Goal: Task Accomplishment & Management: Complete application form

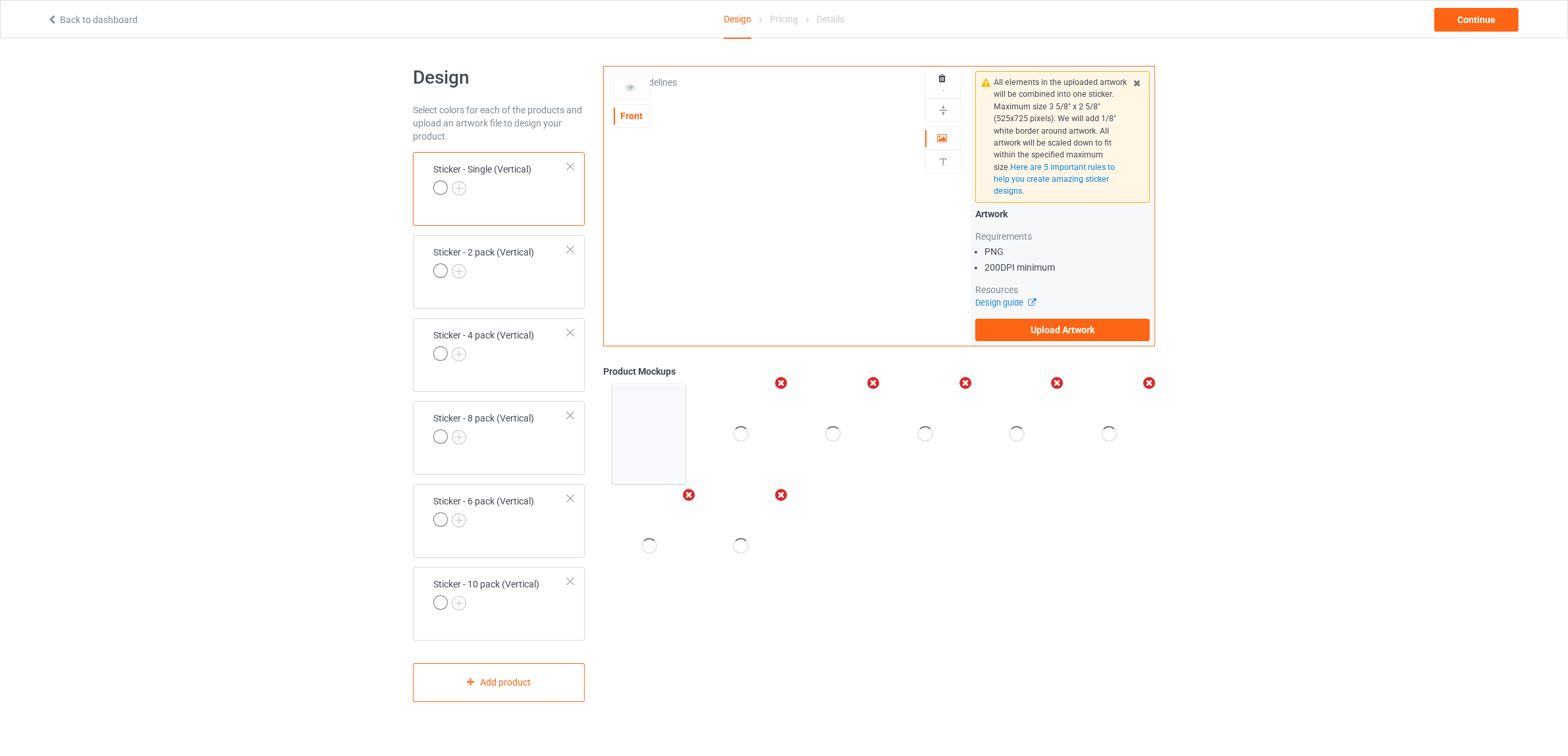
click at [571, 166] on div at bounding box center [569, 166] width 9 height 9
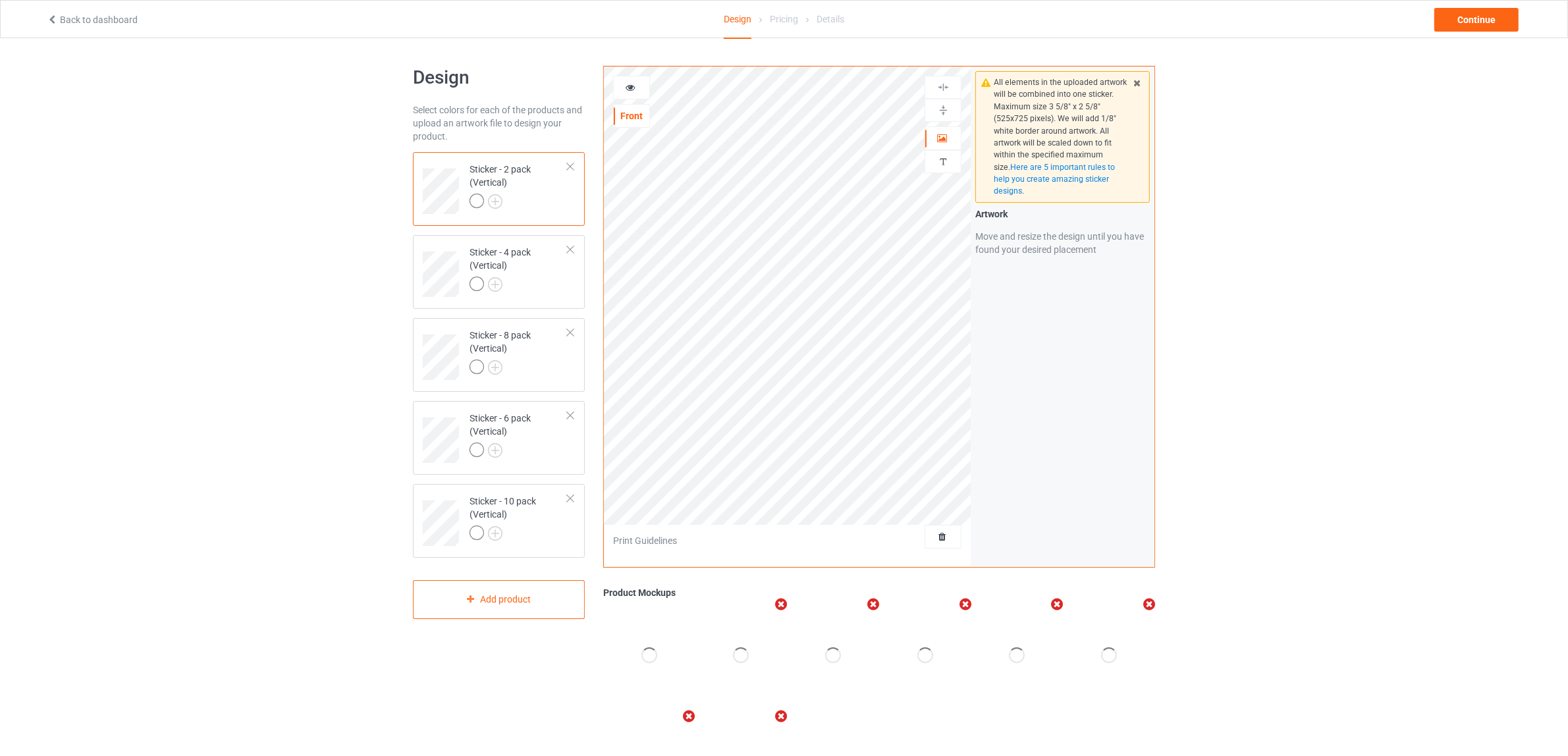
click at [571, 166] on div at bounding box center [569, 166] width 9 height 9
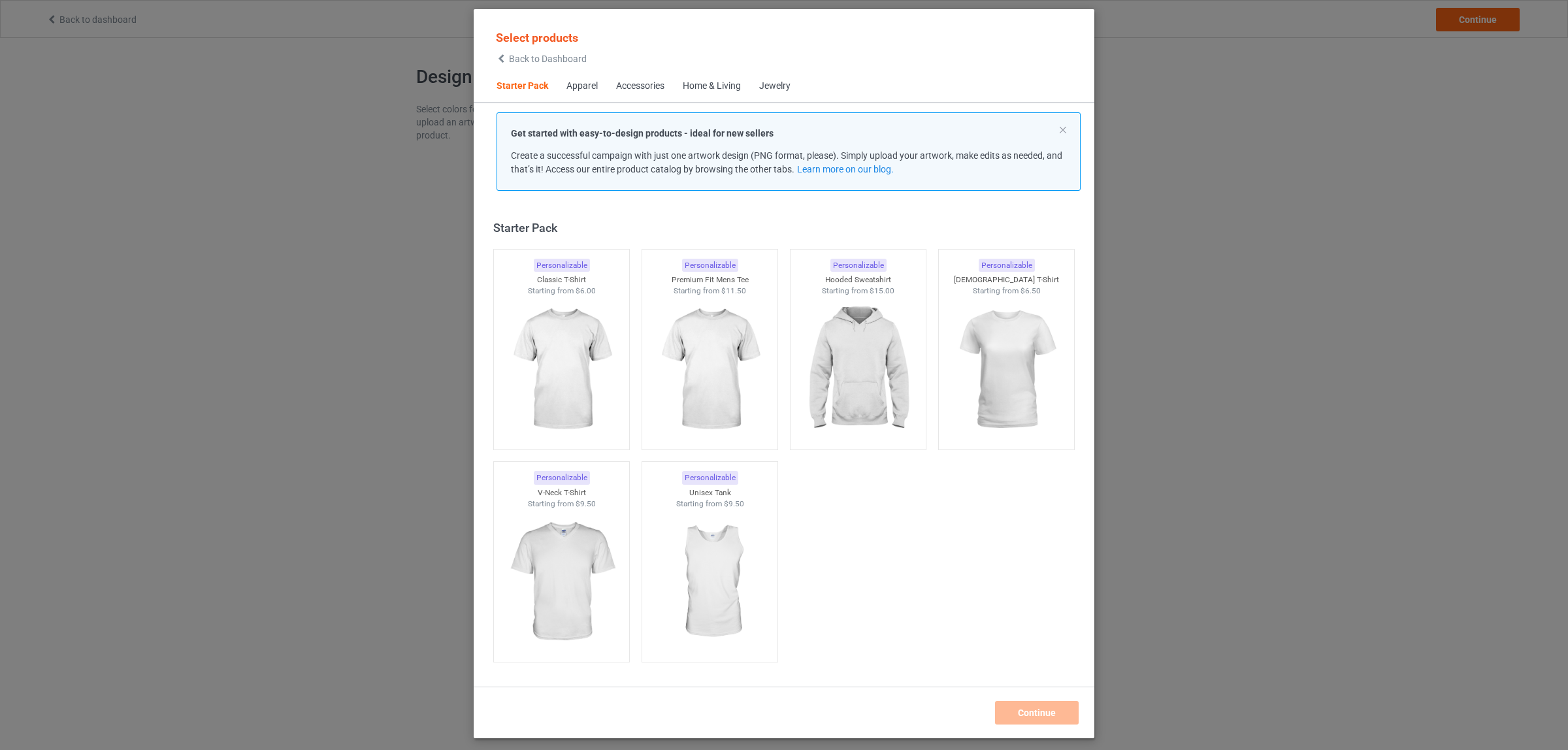
scroll to position [17, 0]
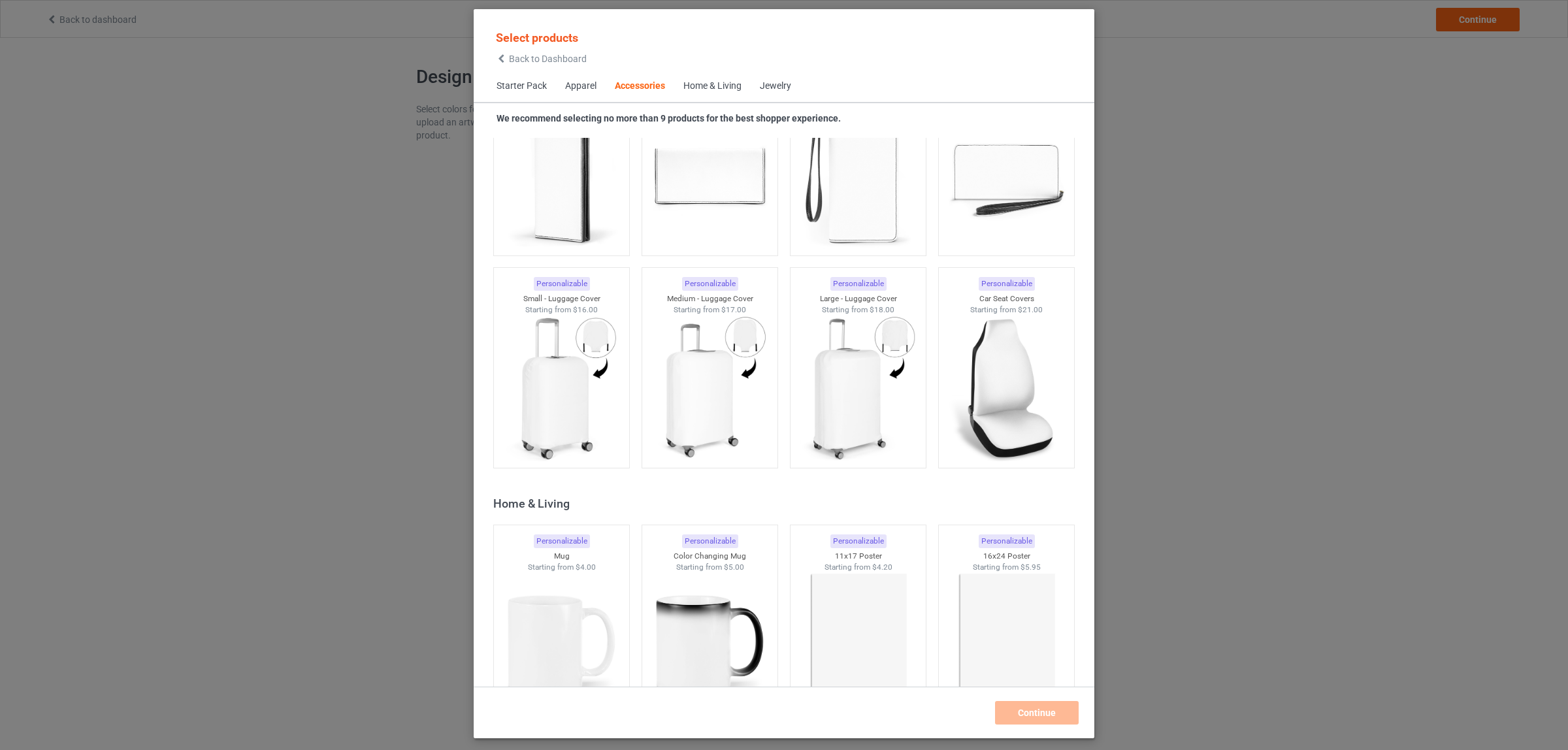
scroll to position [5611, 0]
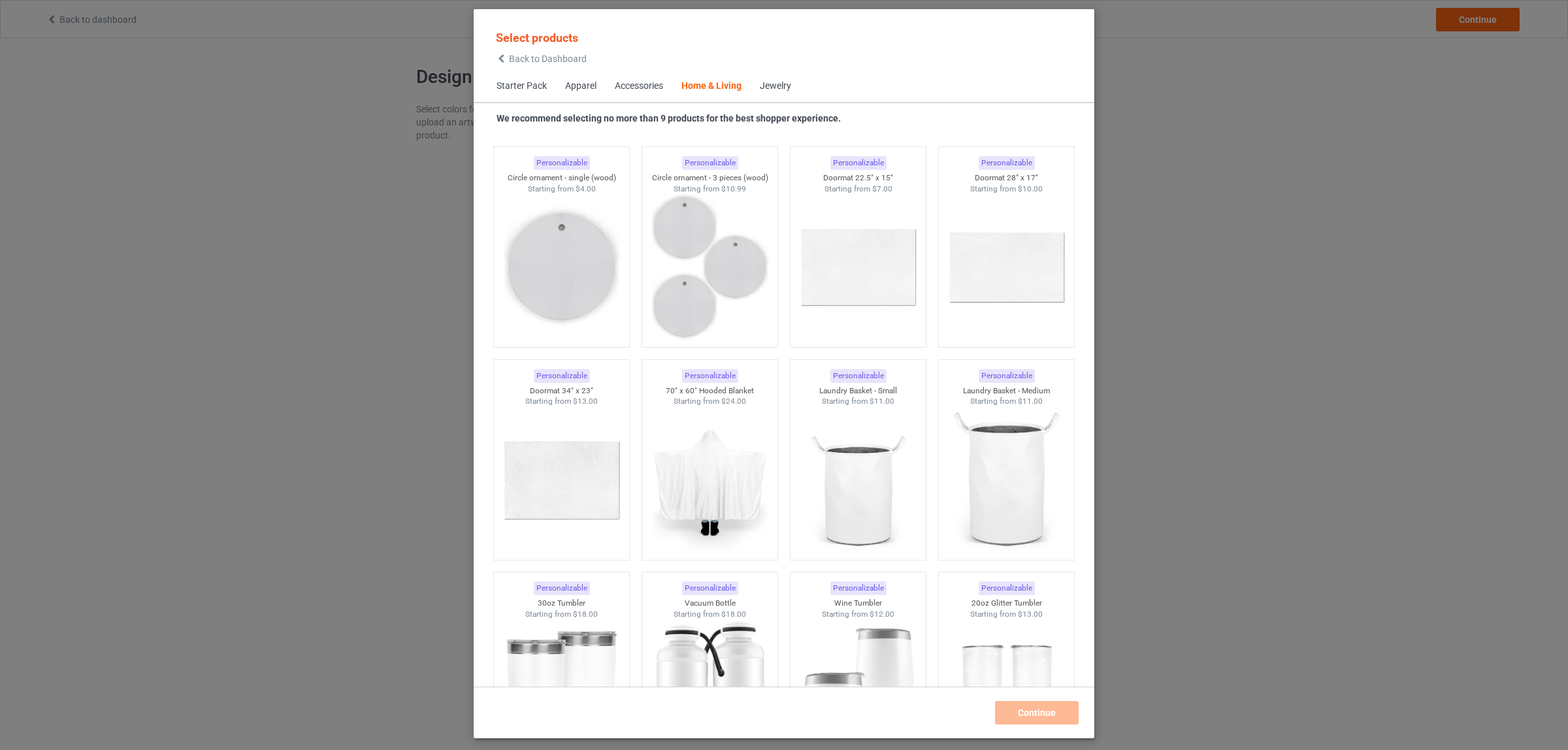
scroll to position [10840, 0]
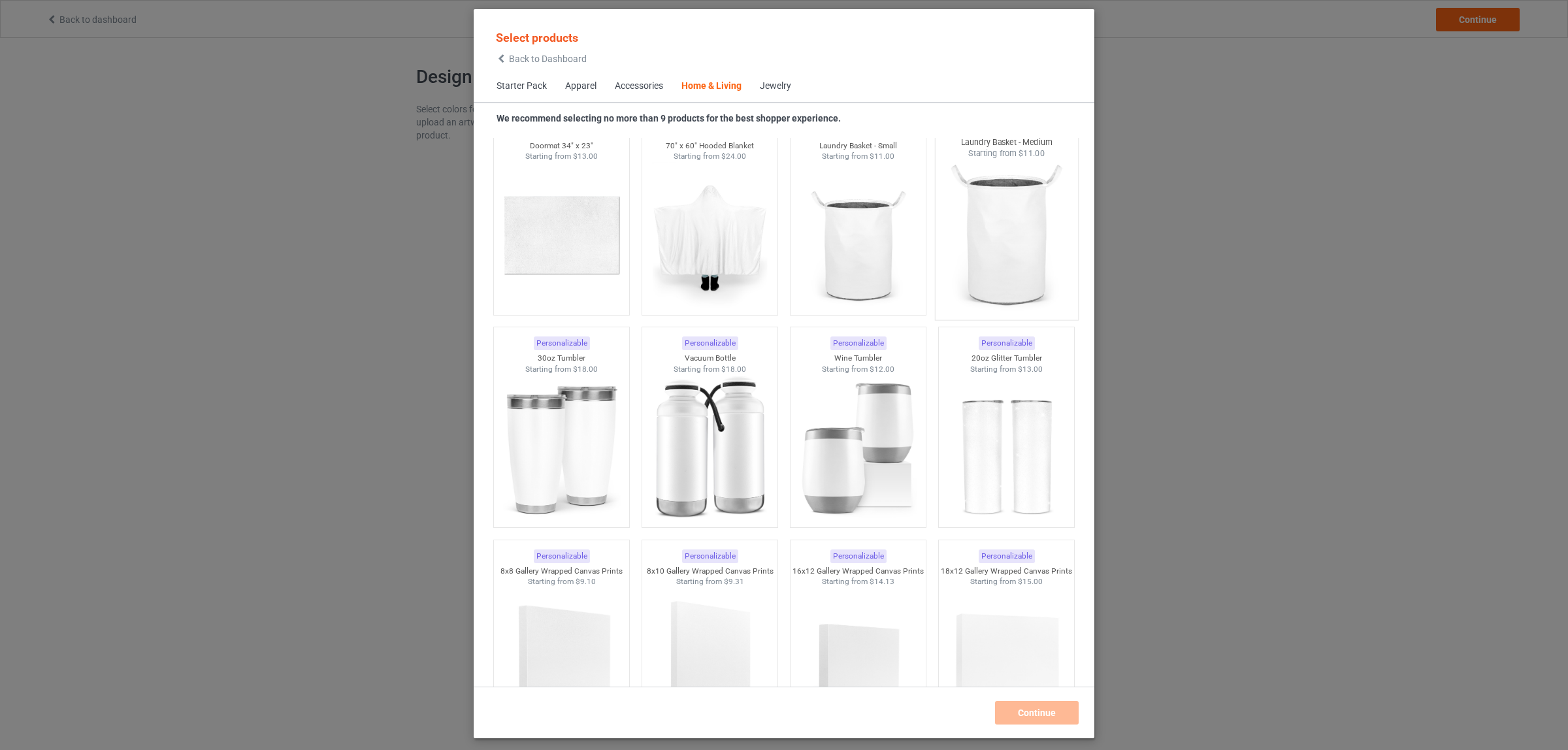
click at [993, 252] on img at bounding box center [1005, 236] width 122 height 154
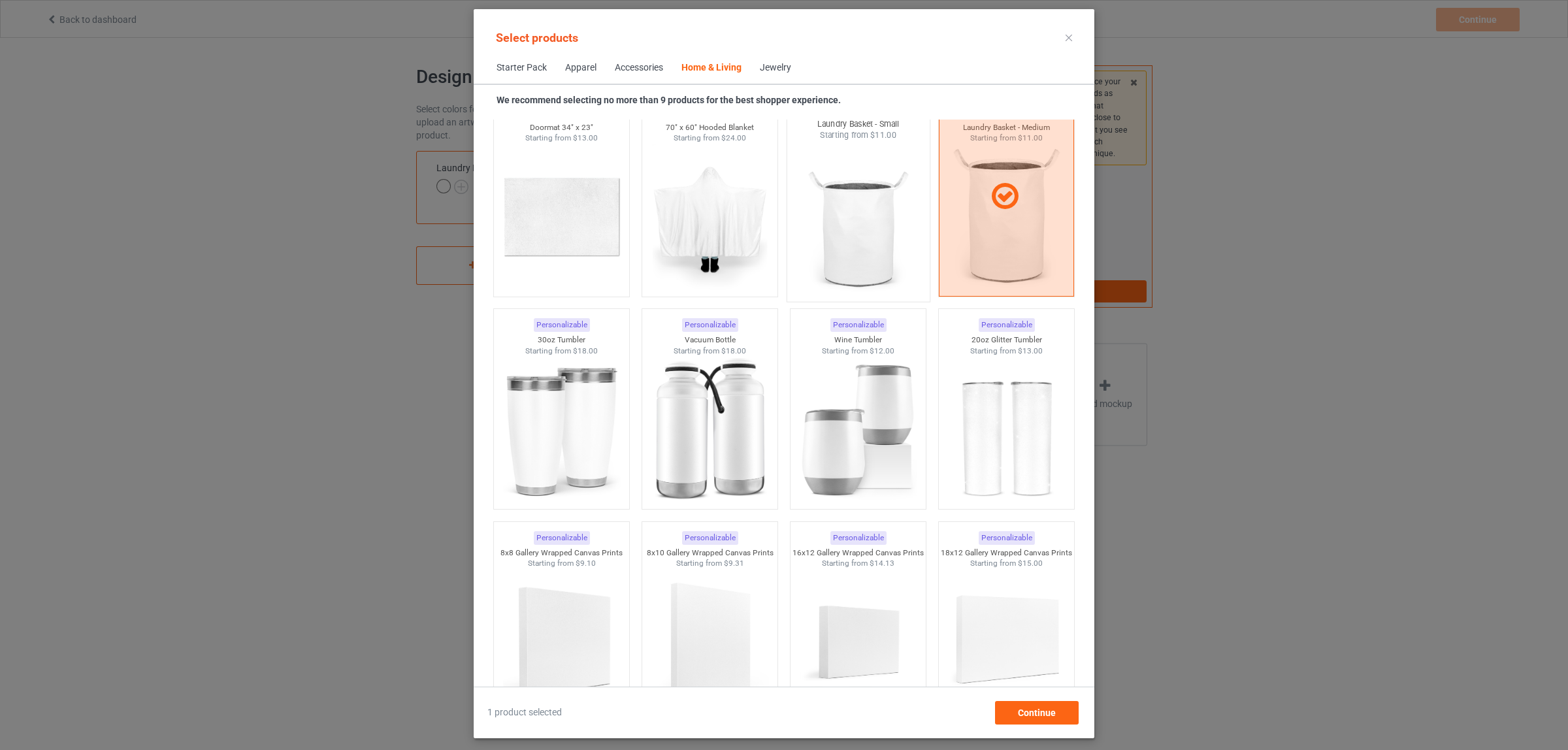
click at [848, 243] on img at bounding box center [857, 217] width 122 height 154
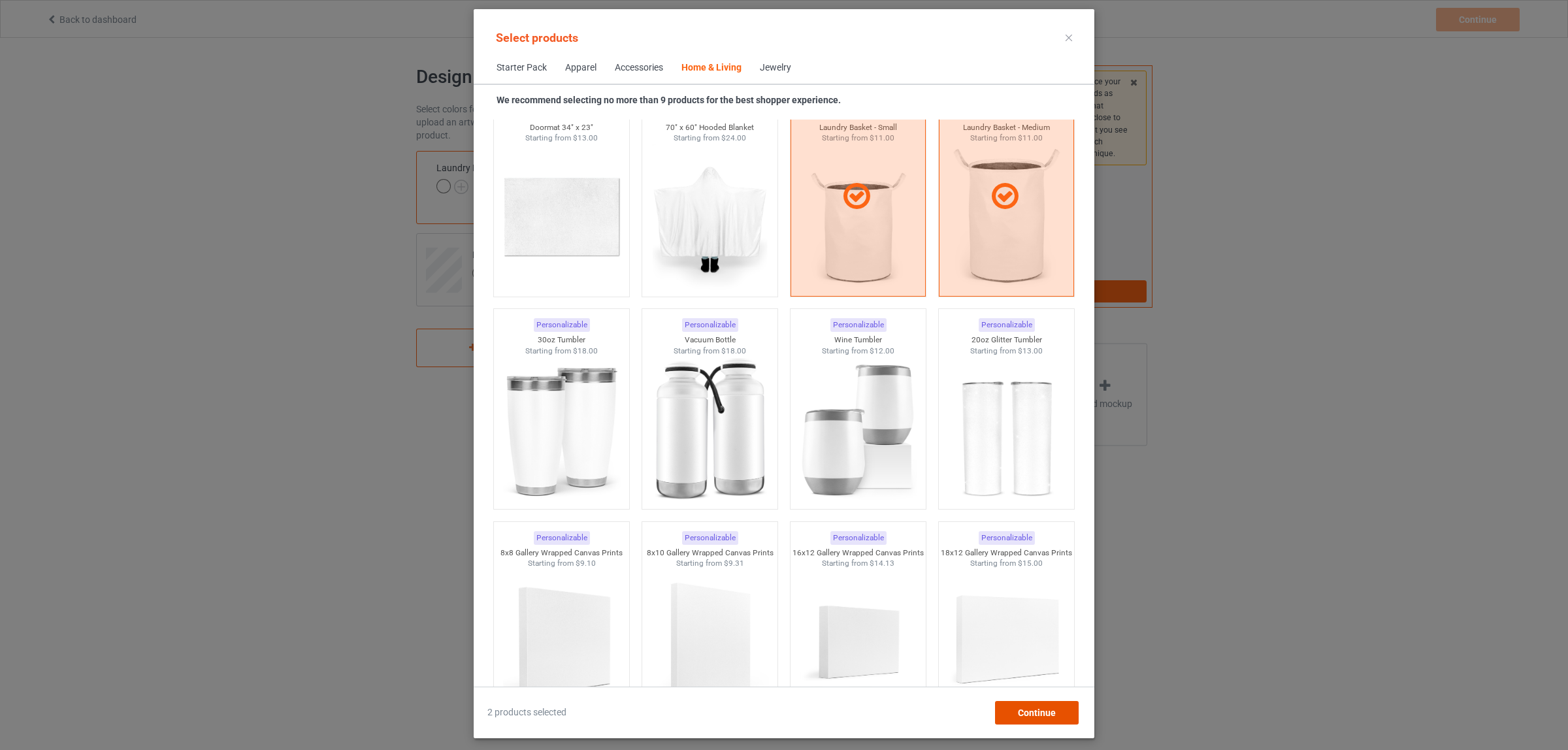
click at [1023, 716] on span "Continue" at bounding box center [1037, 713] width 38 height 11
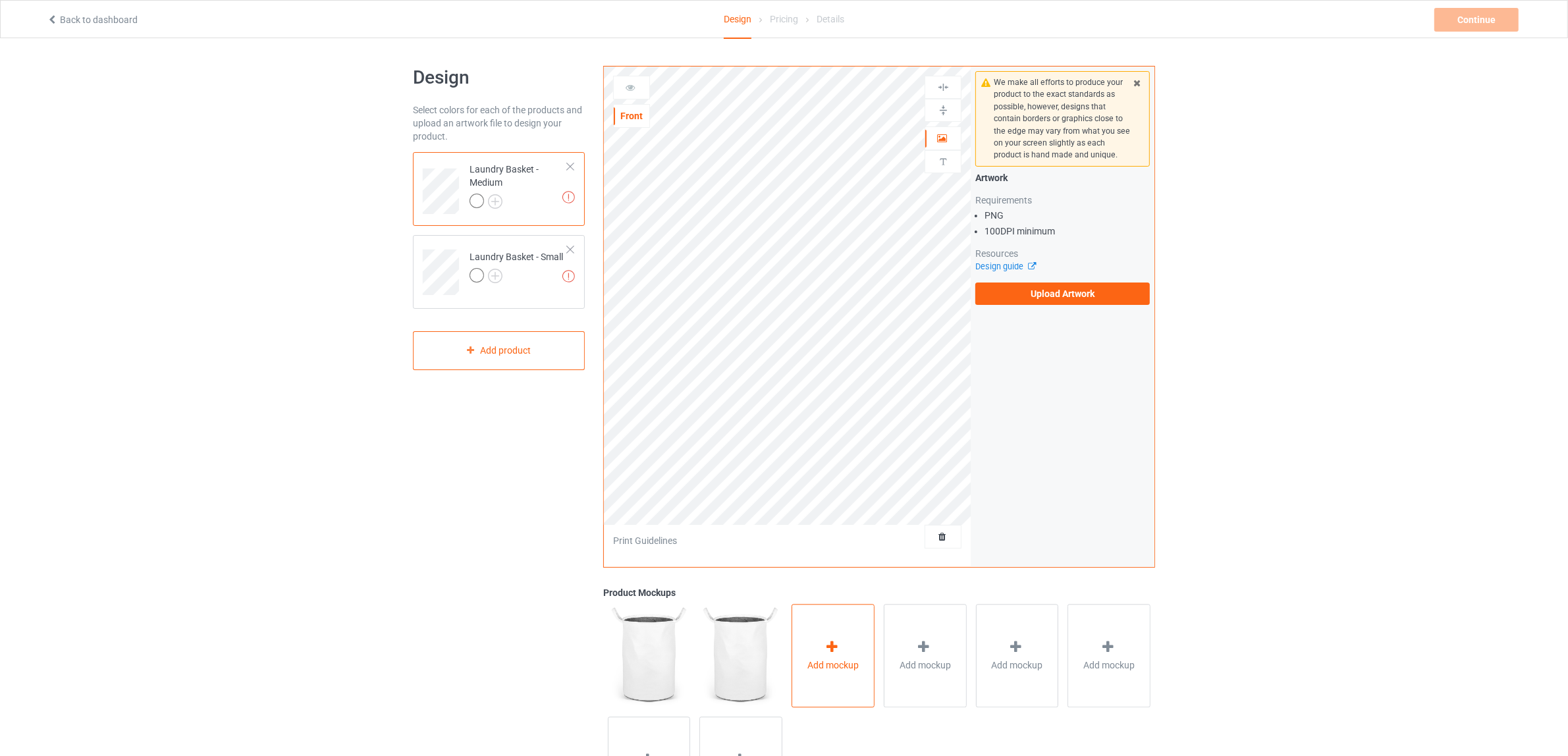
click at [832, 646] on icon at bounding box center [832, 647] width 17 height 14
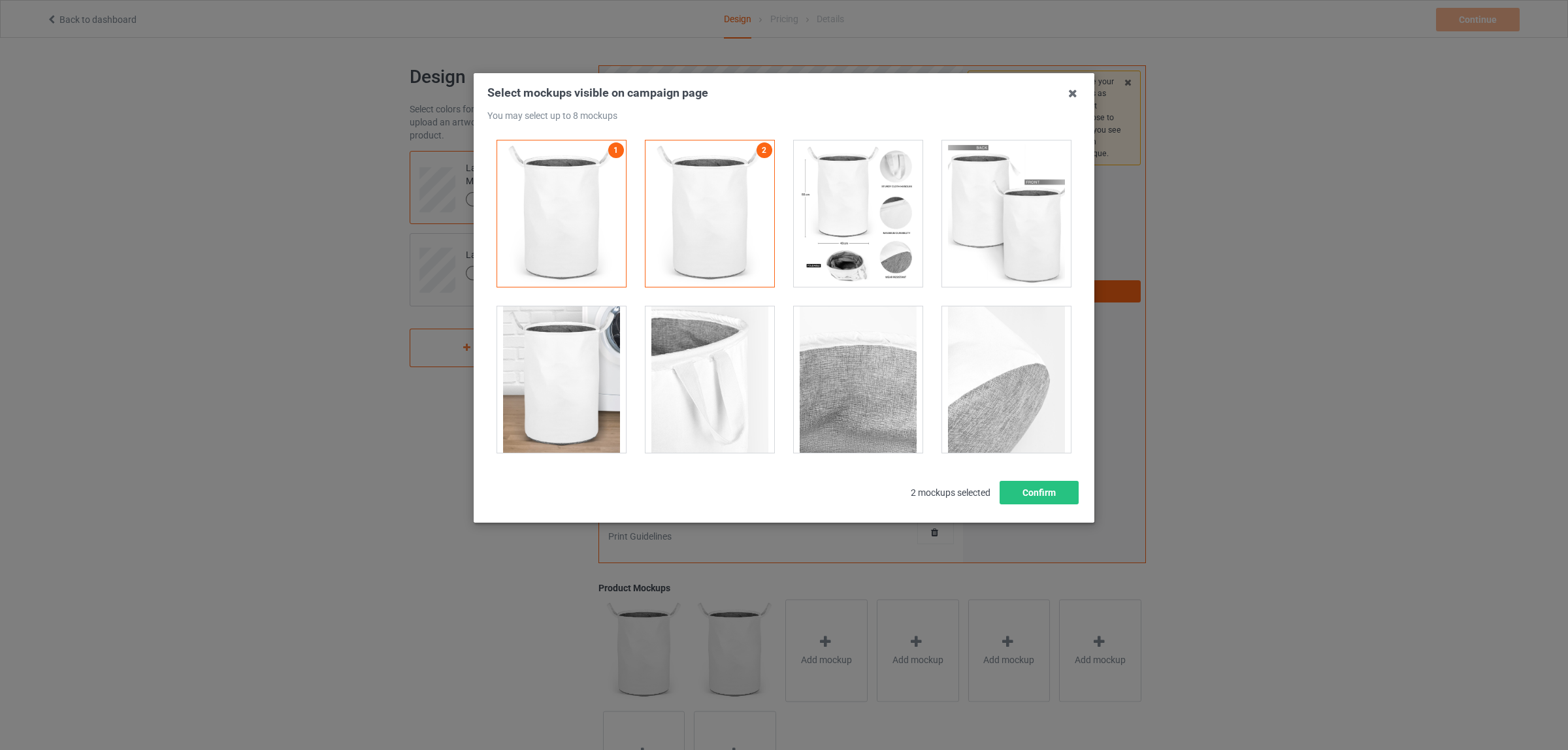
click at [867, 246] on div at bounding box center [857, 214] width 128 height 147
click at [982, 221] on div at bounding box center [1005, 214] width 128 height 147
click at [525, 384] on div at bounding box center [561, 380] width 128 height 147
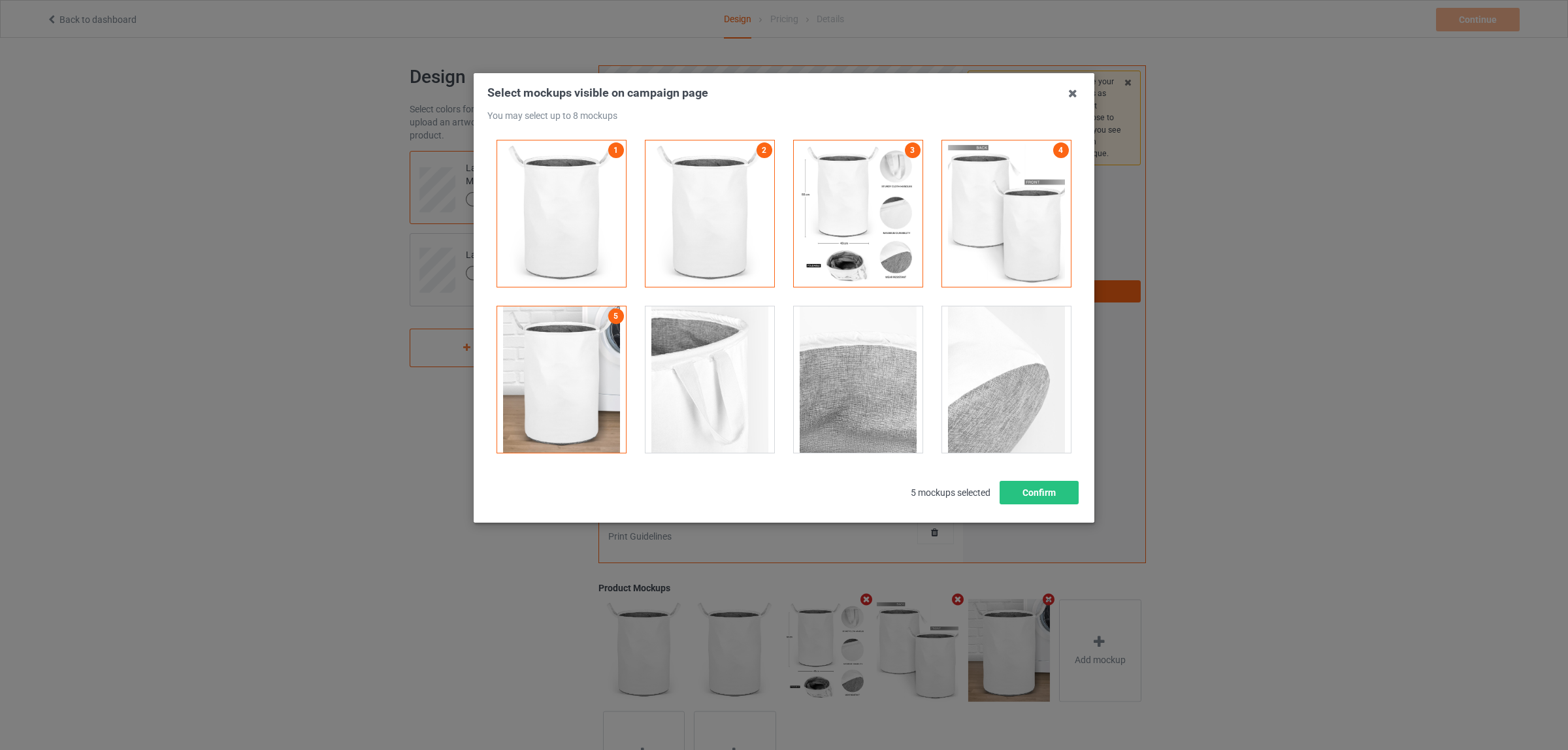
click at [696, 374] on div at bounding box center [709, 380] width 128 height 147
click at [851, 387] on div at bounding box center [857, 380] width 128 height 147
click at [999, 386] on div at bounding box center [1005, 380] width 128 height 147
click at [1038, 497] on button "Confirm" at bounding box center [1038, 492] width 79 height 23
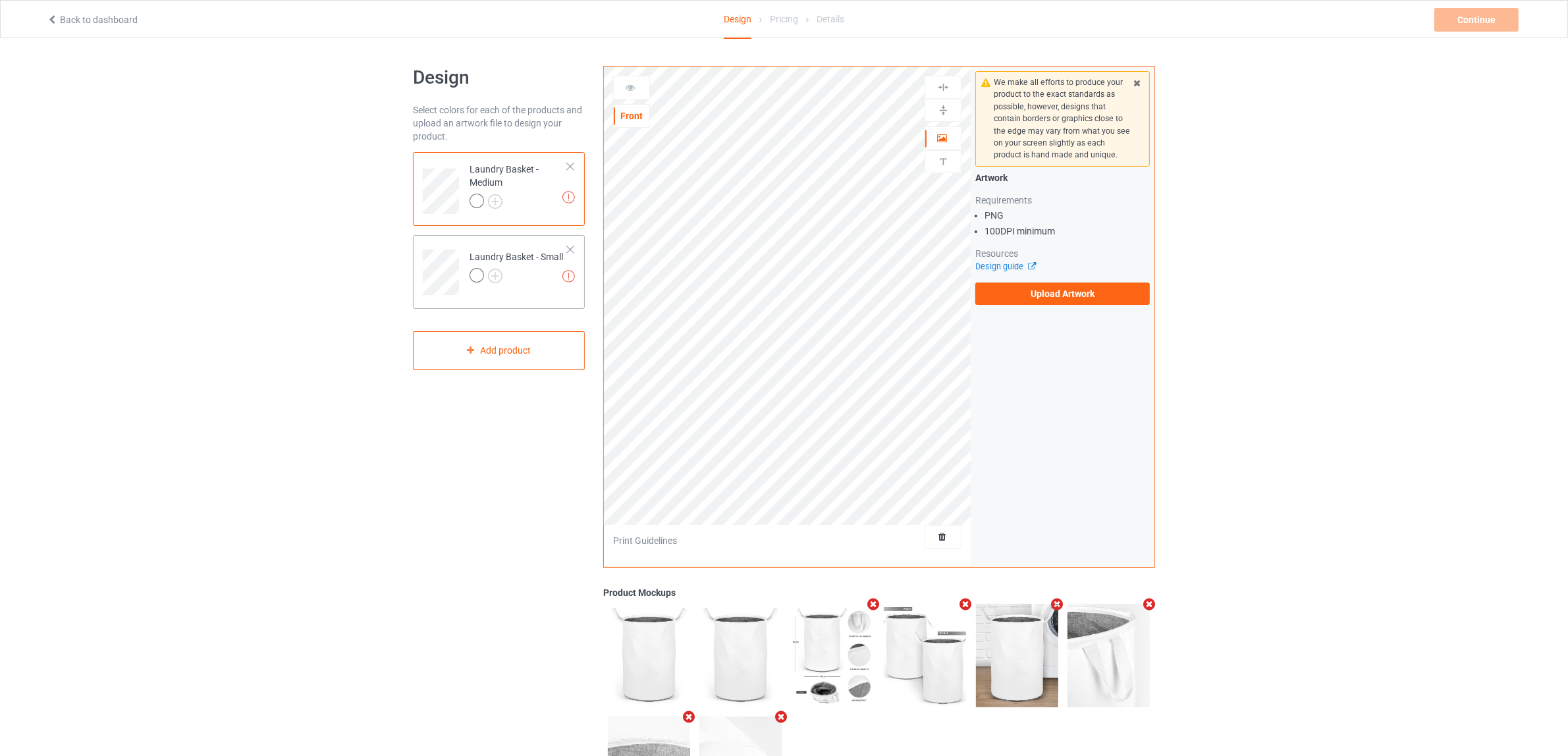
click at [521, 288] on td "Missing artworks Laundry Basket - Small" at bounding box center [519, 267] width 112 height 54
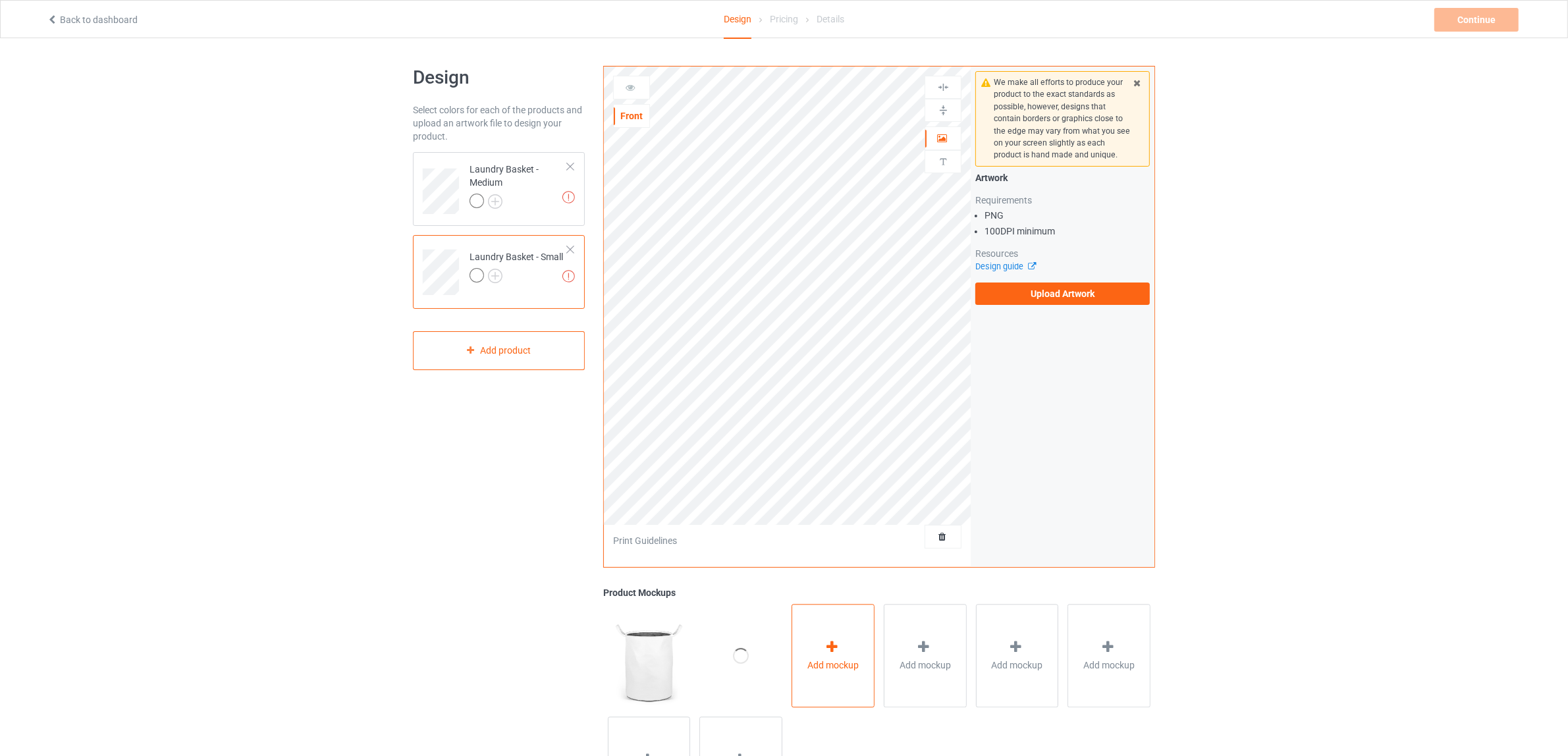
click at [838, 673] on div "Add mockup" at bounding box center [833, 655] width 83 height 104
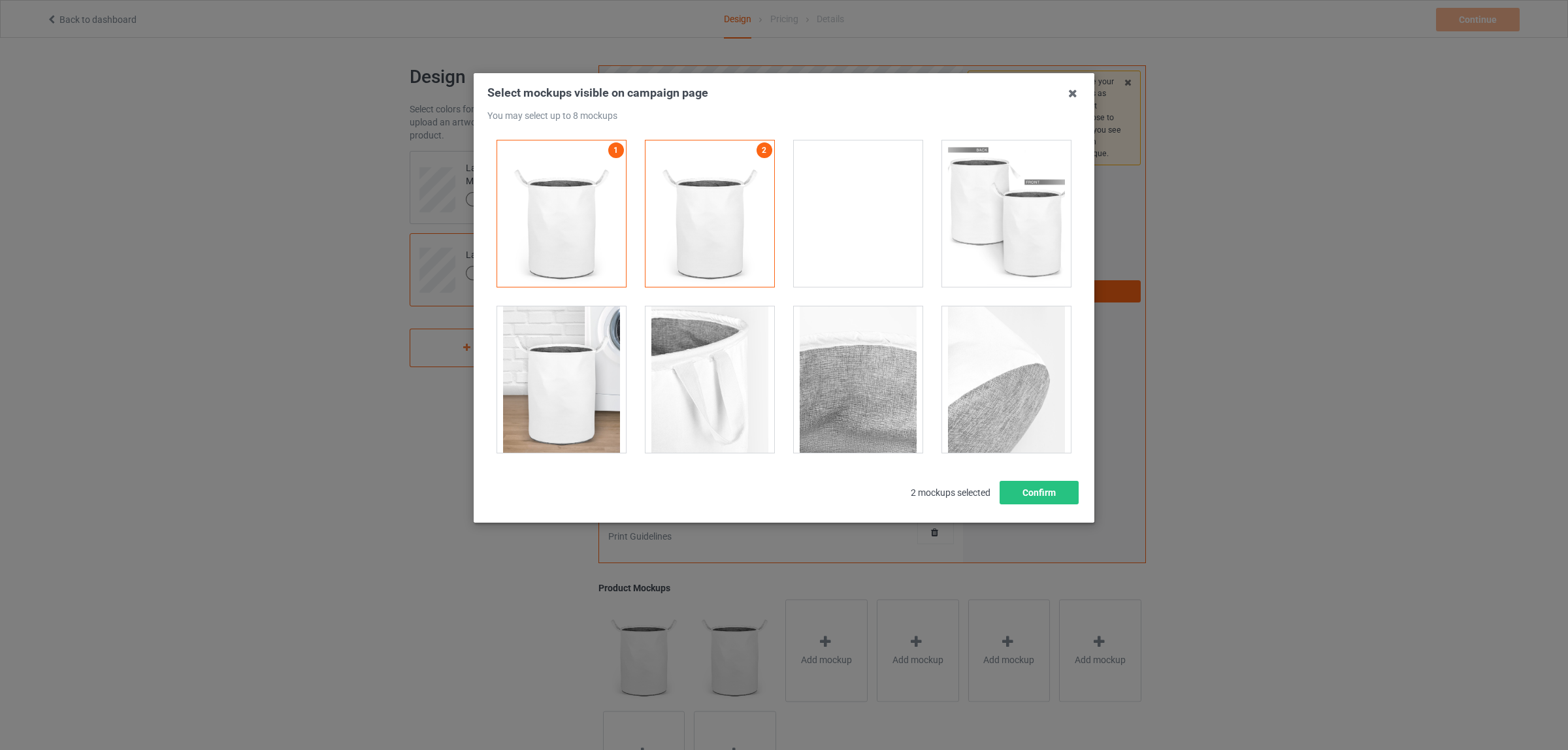
click at [867, 241] on div at bounding box center [857, 214] width 128 height 147
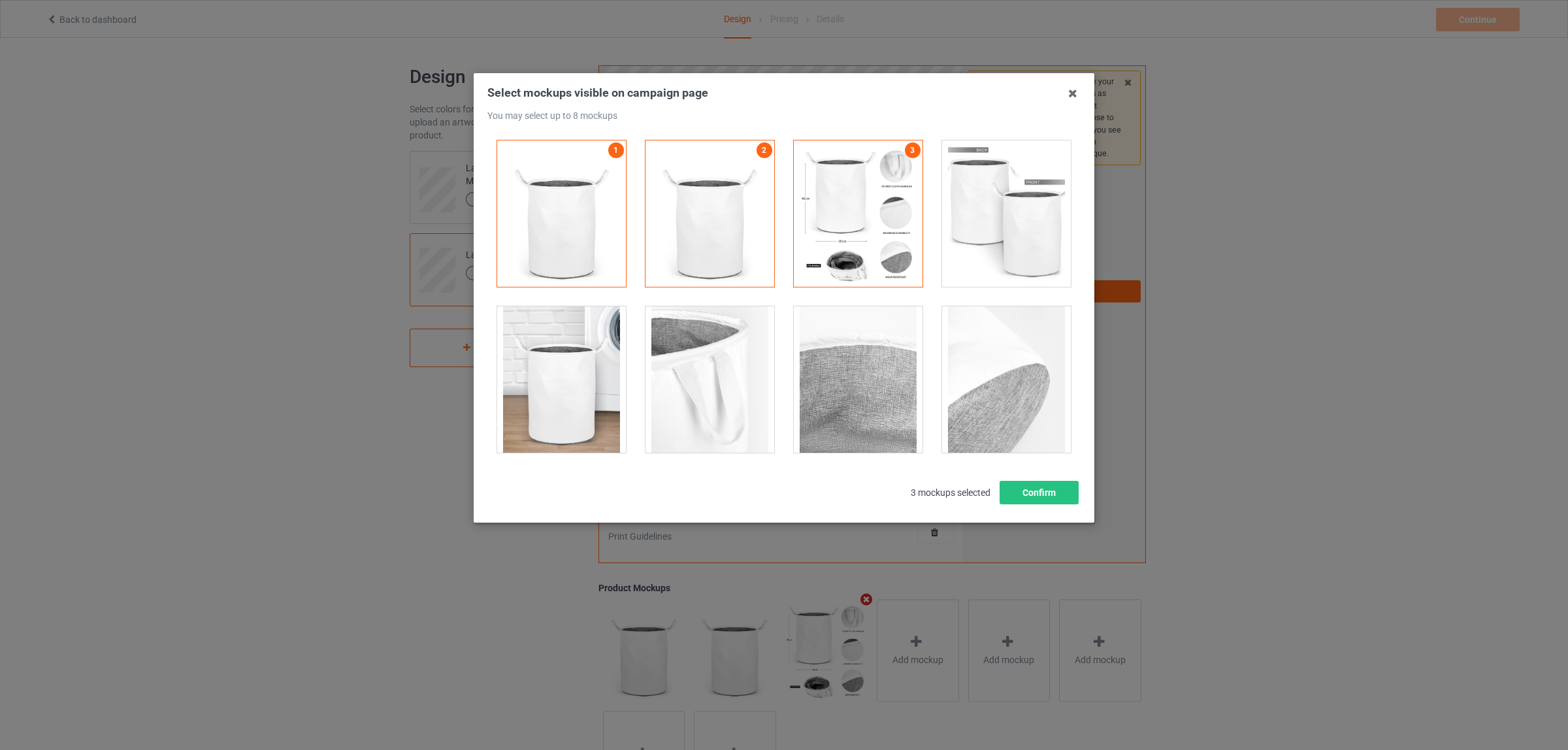
click at [980, 223] on div at bounding box center [1005, 214] width 128 height 147
click at [561, 381] on div at bounding box center [561, 380] width 128 height 147
click at [722, 383] on div at bounding box center [709, 380] width 128 height 147
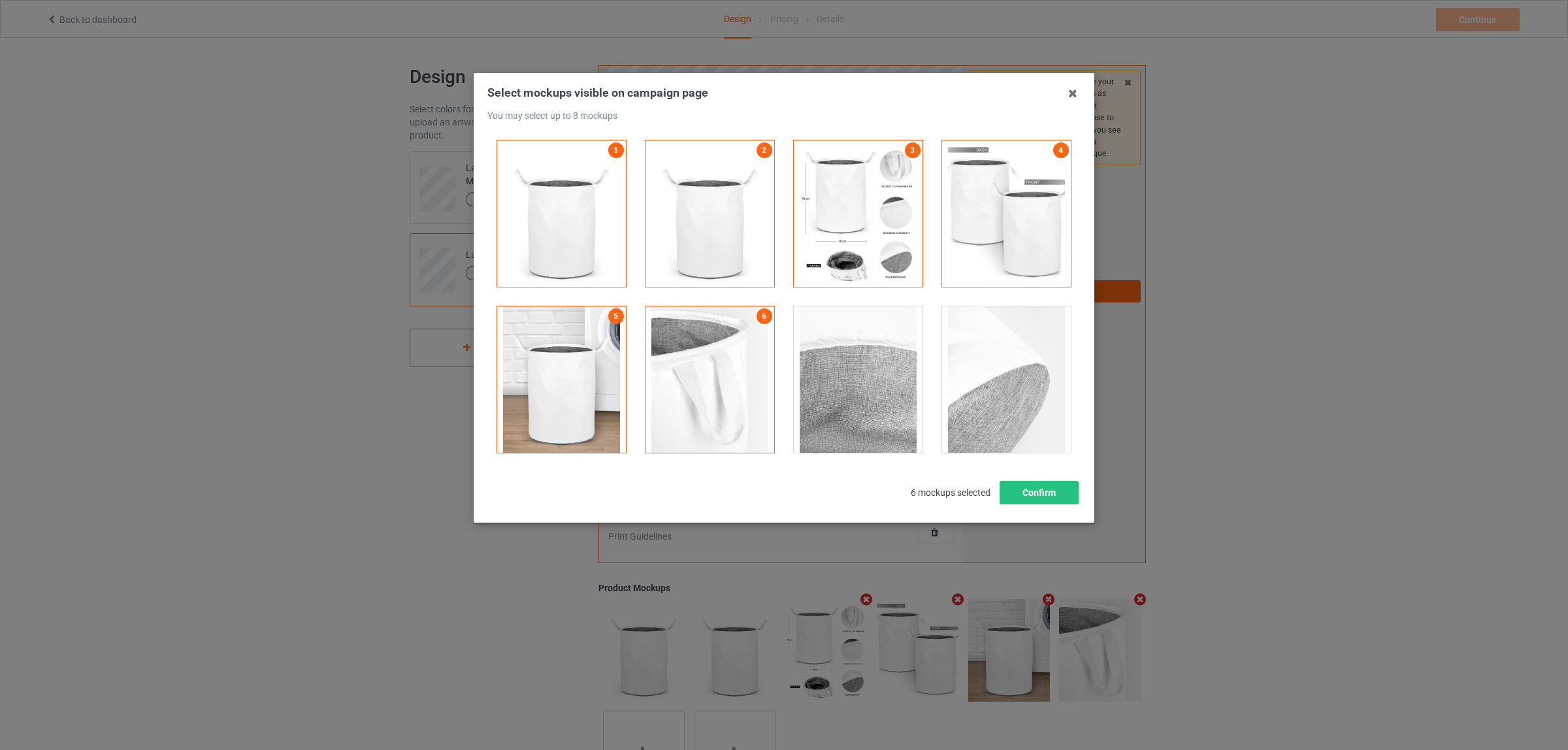
click at [844, 383] on div at bounding box center [857, 380] width 128 height 147
click at [977, 384] on div at bounding box center [1005, 380] width 128 height 147
click at [1043, 500] on button "Confirm" at bounding box center [1038, 492] width 79 height 23
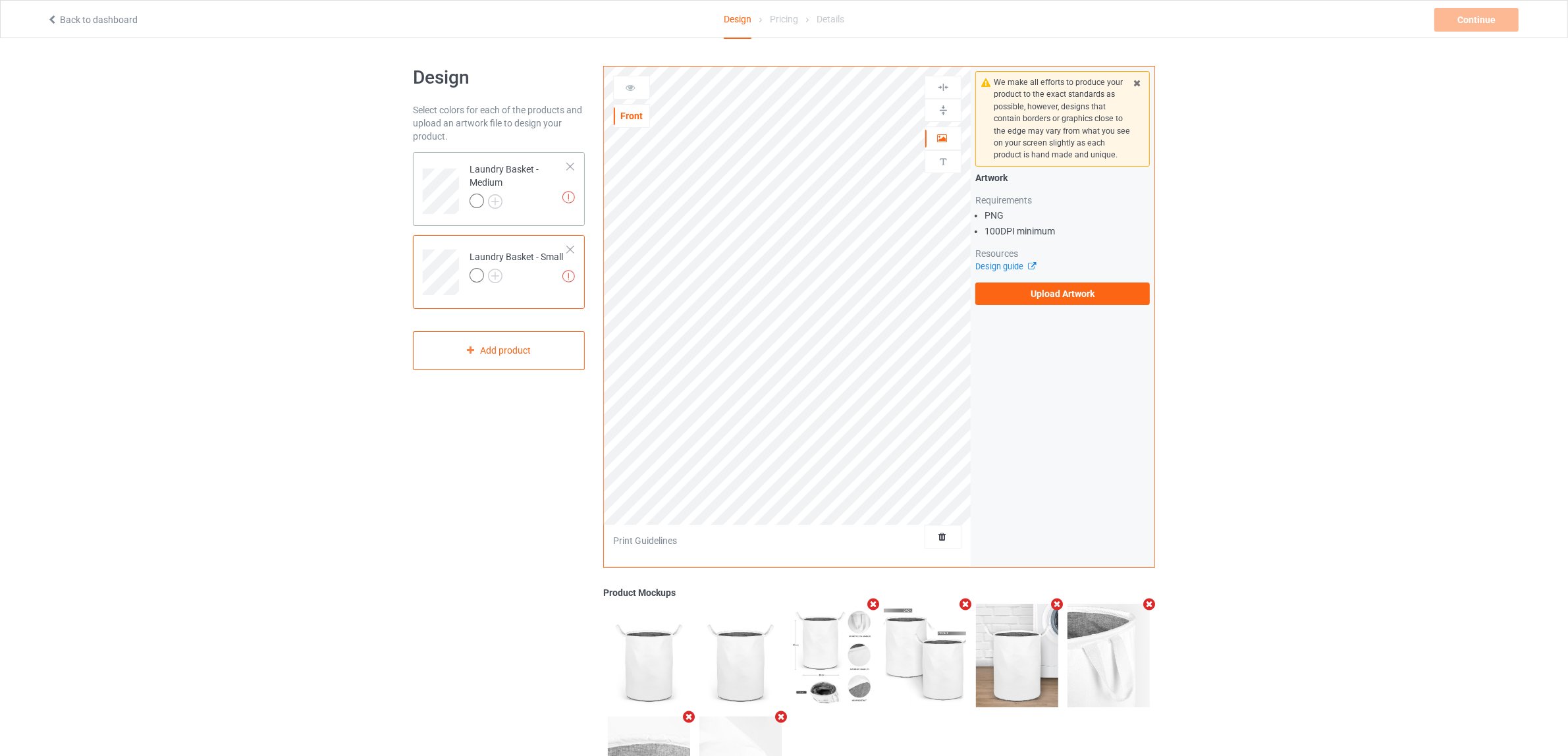
click at [516, 186] on div "Laundry Basket - Medium" at bounding box center [518, 185] width 98 height 44
click at [1035, 301] on label "Upload Artwork" at bounding box center [1063, 293] width 175 height 23
click at [0, 0] on input "Upload Artwork" at bounding box center [0, 0] width 0 height 0
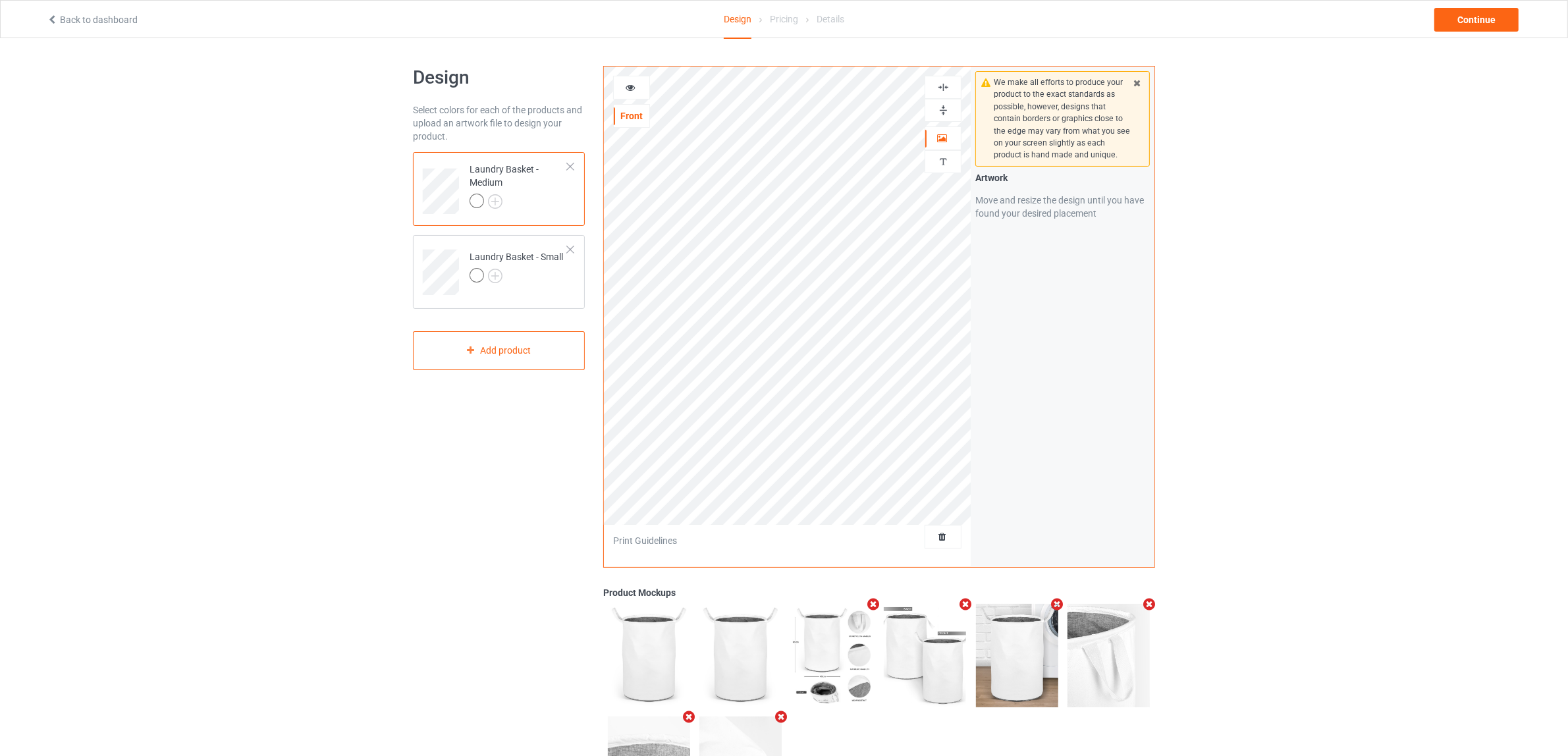
click at [948, 113] on img at bounding box center [943, 110] width 13 height 13
click at [941, 87] on img at bounding box center [943, 87] width 13 height 13
click at [517, 268] on div at bounding box center [516, 277] width 94 height 19
click at [945, 112] on img at bounding box center [943, 110] width 13 height 13
click at [945, 83] on img at bounding box center [943, 87] width 13 height 13
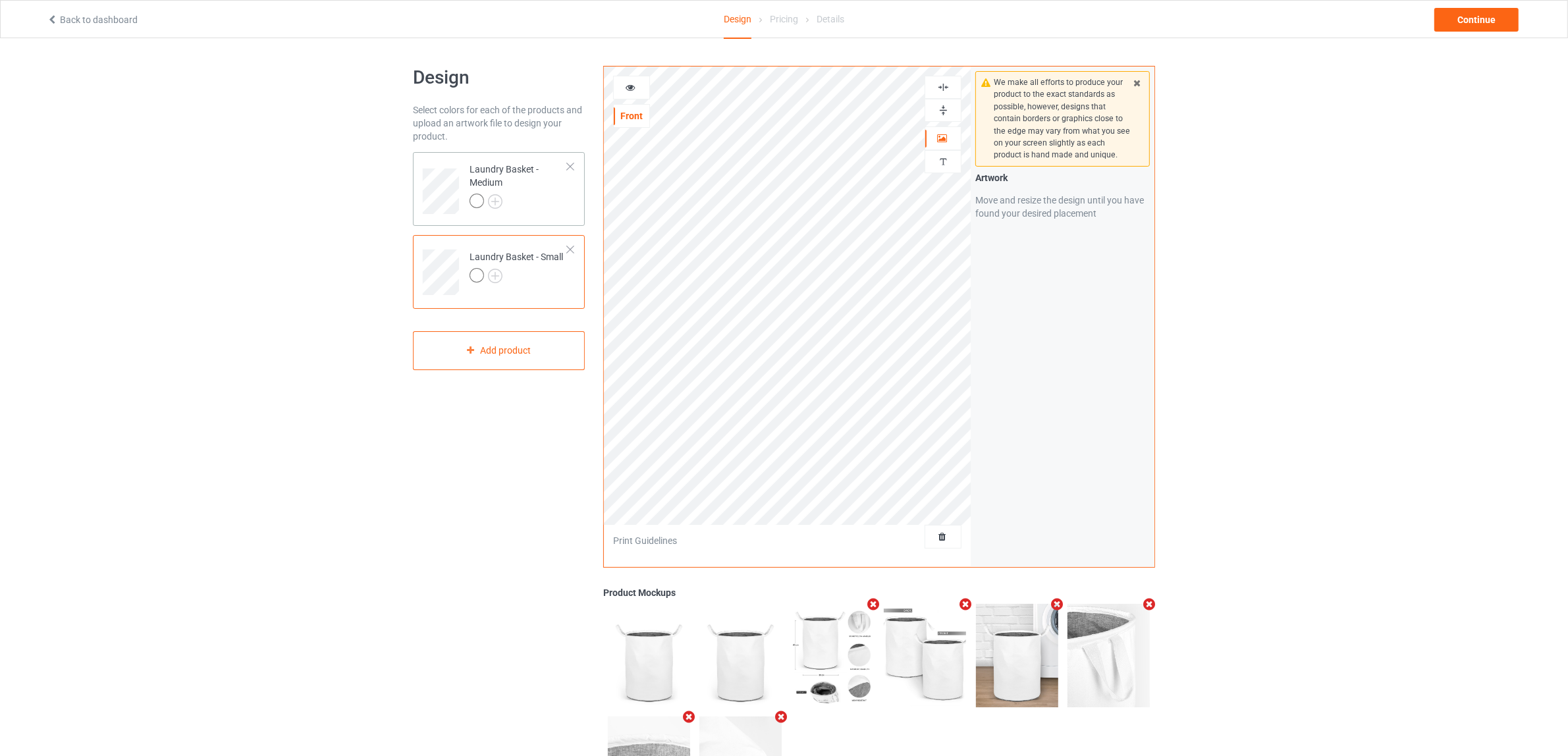
click at [535, 198] on div at bounding box center [518, 202] width 98 height 19
click at [1480, 21] on div "Continue" at bounding box center [1476, 20] width 84 height 24
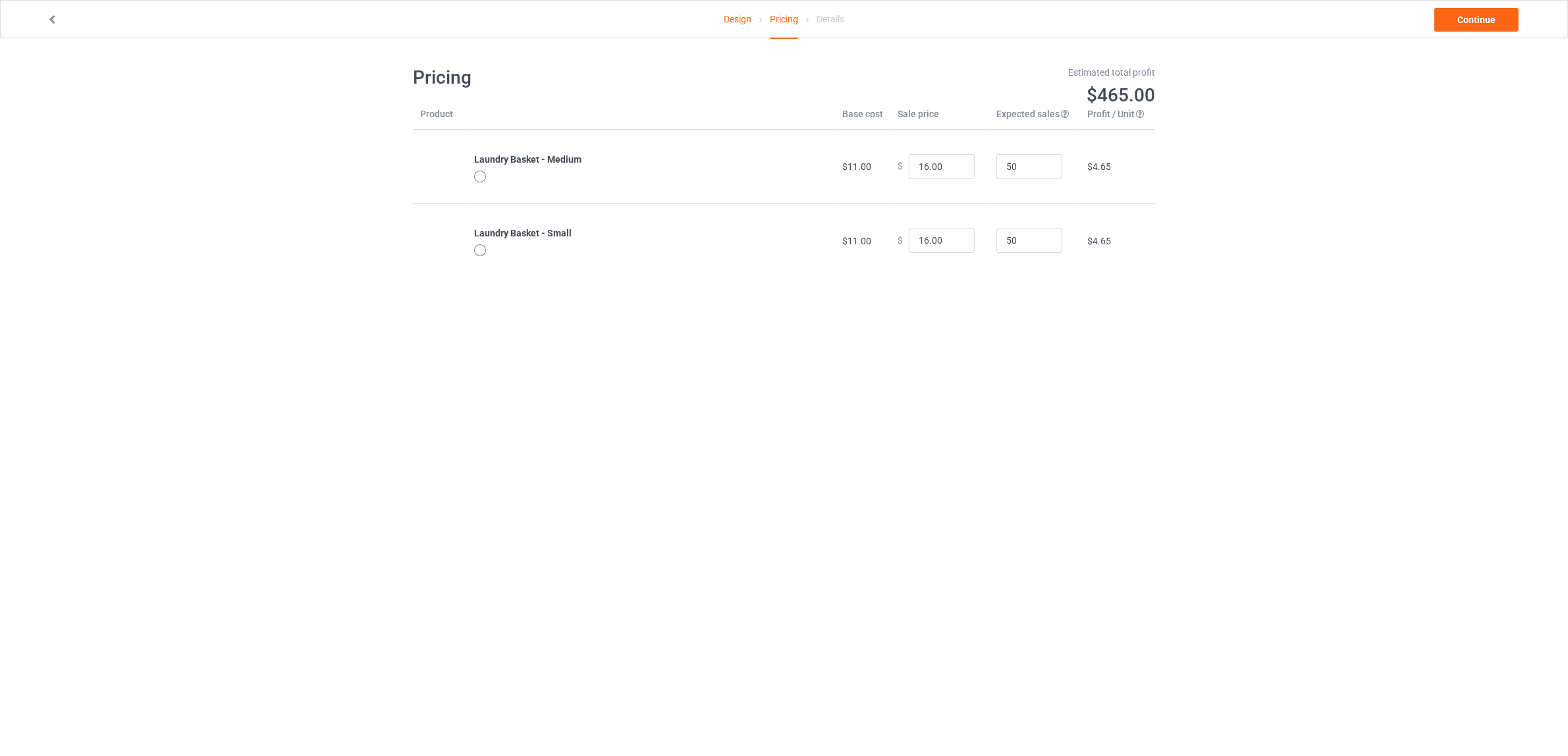
click at [1231, 251] on div "Design Pricing Details Continue Pricing Estimated total profit $465.00 Product …" at bounding box center [784, 172] width 1568 height 266
click at [1455, 20] on link "Continue" at bounding box center [1476, 20] width 84 height 24
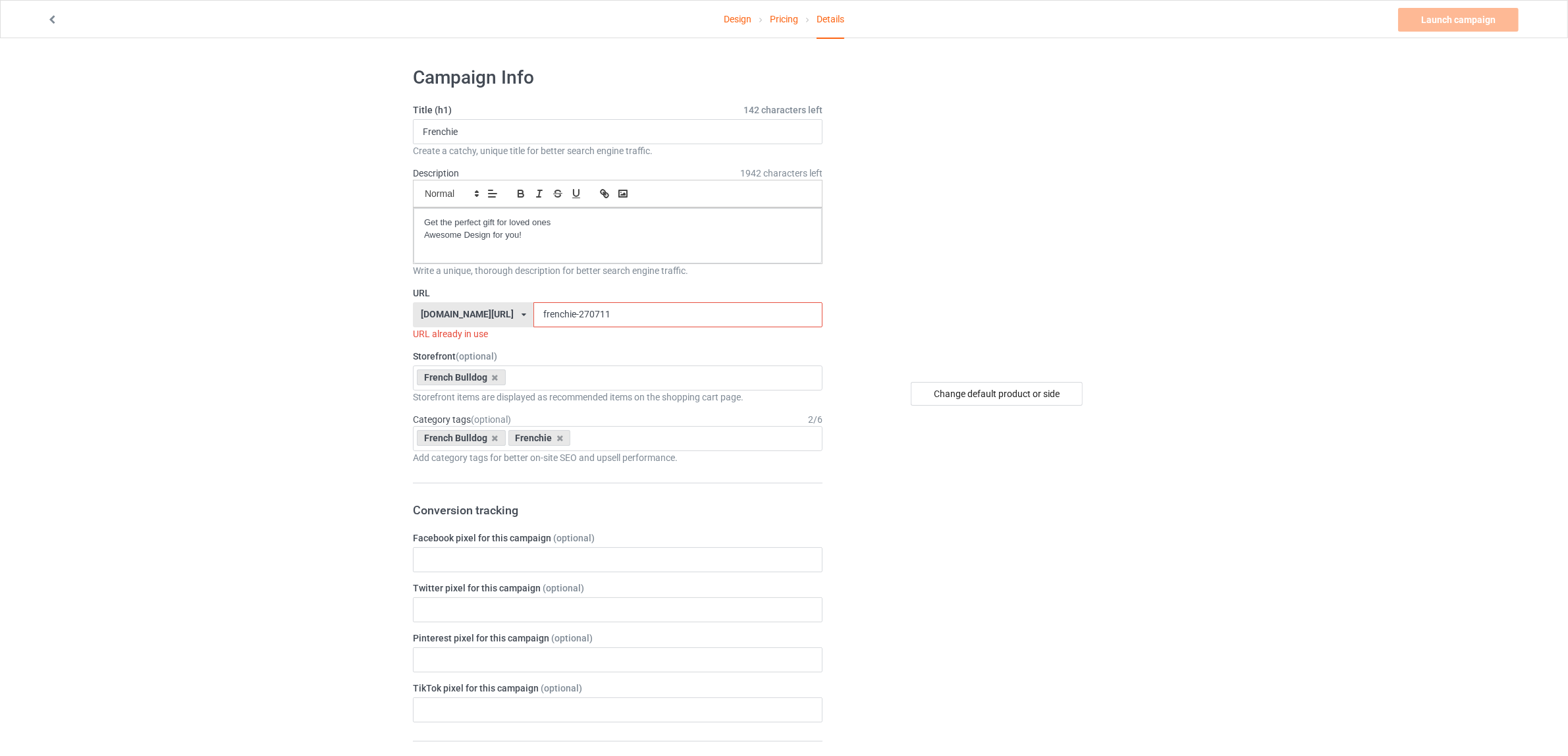
click at [50, 15] on icon at bounding box center [51, 17] width 11 height 9
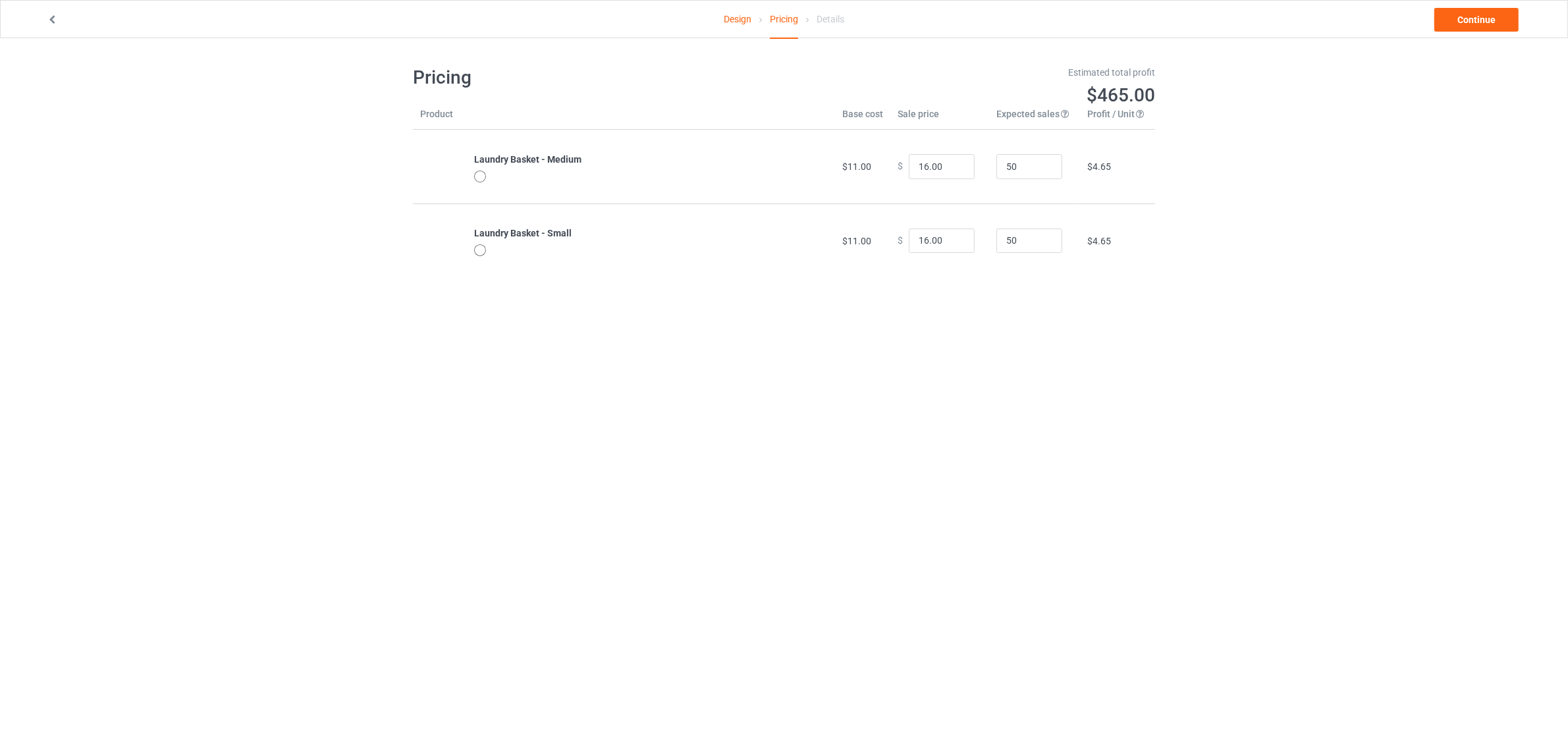
click at [50, 22] on icon at bounding box center [51, 17] width 11 height 9
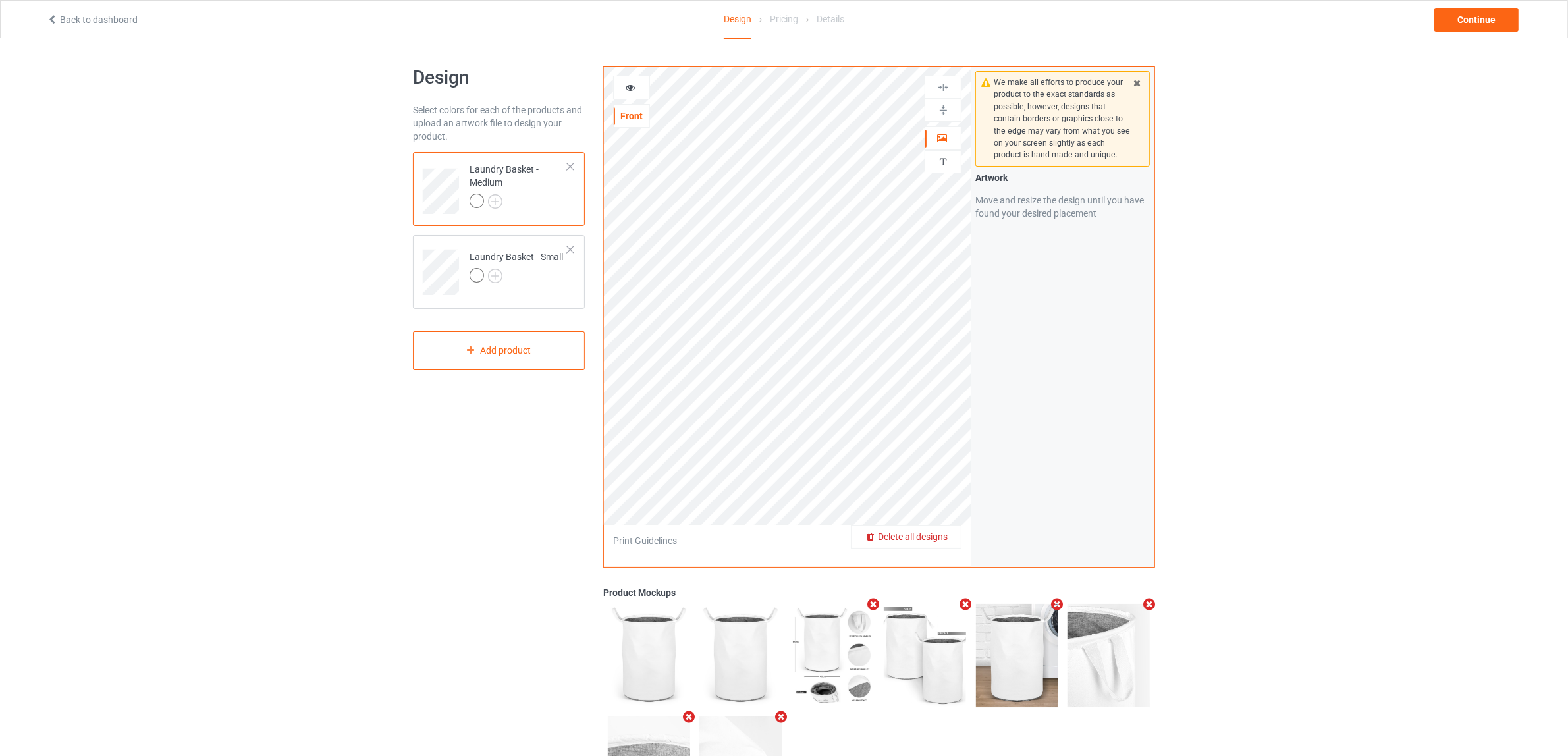
click at [942, 532] on span "Delete all designs" at bounding box center [913, 537] width 70 height 11
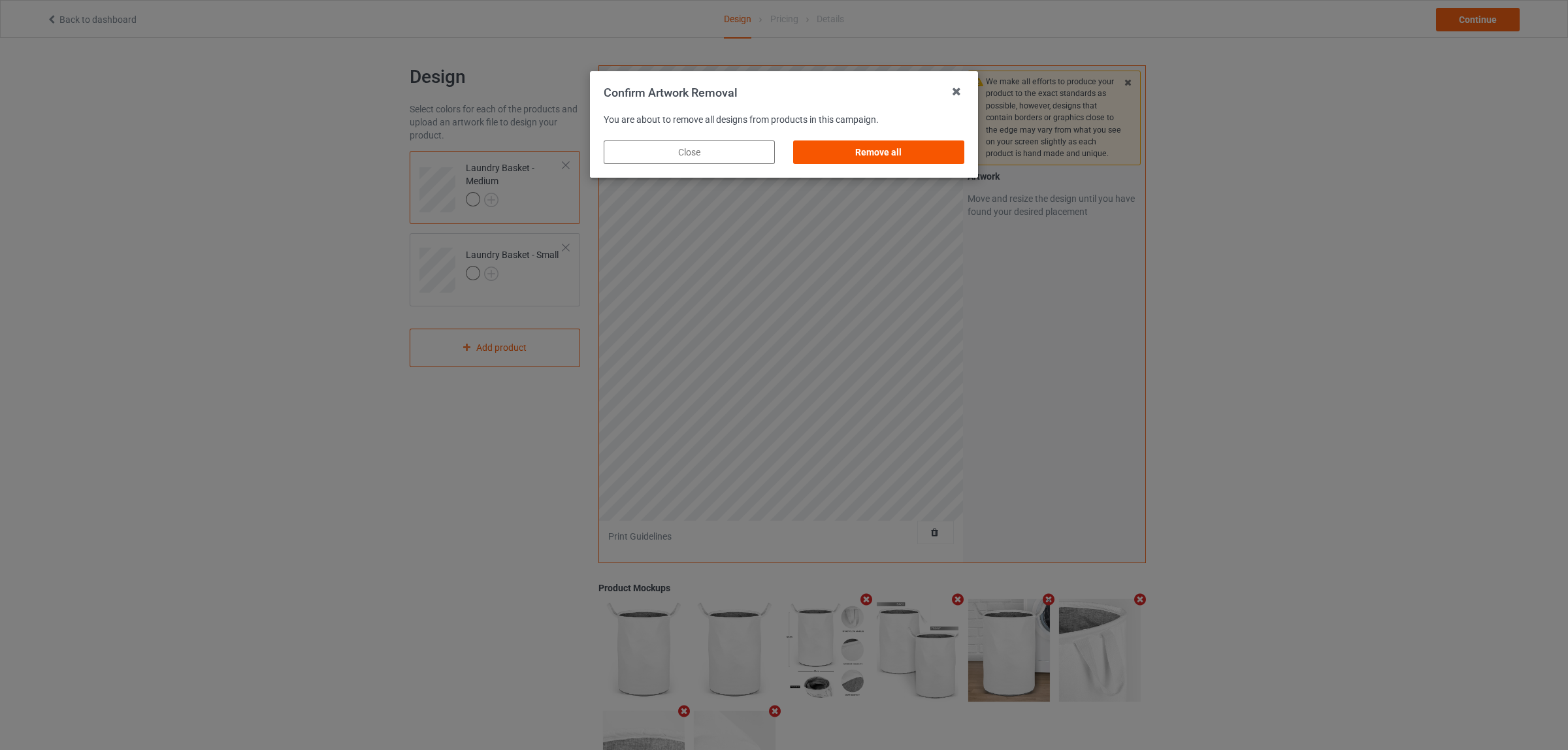
click at [848, 155] on div "Remove all" at bounding box center [878, 153] width 171 height 23
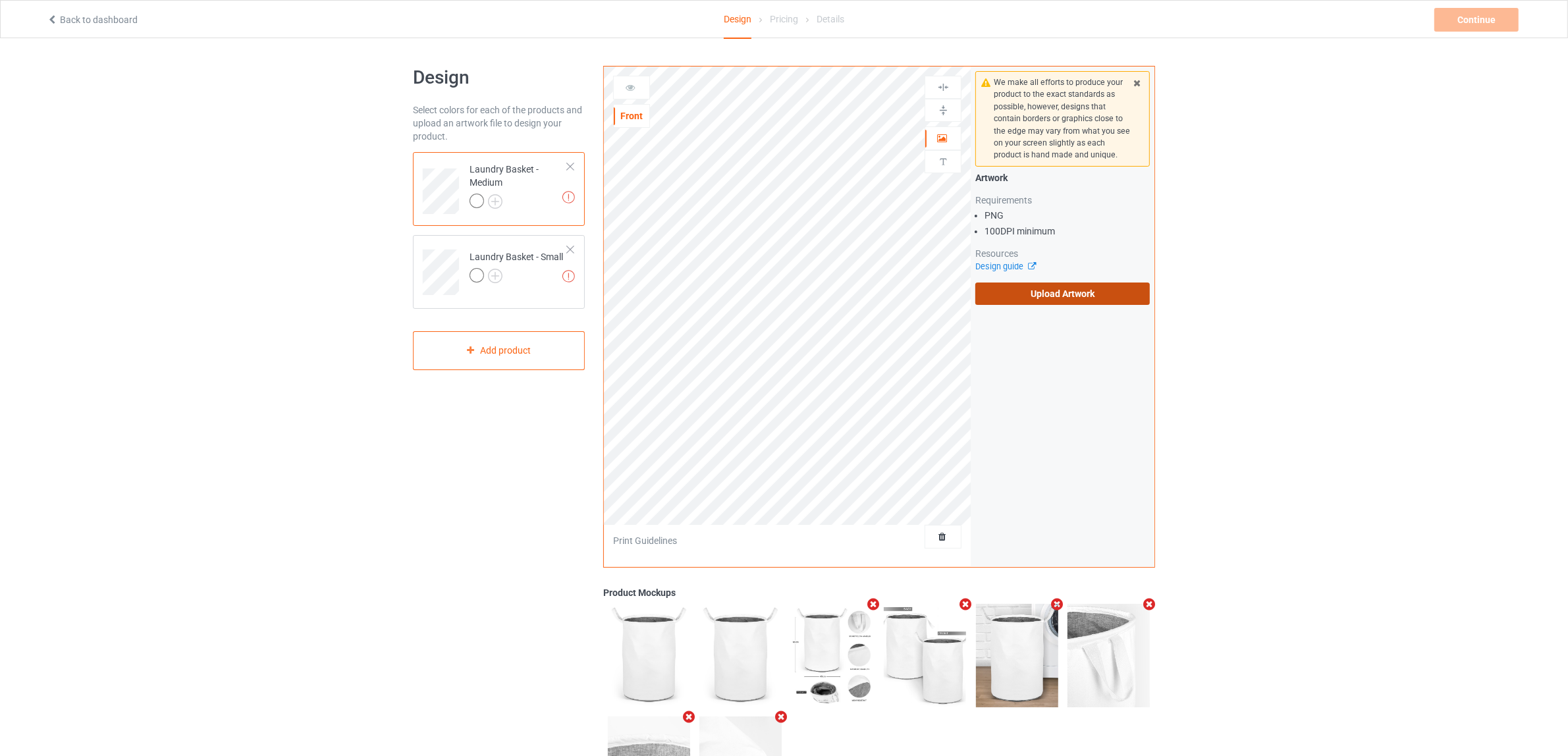
click at [1036, 300] on label "Upload Artwork" at bounding box center [1063, 293] width 175 height 23
click at [0, 0] on input "Upload Artwork" at bounding box center [0, 0] width 0 height 0
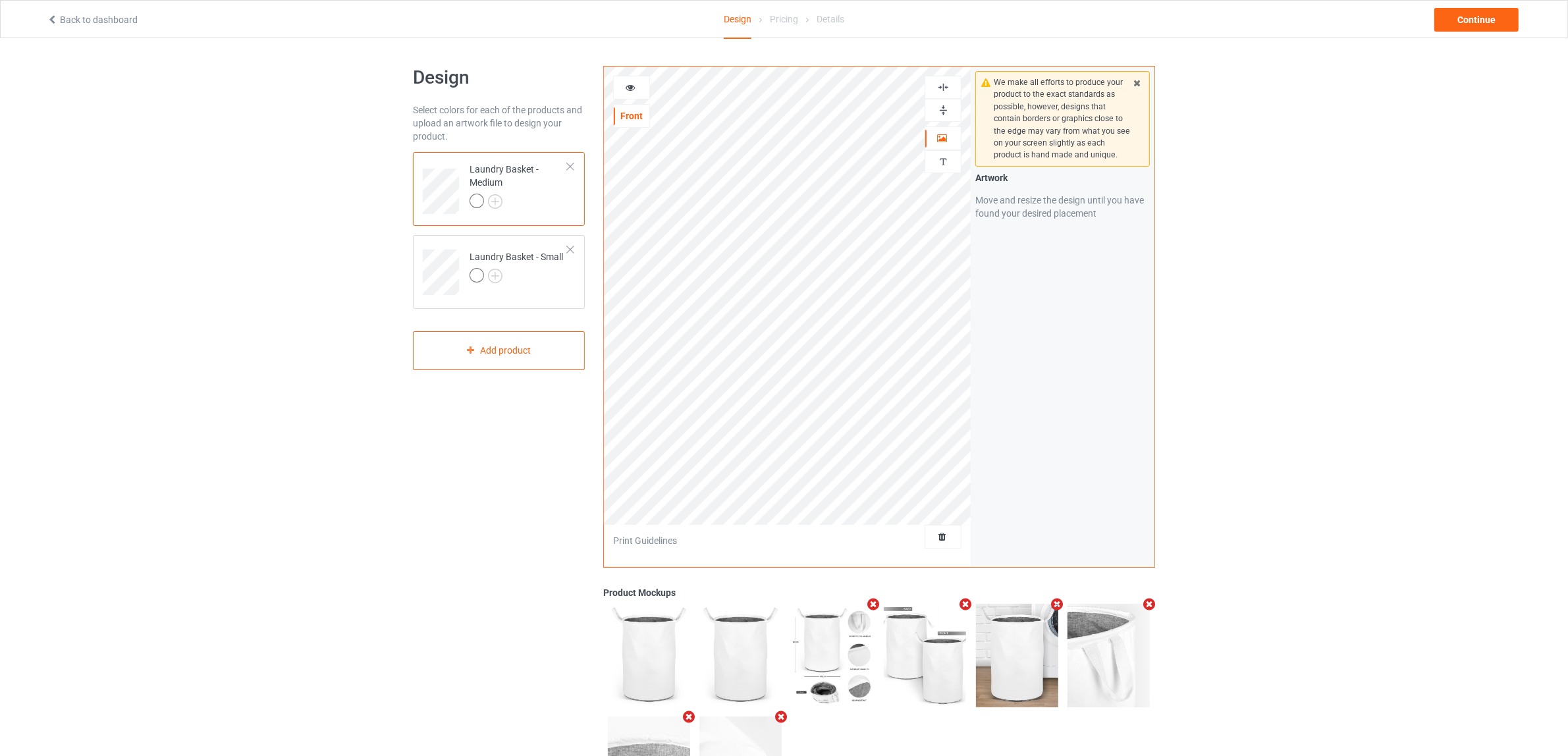
click at [945, 111] on img at bounding box center [943, 110] width 13 height 13
click at [948, 87] on img at bounding box center [943, 87] width 13 height 13
click at [534, 266] on div "Laundry Basket - Small" at bounding box center [516, 266] width 94 height 32
click at [940, 107] on img at bounding box center [943, 110] width 13 height 13
click at [947, 90] on img at bounding box center [943, 87] width 13 height 13
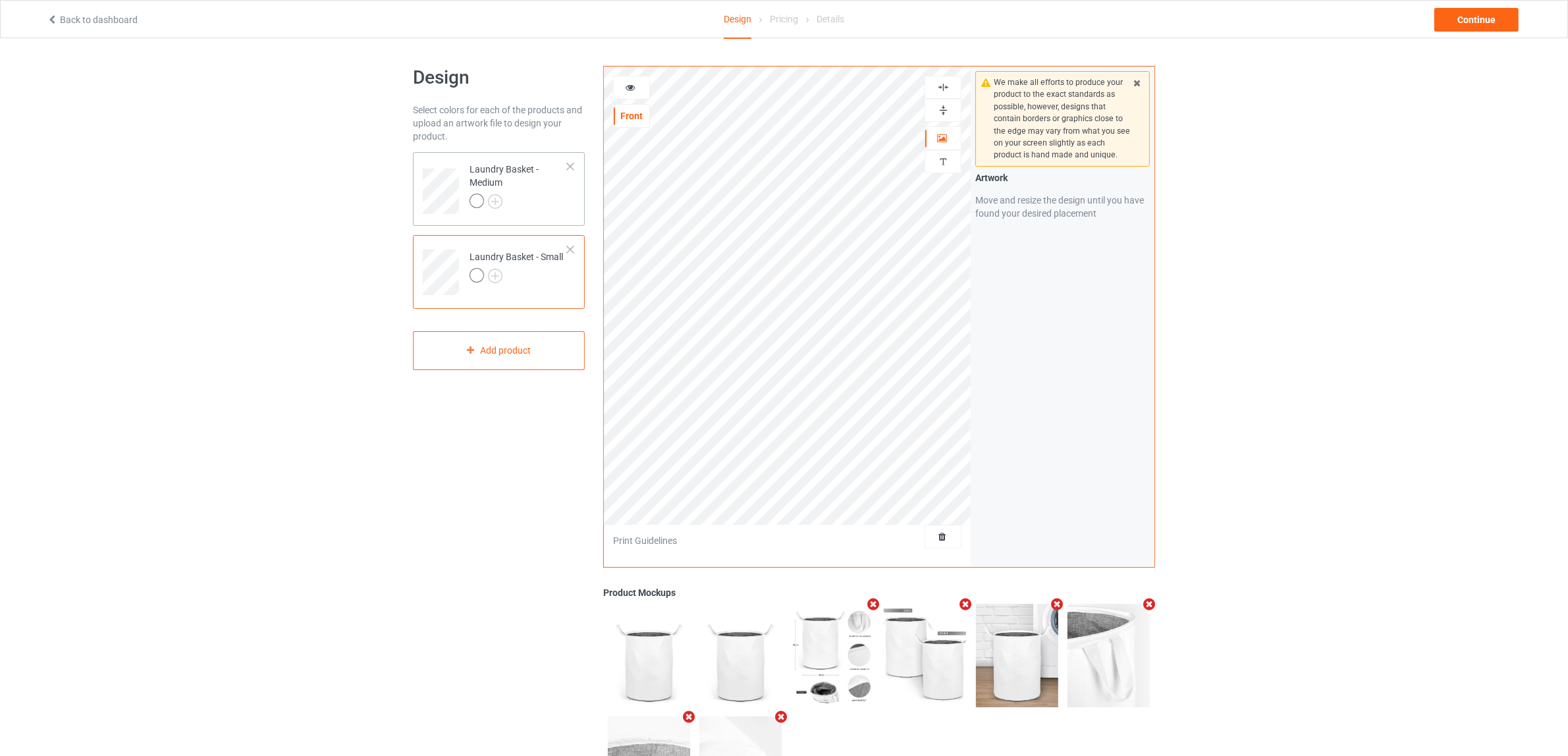
click at [529, 199] on div at bounding box center [518, 202] width 98 height 19
click at [1456, 17] on div "Continue" at bounding box center [1476, 20] width 84 height 24
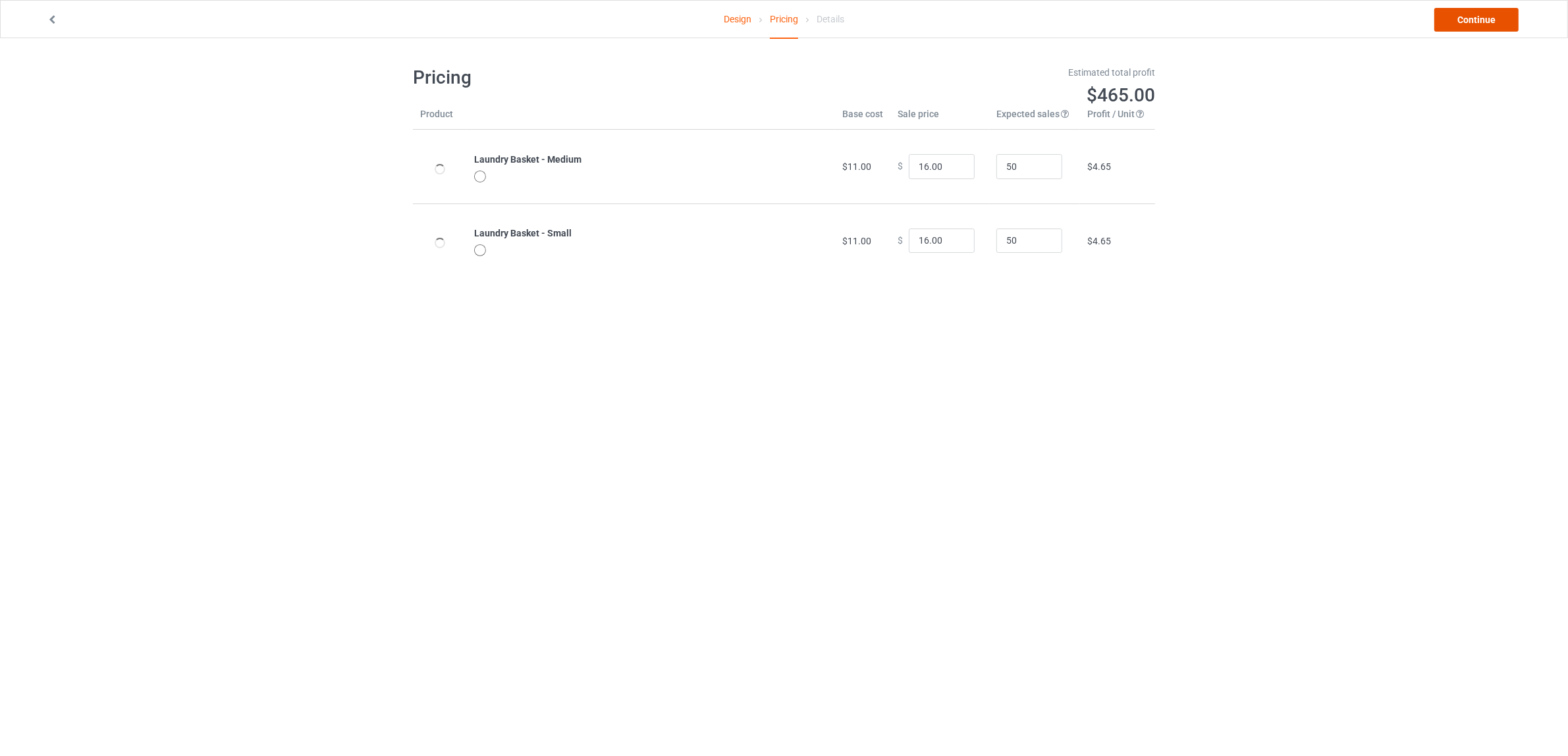
click at [1460, 15] on link "Continue" at bounding box center [1476, 20] width 84 height 24
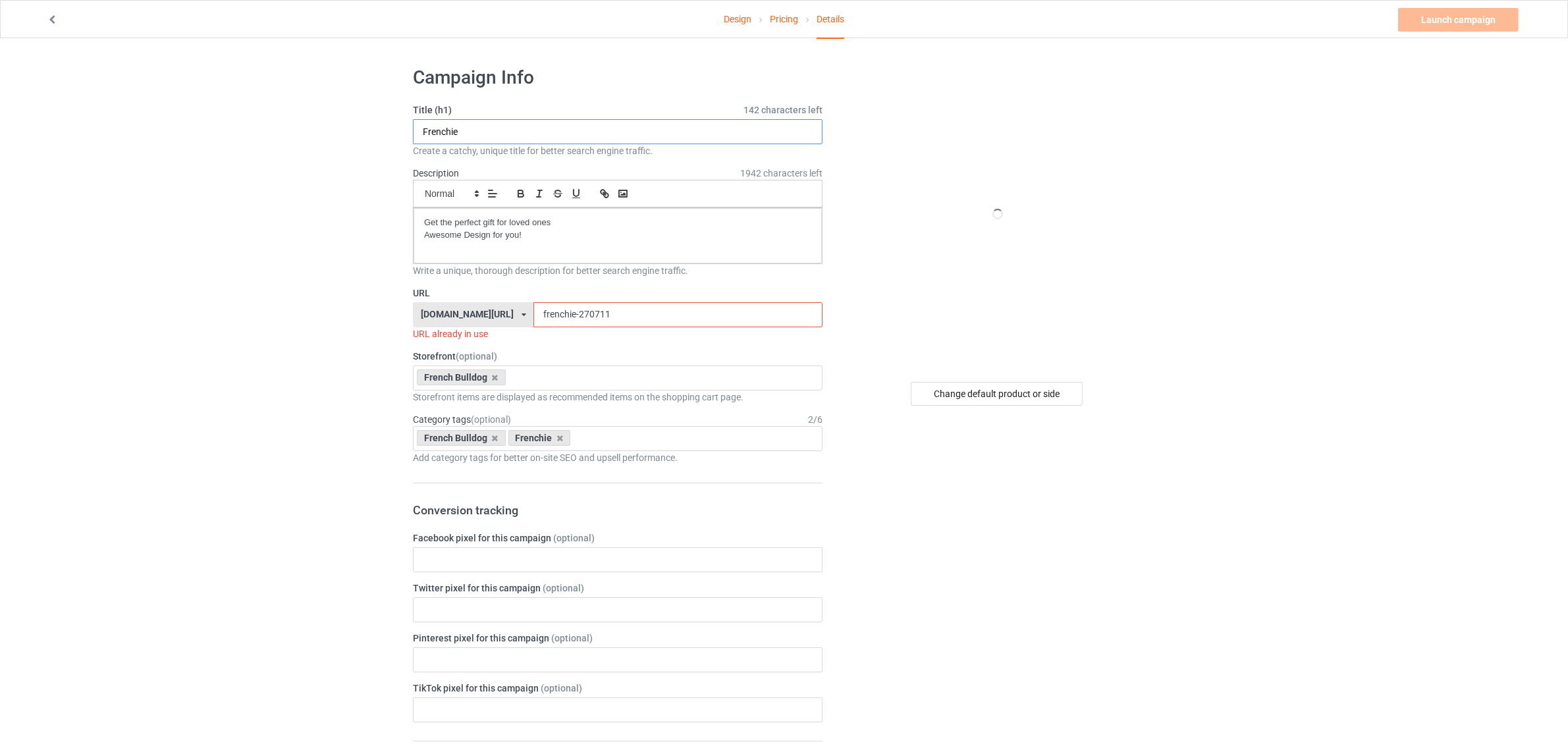
click at [433, 126] on input "Frenchie" at bounding box center [617, 131] width 410 height 25
drag, startPoint x: 596, startPoint y: 317, endPoint x: 573, endPoint y: 317, distance: 23.0
click at [595, 317] on input "frenchie-270711" at bounding box center [678, 314] width 288 height 25
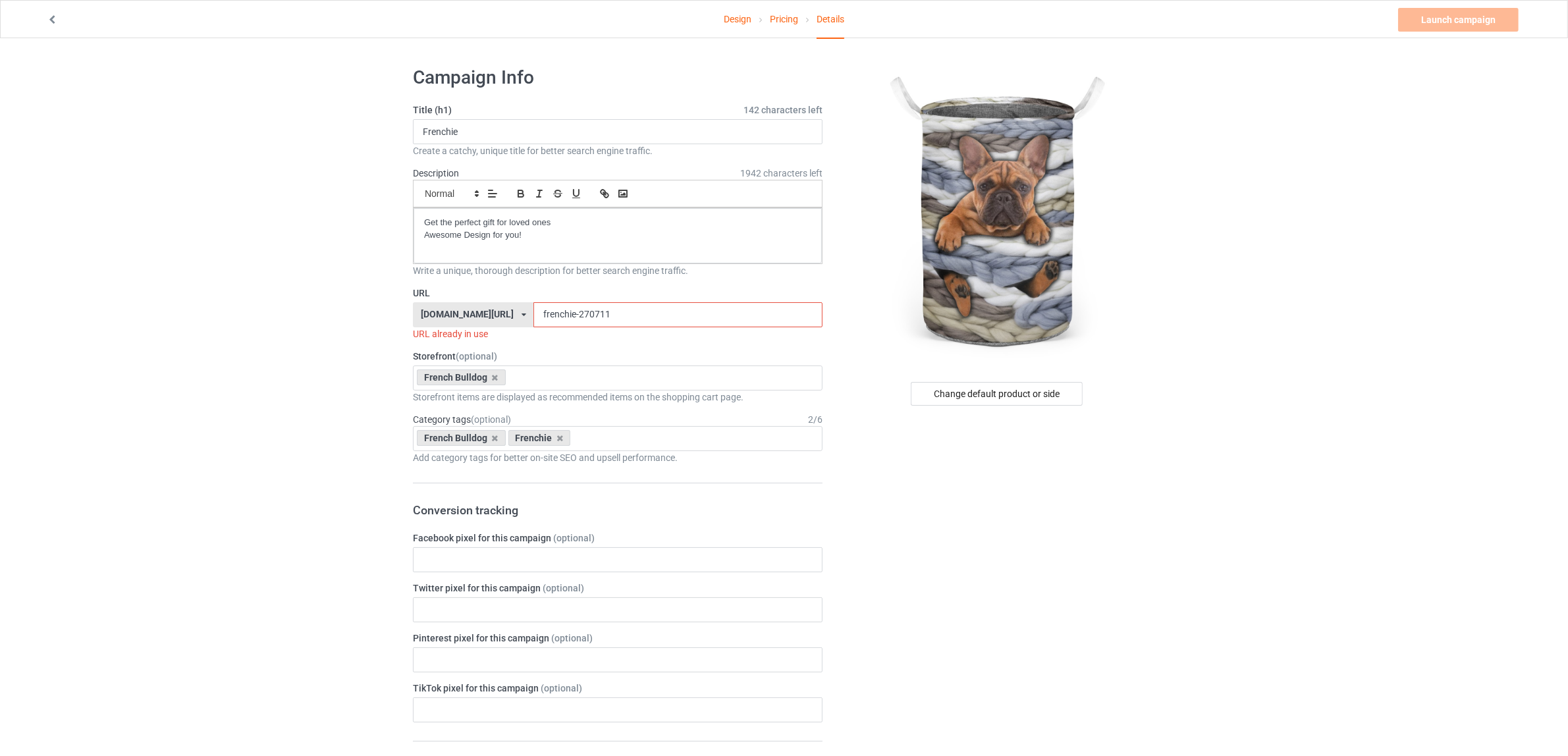
drag, startPoint x: 608, startPoint y: 314, endPoint x: 558, endPoint y: 315, distance: 50.0
click at [558, 315] on input "frenchie-270711" at bounding box center [678, 314] width 288 height 25
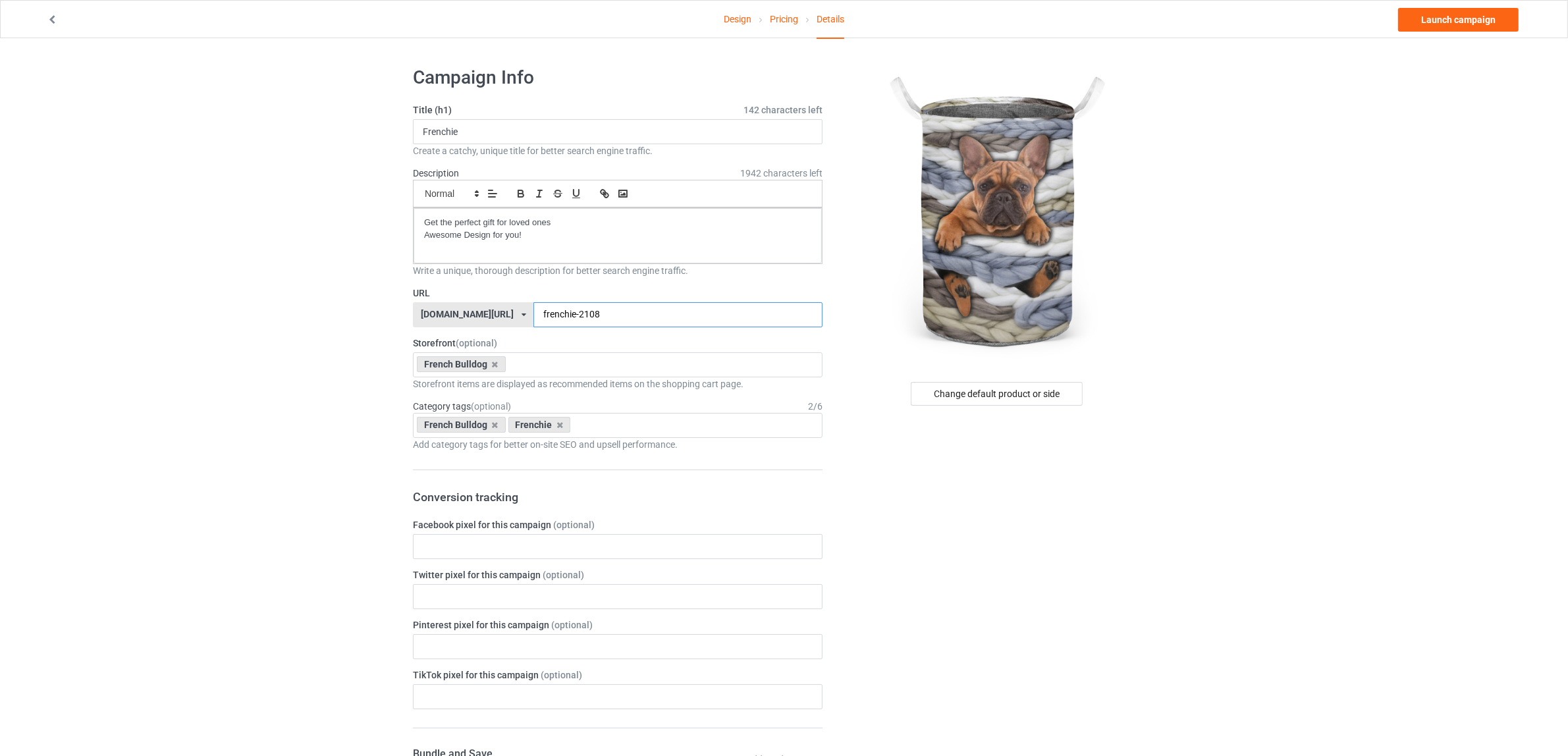
type input "frenchie-2108"
click at [955, 512] on div "Change default product or side" at bounding box center [998, 720] width 333 height 1328
click at [1004, 389] on div "Change default product or side" at bounding box center [997, 394] width 172 height 24
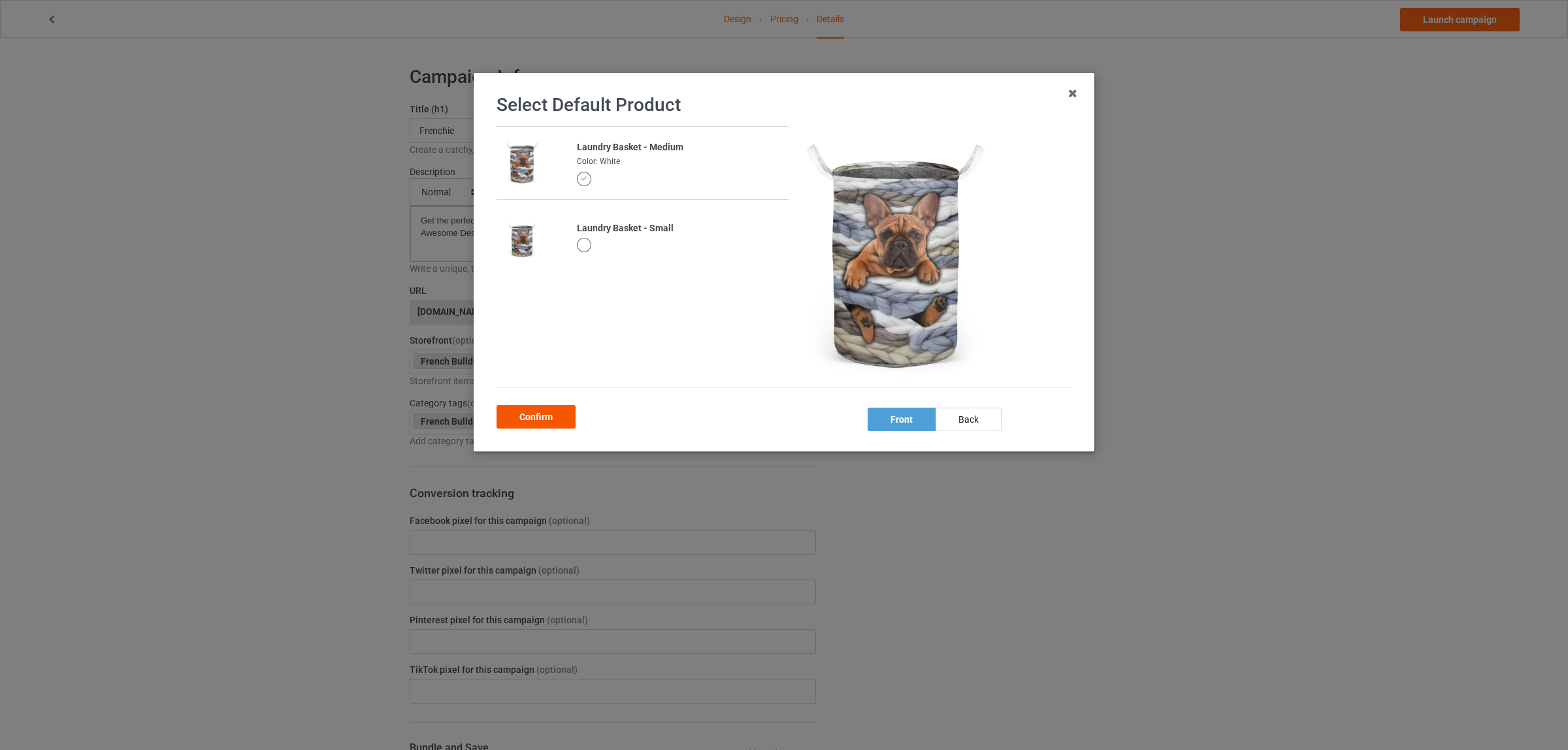
click at [543, 412] on div "Confirm" at bounding box center [535, 417] width 79 height 23
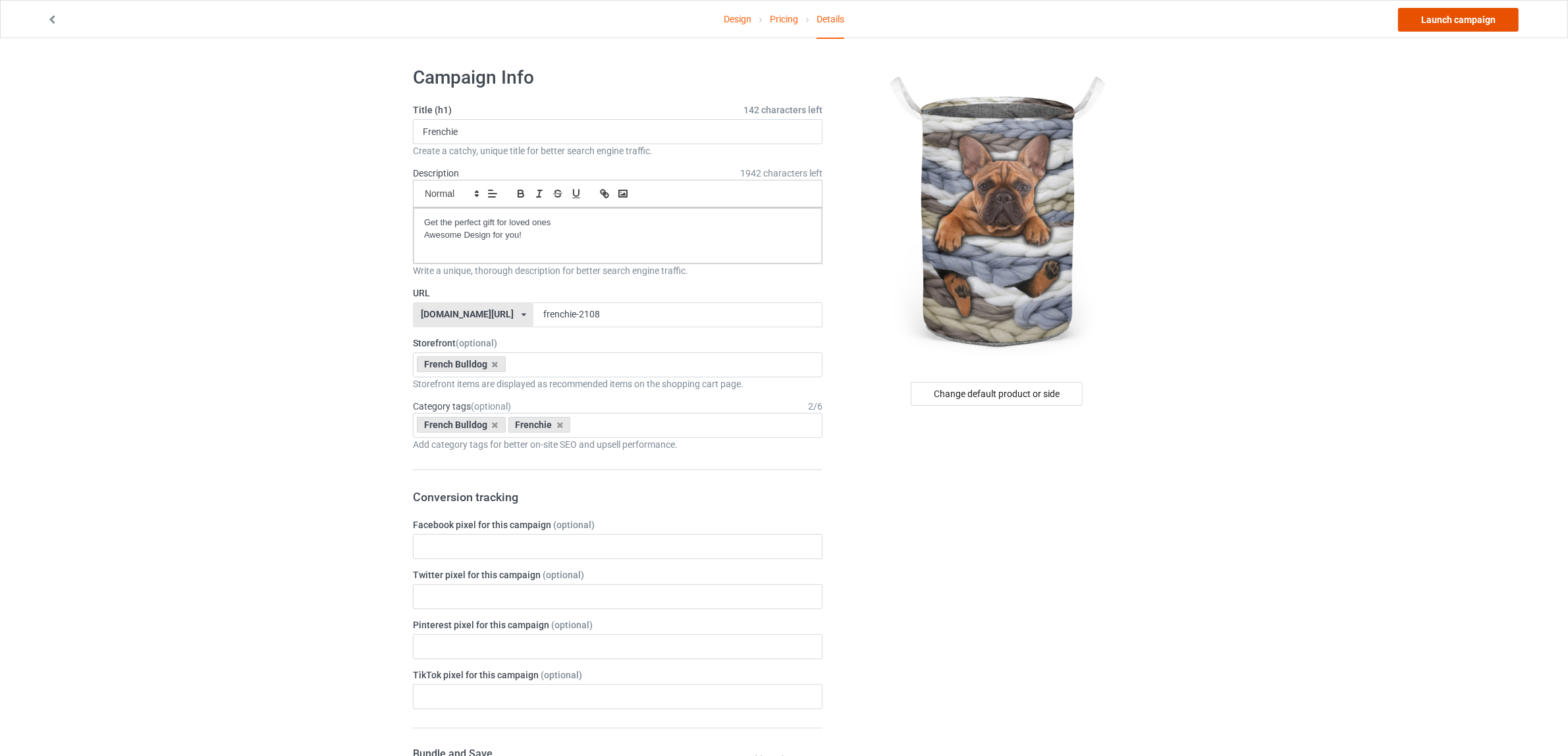
click at [1435, 22] on link "Launch campaign" at bounding box center [1458, 20] width 120 height 24
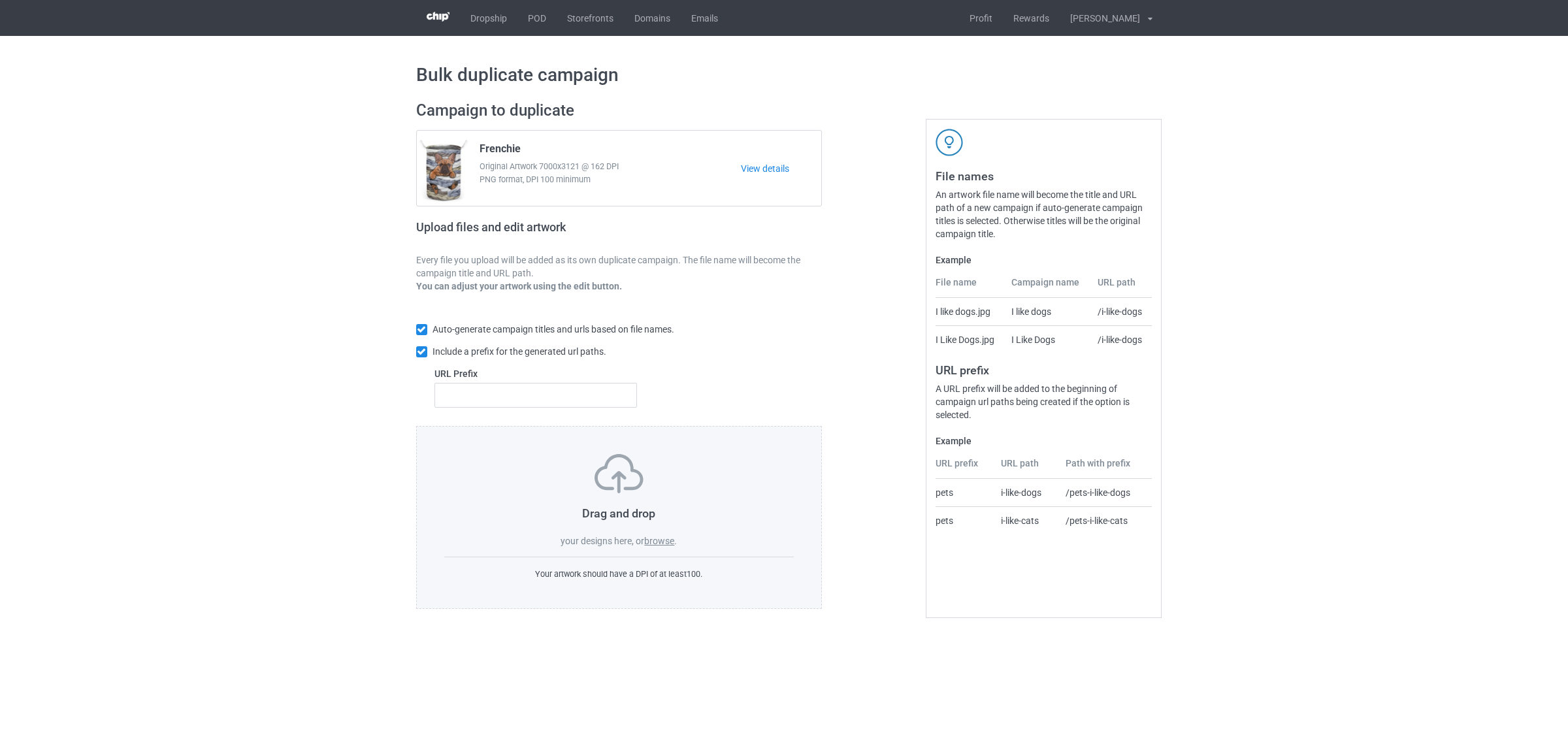
click at [667, 544] on label "browse" at bounding box center [659, 540] width 30 height 11
click at [0, 0] on input "browse" at bounding box center [0, 0] width 0 height 0
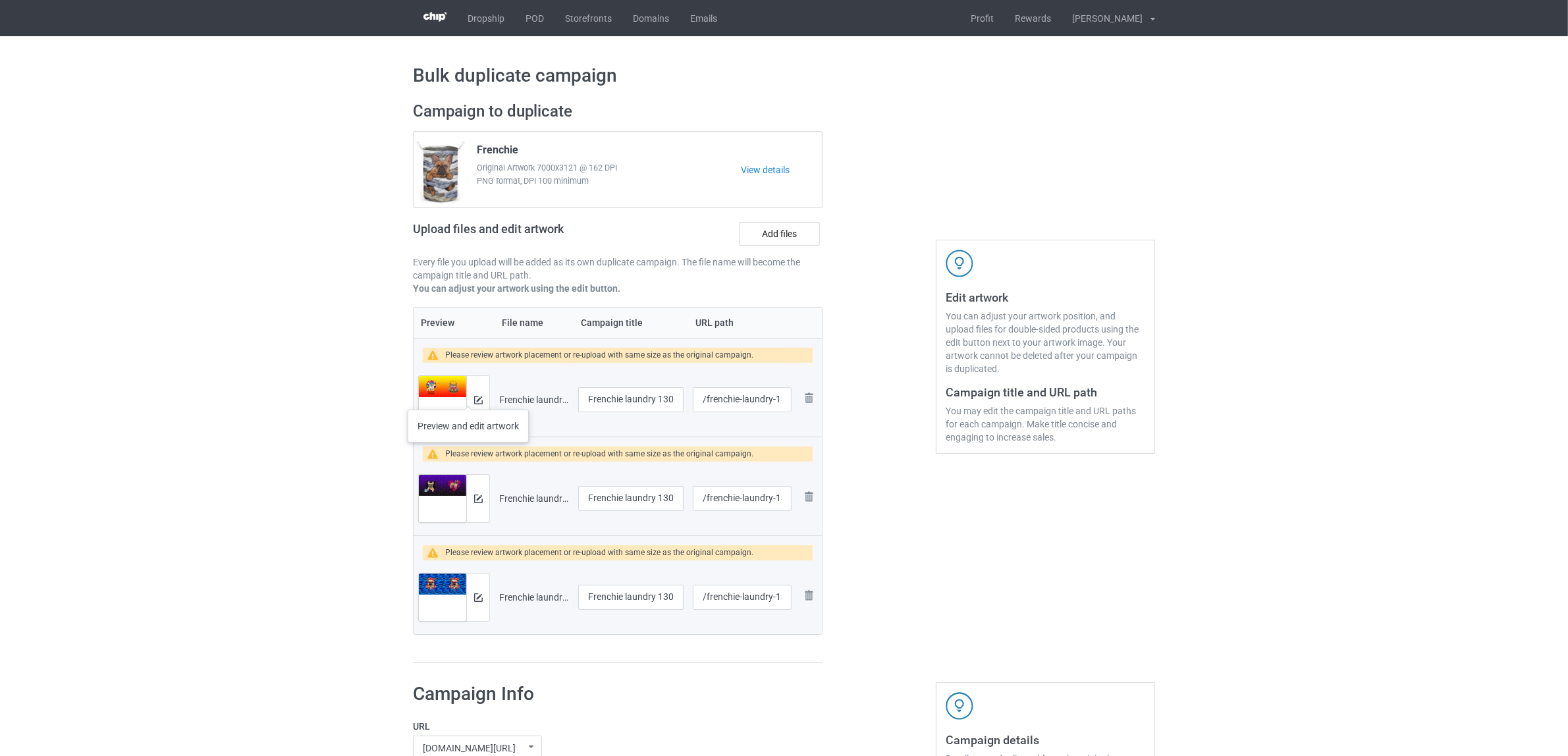
click at [468, 397] on div at bounding box center [478, 400] width 23 height 47
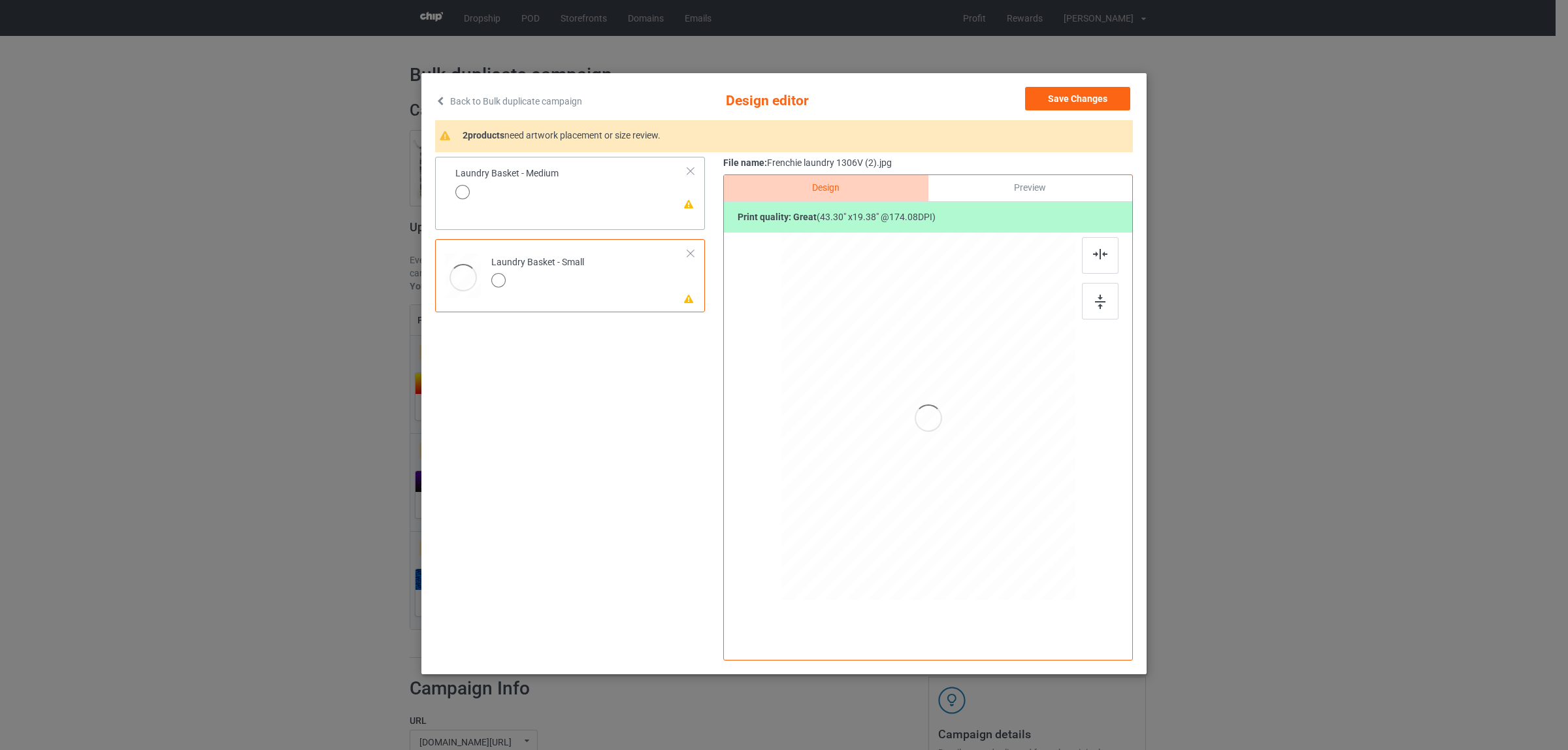
click at [543, 168] on div "Laundry Basket - Medium" at bounding box center [506, 182] width 103 height 30
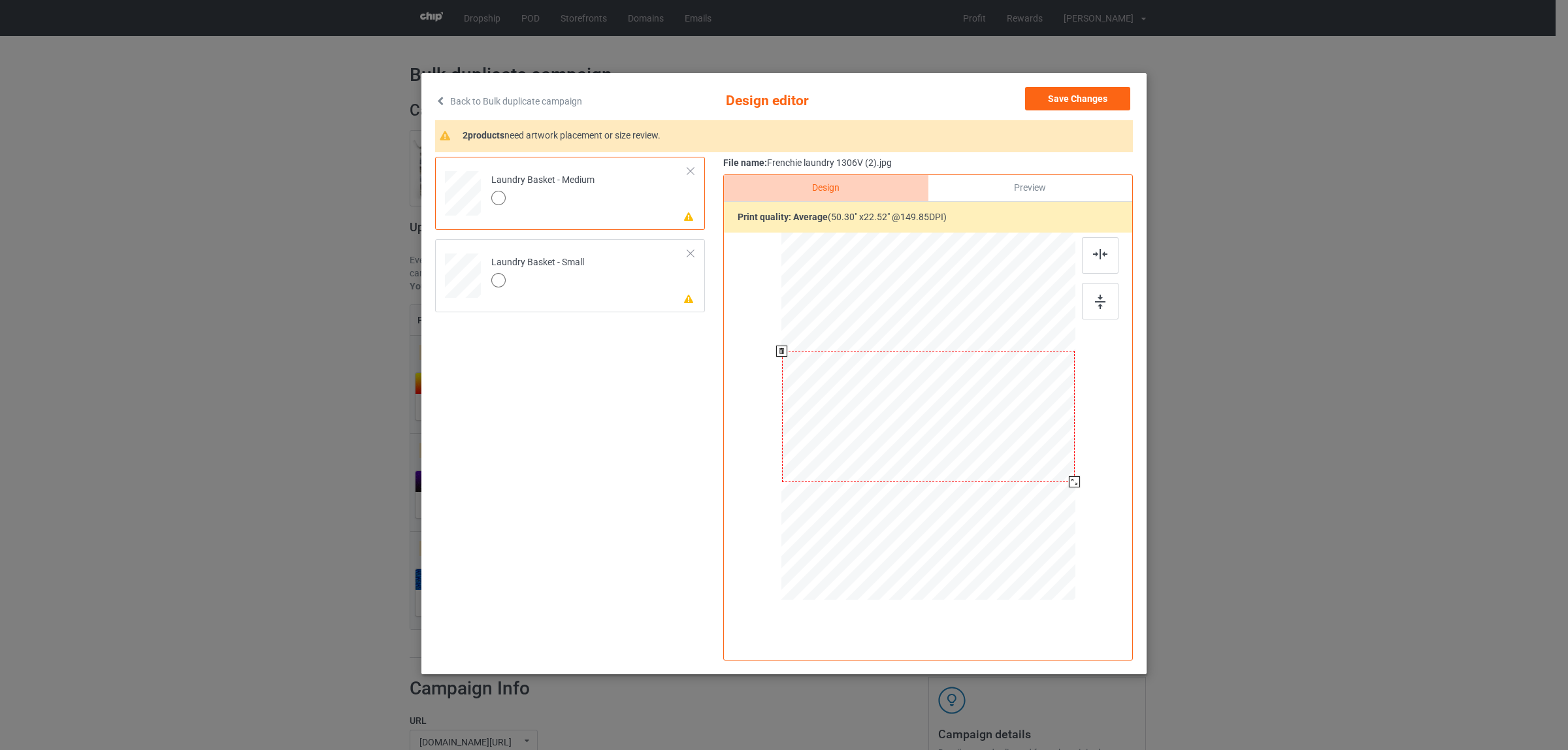
click at [1000, 426] on div at bounding box center [928, 416] width 293 height 131
click at [1105, 257] on img at bounding box center [1100, 254] width 15 height 11
click at [563, 265] on div "Laundry Basket - Small" at bounding box center [537, 271] width 93 height 30
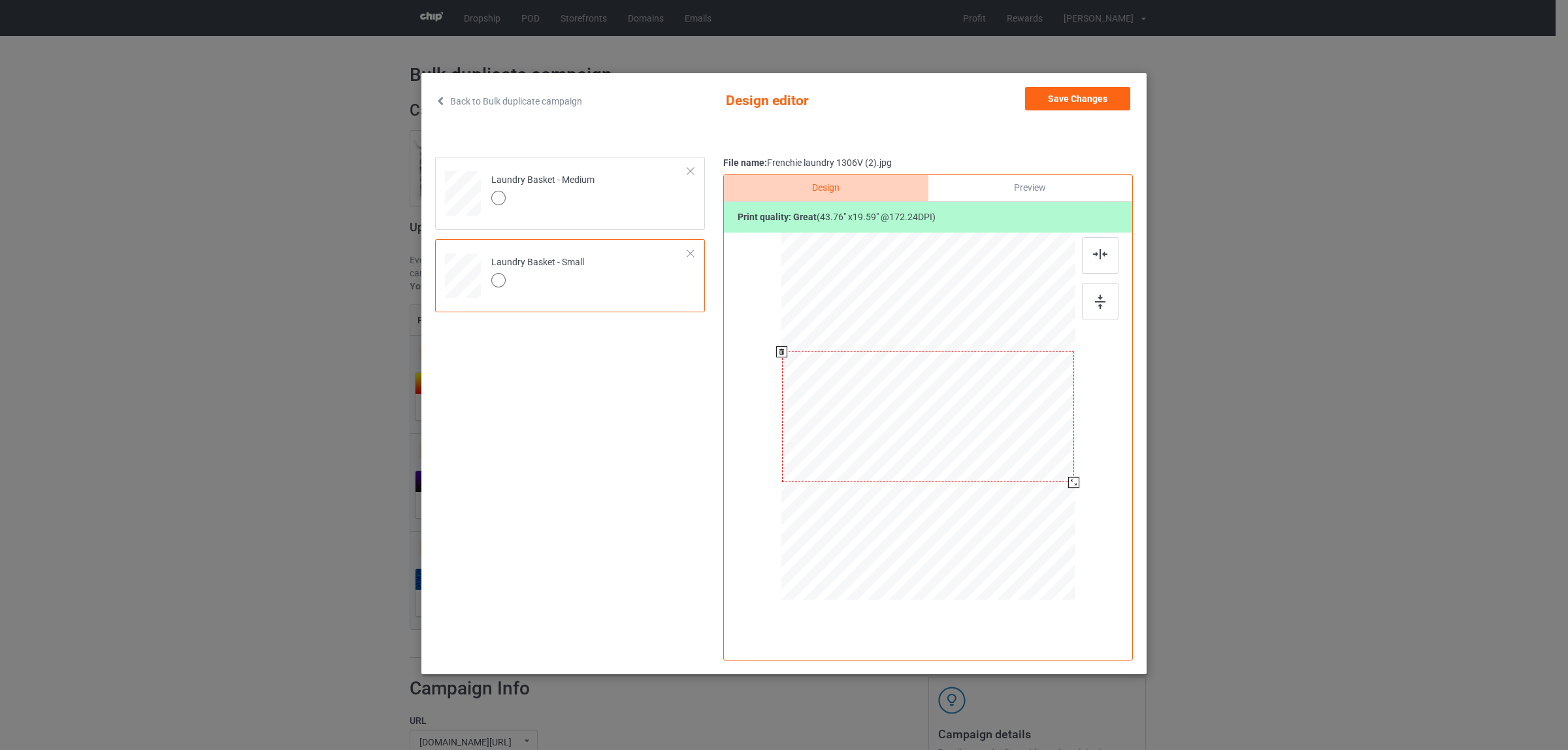
click at [1072, 488] on div at bounding box center [1073, 482] width 11 height 11
click at [1064, 99] on button "Save Changes" at bounding box center [1077, 99] width 105 height 23
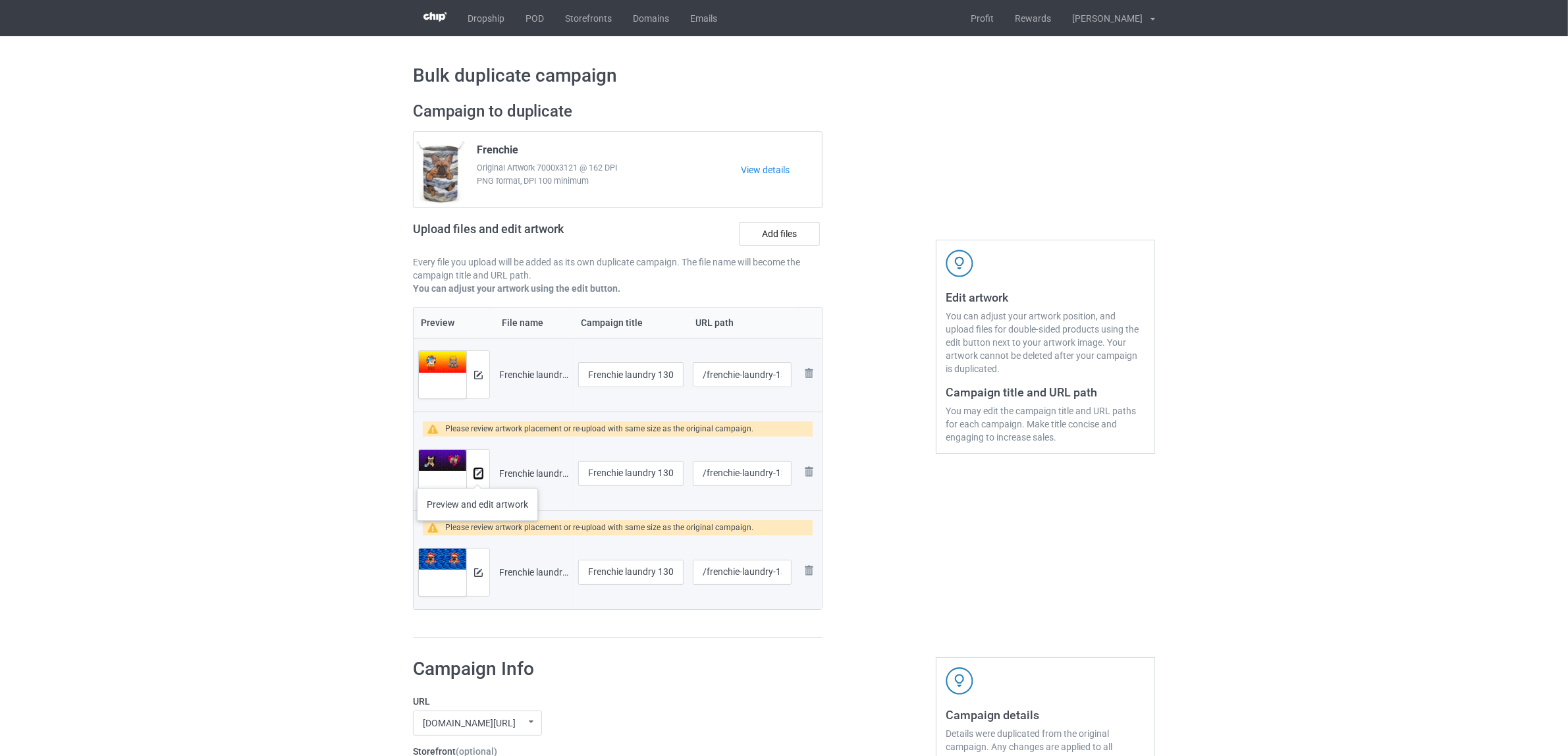
click at [478, 475] on img at bounding box center [479, 474] width 9 height 9
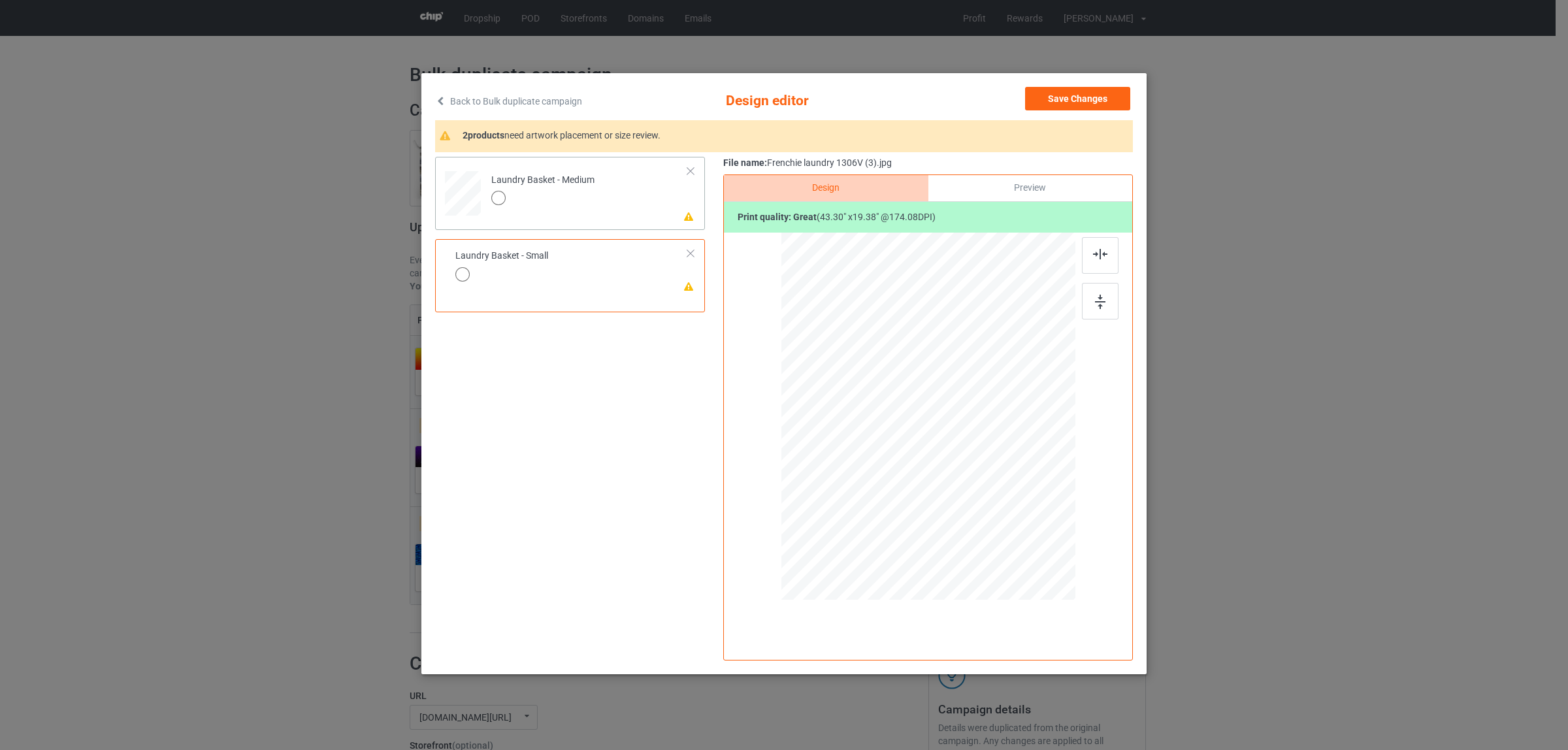
click at [530, 178] on div "Laundry Basket - Medium" at bounding box center [542, 189] width 103 height 30
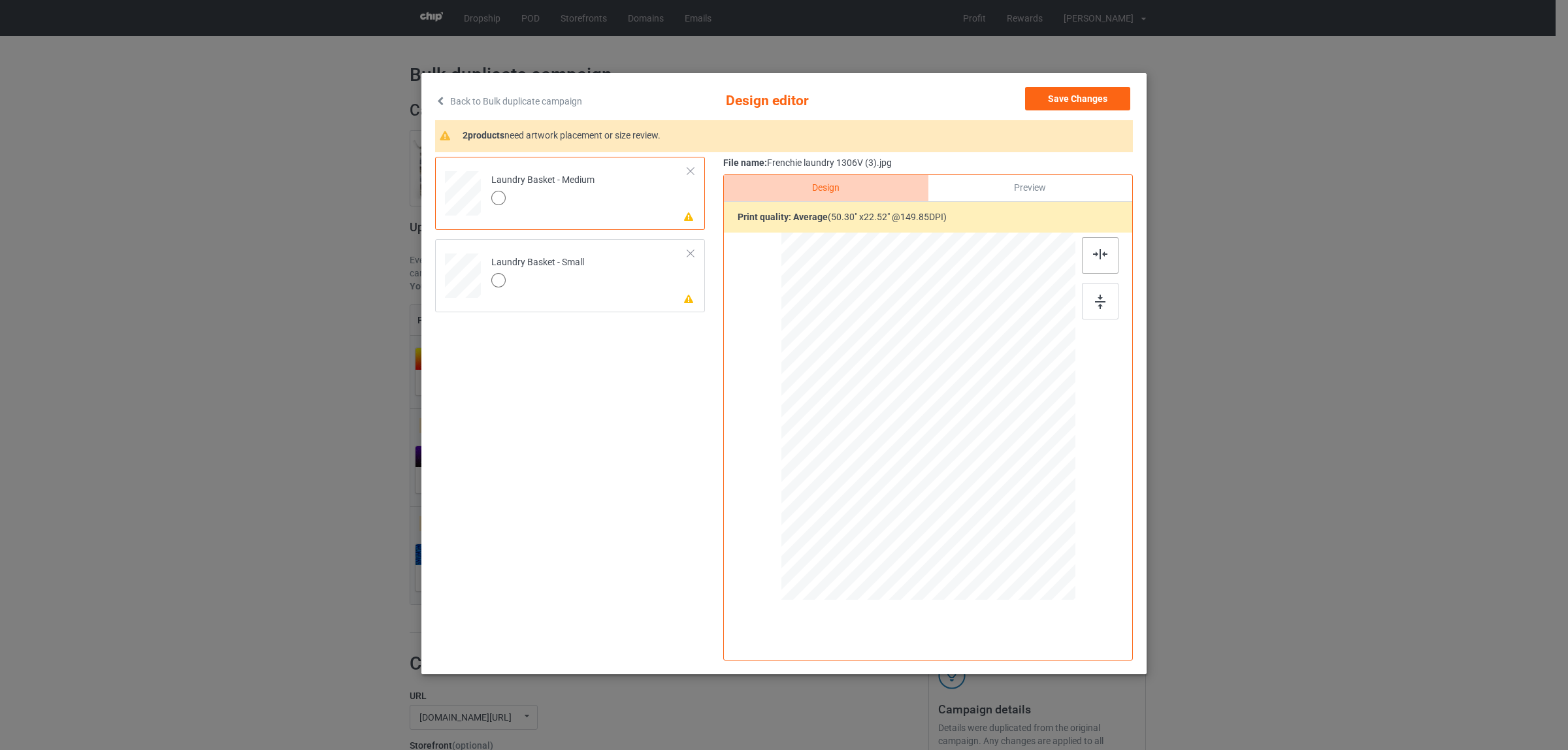
click at [1104, 254] on img at bounding box center [1100, 254] width 15 height 11
click at [575, 258] on div "Laundry Basket - Small" at bounding box center [537, 271] width 93 height 30
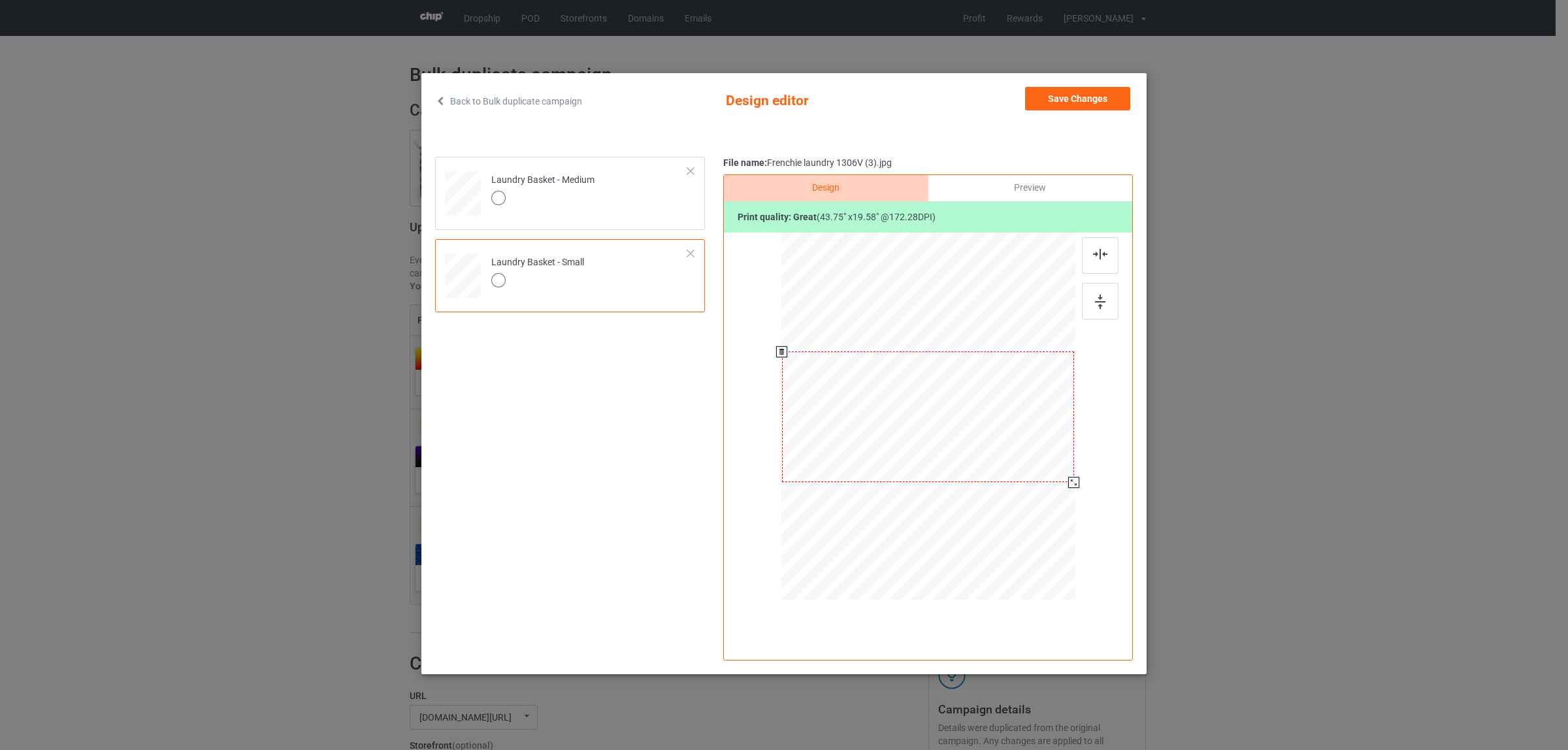
click at [1074, 482] on div at bounding box center [1073, 482] width 11 height 11
click at [1046, 102] on button "Save Changes" at bounding box center [1077, 99] width 105 height 23
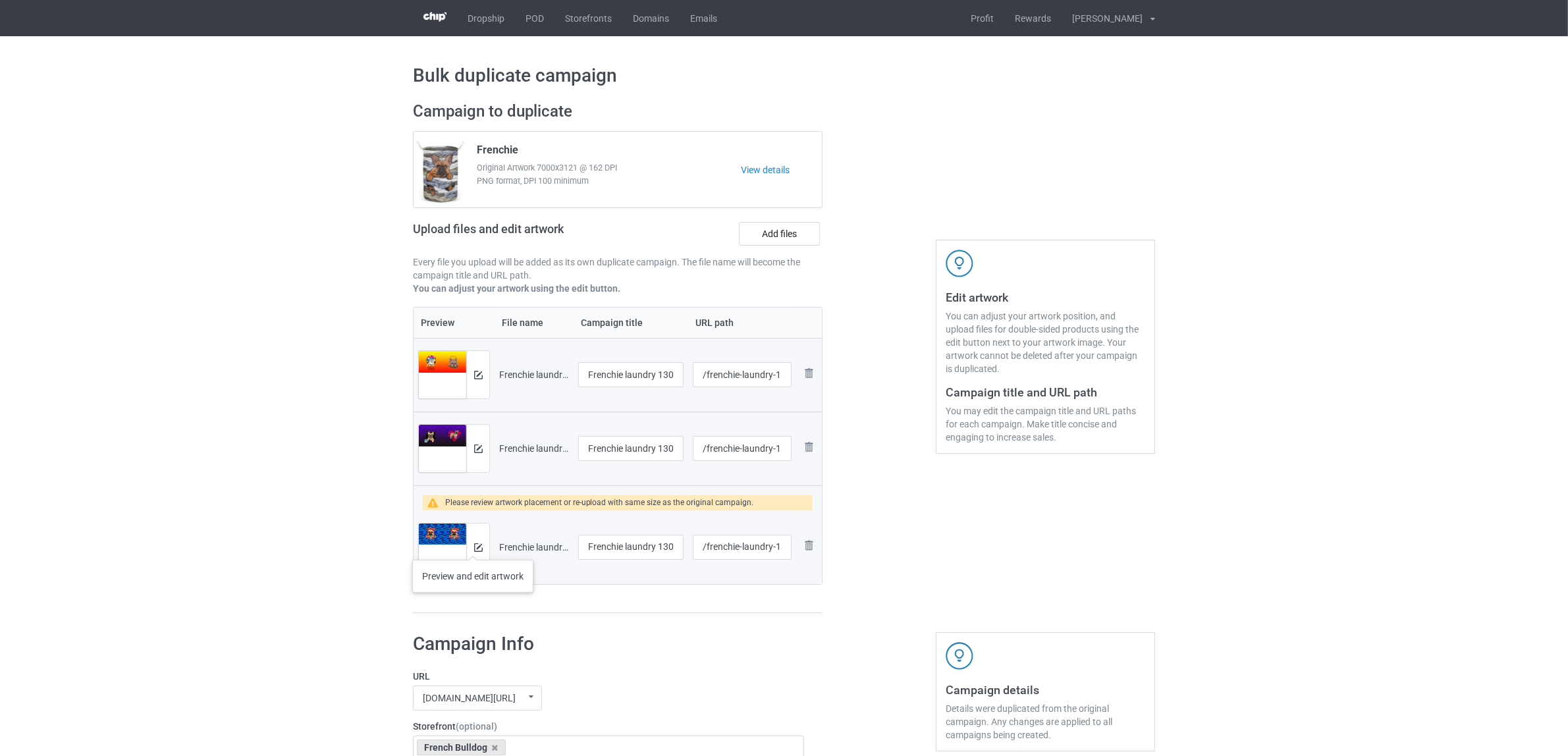
click at [473, 547] on div at bounding box center [478, 548] width 23 height 47
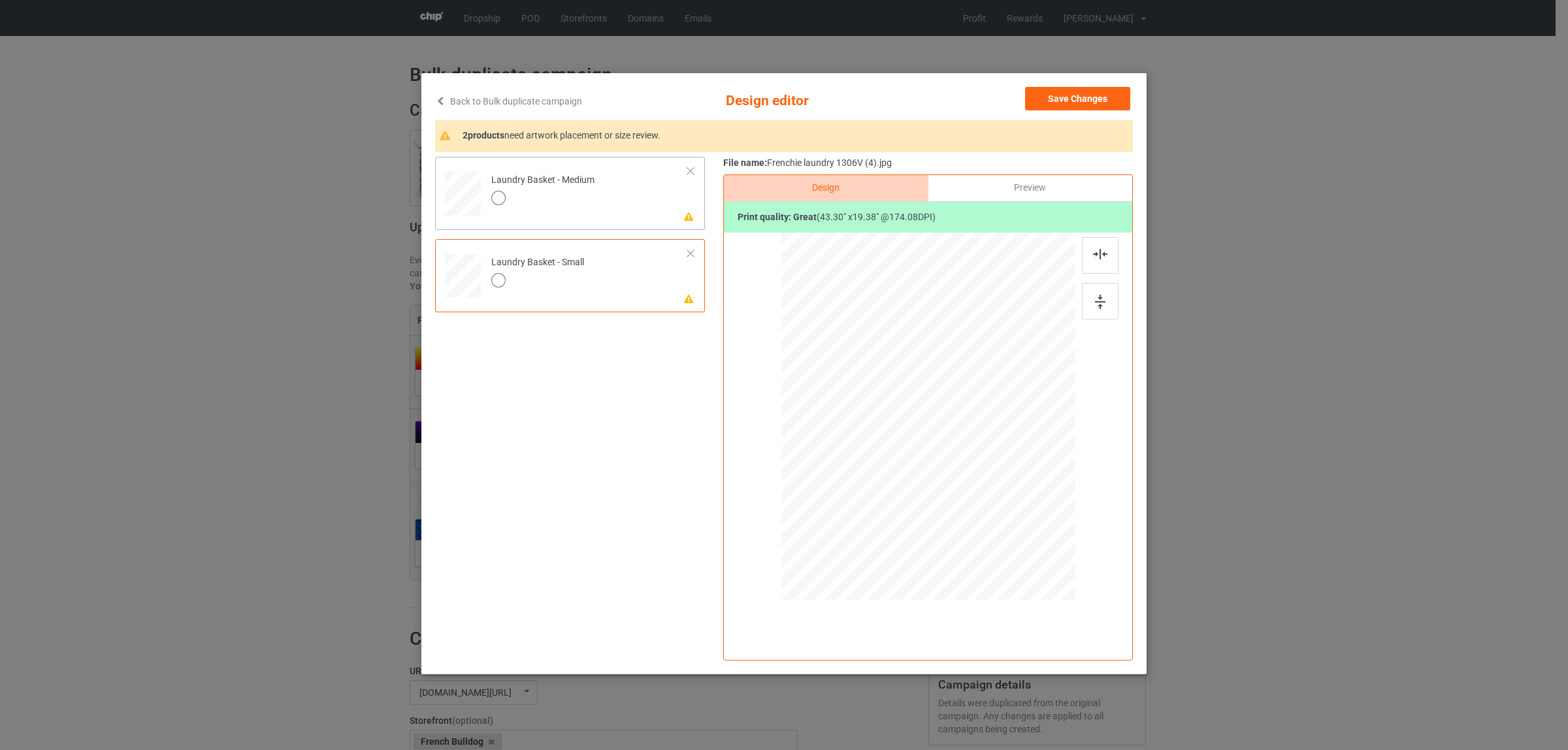
click at [623, 195] on td "Please review artwork placement Laundry Basket - Medium" at bounding box center [590, 191] width 211 height 58
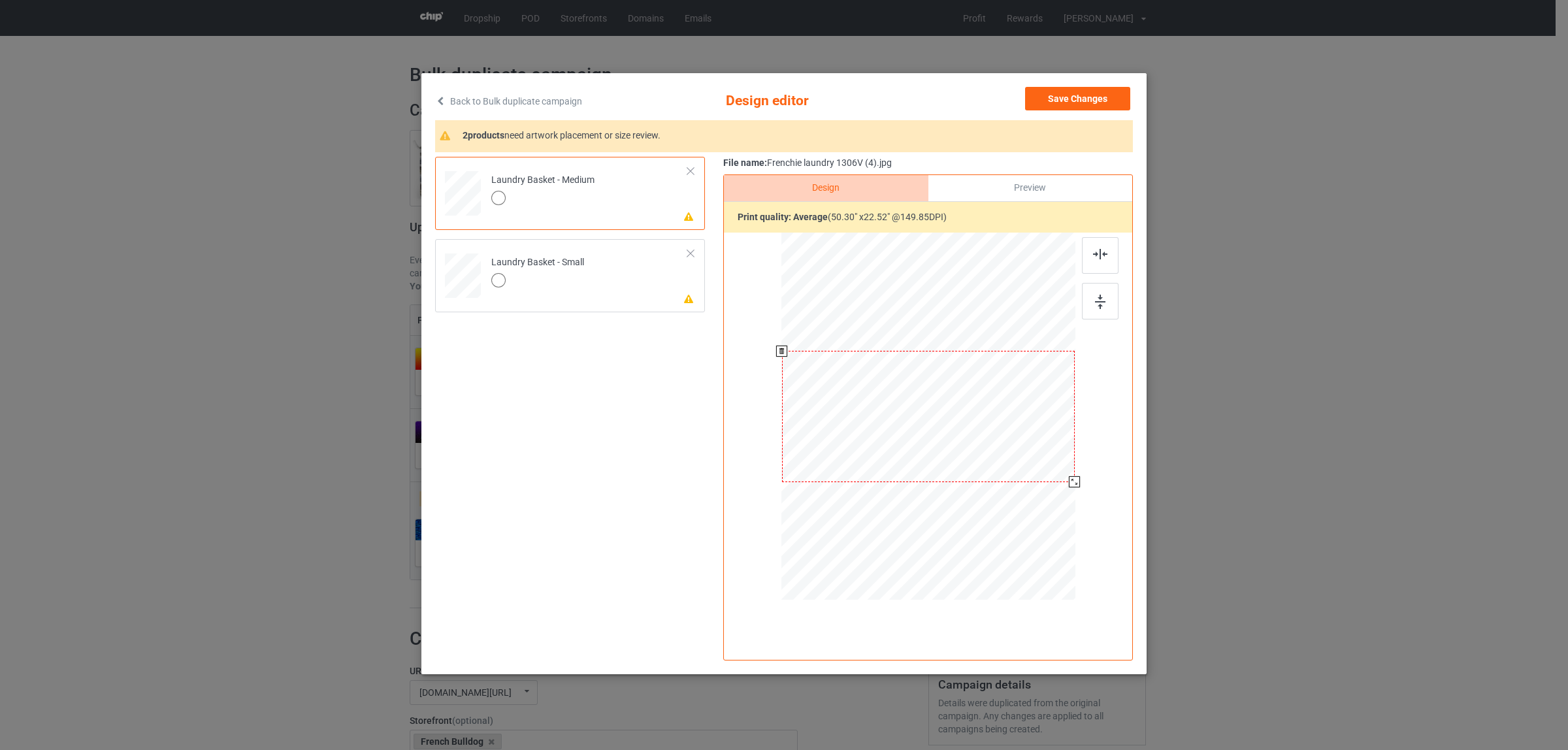
click at [1023, 440] on div at bounding box center [928, 416] width 293 height 131
click at [1072, 487] on div at bounding box center [1076, 482] width 11 height 11
click at [620, 274] on td "Please review artwork placement Laundry Basket - Small" at bounding box center [590, 273] width 211 height 58
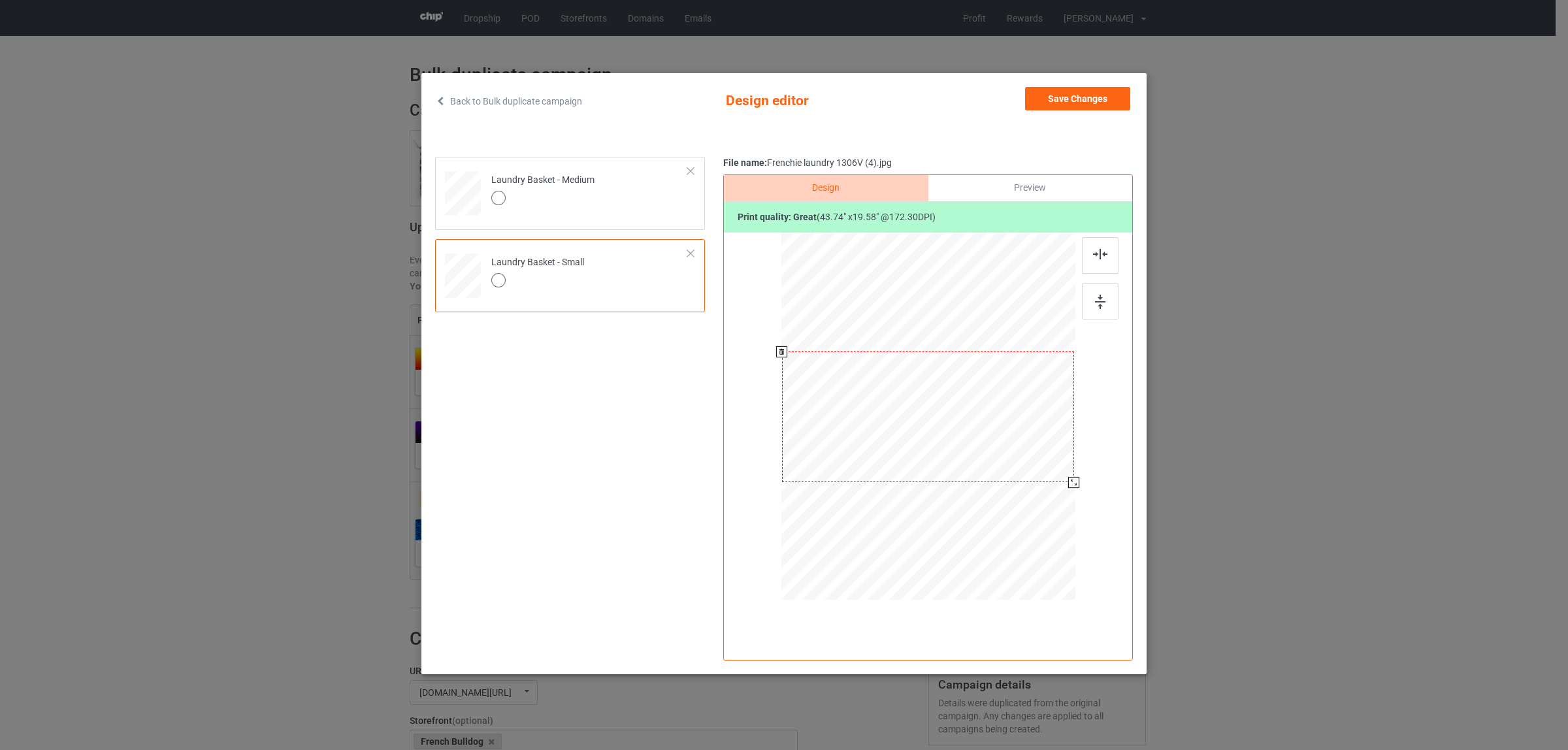
click at [1072, 488] on div at bounding box center [1073, 482] width 11 height 11
click at [1078, 102] on button "Save Changes" at bounding box center [1077, 99] width 105 height 23
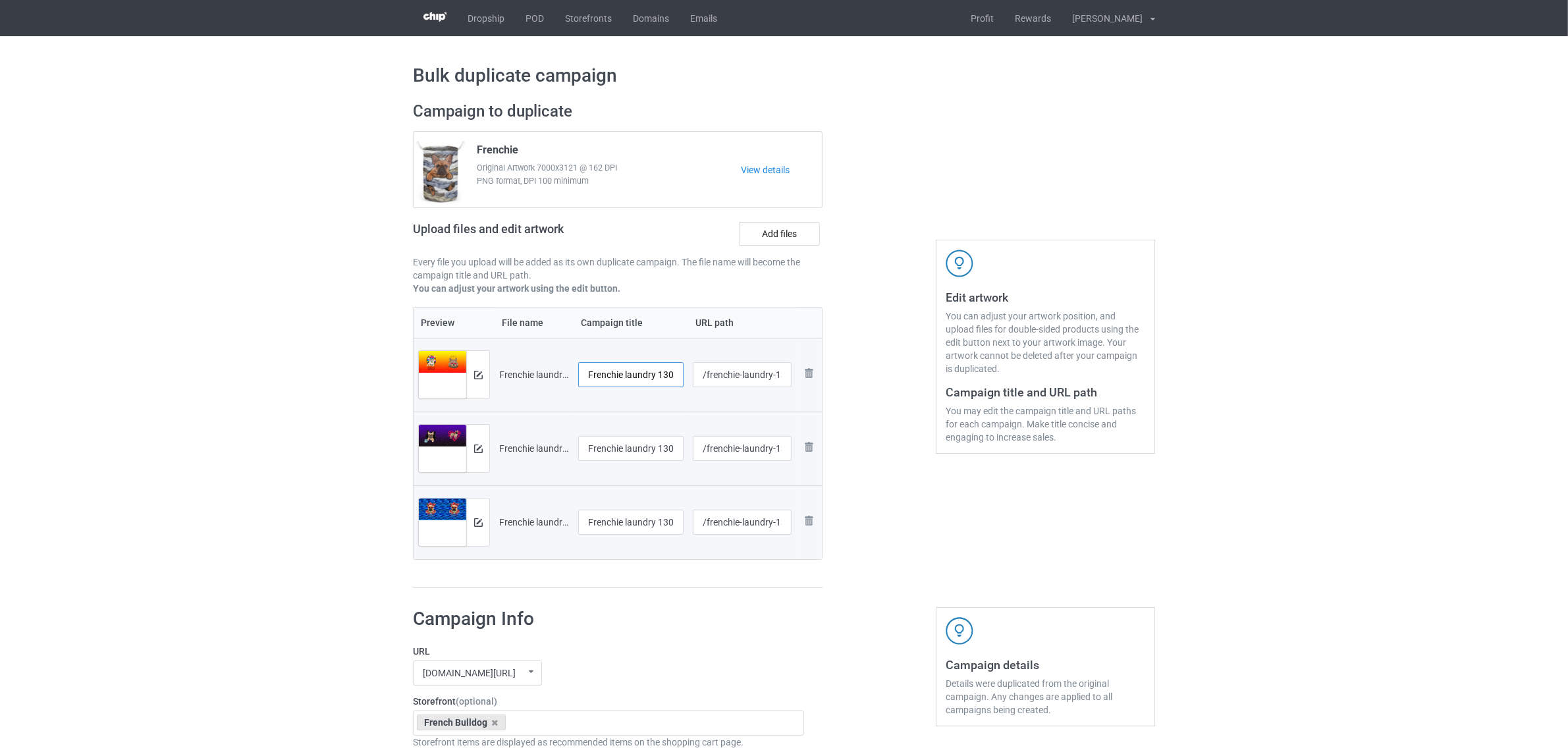
scroll to position [0, 40]
drag, startPoint x: 626, startPoint y: 374, endPoint x: 682, endPoint y: 379, distance: 56.2
click at [682, 379] on input "Frenchie laundry 1306V (2).jpg" at bounding box center [631, 374] width 106 height 25
click at [609, 370] on input "Frenchie" at bounding box center [631, 374] width 106 height 25
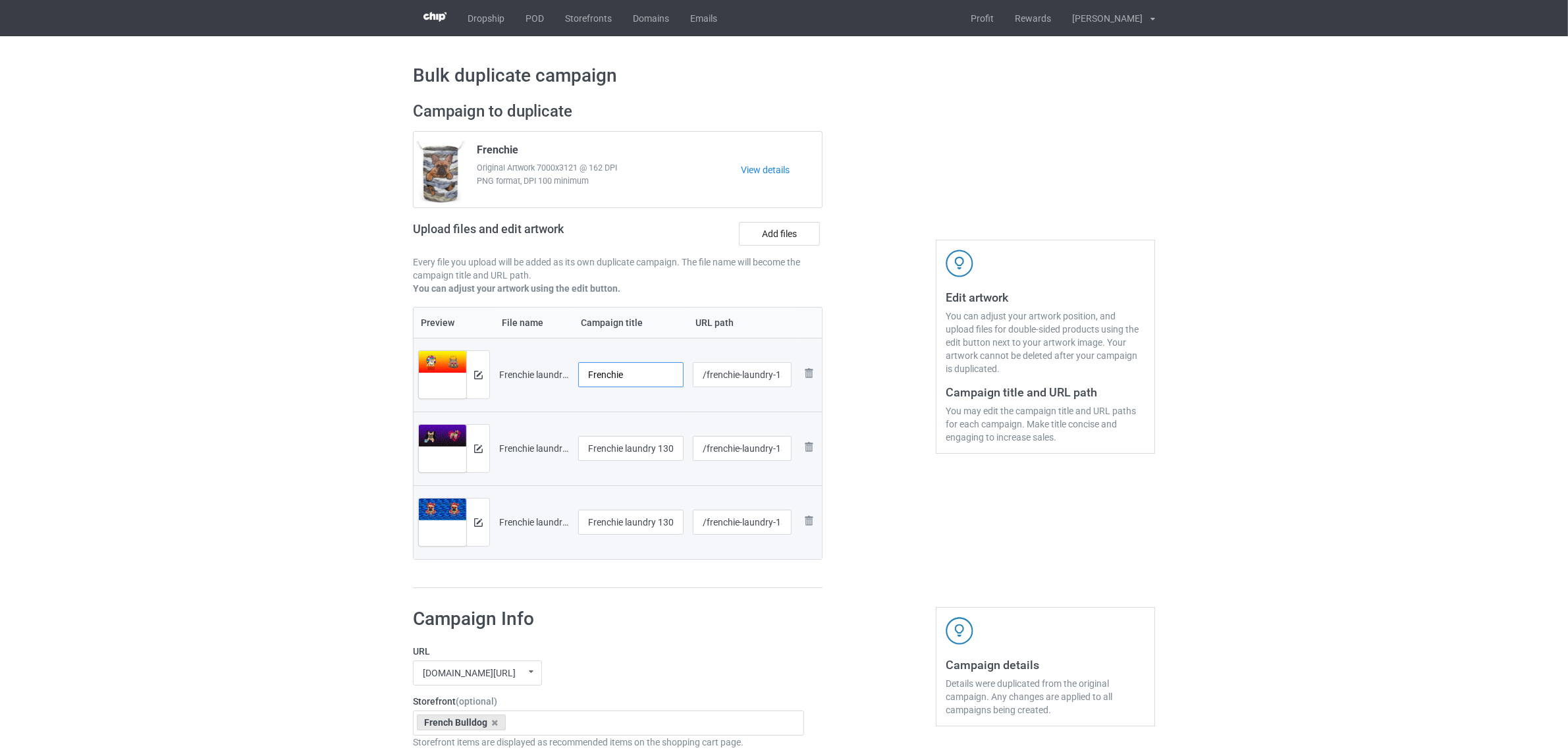
click at [609, 370] on input "Frenchie" at bounding box center [631, 374] width 106 height 25
type input "Frenchie"
click at [631, 455] on input "Frenchie laundry 1306V (3).jpg" at bounding box center [631, 448] width 106 height 25
paste input "text"
type input "Frenchie"
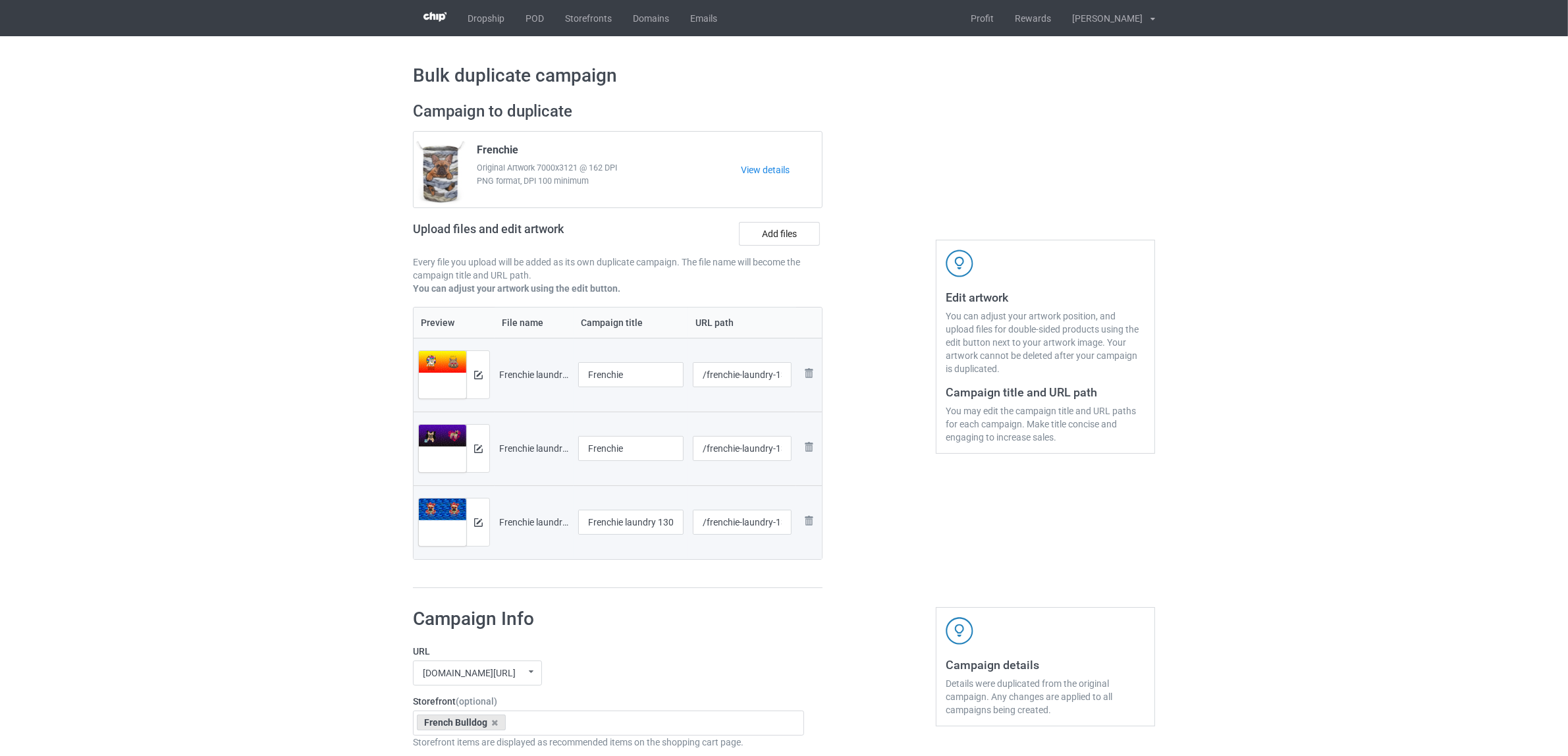
click at [635, 541] on div at bounding box center [631, 539] width 106 height 8
click at [652, 525] on input "Frenchie laundry 1306V (4).jpg" at bounding box center [631, 522] width 106 height 25
paste input "text"
type input "Frenchie"
click at [646, 595] on div "Campaign to duplicate Frenchie Original Artwork 7000x3121 @ 162 DPI PNG format,…" at bounding box center [618, 344] width 428 height 506
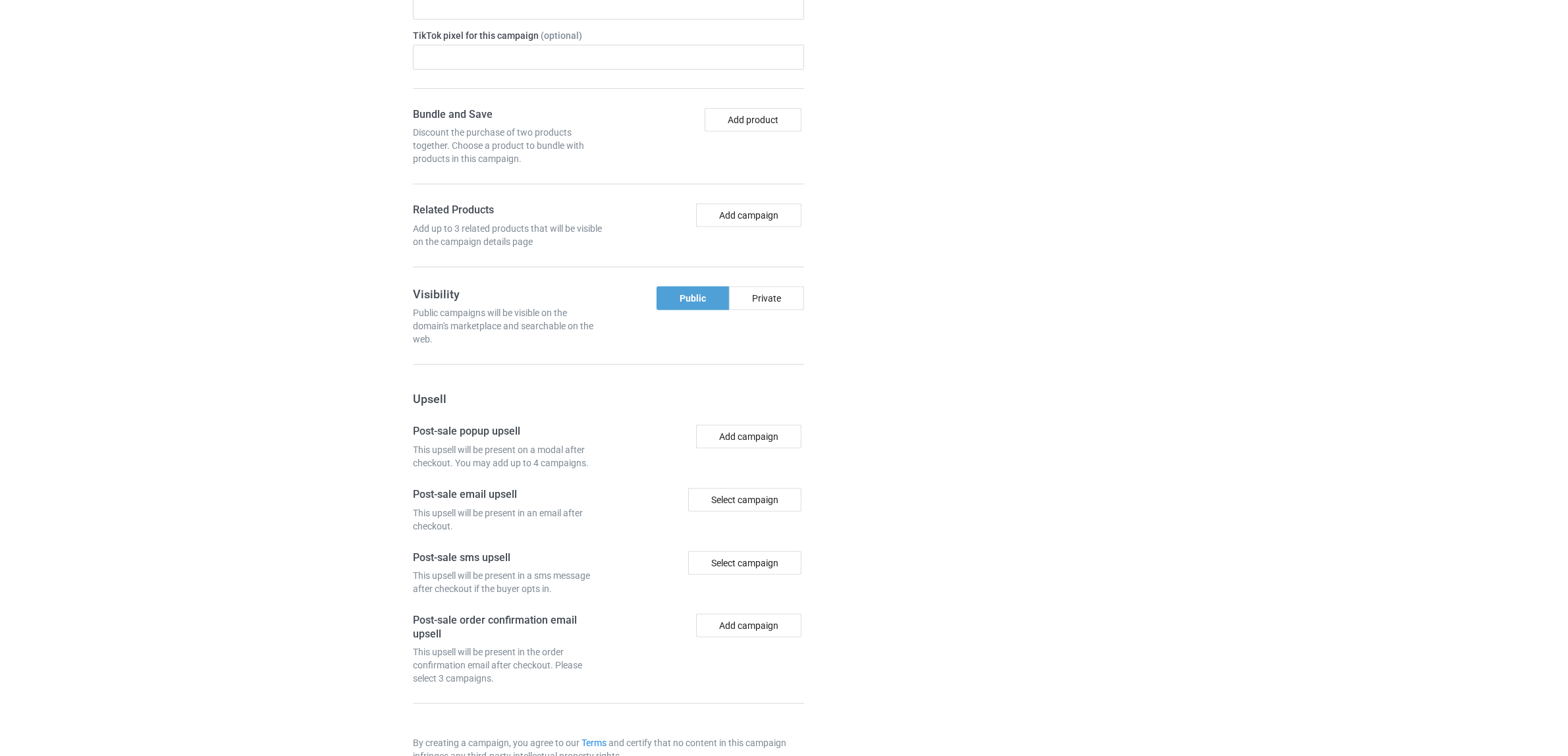
scroll to position [1073, 0]
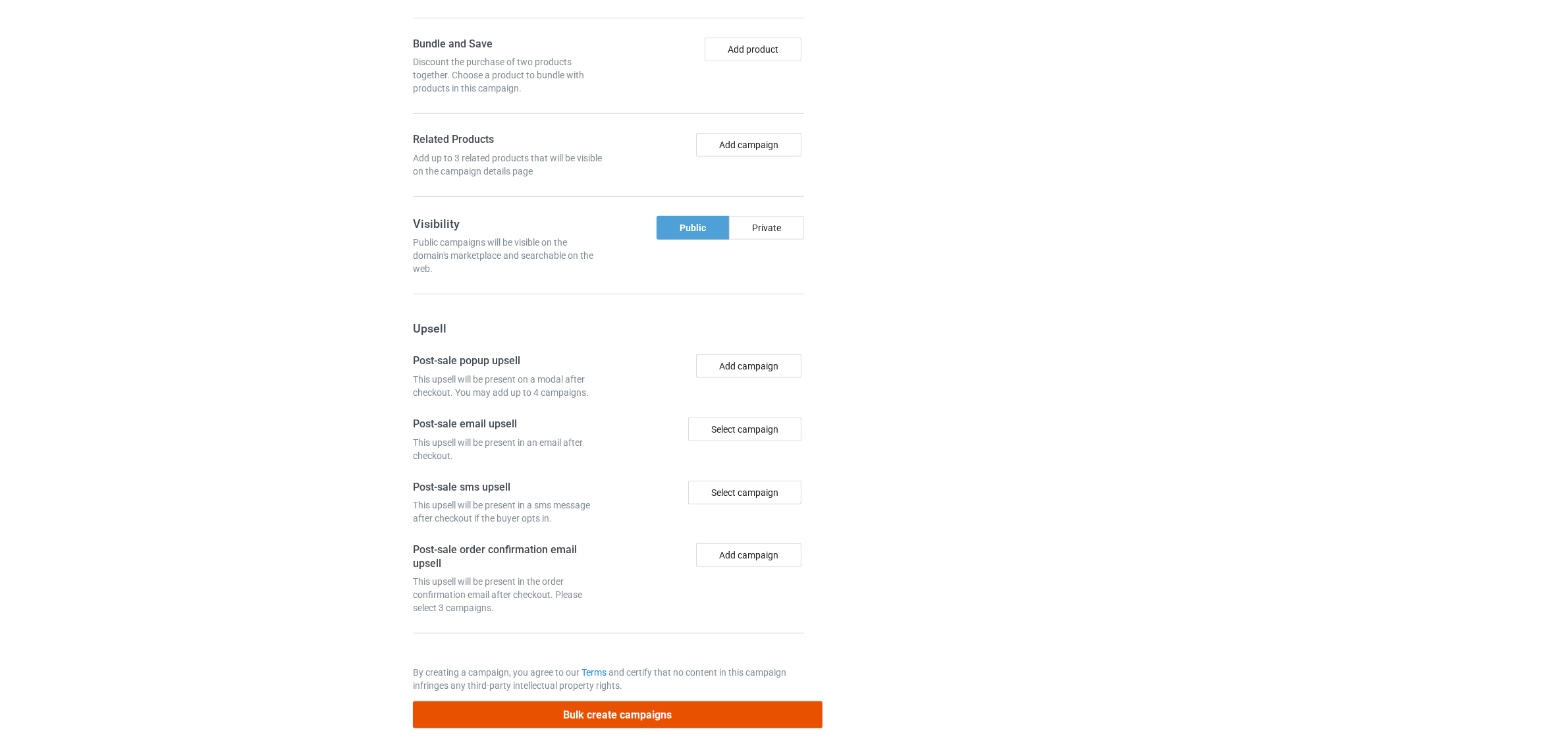
click at [599, 716] on button "Bulk create campaigns" at bounding box center [617, 715] width 410 height 27
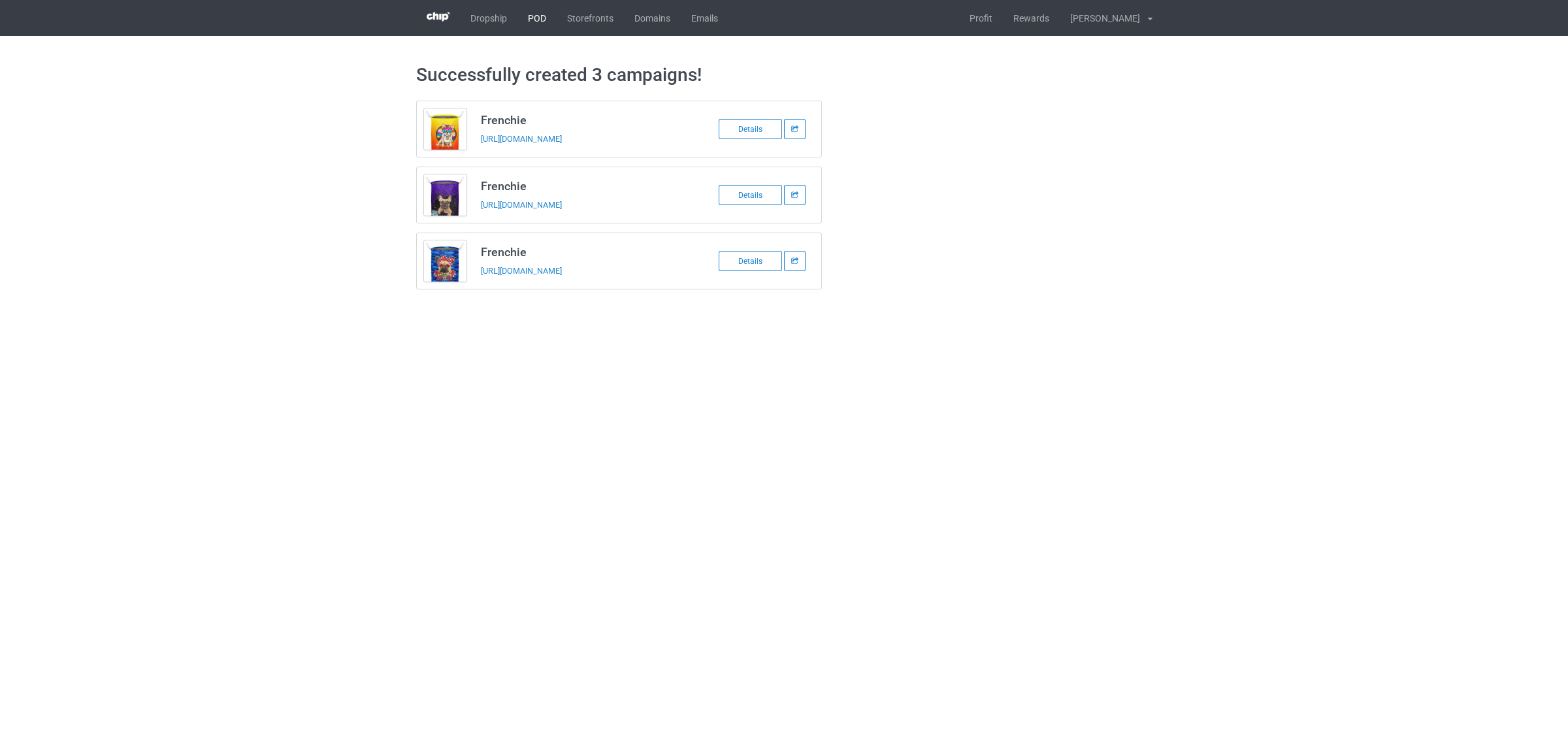
click at [531, 11] on link "POD" at bounding box center [537, 18] width 39 height 36
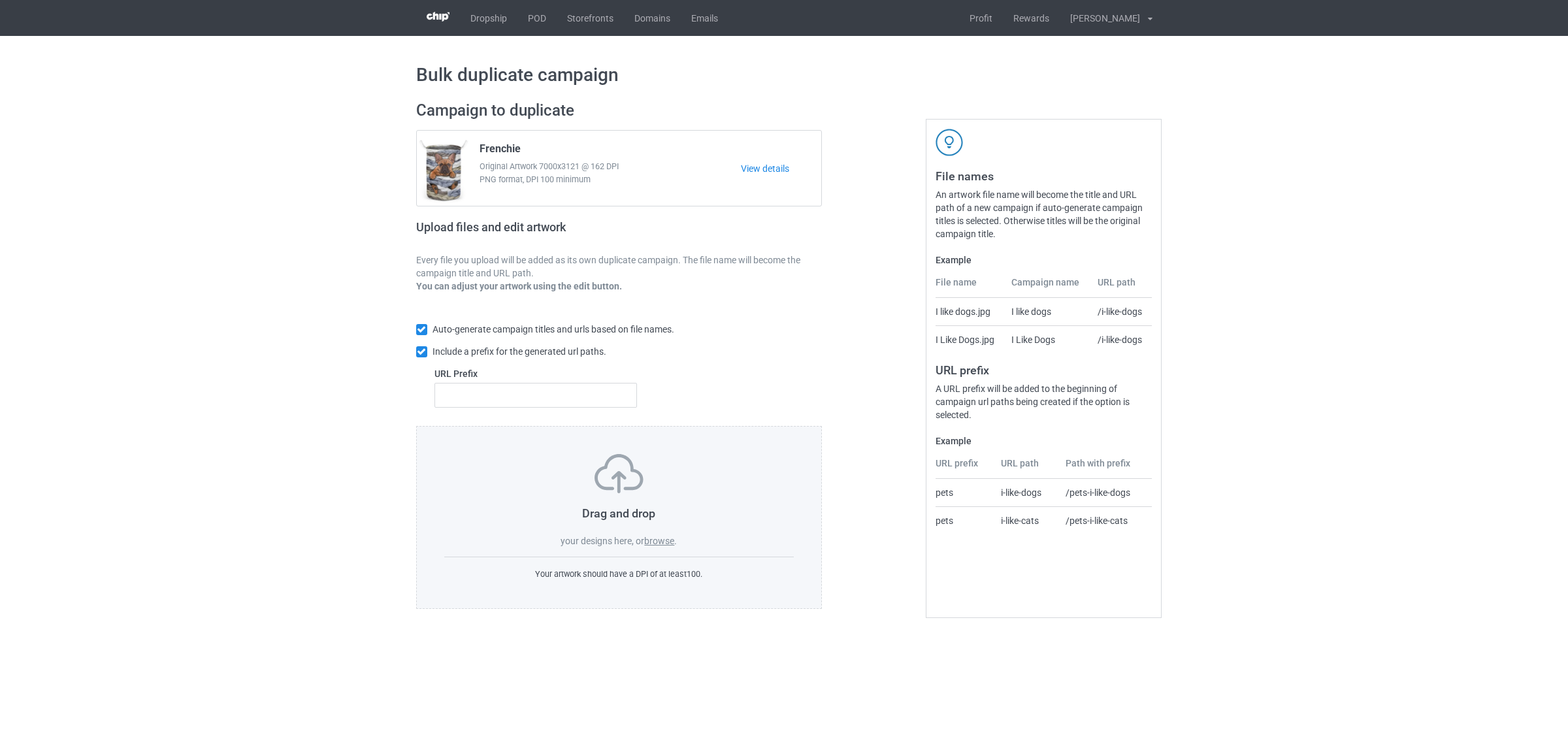
click at [662, 543] on label "browse" at bounding box center [659, 540] width 30 height 11
click at [0, 0] on input "browse" at bounding box center [0, 0] width 0 height 0
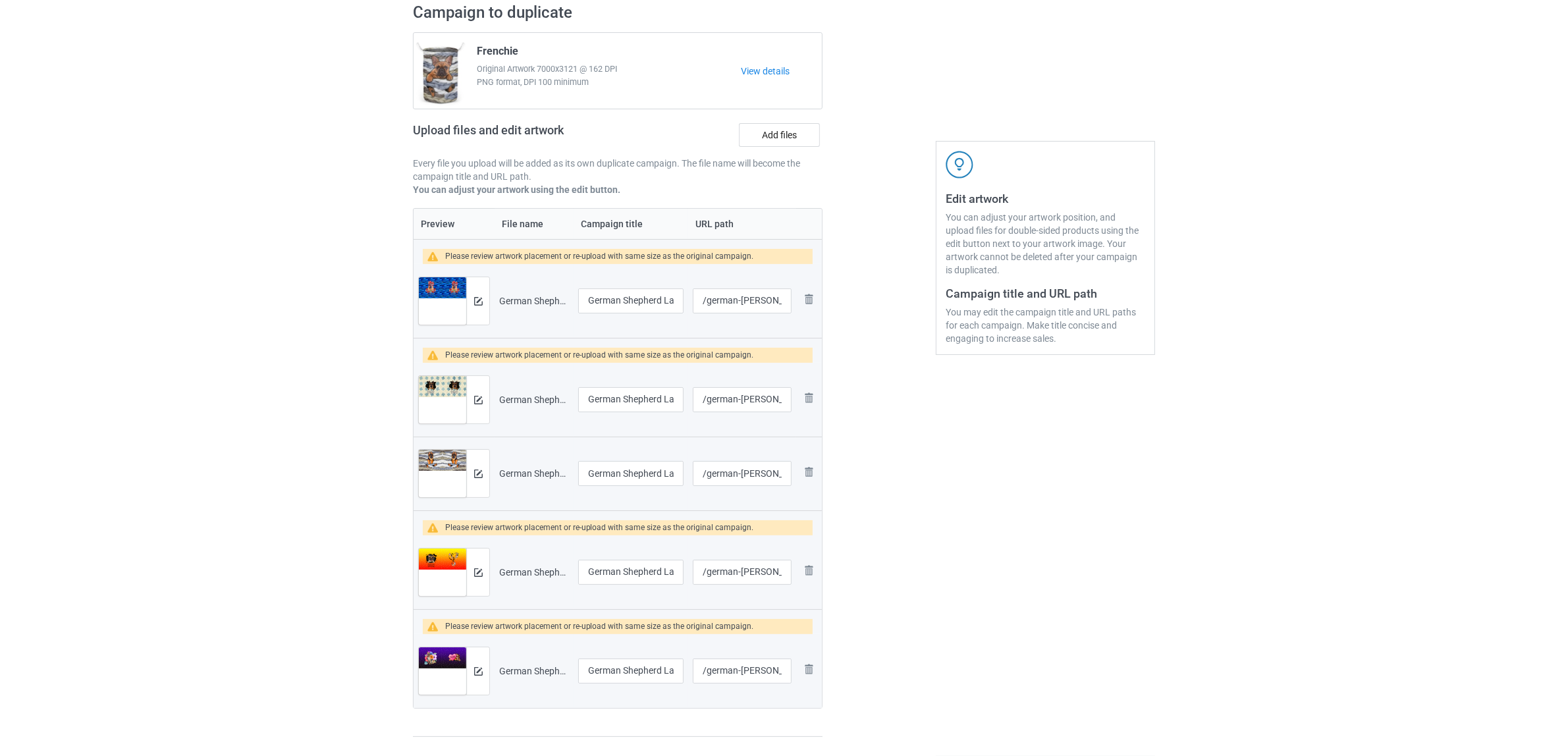
scroll to position [247, 0]
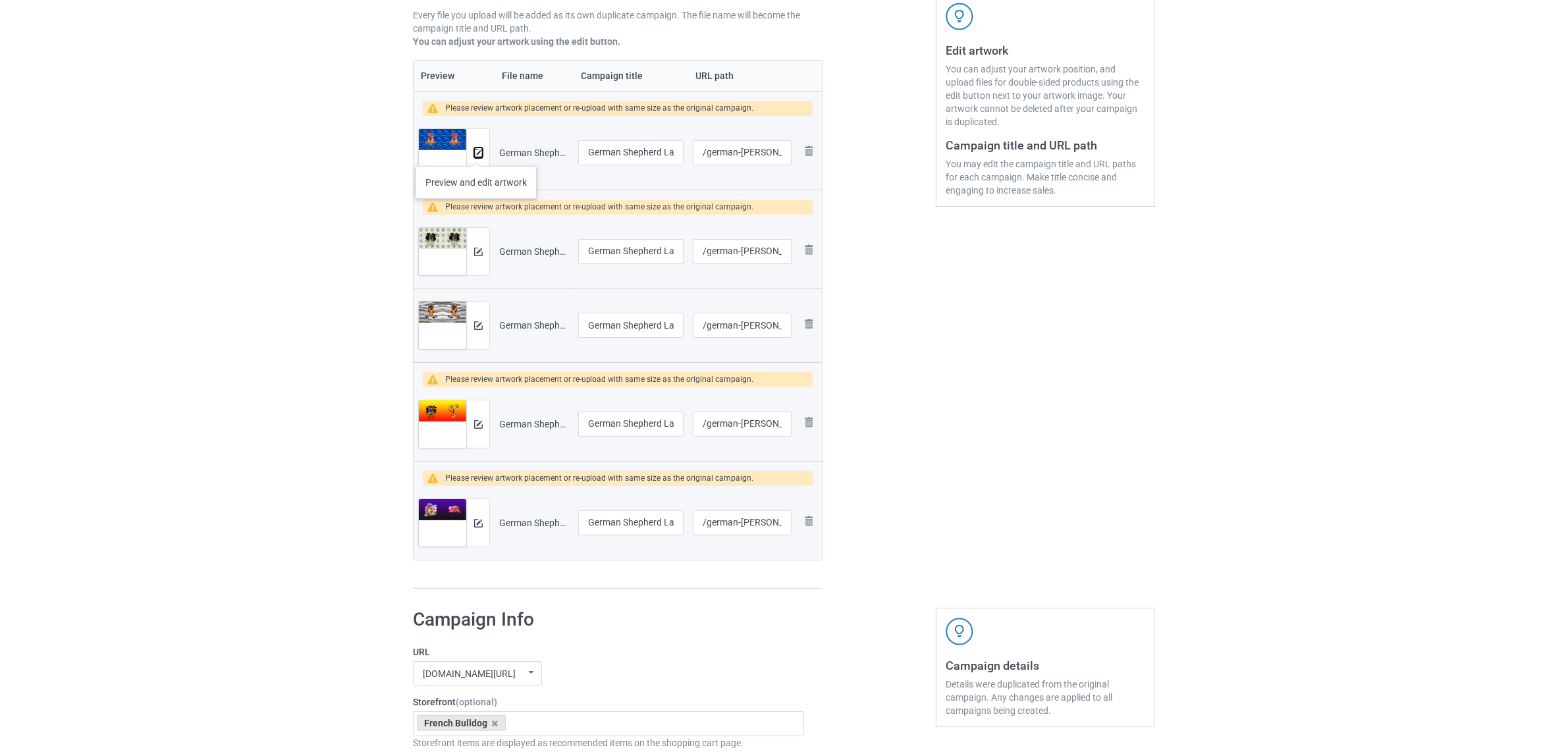
click at [477, 153] on img at bounding box center [479, 153] width 9 height 9
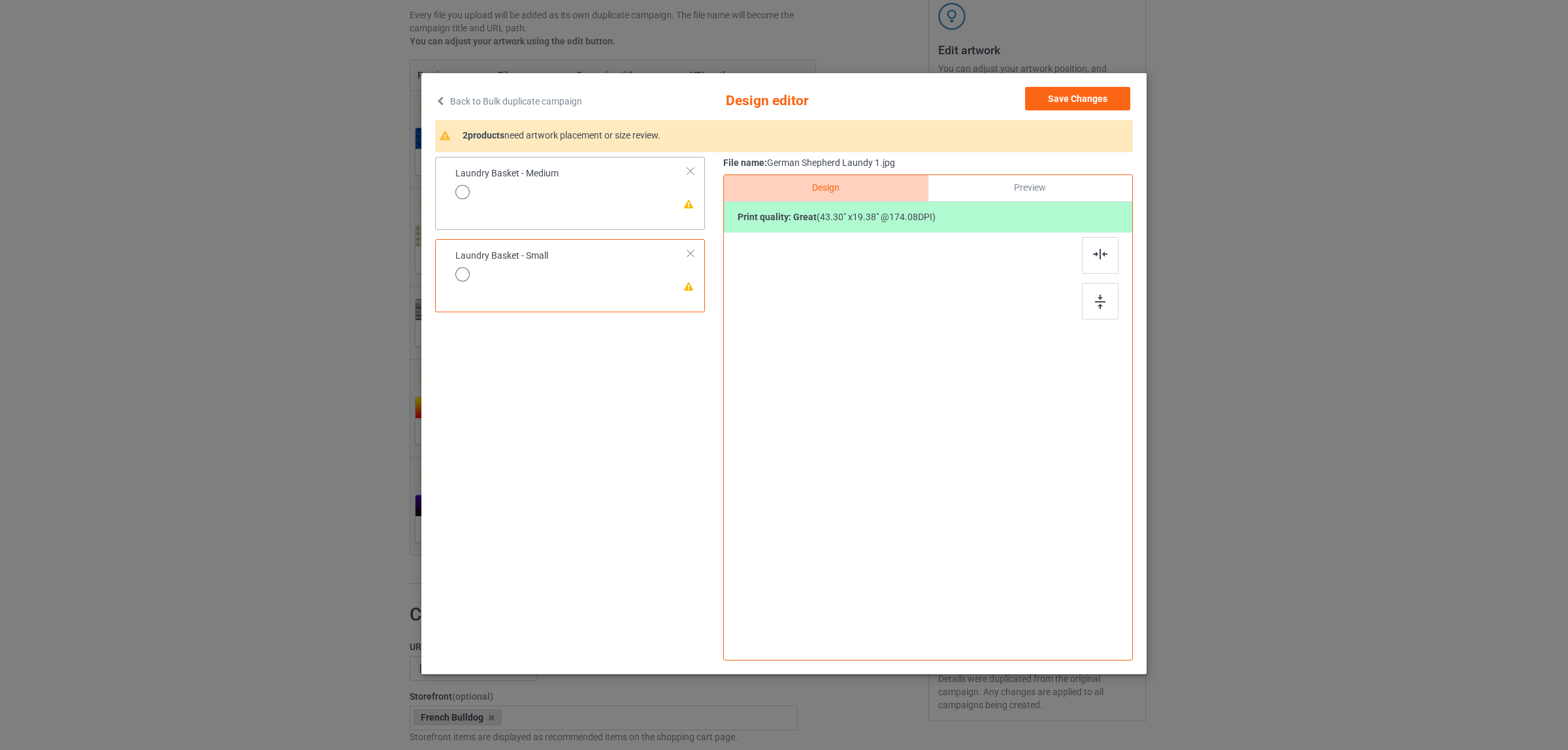
click at [559, 190] on div "Laundry Basket - Medium" at bounding box center [506, 182] width 103 height 30
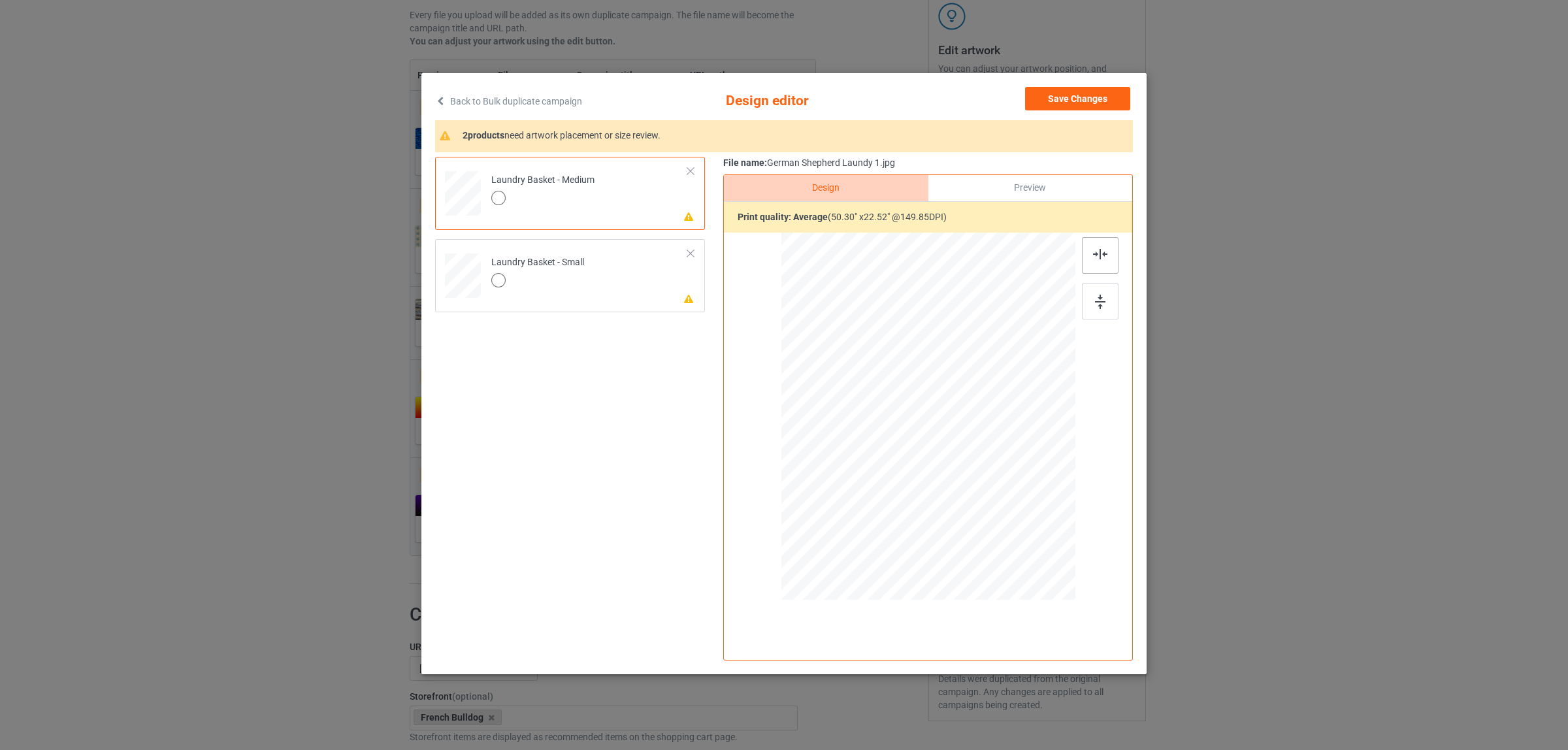
click at [1101, 256] on img at bounding box center [1100, 254] width 15 height 11
click at [612, 272] on td "Please review artwork placement Laundry Basket - Small" at bounding box center [590, 273] width 211 height 58
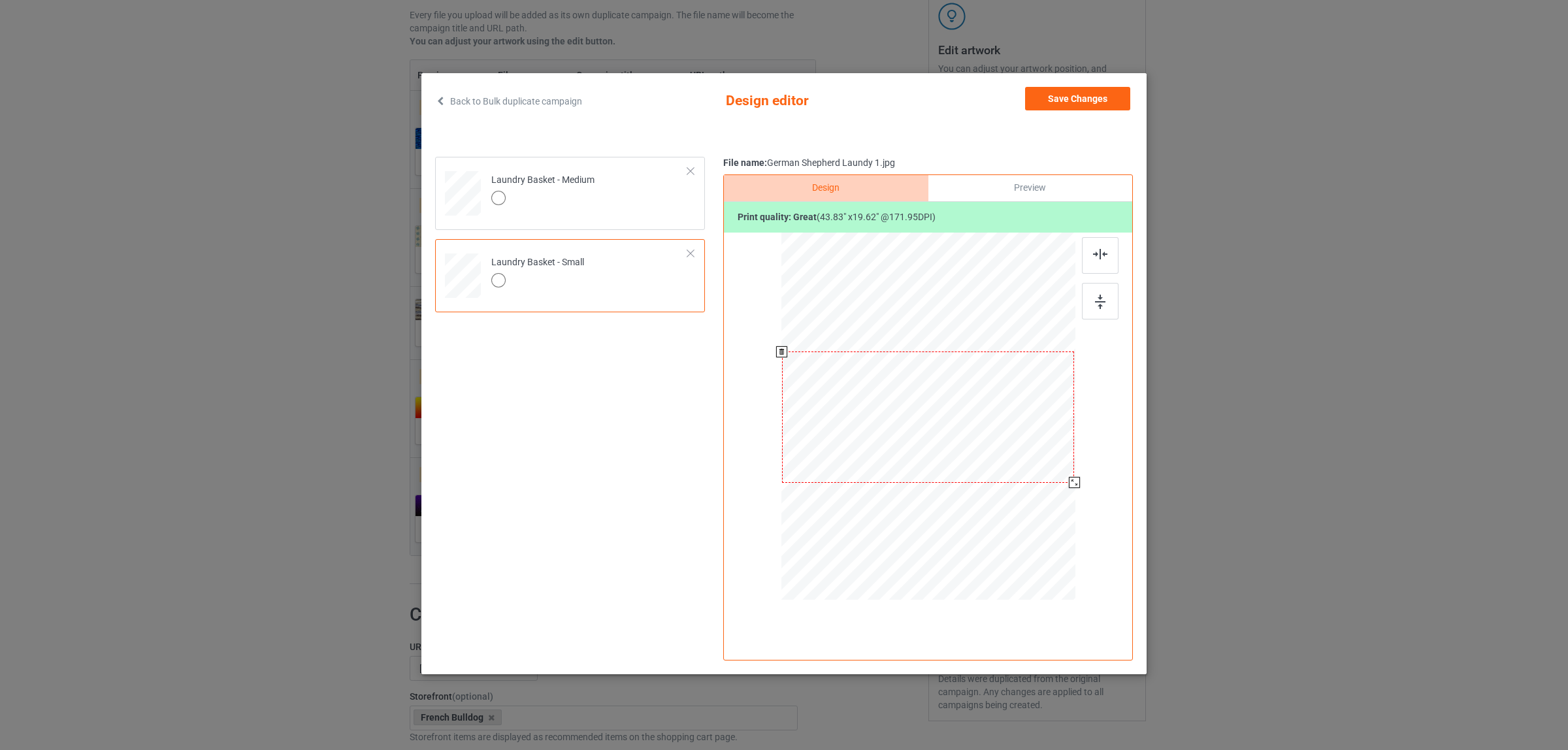
click at [1070, 486] on div at bounding box center [1074, 482] width 11 height 11
click at [1056, 98] on button "Save Changes" at bounding box center [1077, 99] width 105 height 23
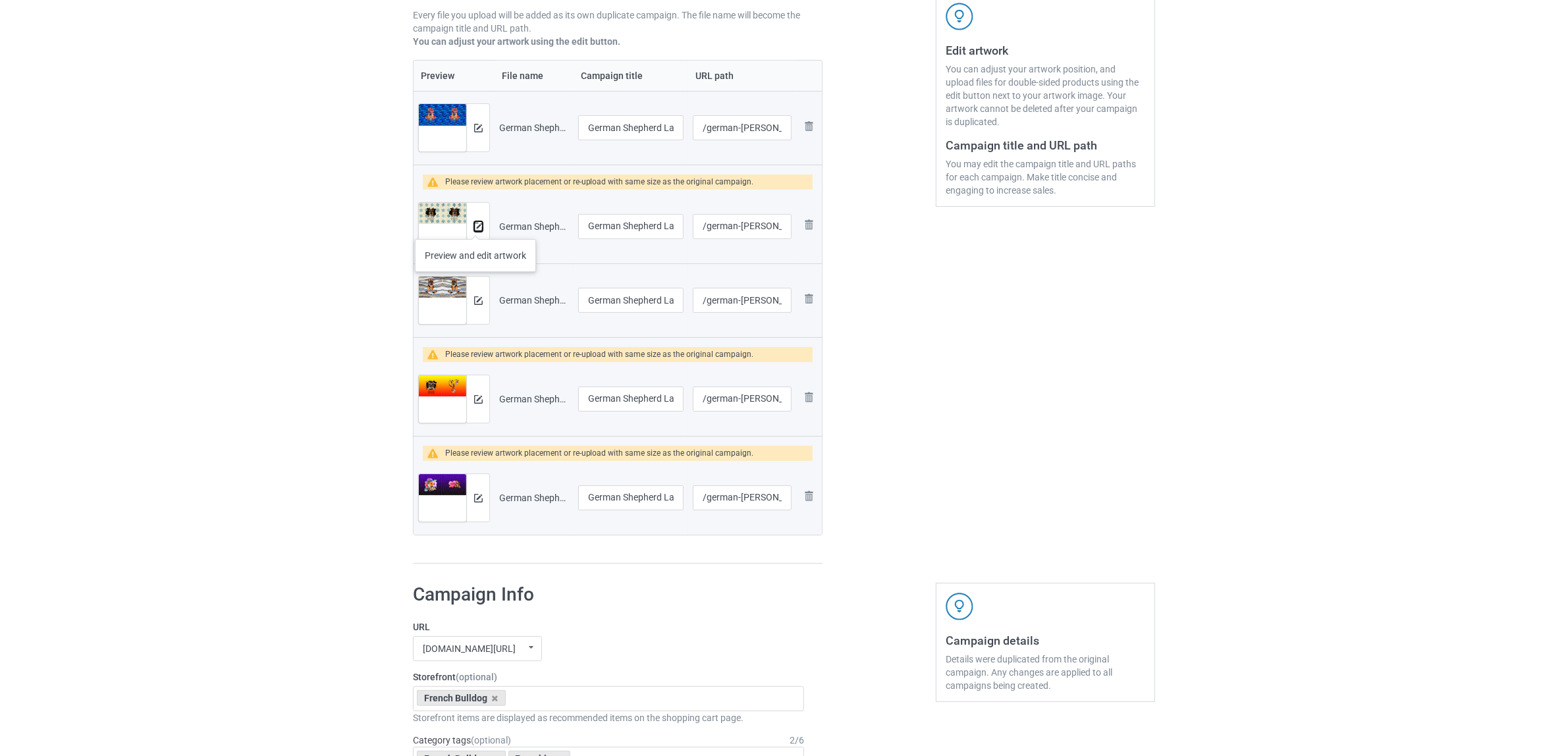
click at [476, 226] on img at bounding box center [479, 227] width 9 height 9
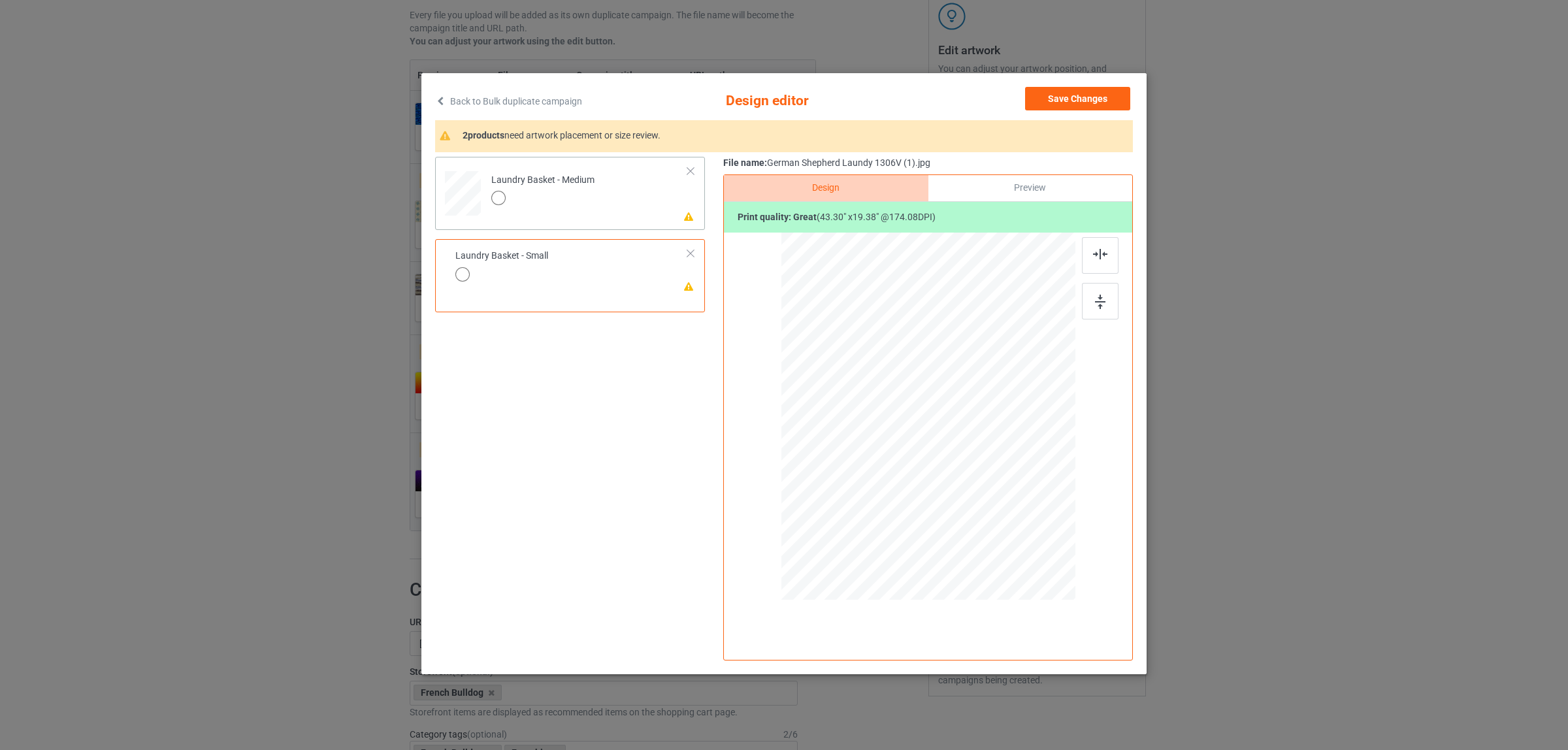
click at [576, 175] on div "Laundry Basket - Medium" at bounding box center [542, 189] width 103 height 30
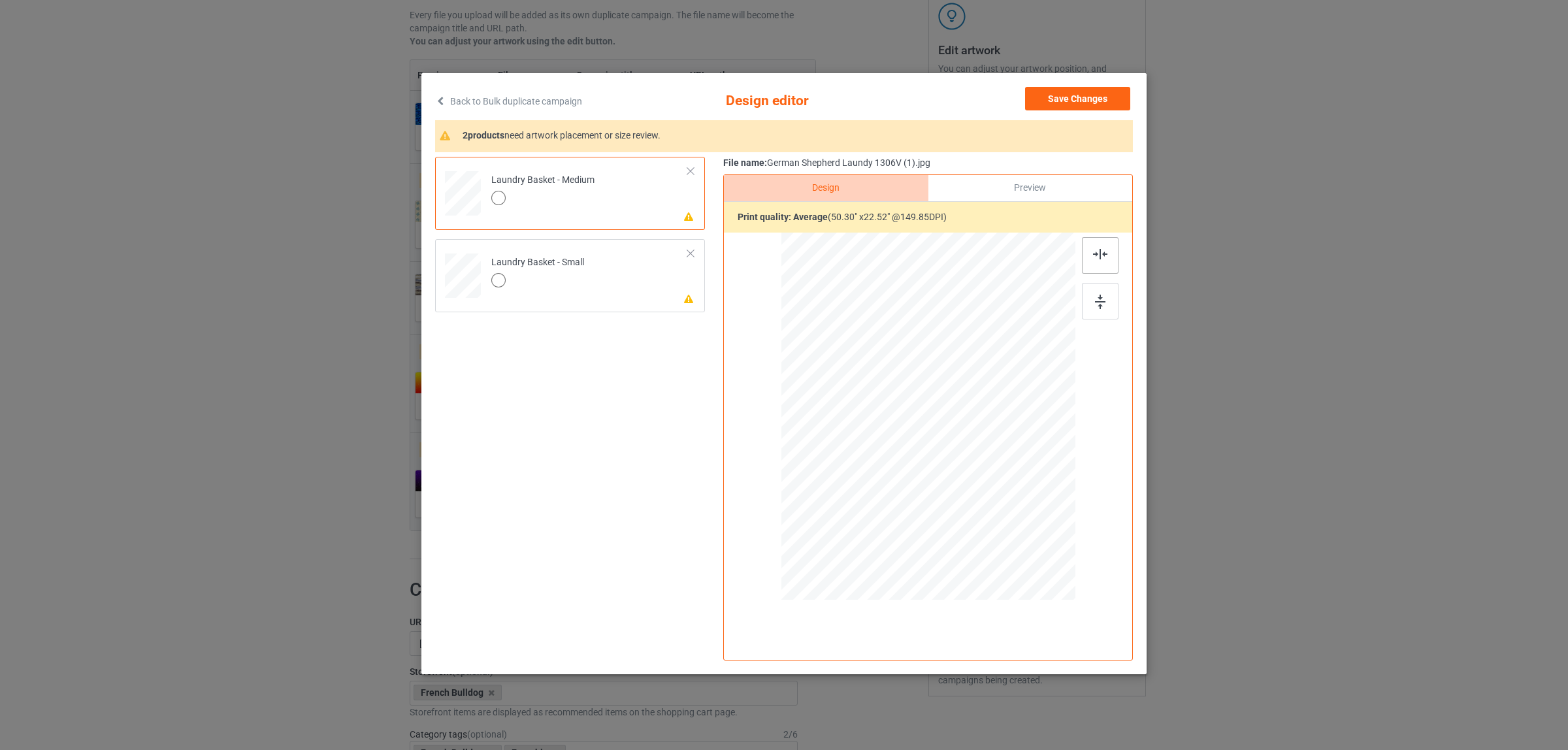
click at [1101, 253] on img at bounding box center [1100, 254] width 15 height 11
click at [609, 278] on td "Please review artwork placement Laundry Basket - Small" at bounding box center [590, 273] width 211 height 58
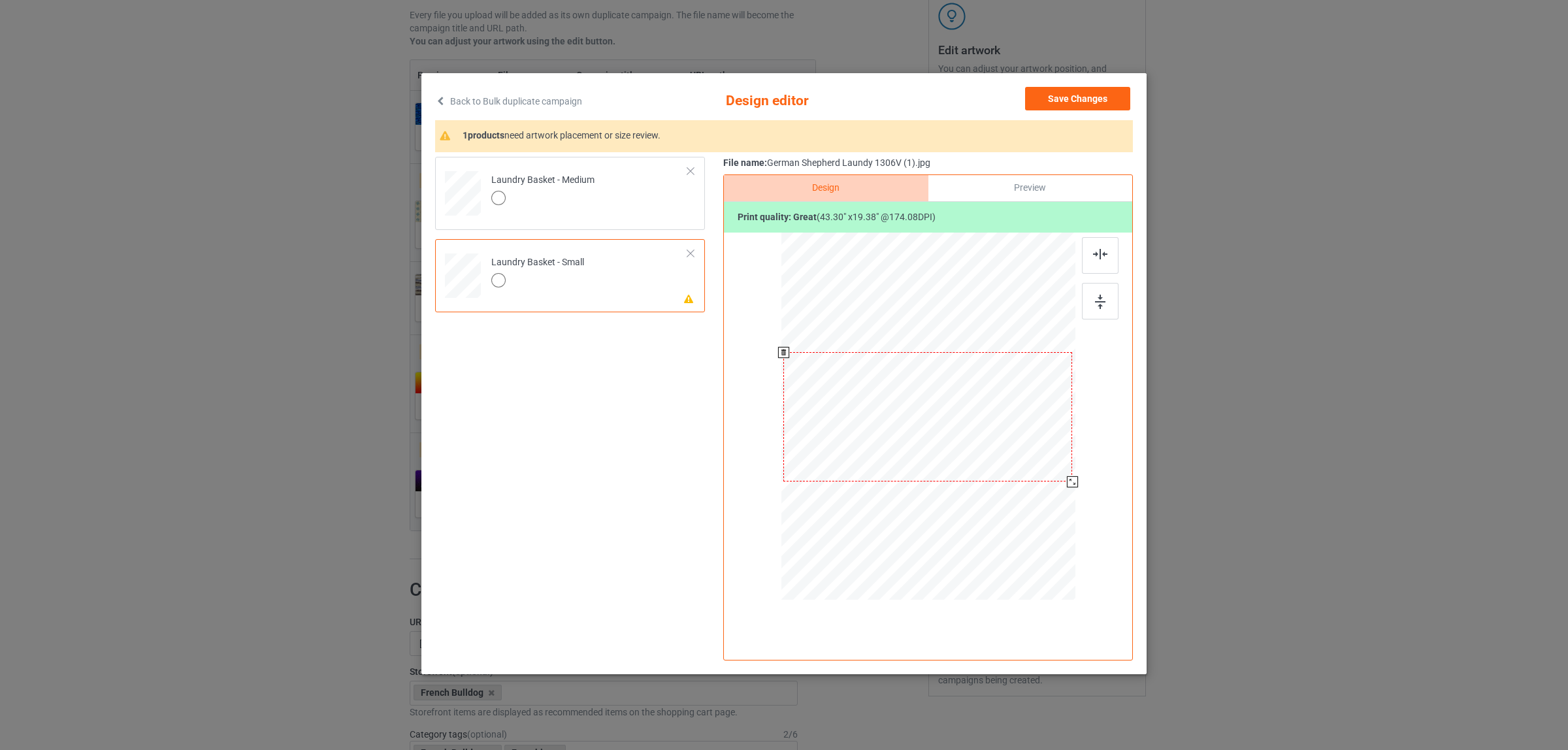
click at [1027, 447] on div at bounding box center [927, 417] width 289 height 129
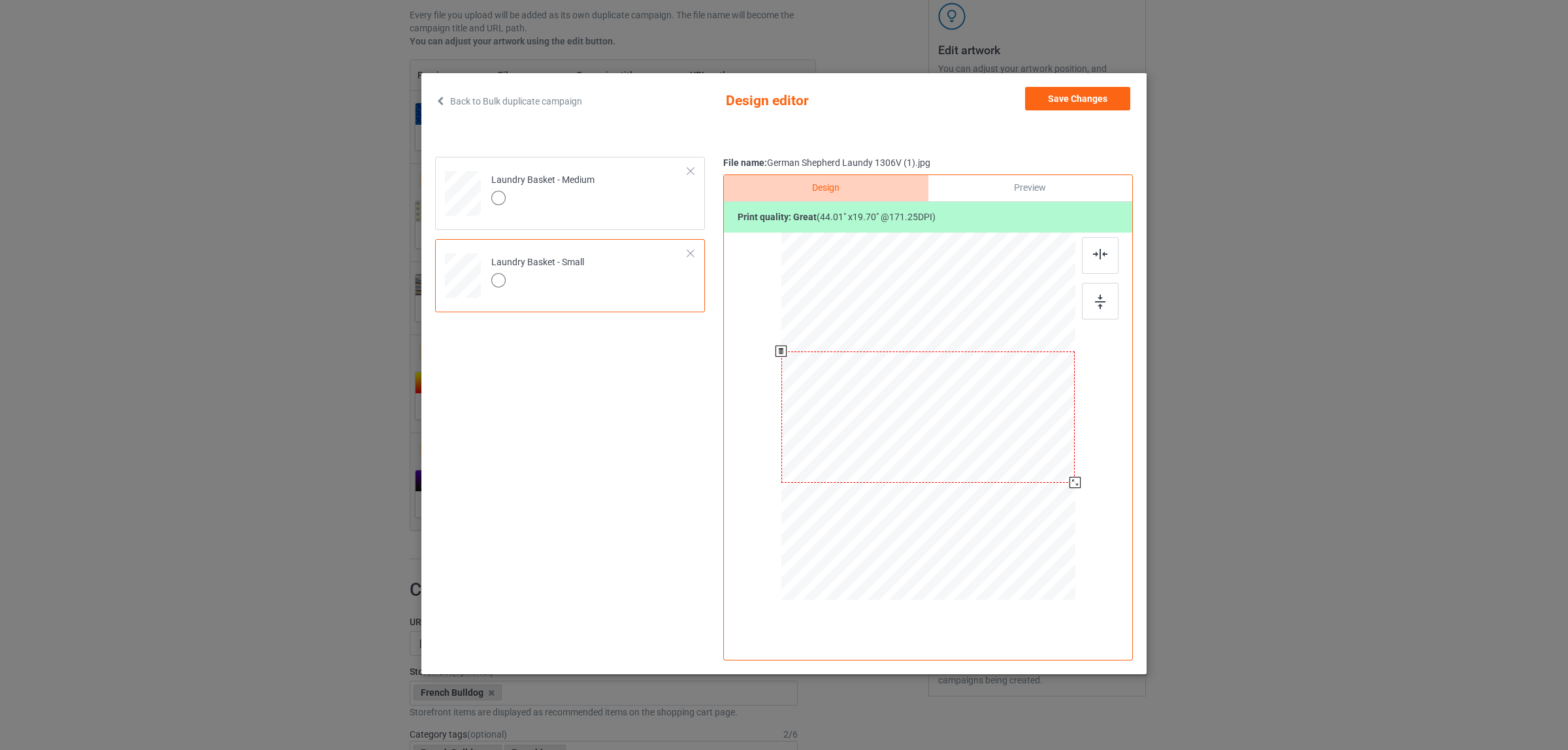
click at [1074, 486] on div at bounding box center [1075, 482] width 11 height 11
click at [1084, 93] on button "Save Changes" at bounding box center [1077, 99] width 105 height 23
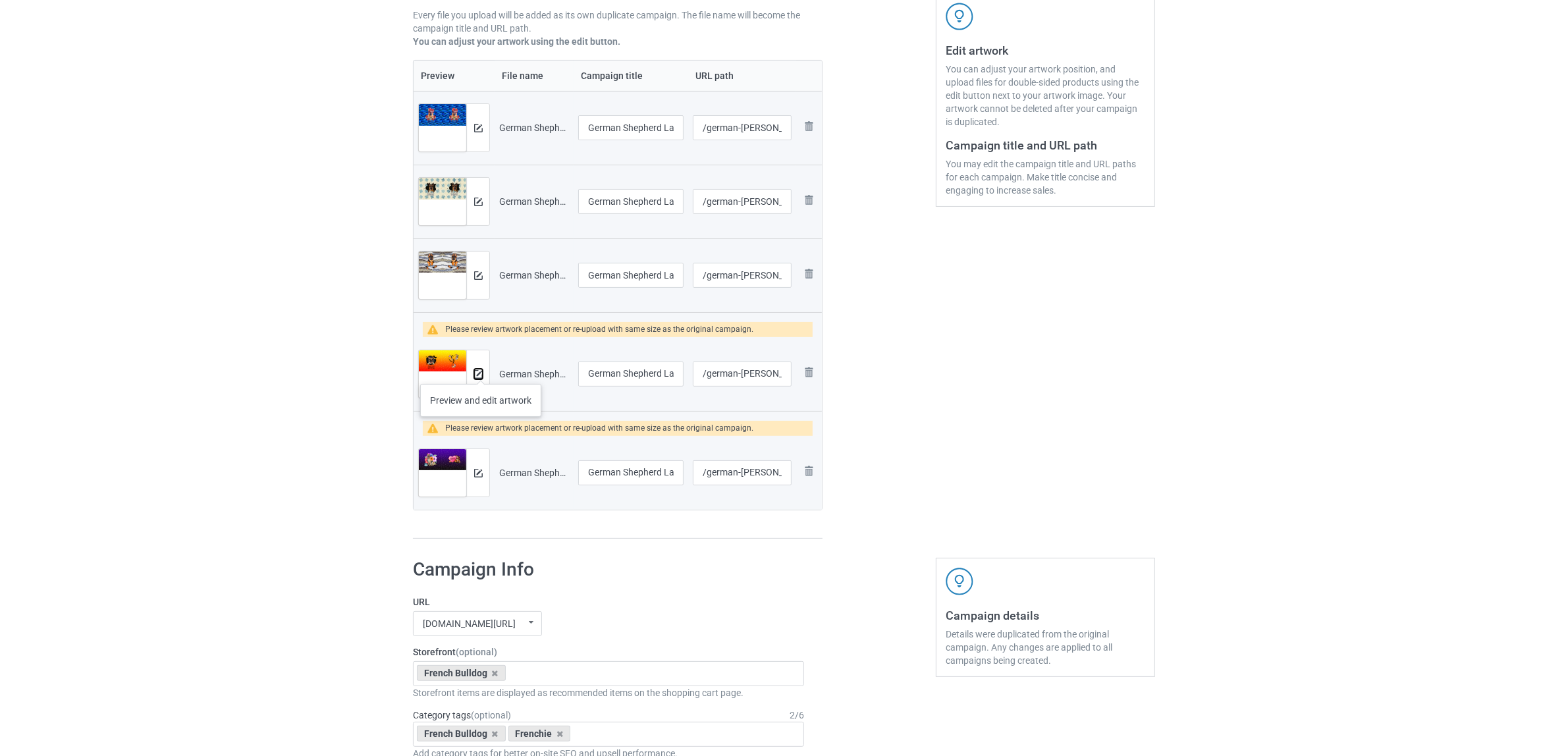
click at [481, 371] on img at bounding box center [479, 374] width 9 height 9
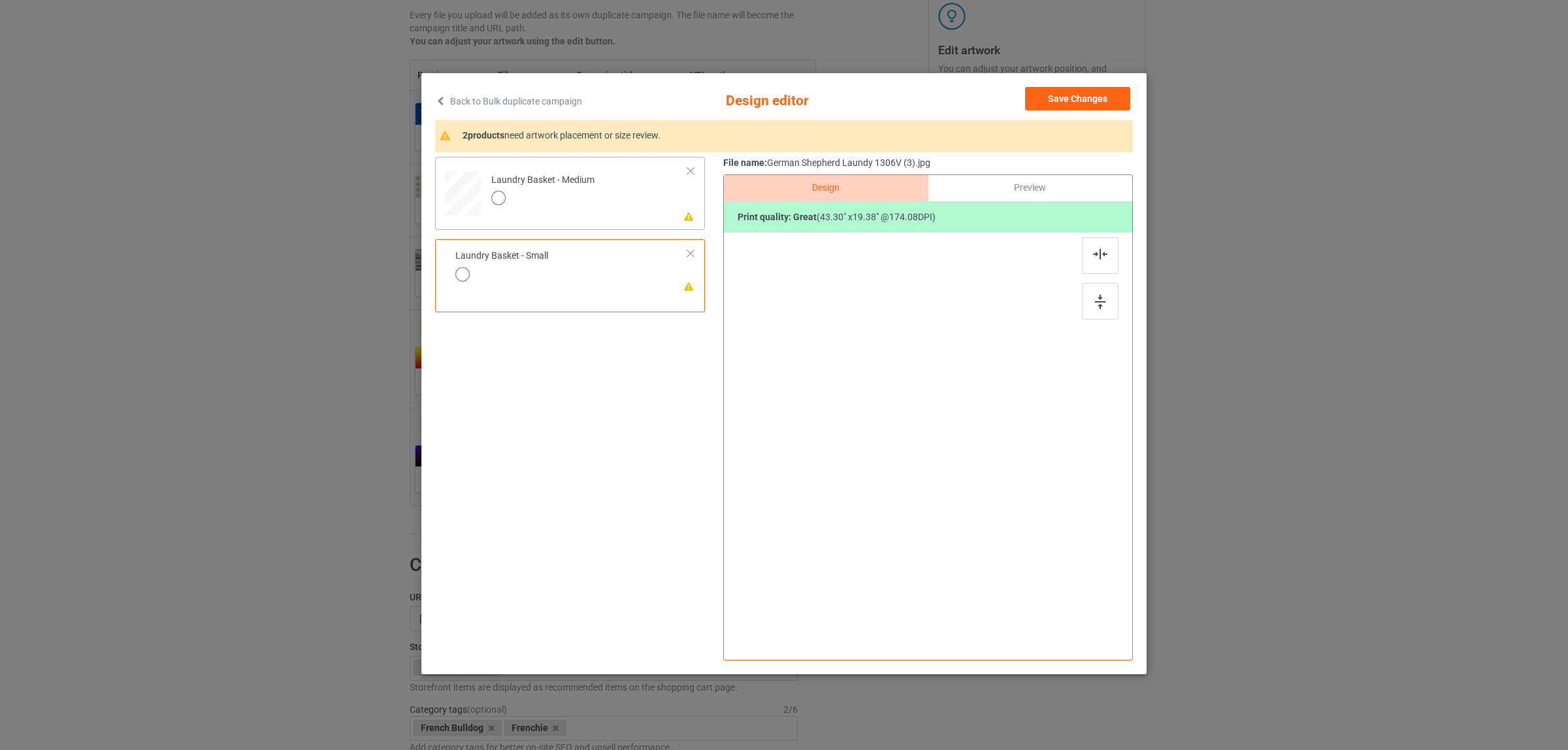
click at [625, 212] on td "Please review artwork placement Laundry Basket - Medium" at bounding box center [590, 191] width 211 height 58
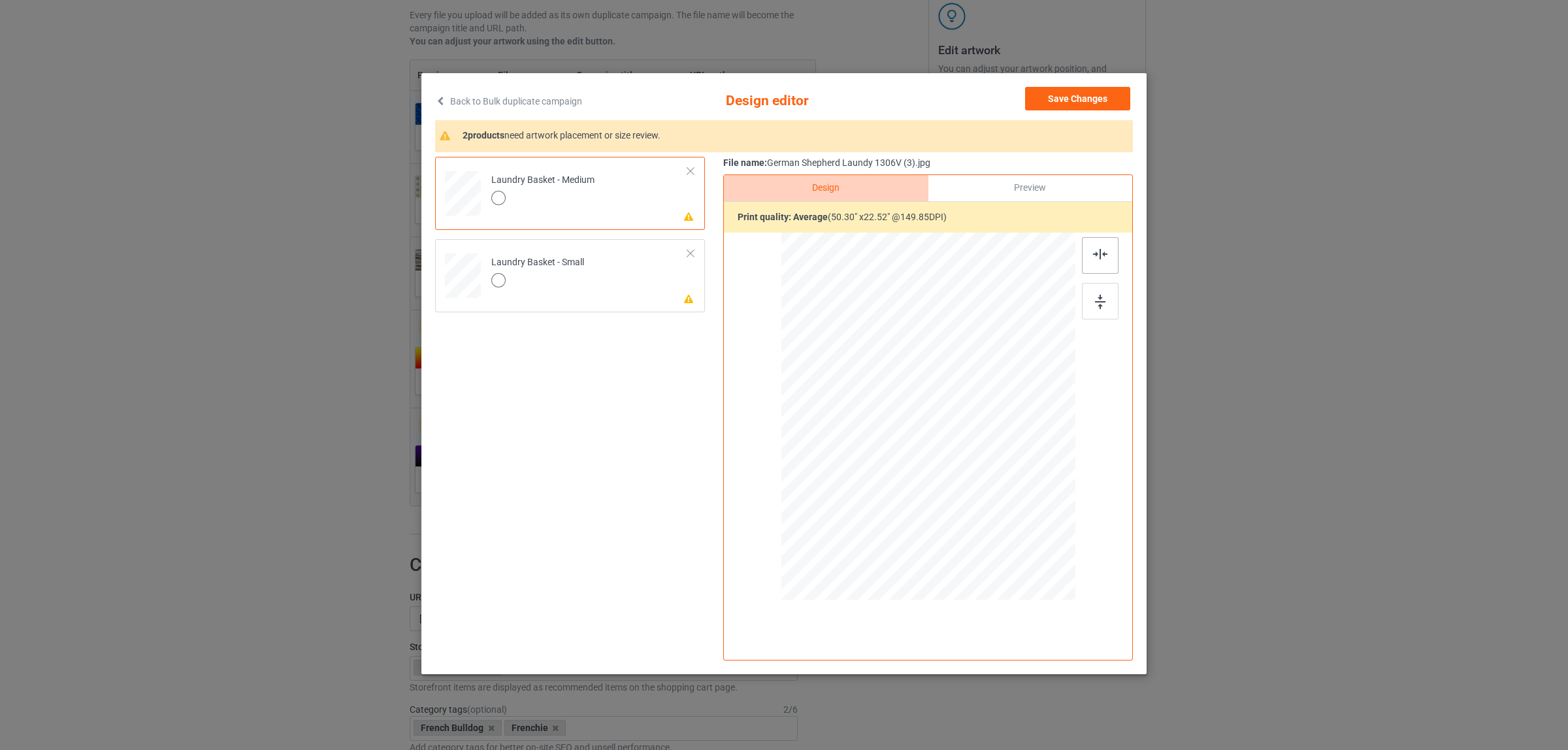
click at [1104, 242] on div at bounding box center [1099, 255] width 36 height 36
click at [648, 279] on td "Please review artwork placement Laundry Basket - Small" at bounding box center [590, 273] width 211 height 58
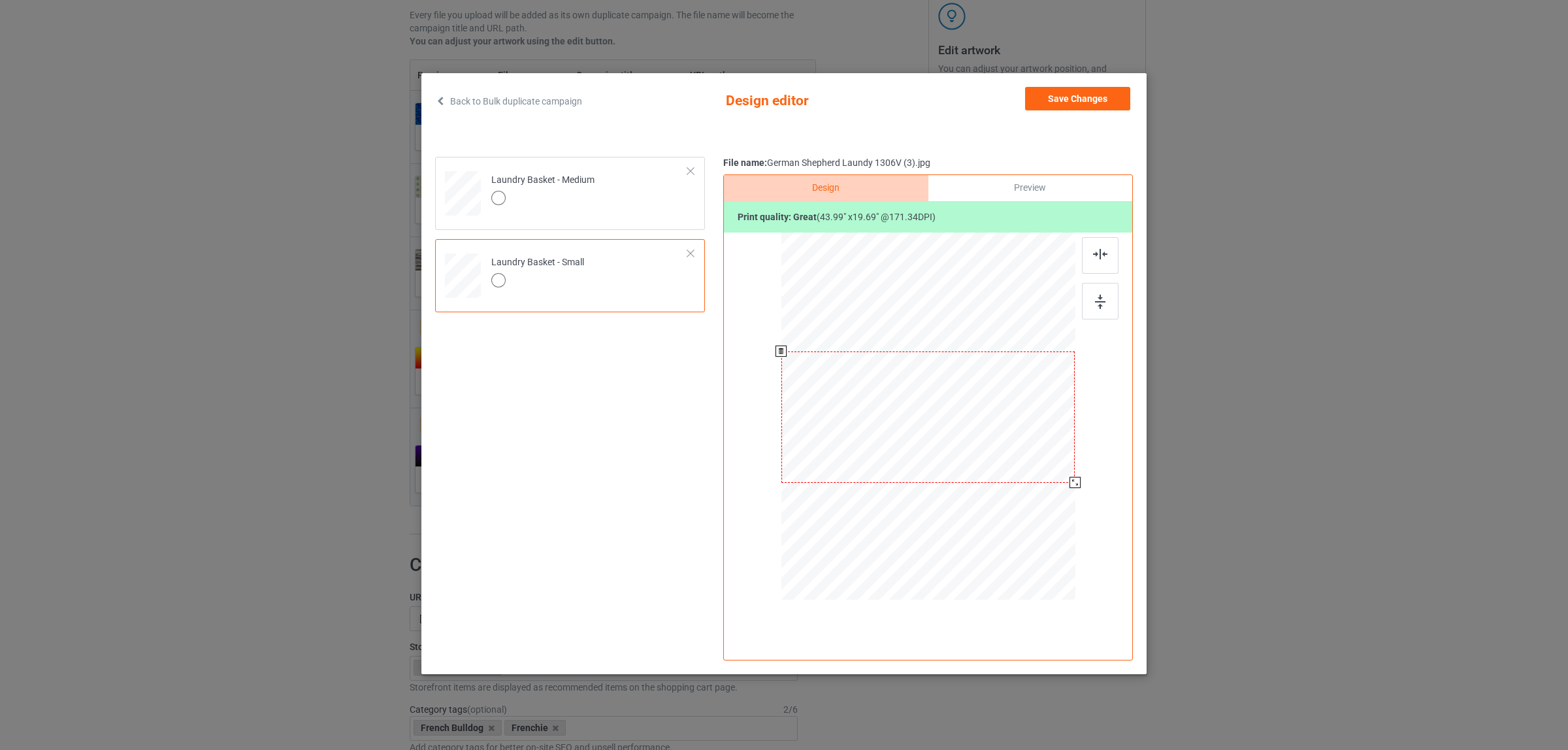
click at [1075, 486] on div at bounding box center [1075, 482] width 11 height 11
click at [1050, 95] on button "Save Changes" at bounding box center [1077, 99] width 105 height 23
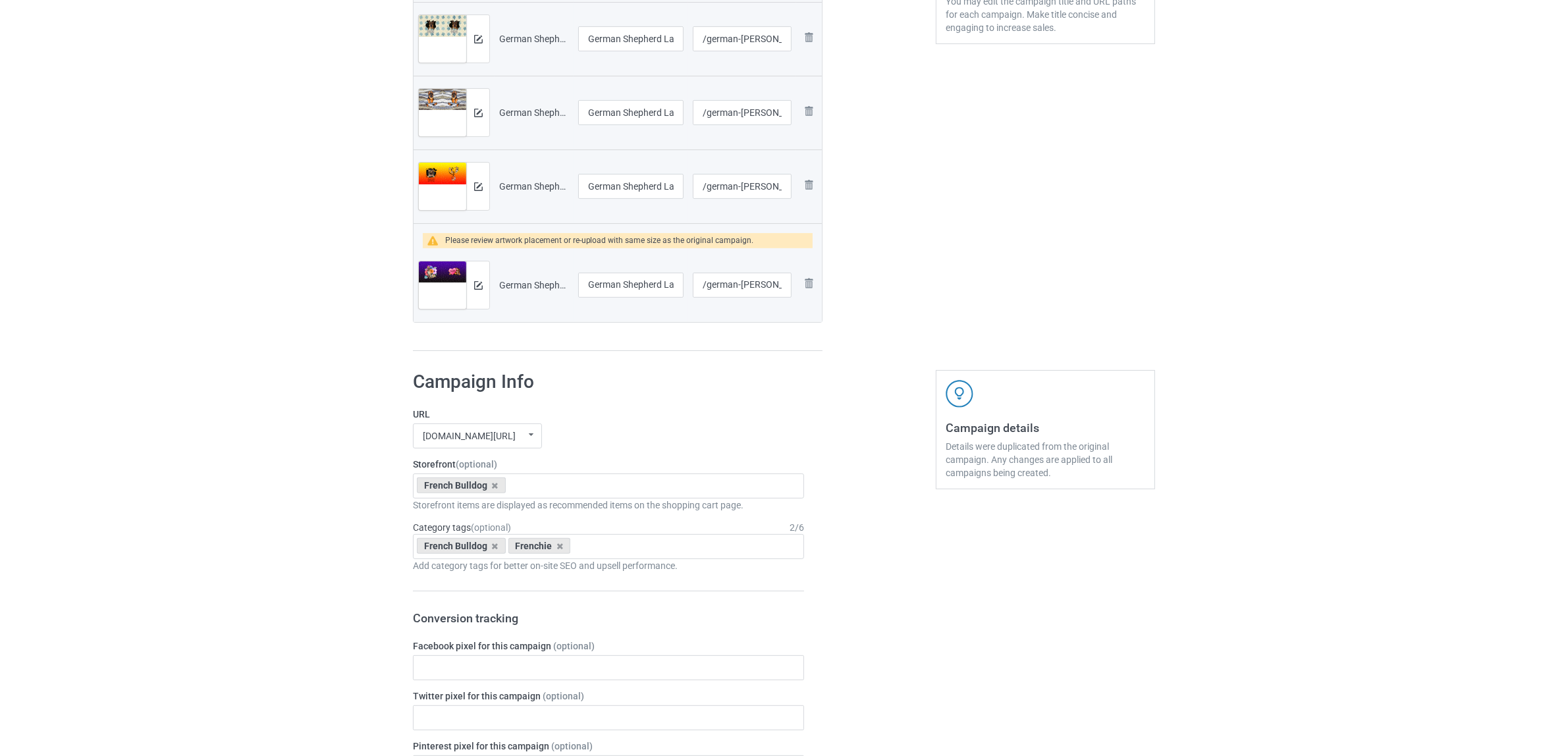
scroll to position [412, 0]
click at [481, 285] on img at bounding box center [479, 283] width 9 height 9
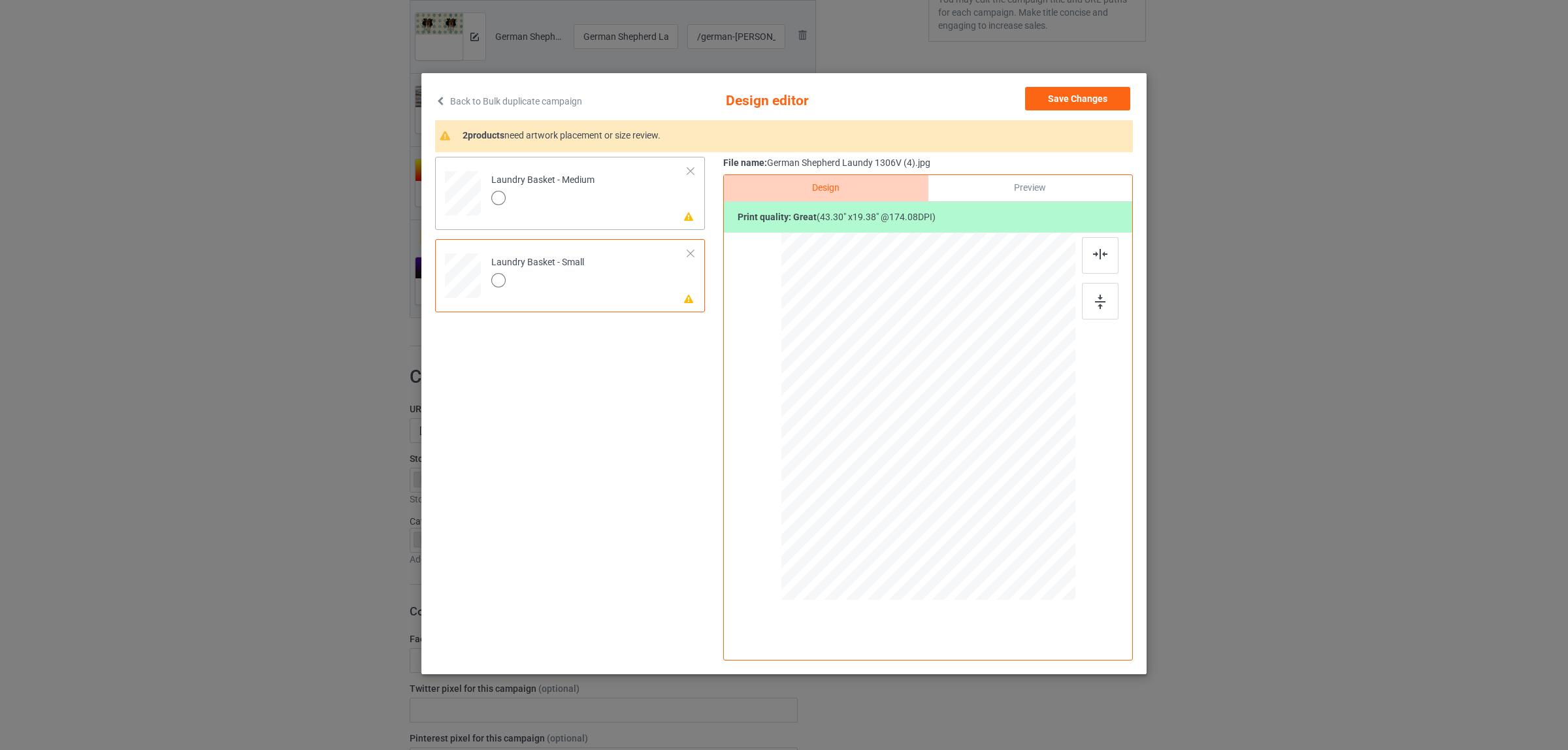
click at [637, 206] on td "Please review artwork placement Laundry Basket - Medium" at bounding box center [590, 191] width 211 height 58
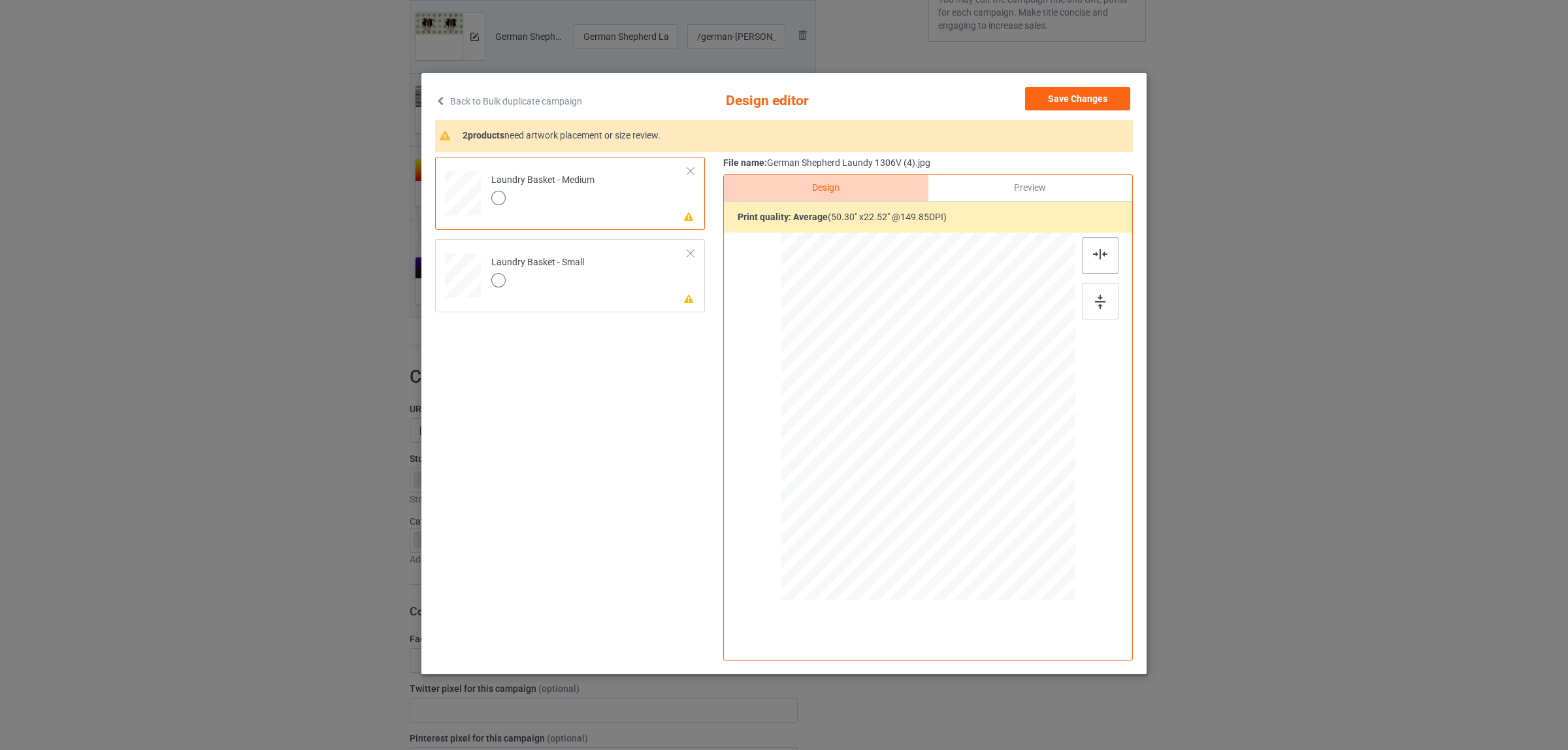
click at [1098, 262] on div at bounding box center [1099, 255] width 36 height 36
click at [563, 257] on div "Laundry Basket - Small" at bounding box center [537, 271] width 93 height 30
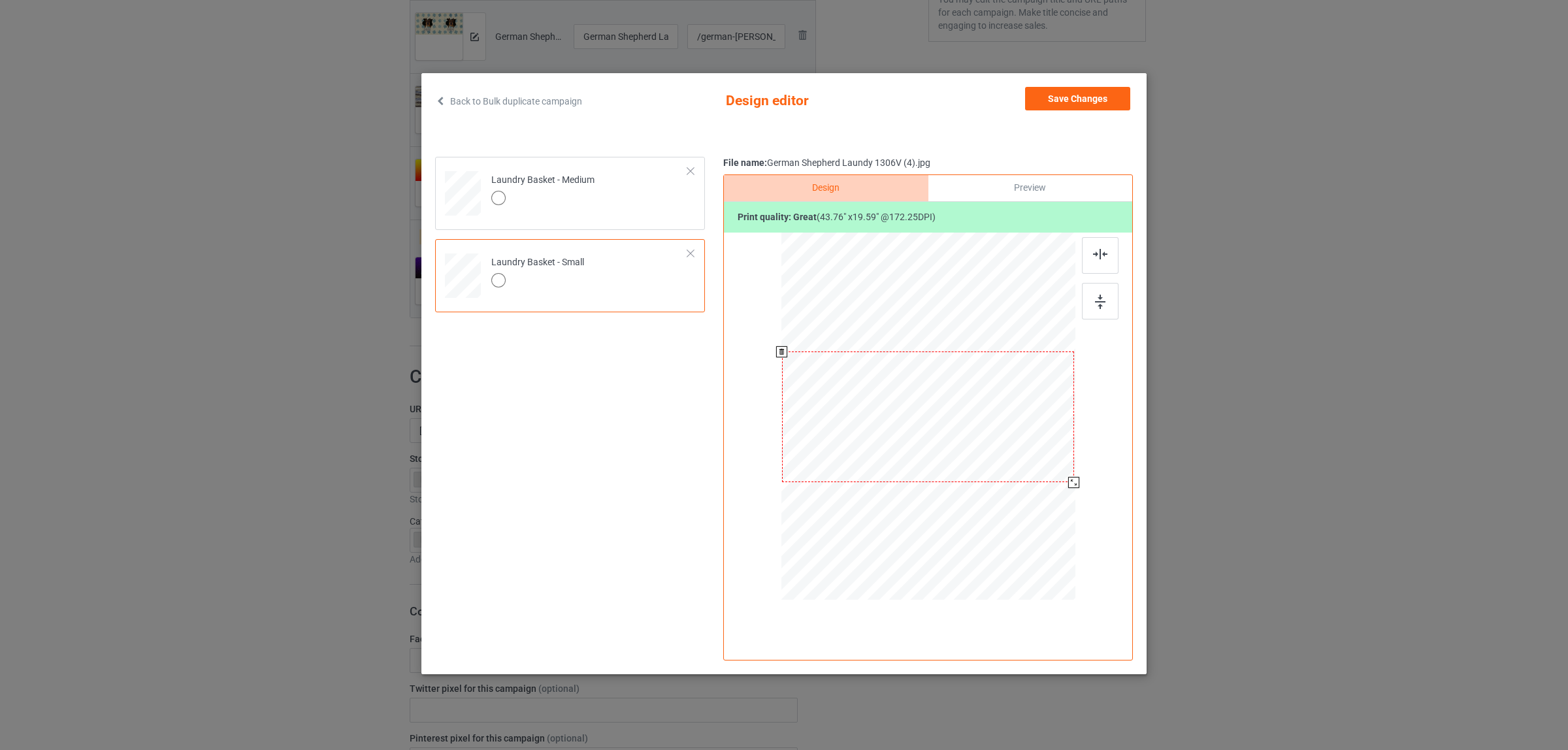
click at [1073, 485] on div at bounding box center [1073, 482] width 11 height 11
click at [1072, 95] on button "Save Changes" at bounding box center [1077, 99] width 105 height 23
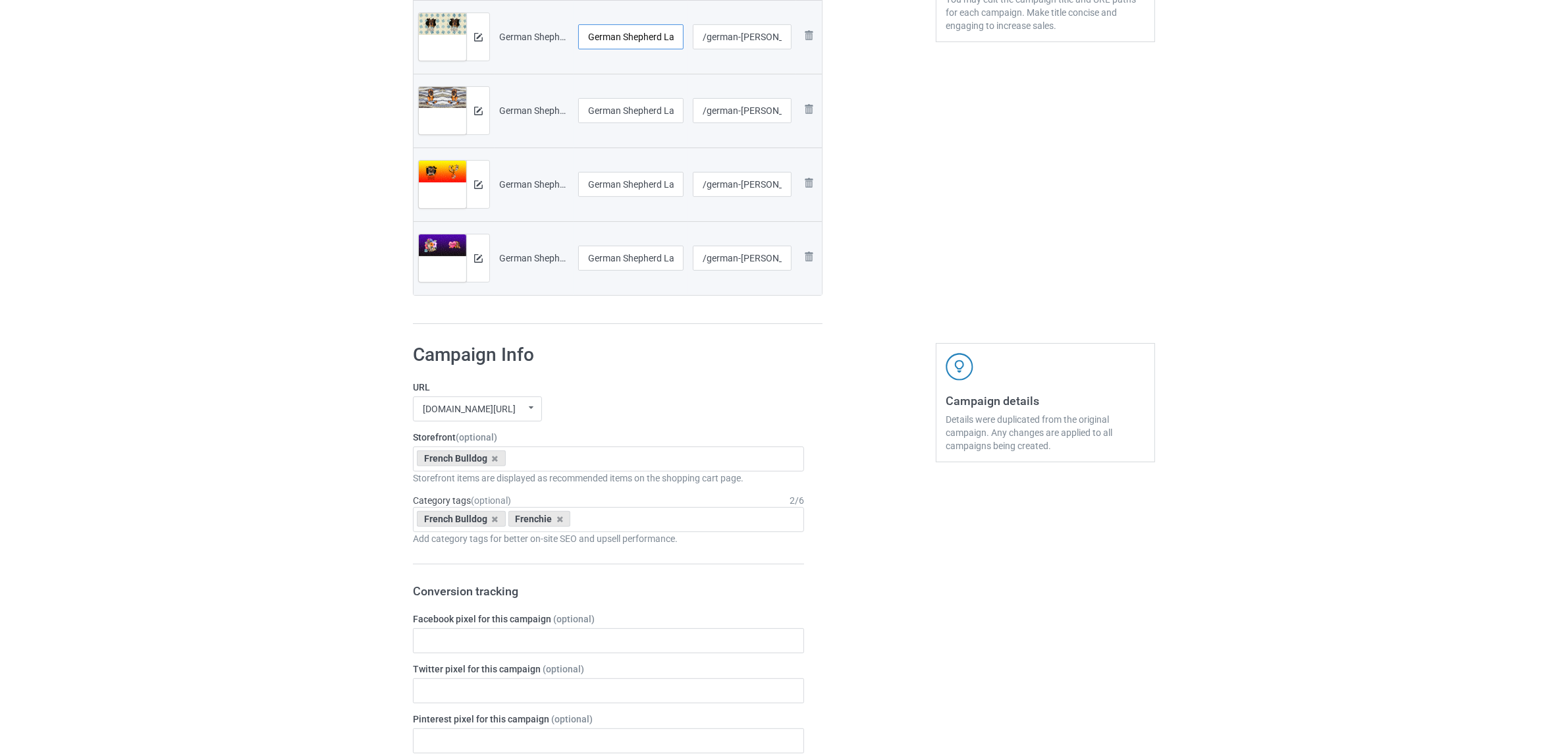
scroll to position [0, 78]
drag, startPoint x: 664, startPoint y: 34, endPoint x: 700, endPoint y: 37, distance: 36.1
click at [700, 37] on tr "Preview and edit artwork German Shepherd Laundy 1306V (1).jpg German Shepherd L…" at bounding box center [618, 37] width 409 height 74
drag, startPoint x: 674, startPoint y: 37, endPoint x: 546, endPoint y: 28, distance: 128.3
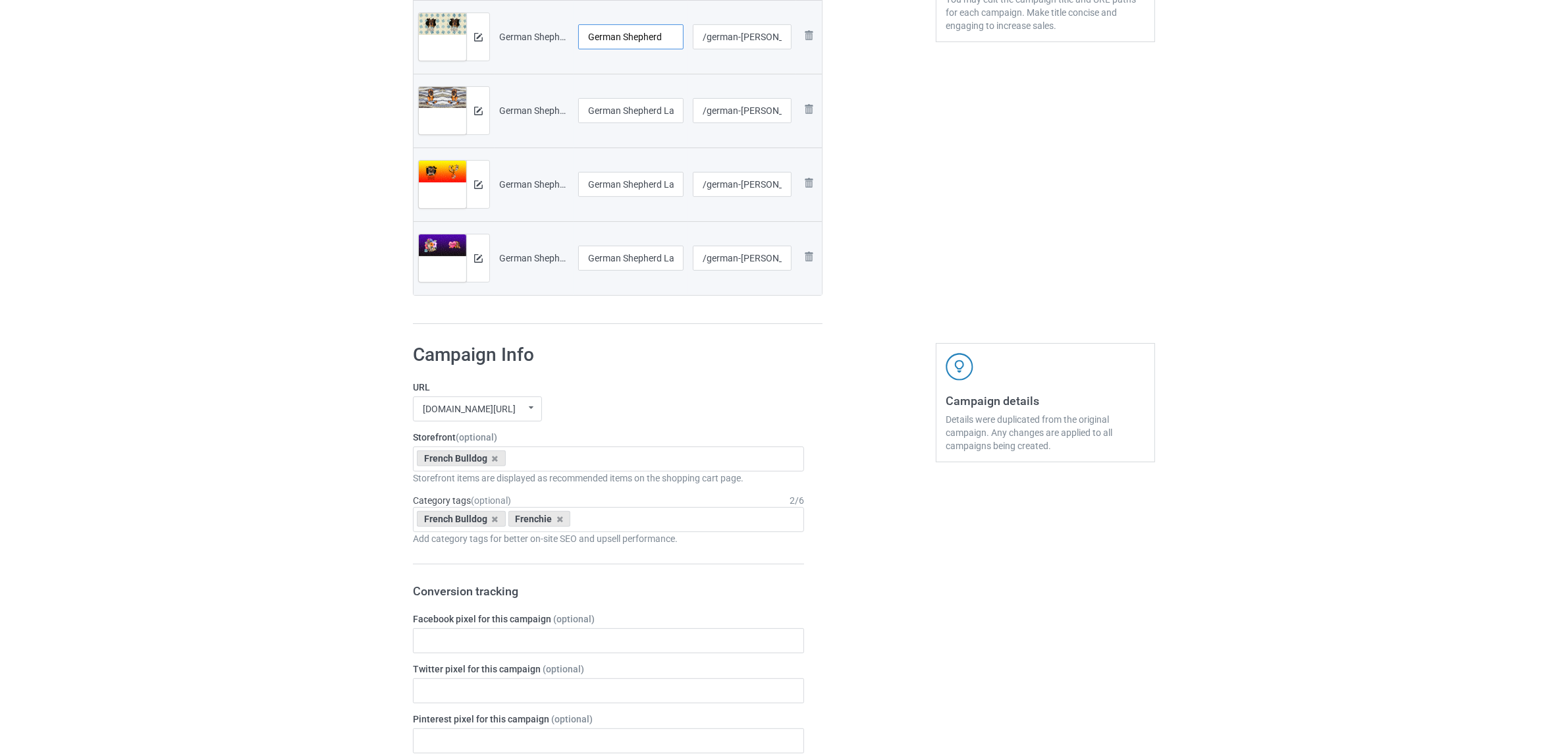
click at [546, 28] on tr "Preview and edit artwork German Shepherd Laundy 1306V (1).jpg German Shepherd /…" at bounding box center [618, 37] width 409 height 74
type input "German Shepherd"
click at [642, 104] on input "German Shepherd Laundy 1306V (2).jpg" at bounding box center [631, 110] width 106 height 25
paste input "text"
type input "German Shepherd"
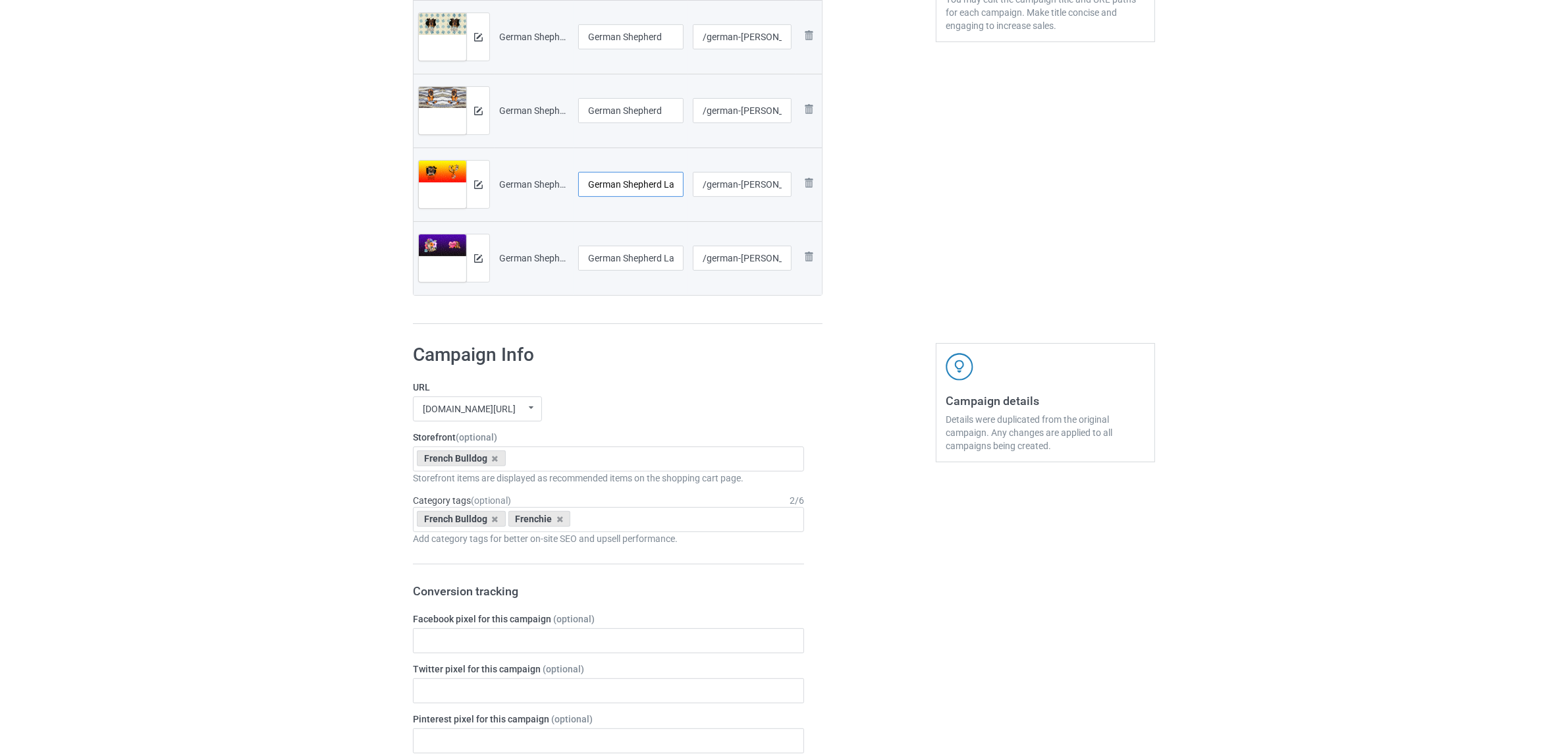
click at [635, 188] on input "German Shepherd Laundy 1306V (3).jpg" at bounding box center [631, 184] width 106 height 25
paste input "text"
type input "German Shepherd"
click at [631, 266] on input "German Shepherd Laundy 1306V (4).jpg" at bounding box center [631, 258] width 106 height 25
paste input "text"
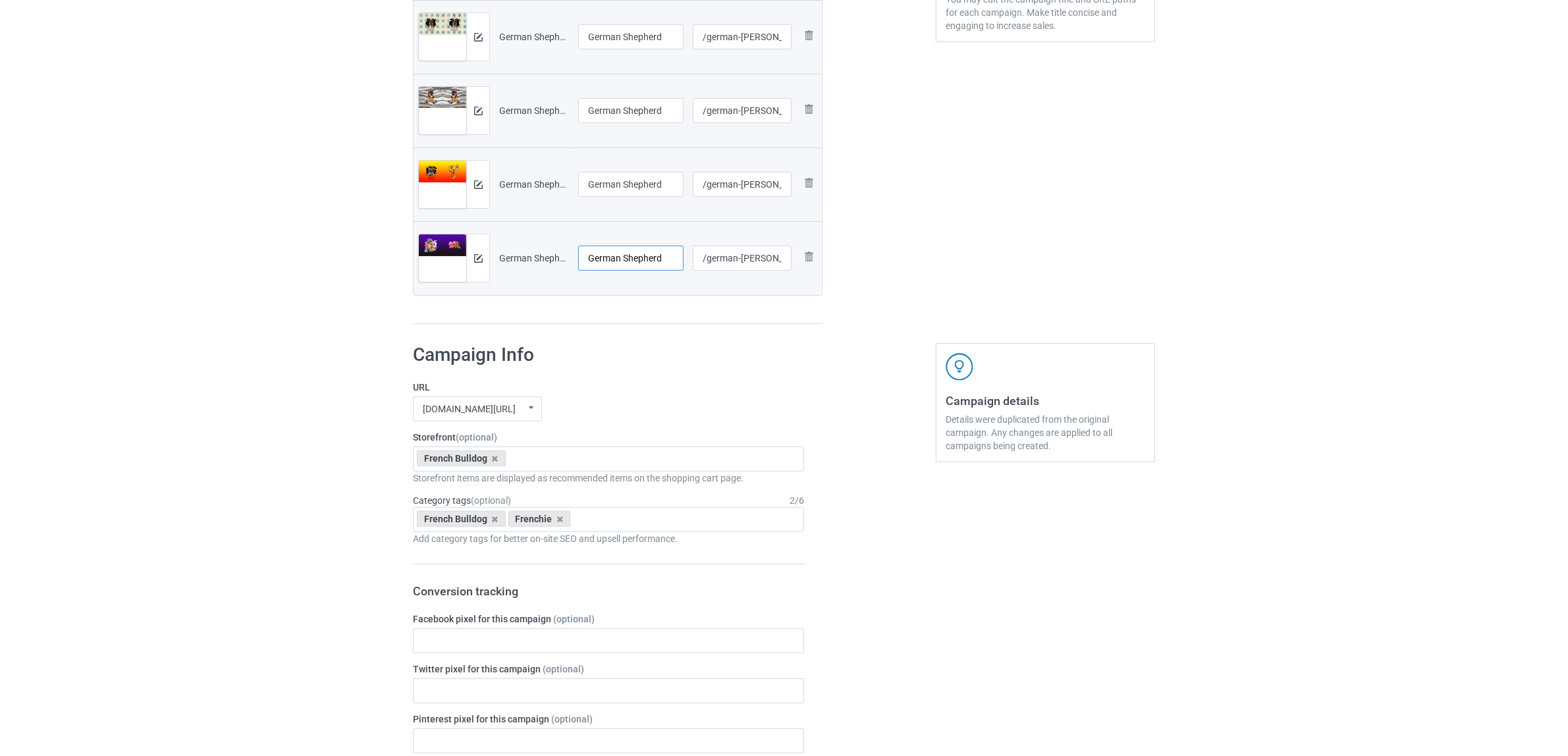
type input "German Shepherd"
click at [672, 353] on h1 "Campaign Info" at bounding box center [608, 355] width 391 height 24
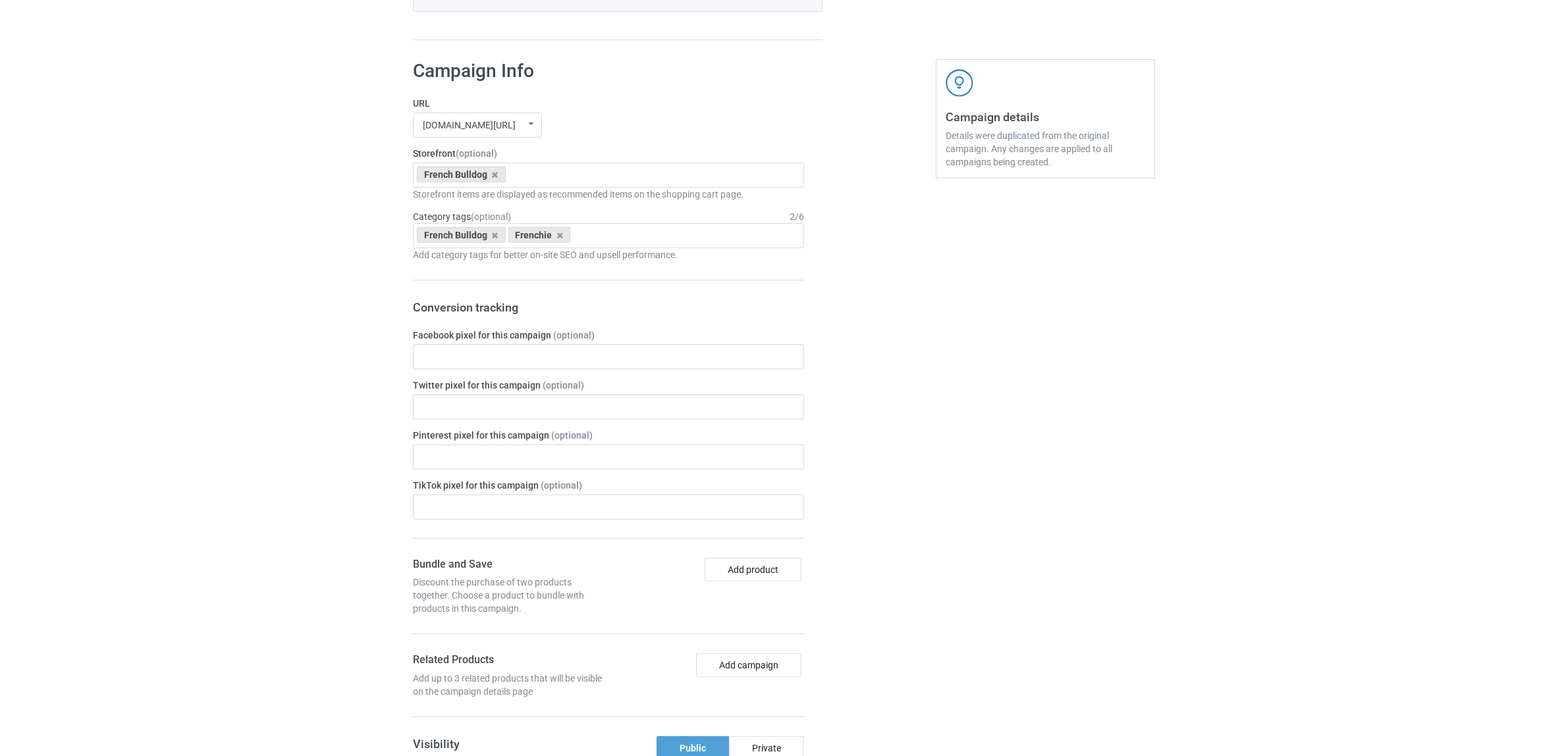
scroll to position [741, 0]
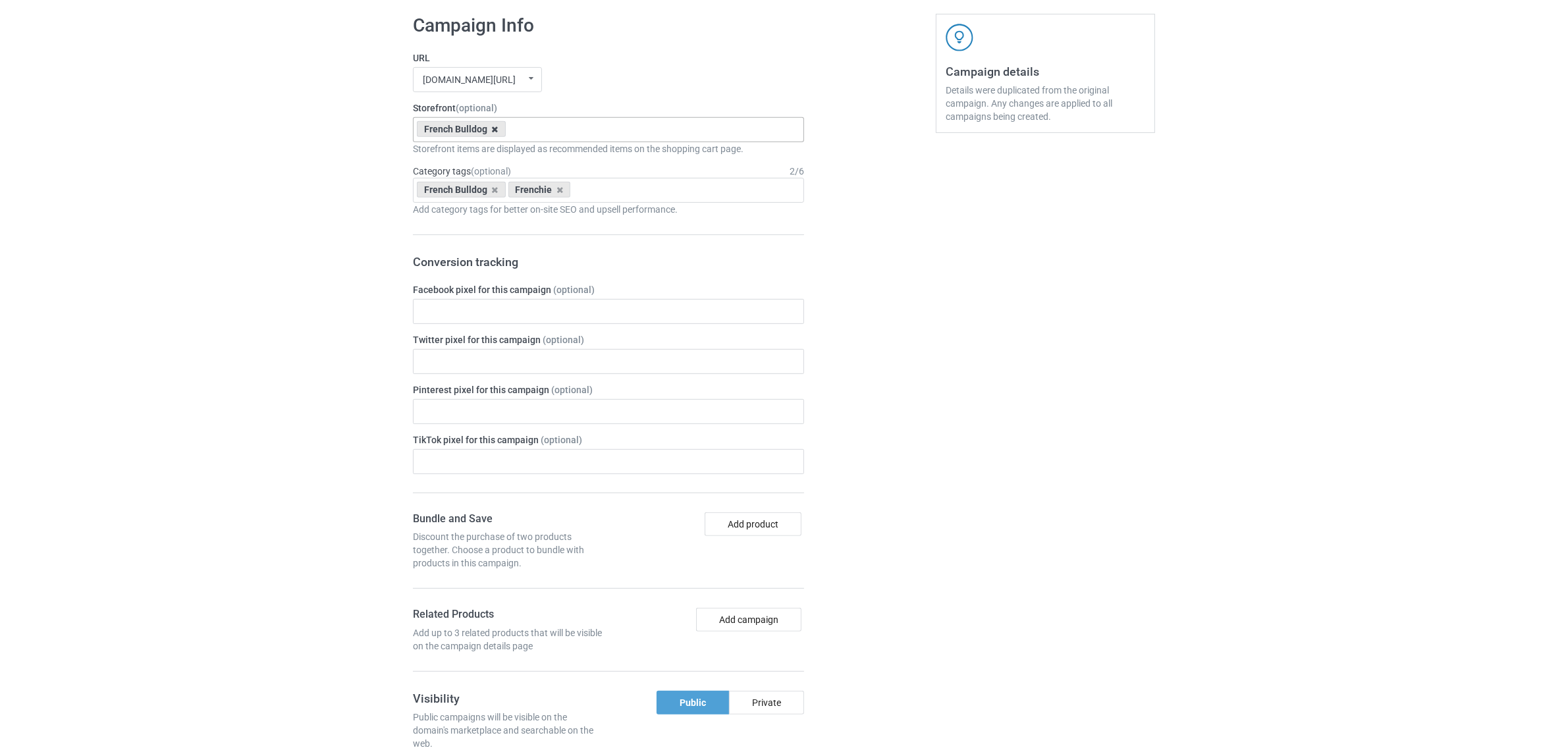
click at [494, 129] on icon at bounding box center [495, 129] width 7 height 9
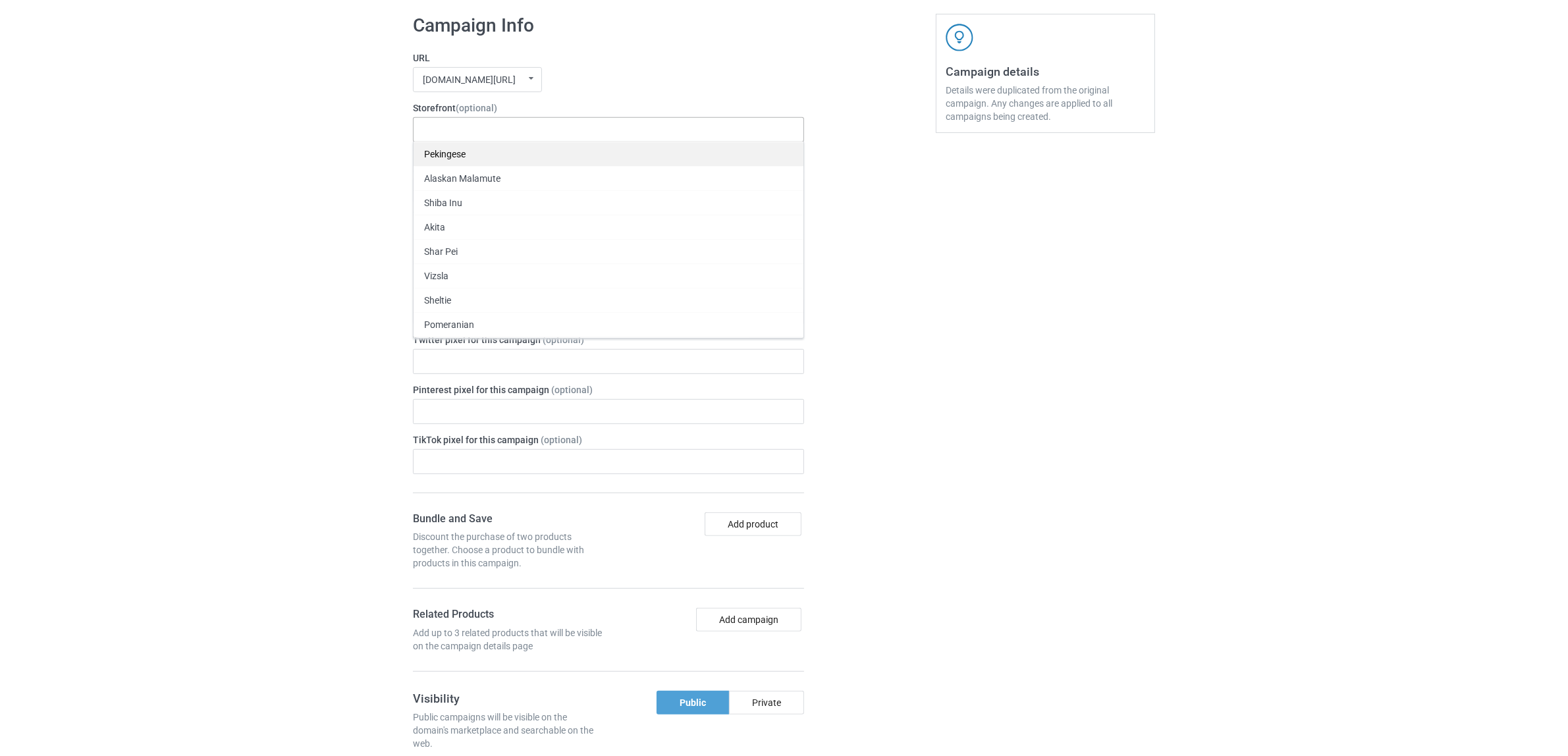
paste input "German Shepherd"
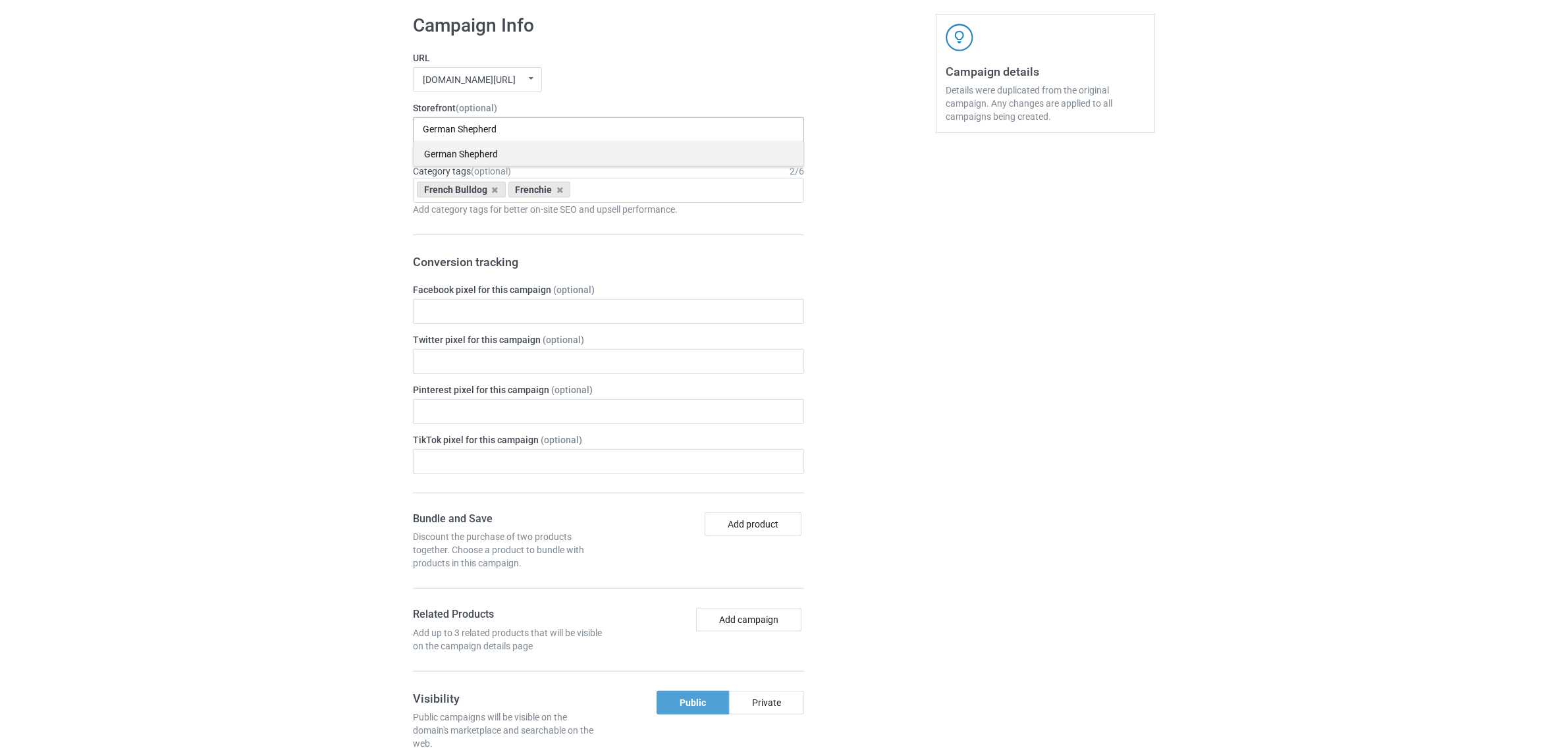
type input "German Shepherd"
click at [455, 156] on div "German Shepherd" at bounding box center [608, 154] width 390 height 25
click at [494, 189] on icon at bounding box center [495, 189] width 7 height 9
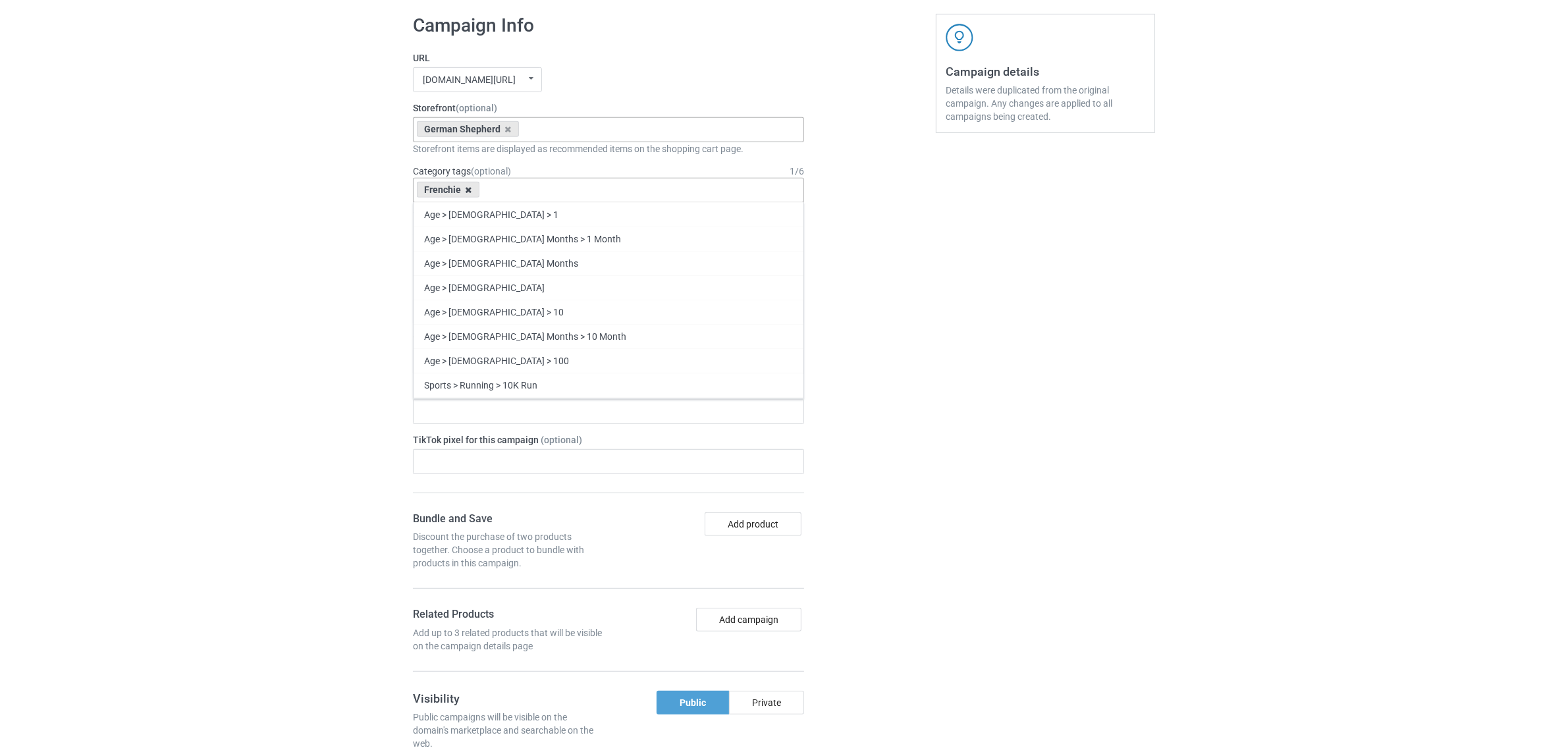
click at [468, 189] on icon at bounding box center [469, 189] width 7 height 9
paste input "German Shepherd"
type input "German Shepherd"
click at [480, 235] on div "German Shepherd" at bounding box center [608, 239] width 390 height 25
click at [298, 206] on div "Bulk duplicate campaign Campaign to duplicate Frenchie Original Artwork 7000x31…" at bounding box center [784, 264] width 1568 height 1936
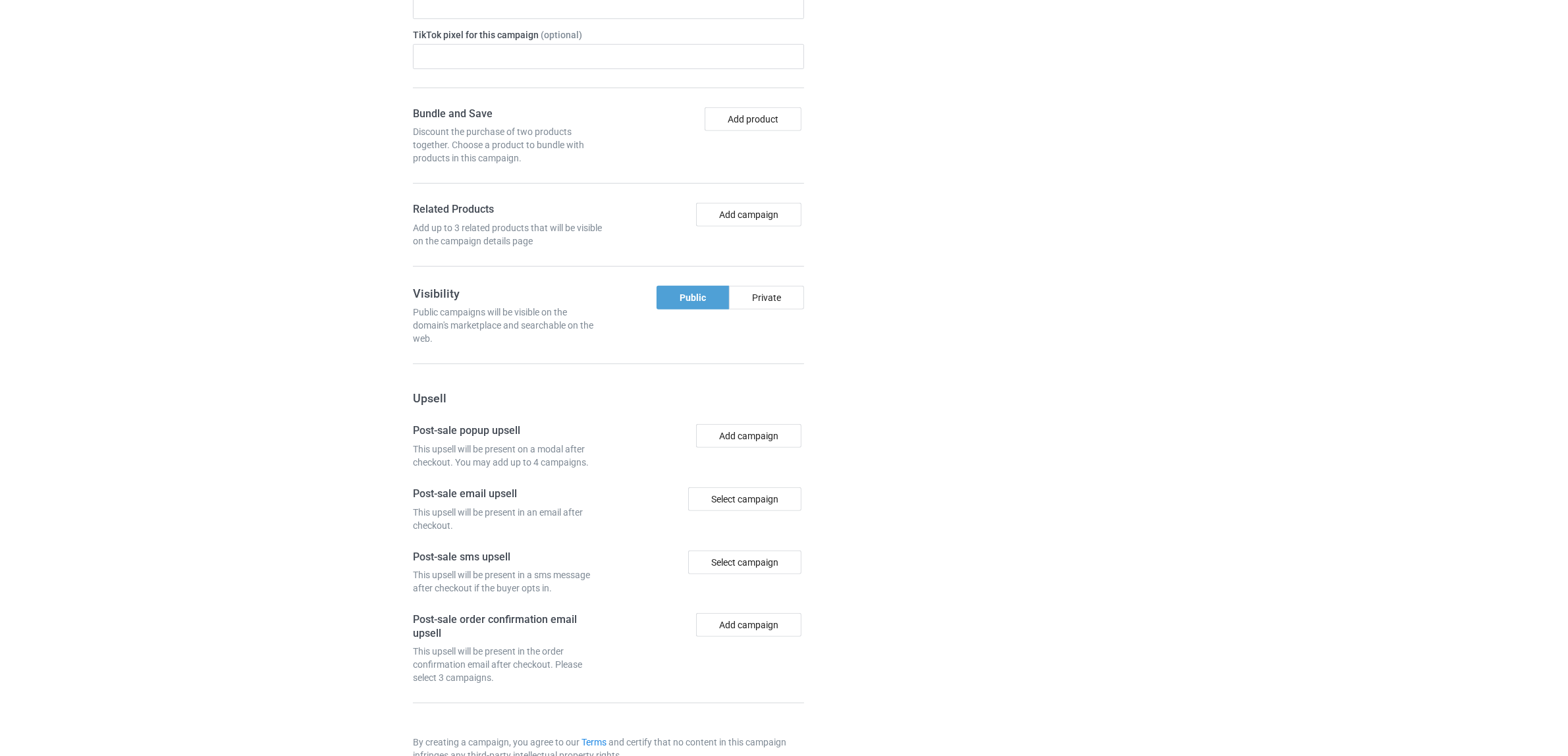
scroll to position [1221, 0]
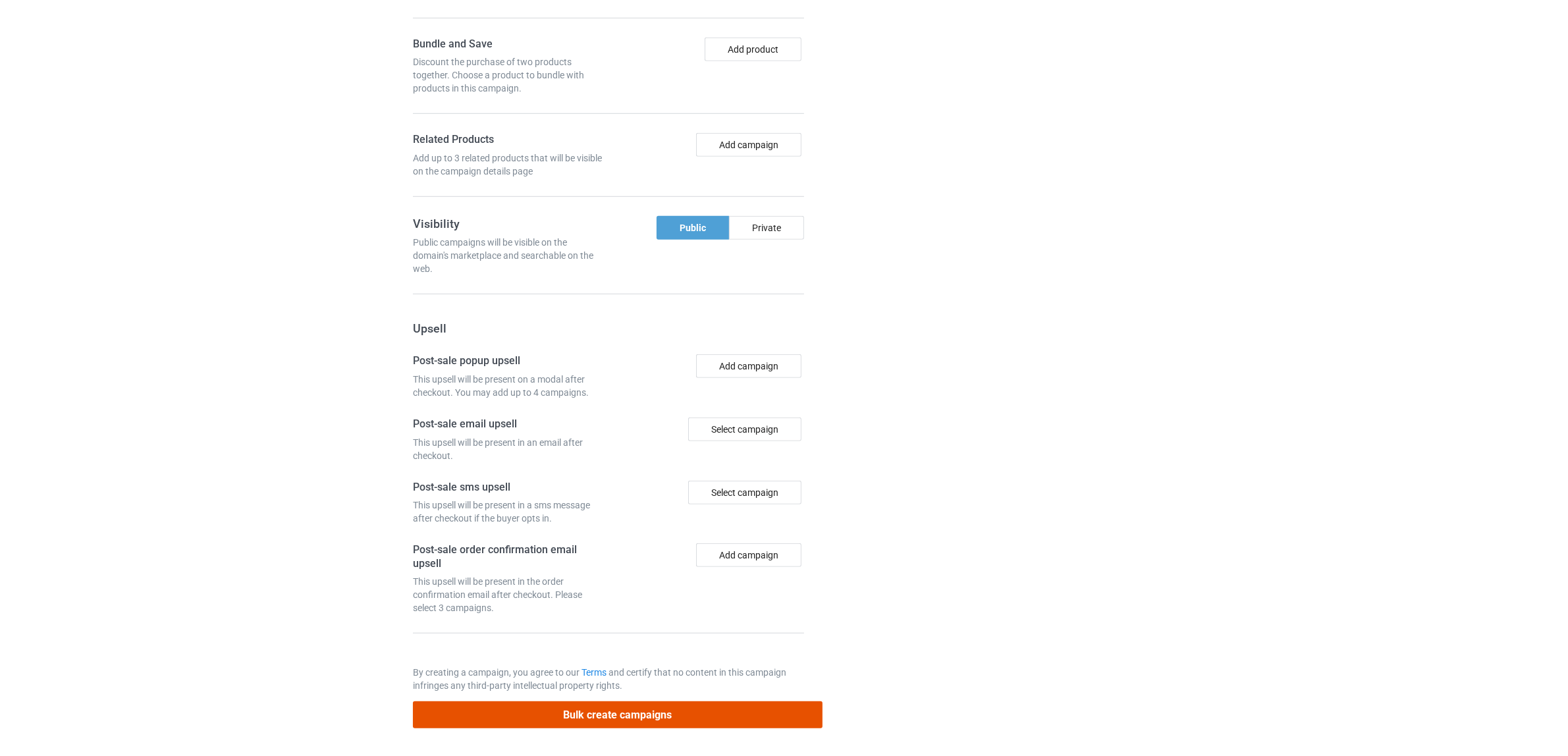
click at [653, 710] on button "Bulk create campaigns" at bounding box center [617, 715] width 410 height 27
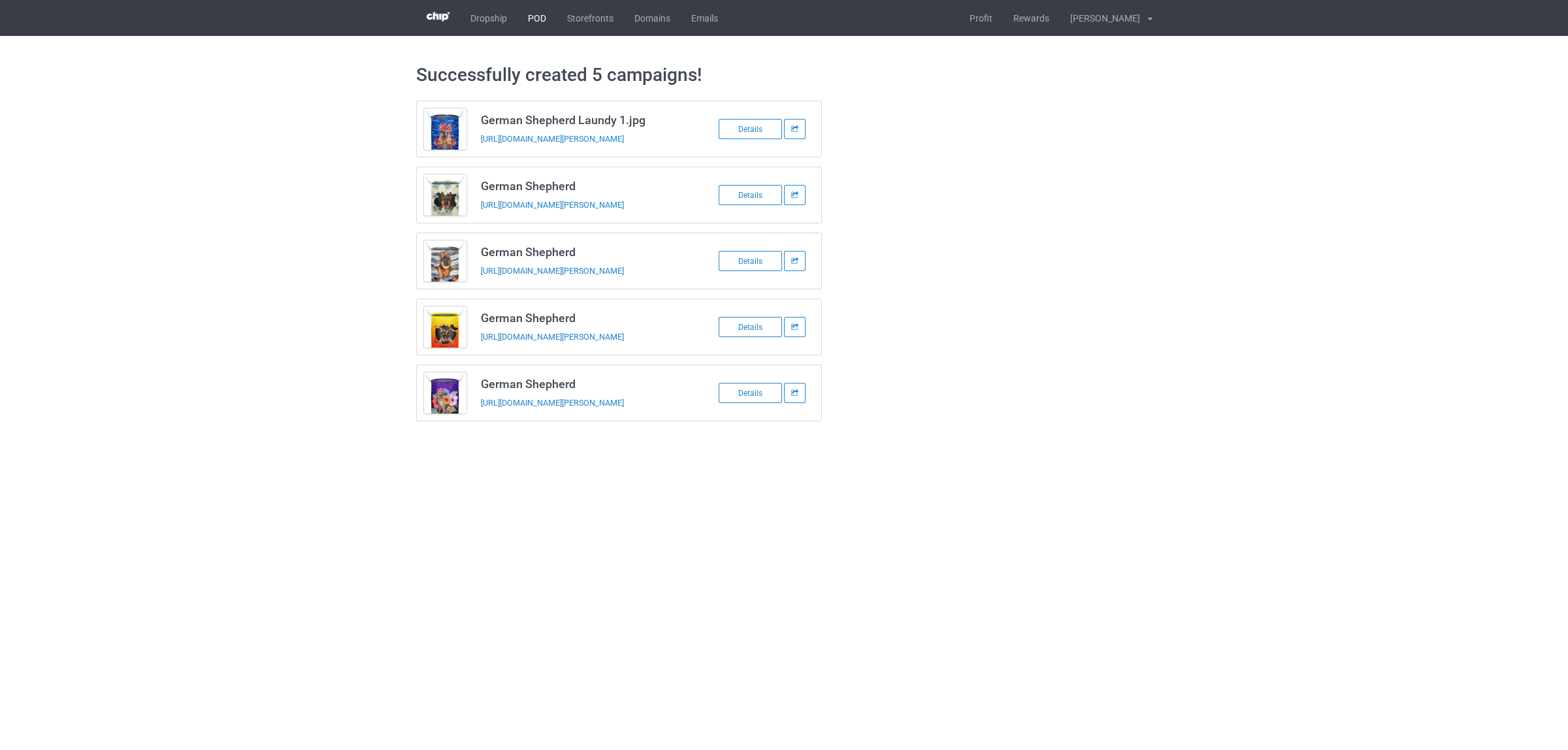
click at [533, 21] on link "POD" at bounding box center [537, 18] width 39 height 36
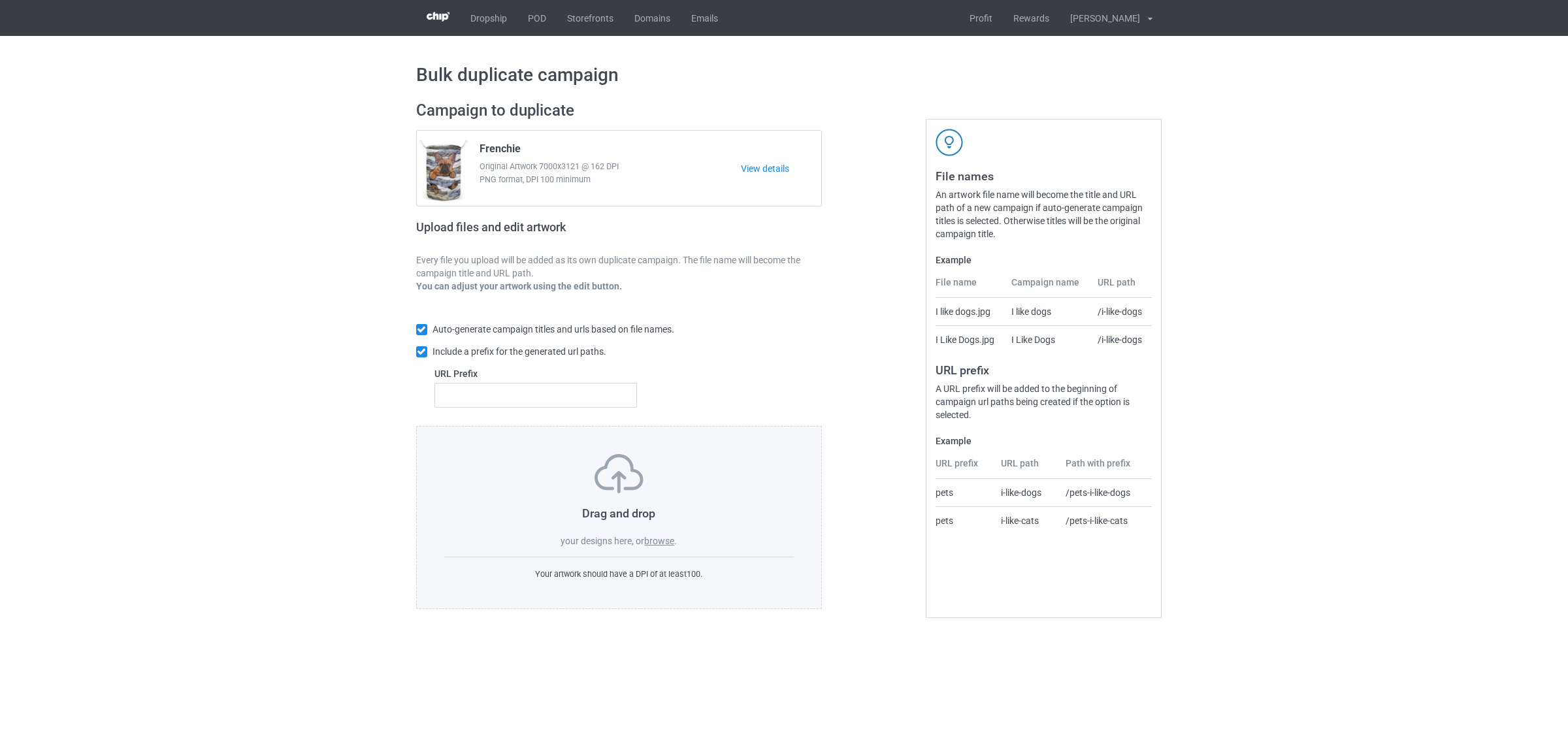
click at [661, 542] on label "browse" at bounding box center [659, 540] width 30 height 11
click at [0, 0] on input "browse" at bounding box center [0, 0] width 0 height 0
click at [665, 539] on label "browse" at bounding box center [659, 540] width 30 height 11
click at [0, 0] on input "browse" at bounding box center [0, 0] width 0 height 0
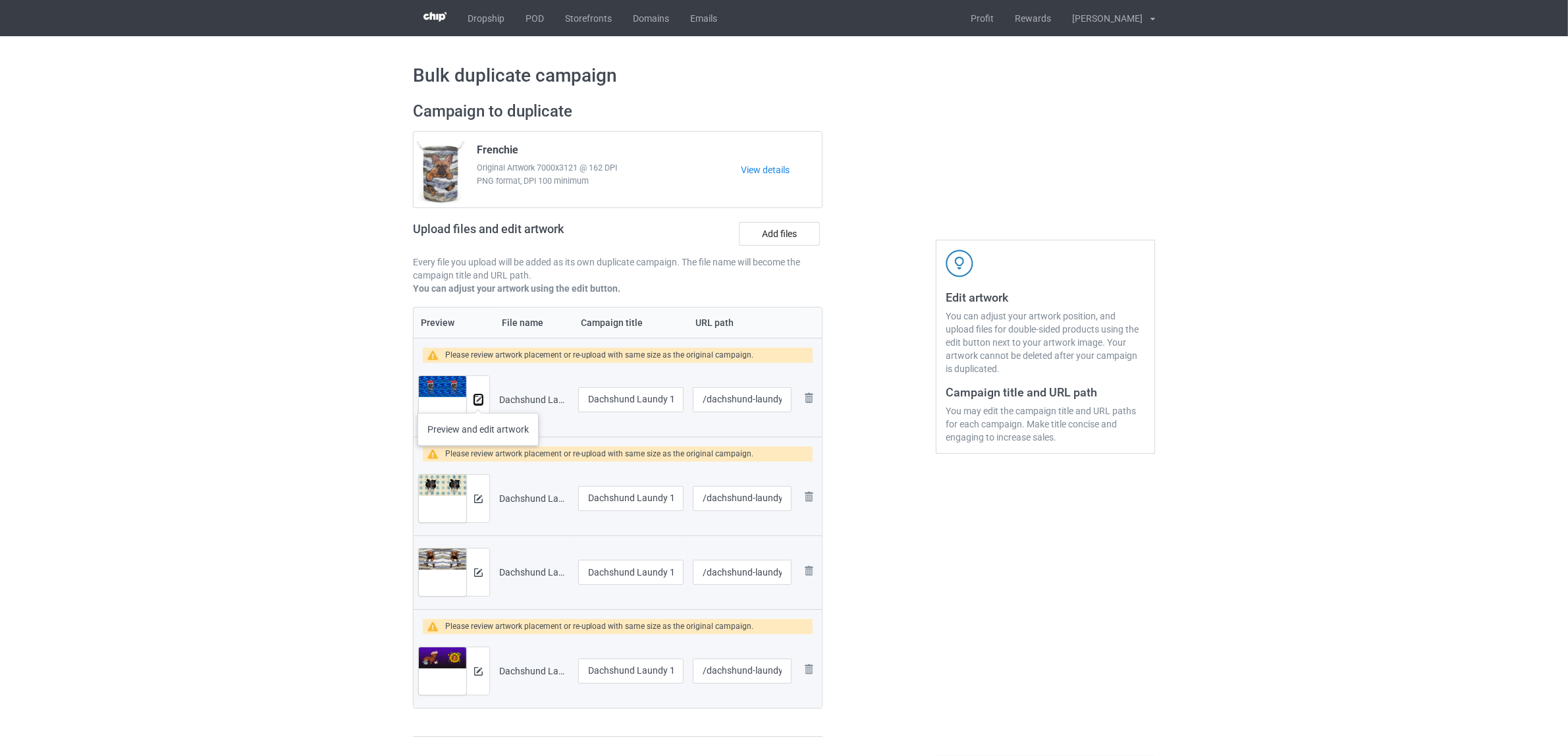
click at [479, 400] on img at bounding box center [479, 400] width 9 height 9
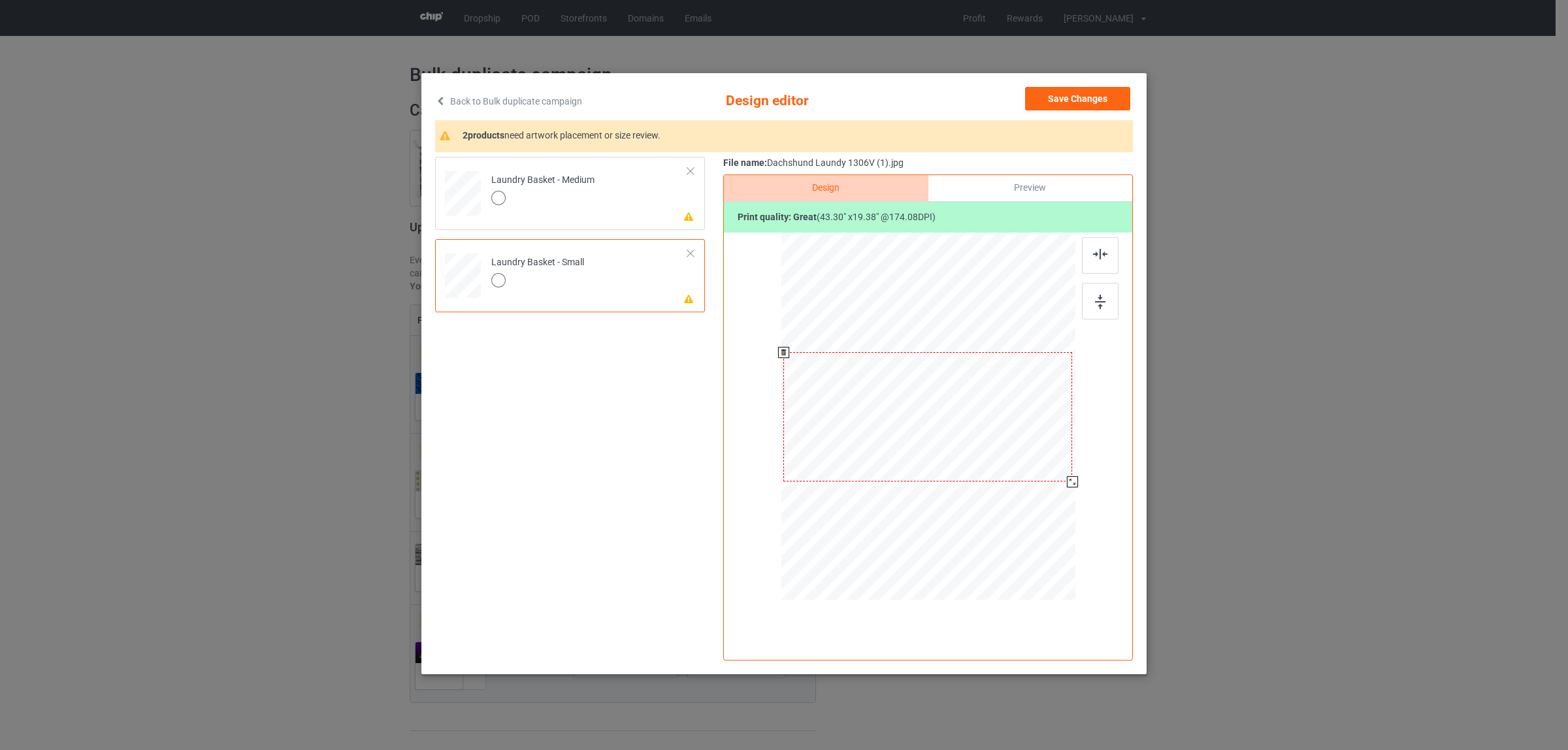
click at [1034, 432] on div at bounding box center [927, 417] width 289 height 129
click at [1075, 492] on div at bounding box center [928, 418] width 294 height 371
click at [567, 191] on div at bounding box center [542, 200] width 103 height 19
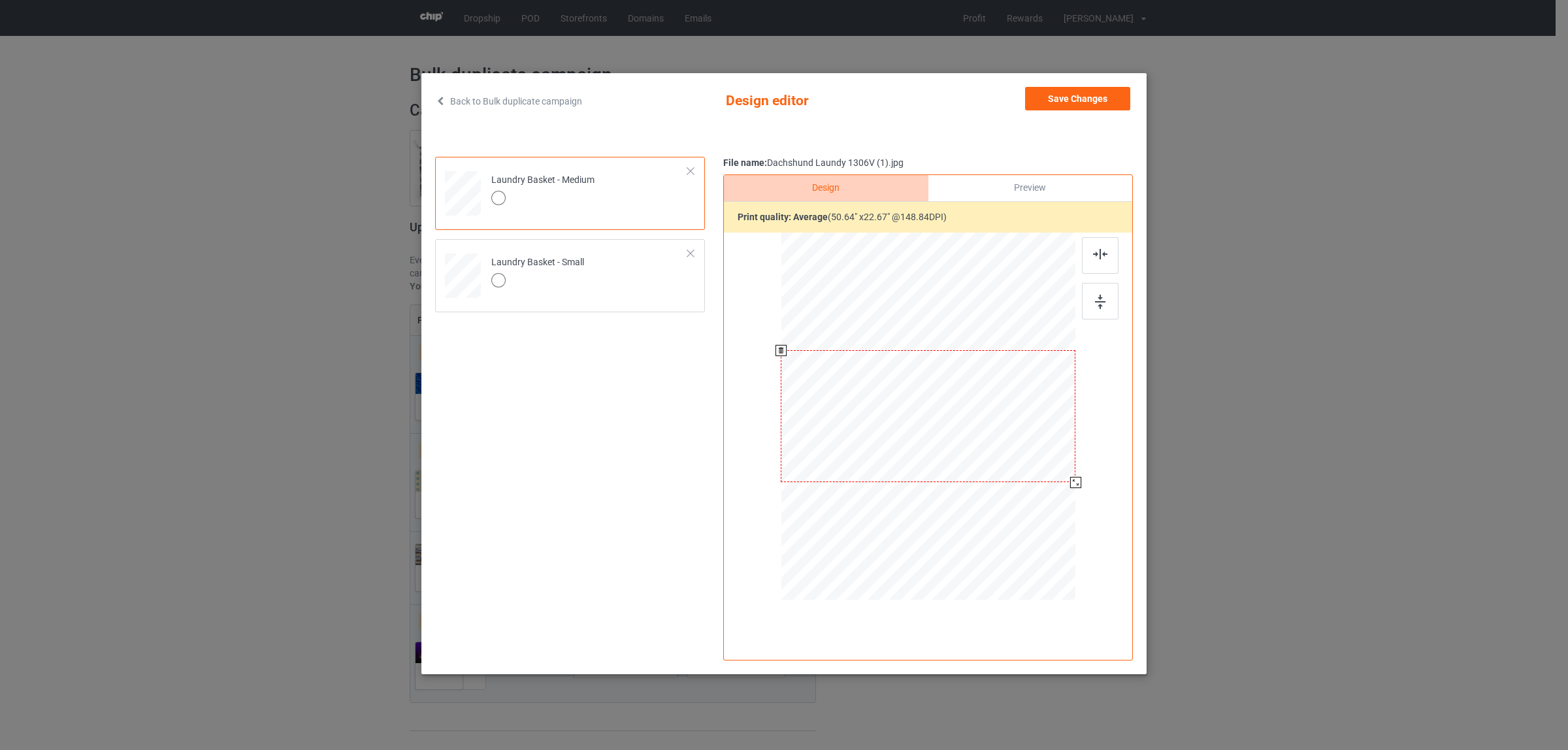
click at [1073, 484] on div at bounding box center [1075, 482] width 11 height 11
click at [1065, 96] on button "Save Changes" at bounding box center [1077, 99] width 105 height 23
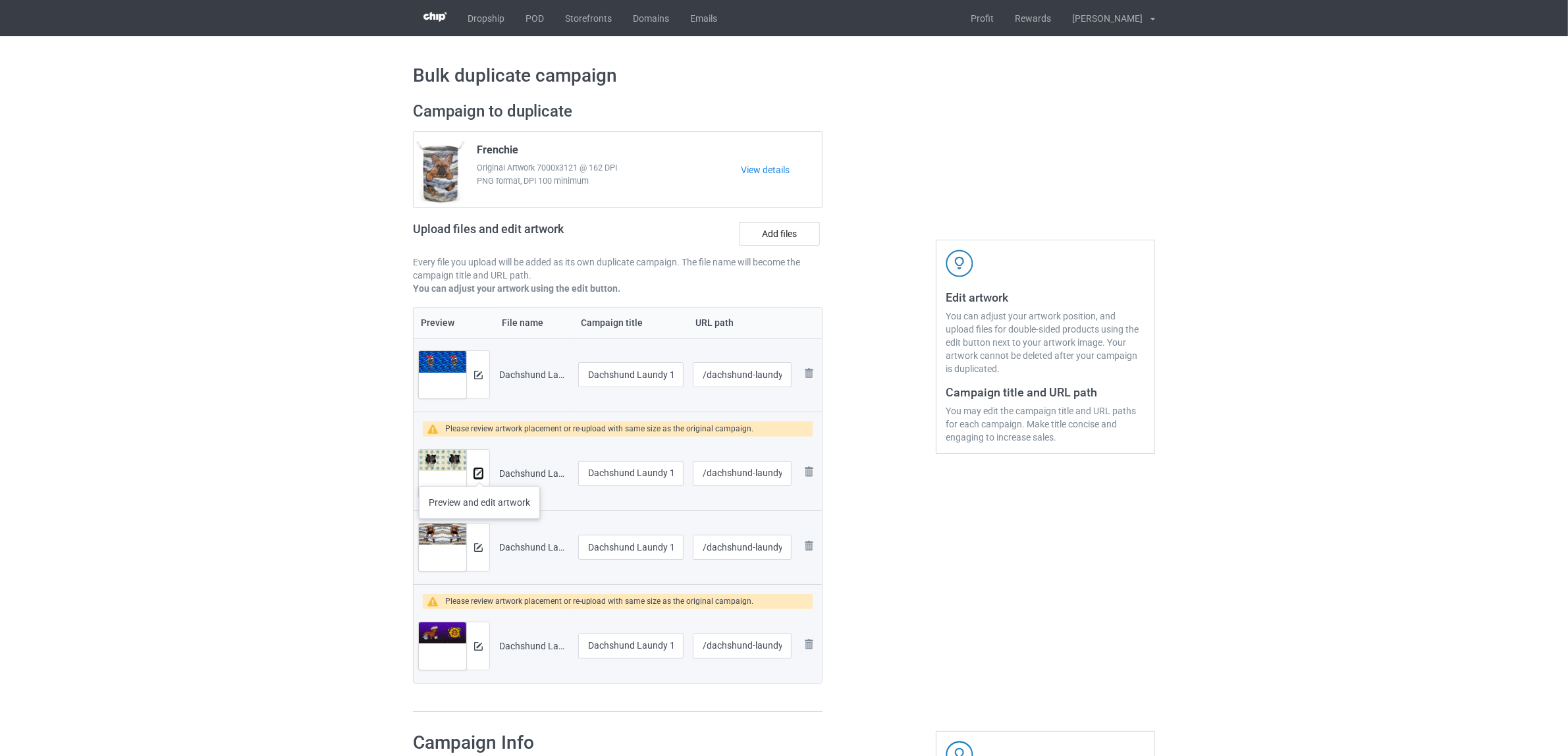
click at [480, 473] on img at bounding box center [479, 474] width 9 height 9
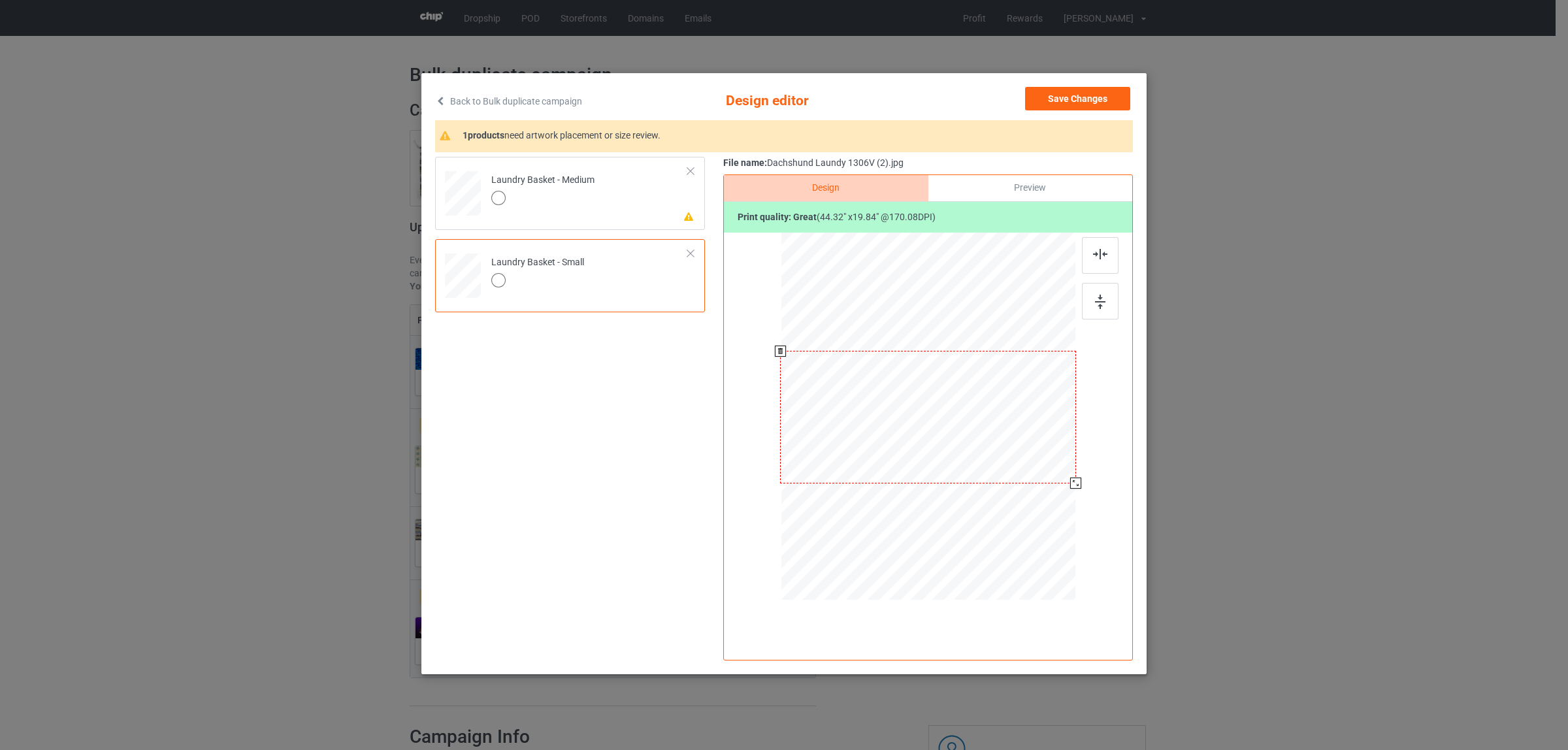
click at [1072, 492] on div at bounding box center [928, 418] width 294 height 371
click at [578, 186] on div "Laundry Basket - Medium" at bounding box center [542, 189] width 103 height 30
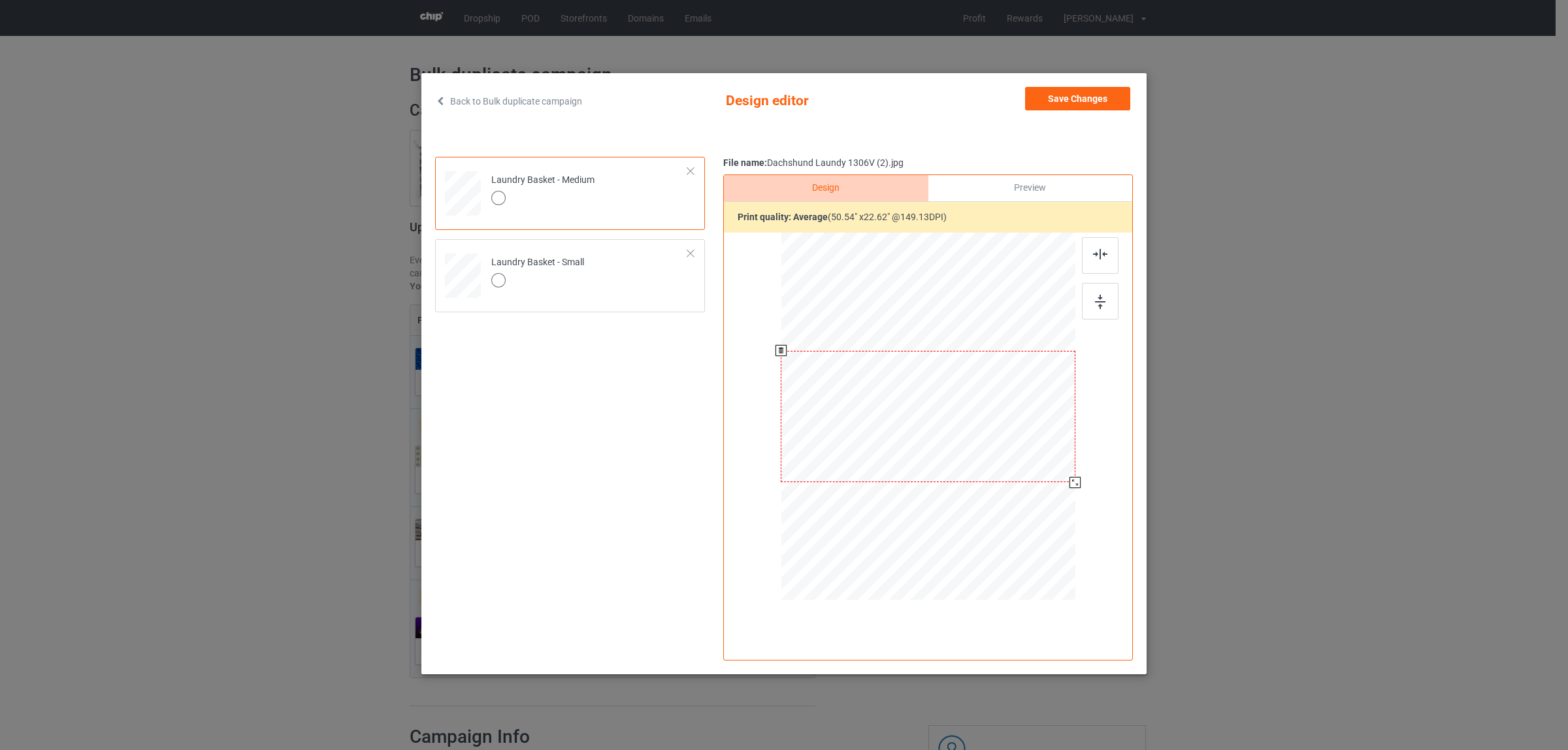
click at [1078, 485] on div at bounding box center [1075, 482] width 11 height 11
click at [1062, 100] on button "Save Changes" at bounding box center [1077, 99] width 105 height 23
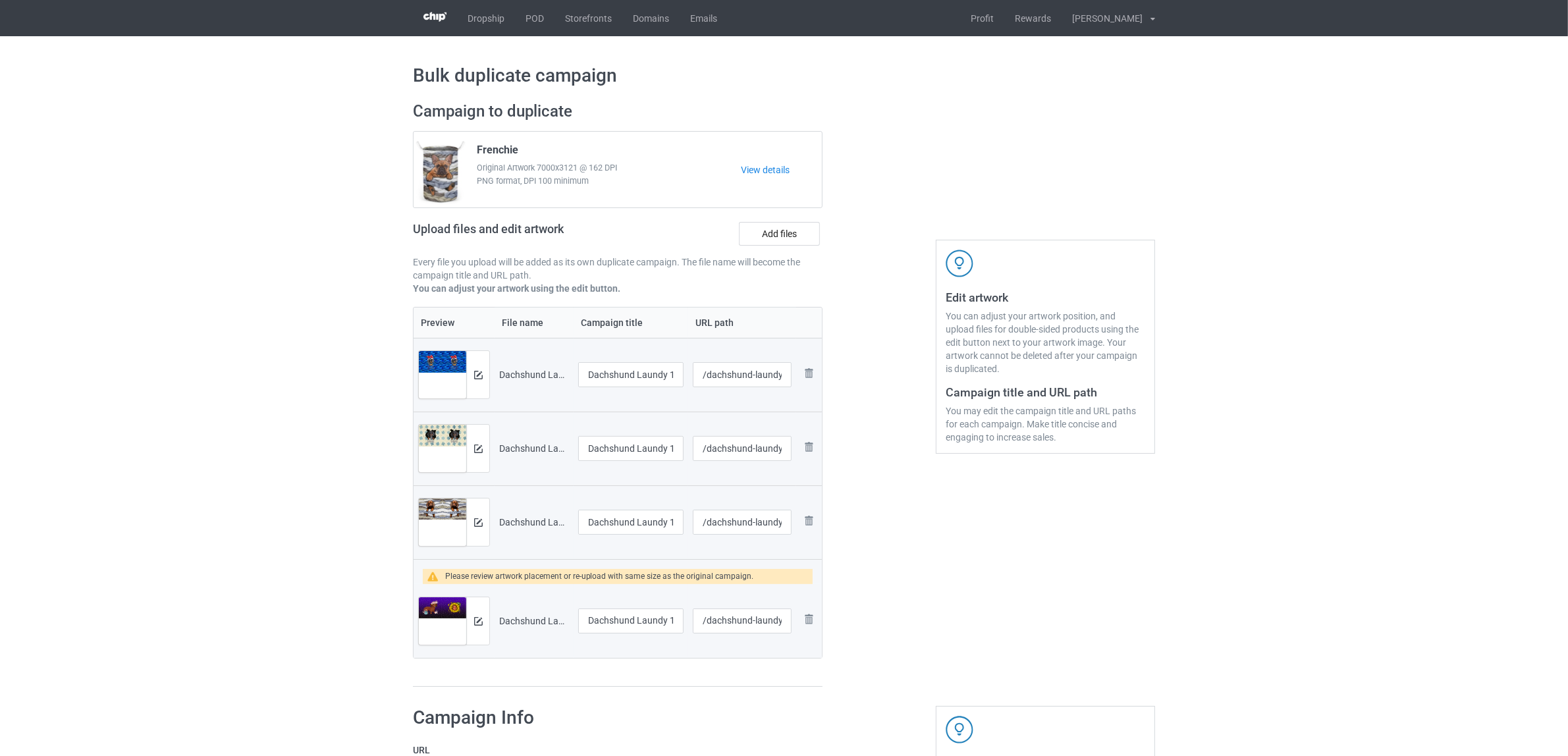
scroll to position [165, 0]
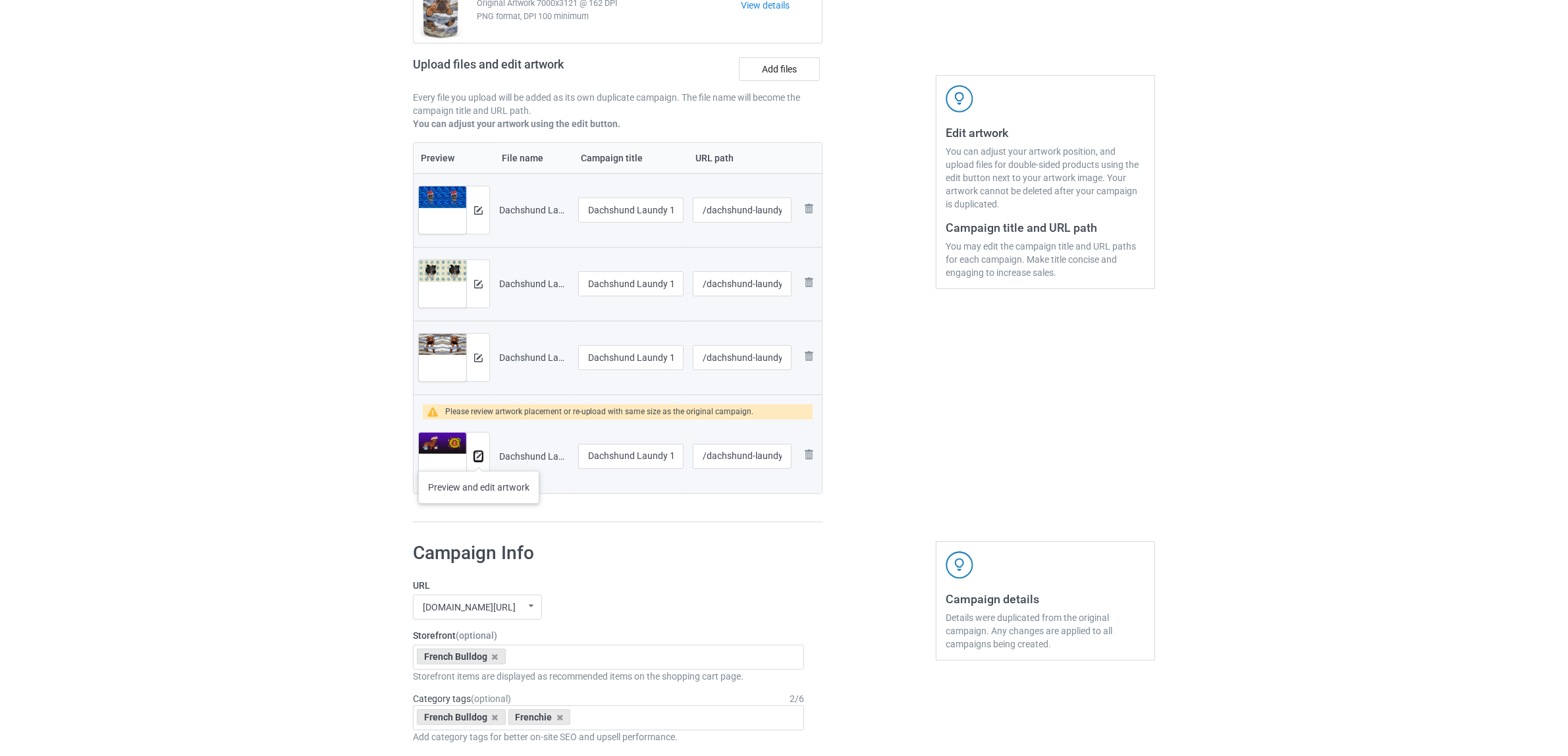
click at [479, 458] on img at bounding box center [479, 457] width 9 height 9
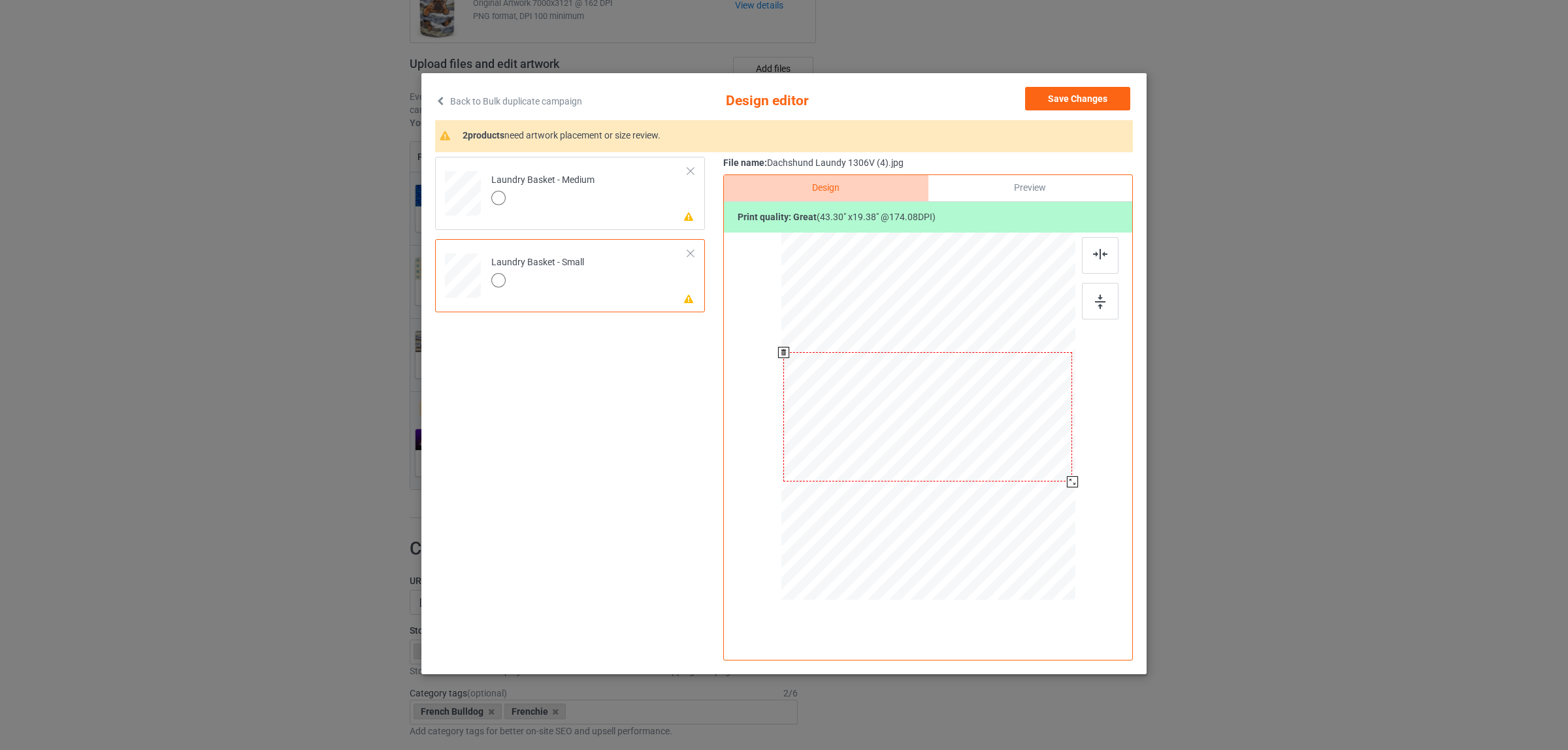
click at [970, 418] on div at bounding box center [927, 417] width 289 height 129
drag, startPoint x: 1072, startPoint y: 481, endPoint x: 1074, endPoint y: 488, distance: 7.3
click at [1074, 488] on div at bounding box center [1076, 483] width 11 height 11
click at [592, 198] on div at bounding box center [542, 200] width 103 height 19
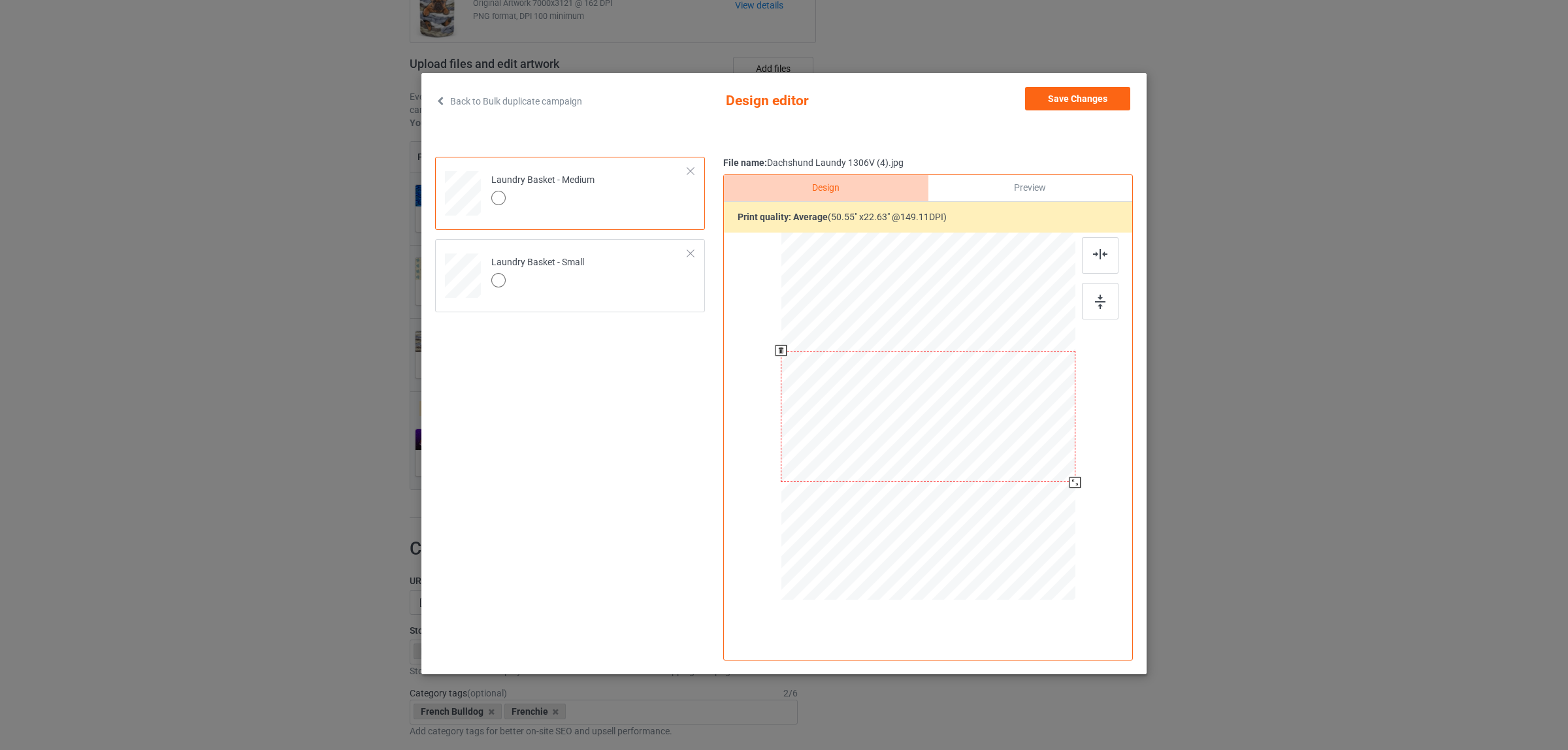
click at [1076, 484] on div at bounding box center [1075, 482] width 11 height 11
click at [1065, 99] on button "Save Changes" at bounding box center [1077, 99] width 105 height 23
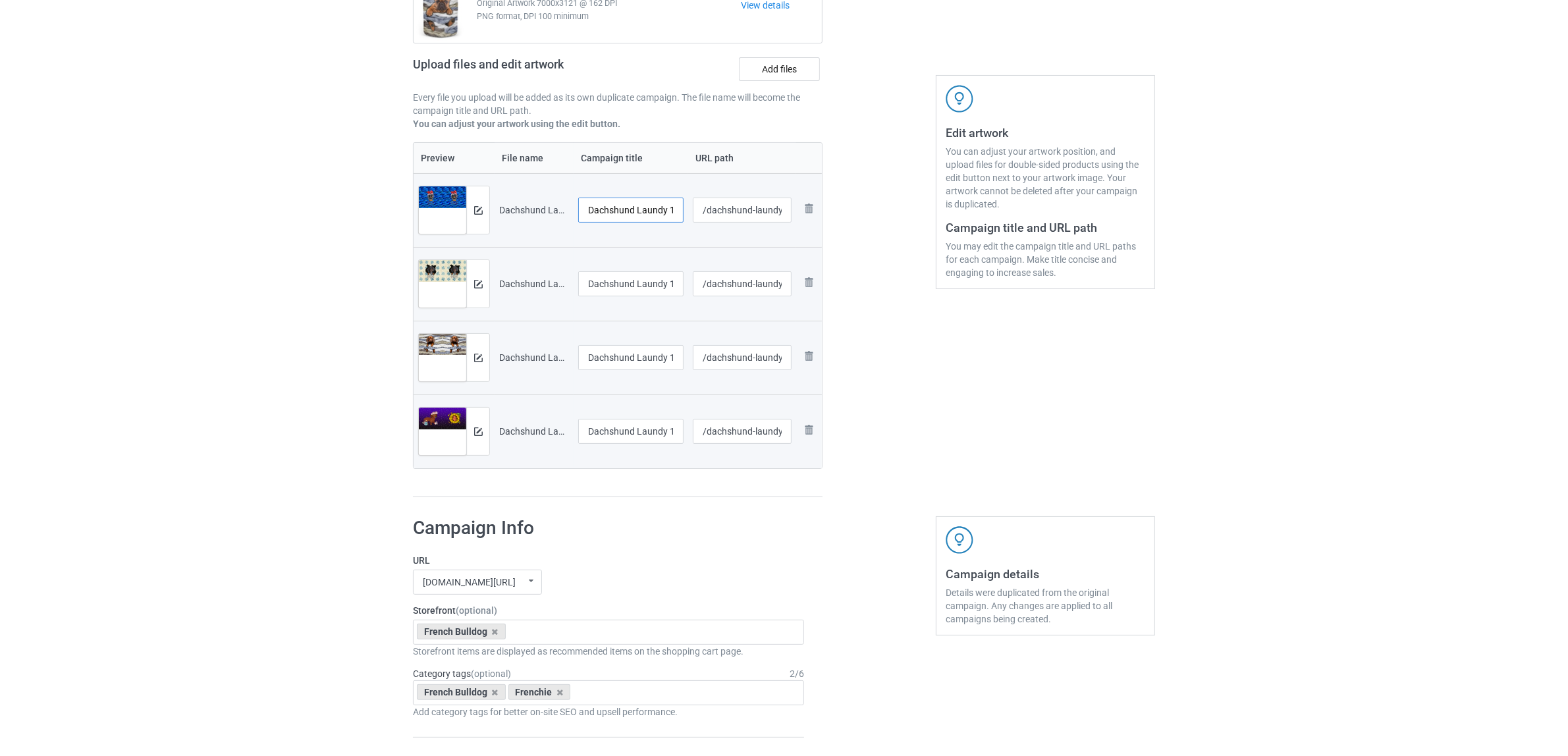
scroll to position [0, 50]
drag, startPoint x: 639, startPoint y: 208, endPoint x: 685, endPoint y: 207, distance: 46.0
click at [685, 207] on td "Dachshund Laundy 1306V (1).jpg" at bounding box center [631, 210] width 114 height 74
click at [617, 206] on input "Dachshund" at bounding box center [631, 209] width 106 height 25
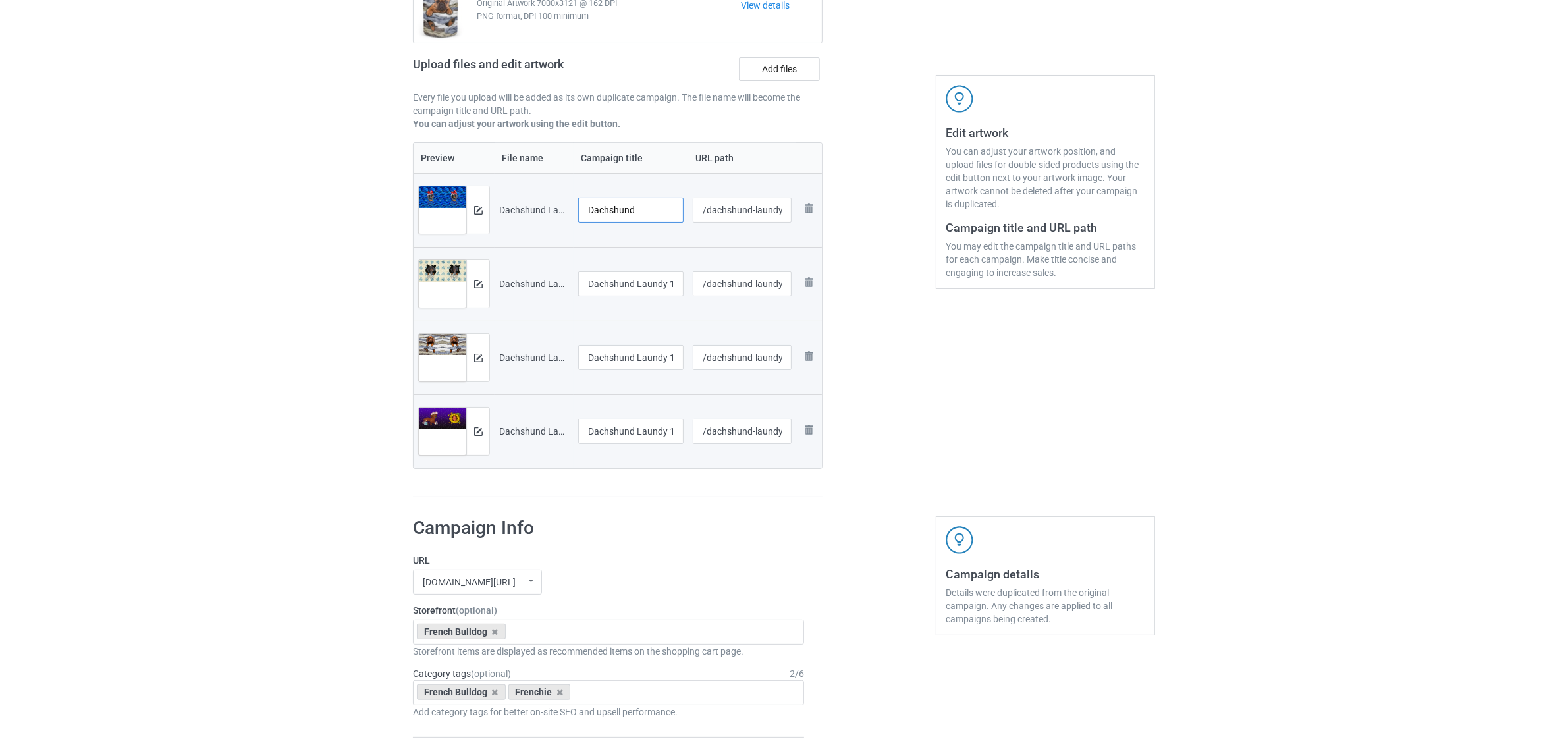
click at [617, 206] on input "Dachshund" at bounding box center [631, 209] width 106 height 25
type input "Dachshund"
click at [652, 288] on input "Dachshund Laundy 1306V (2).jpg" at bounding box center [631, 283] width 106 height 25
paste input "text"
type input "Dachshund"
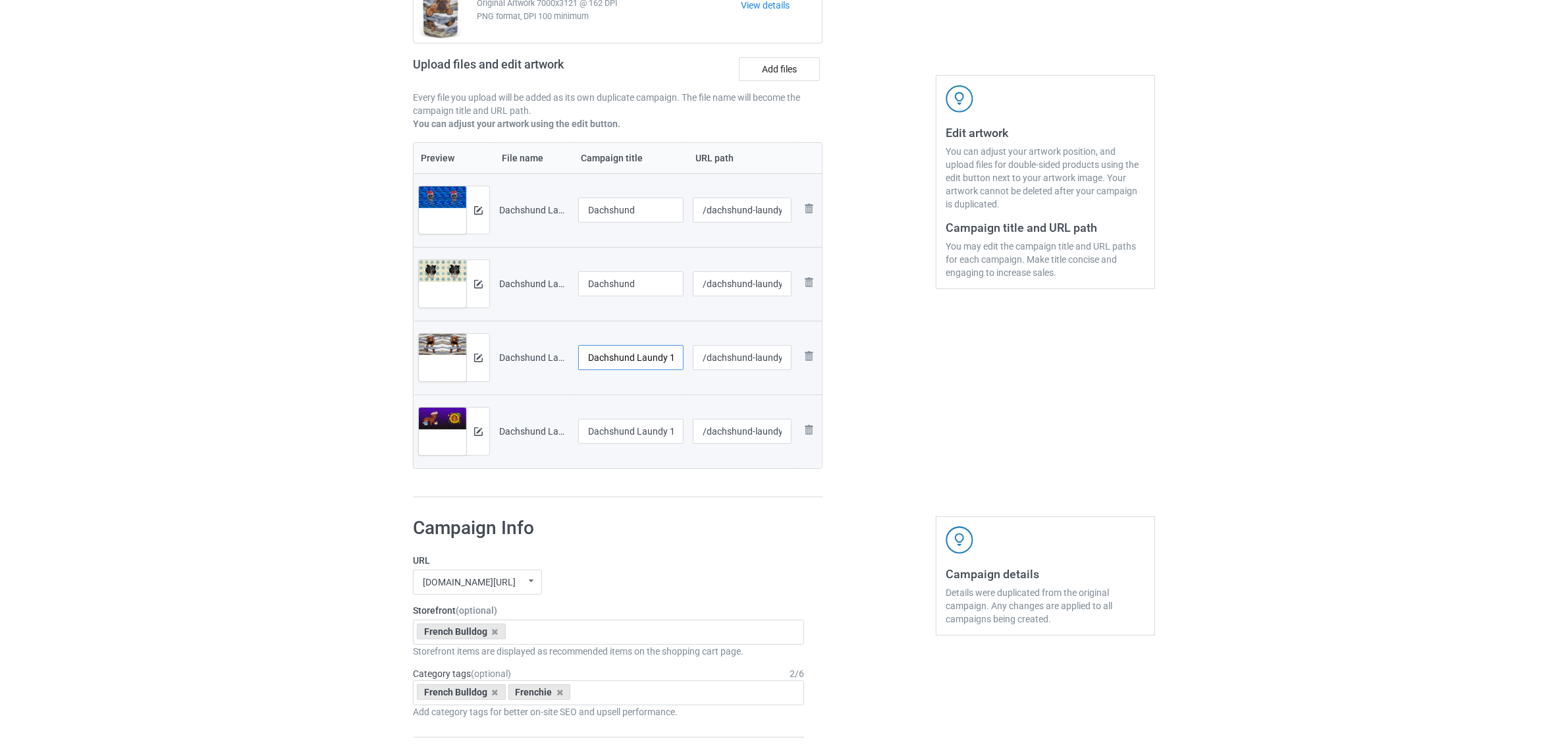
click at [633, 362] on input "Dachshund Laundy 1306V (3).jpg" at bounding box center [631, 357] width 106 height 25
paste input "text"
type input "Dachshund"
click at [624, 431] on input "Dachshund Laundy 1306V (4).jpg" at bounding box center [631, 431] width 106 height 25
paste input "text"
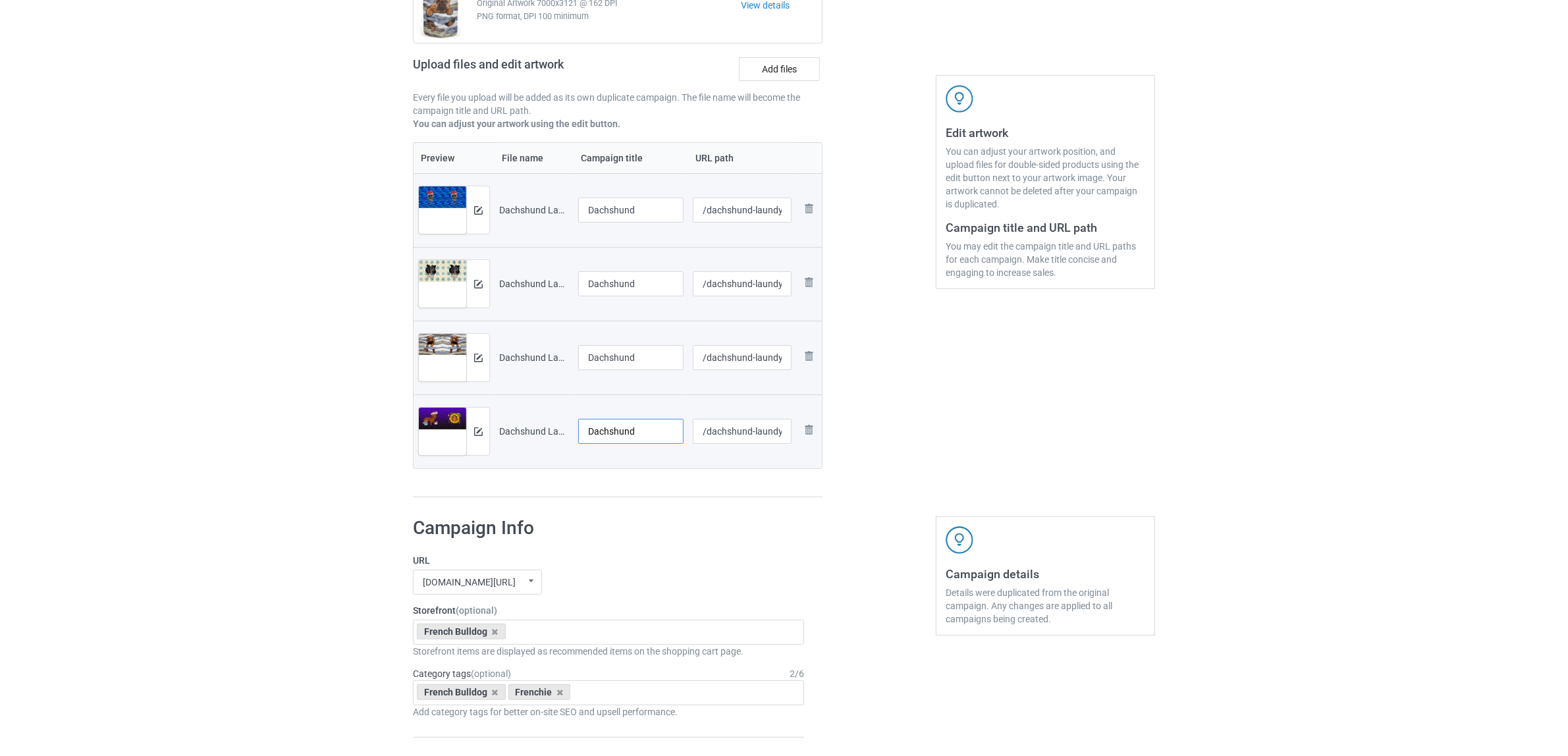
type input "Dachshund"
click at [644, 498] on div at bounding box center [617, 496] width 410 height 1
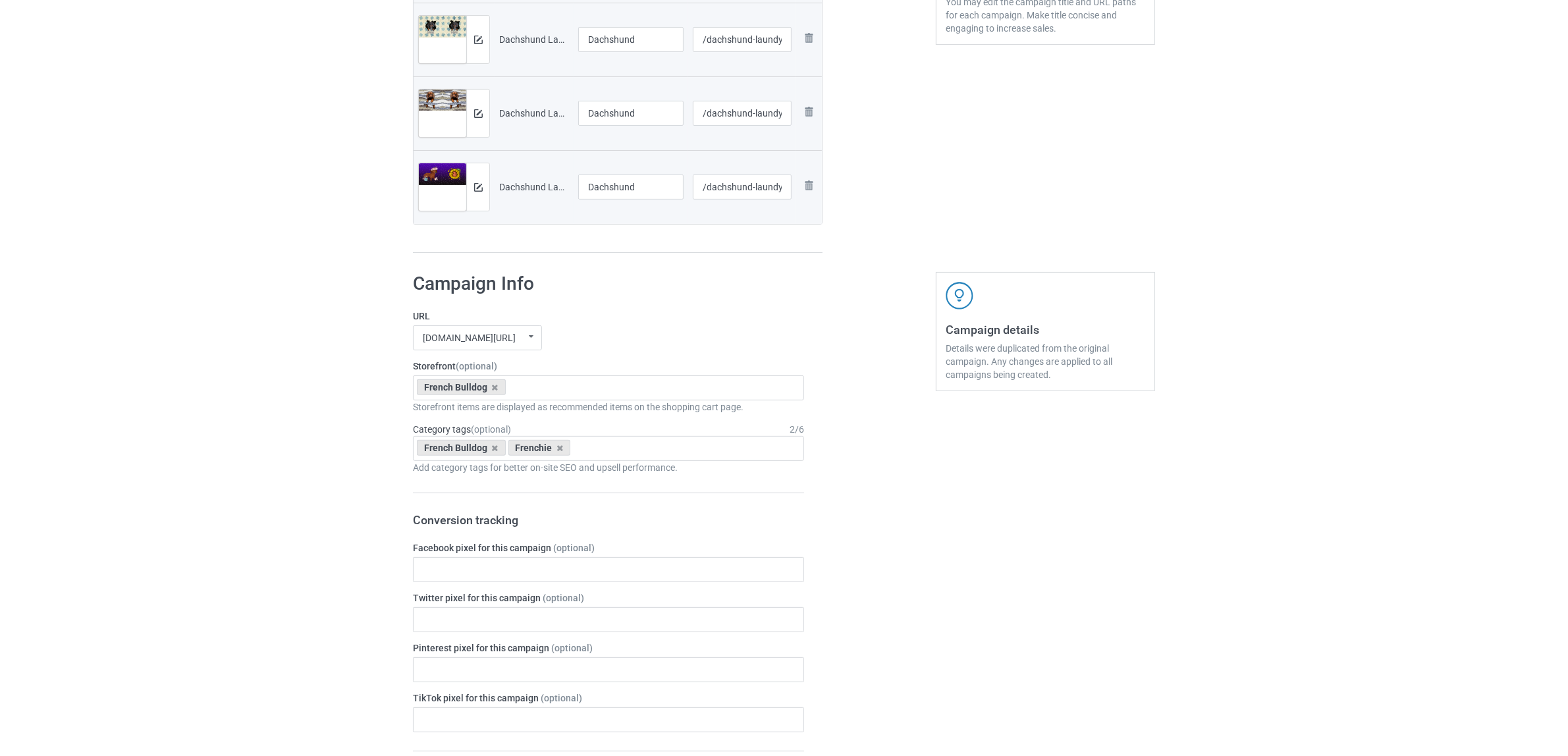
scroll to position [412, 0]
click at [496, 383] on icon at bounding box center [495, 385] width 7 height 9
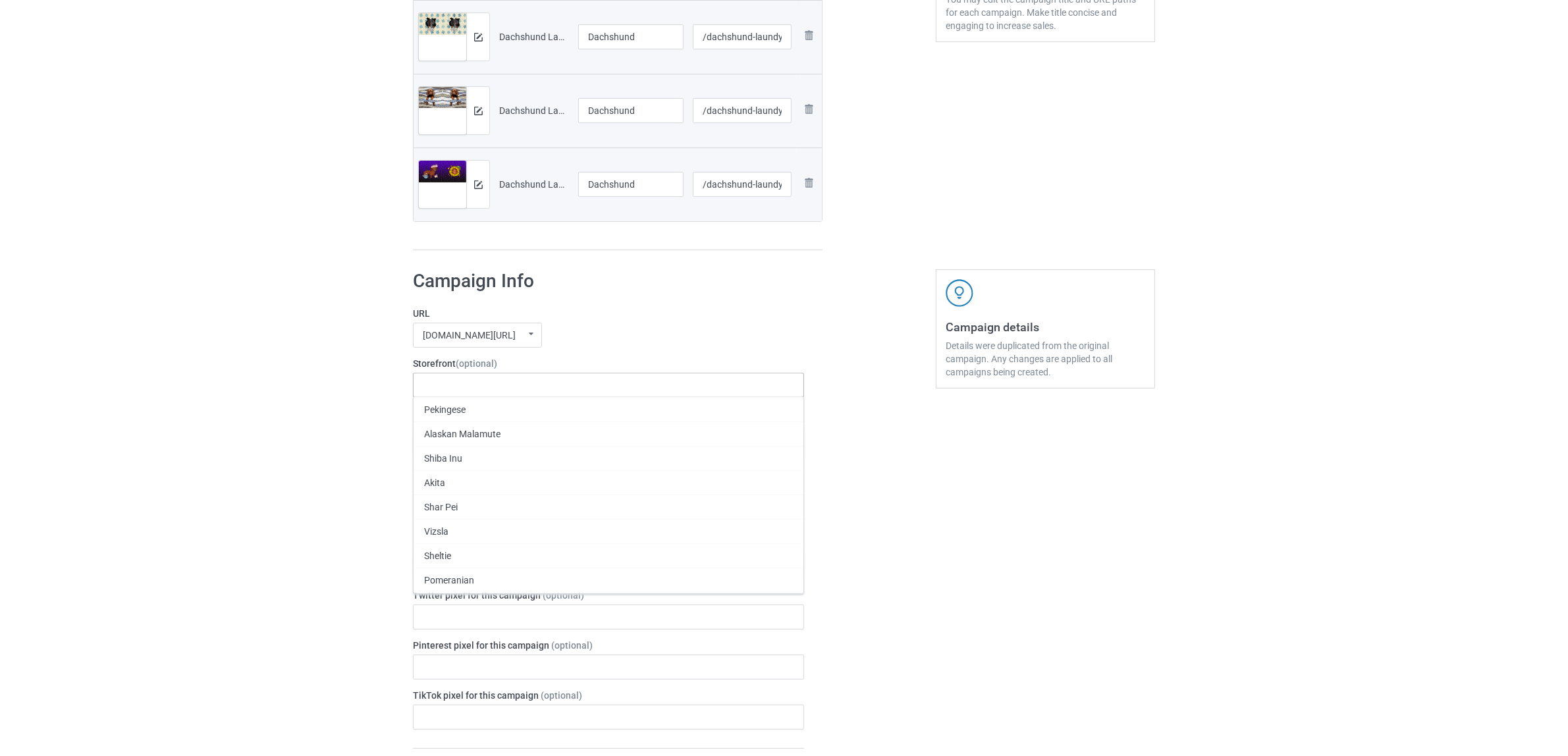
paste input "Dachshund"
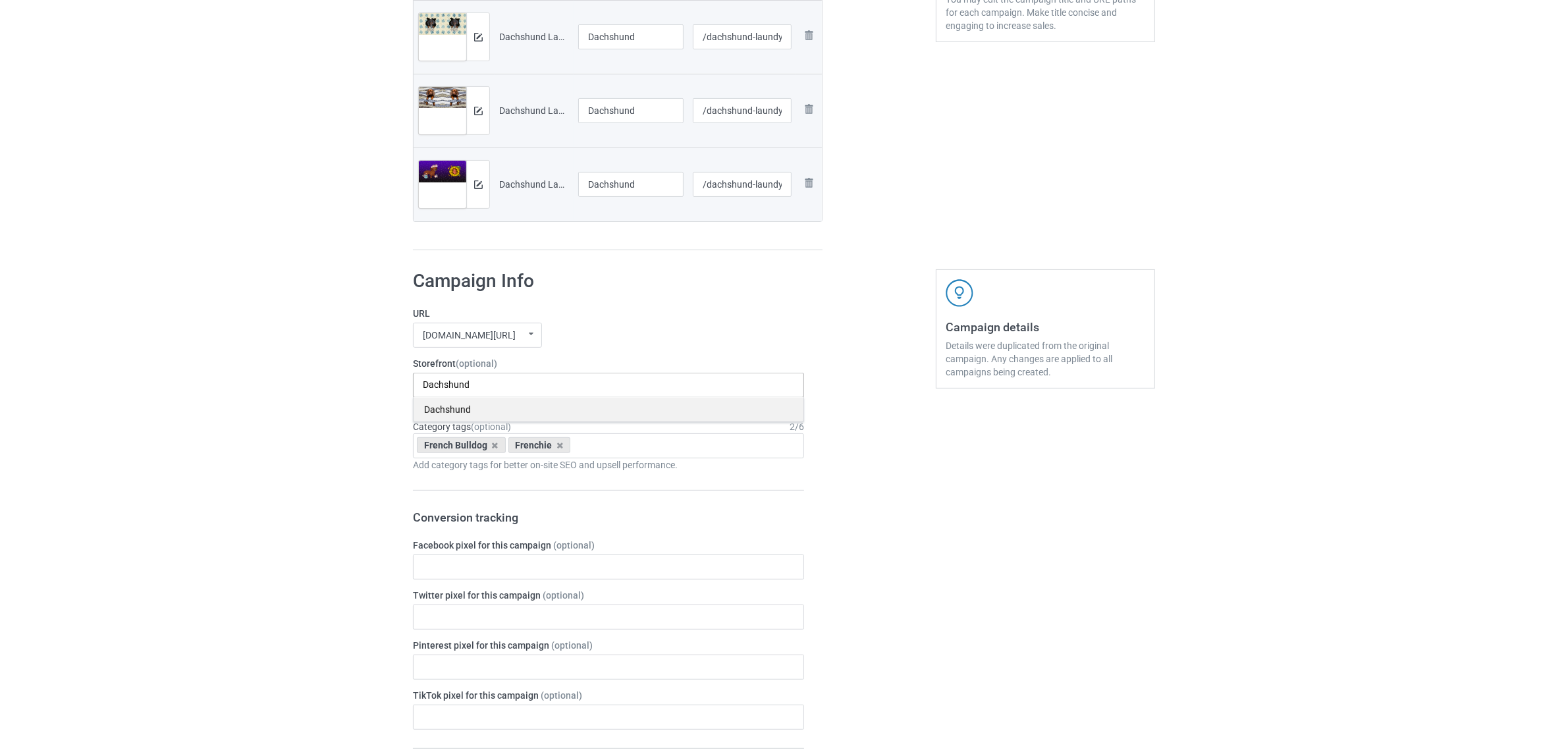
type input "Dachshund"
click at [448, 409] on div "Dachshund" at bounding box center [608, 409] width 390 height 25
click at [494, 447] on icon at bounding box center [495, 445] width 7 height 9
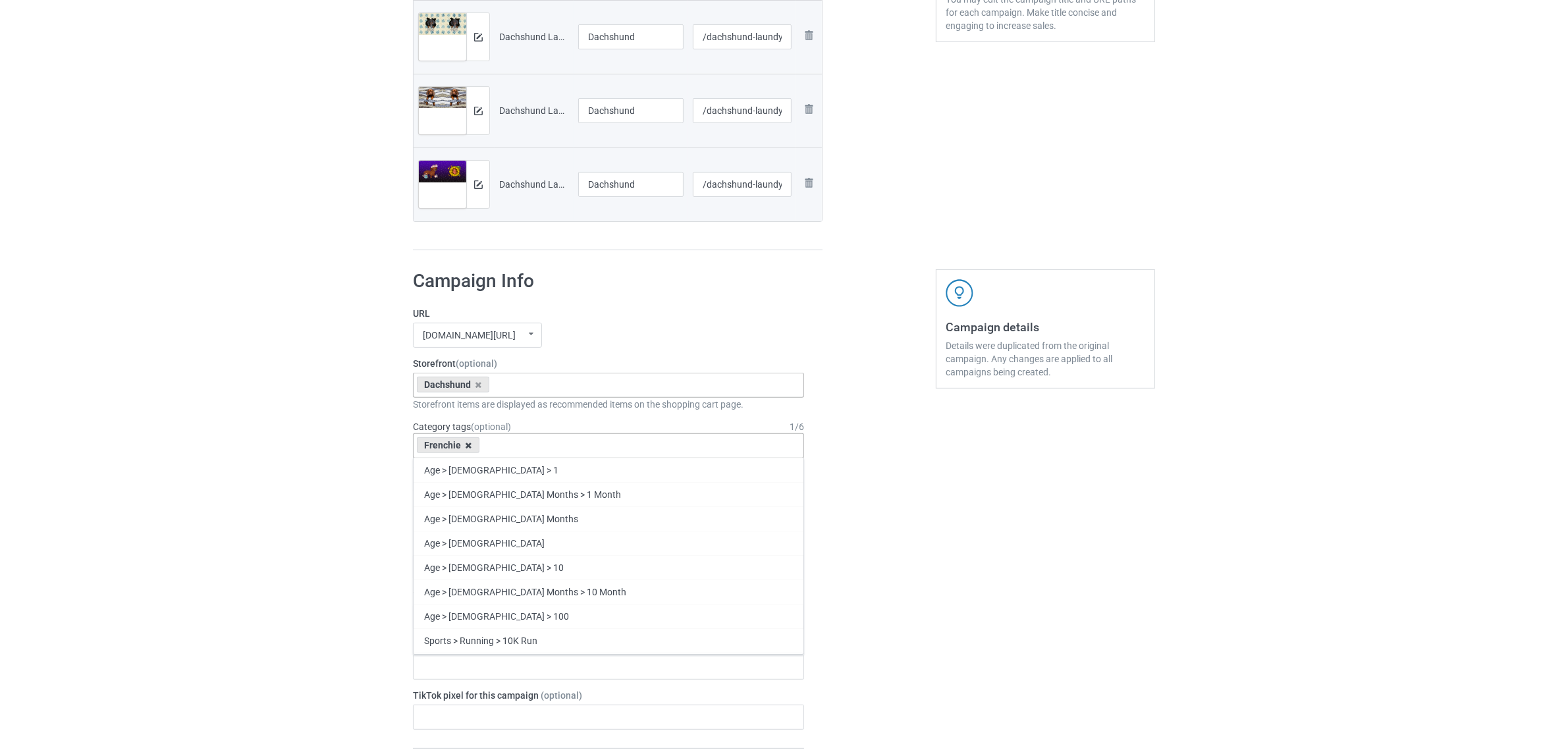
click at [468, 448] on icon at bounding box center [469, 445] width 7 height 9
paste input "Dachshund"
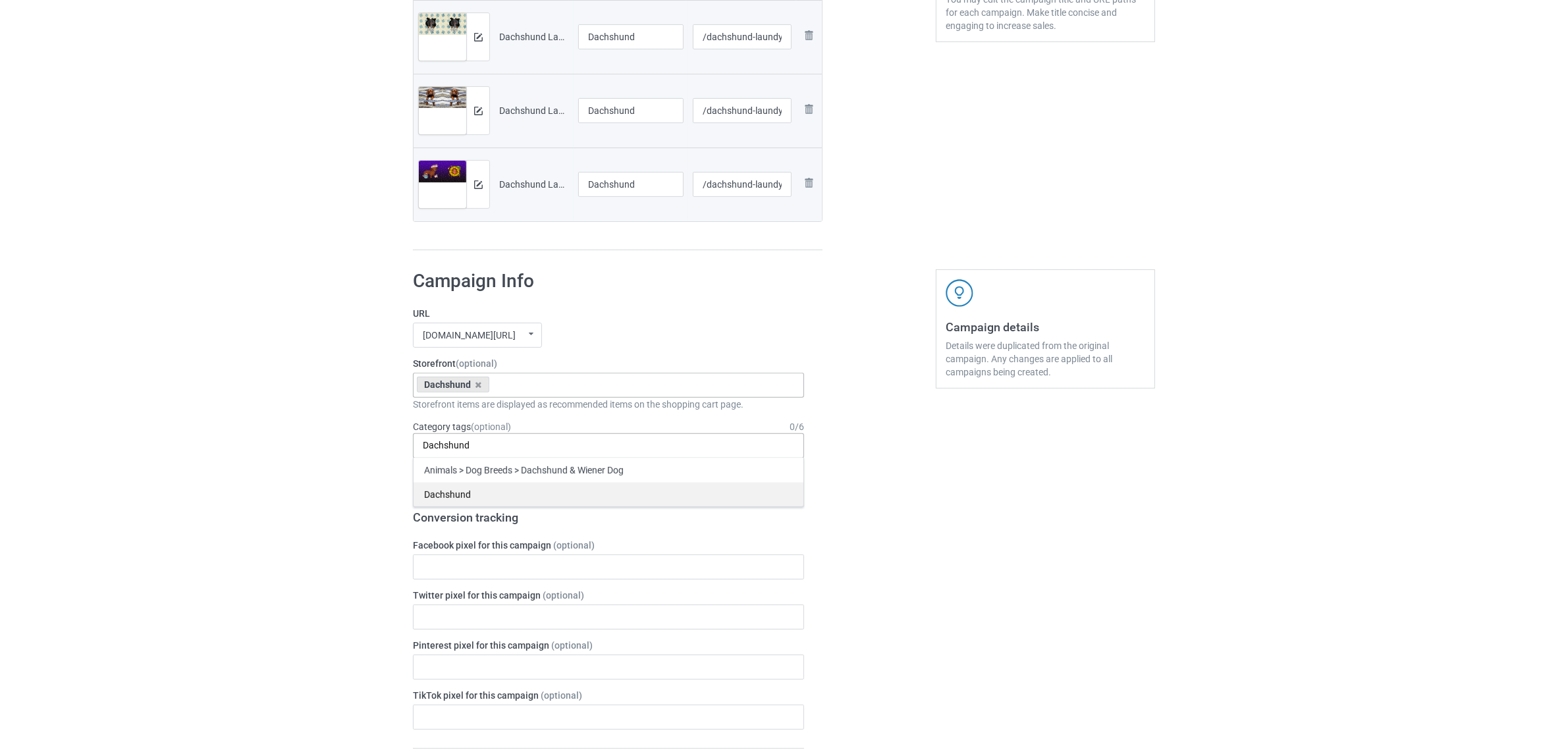
type input "Dachshund"
click at [462, 500] on div "Dachshund" at bounding box center [608, 494] width 390 height 25
click at [290, 455] on div "Bulk duplicate campaign Campaign to duplicate Frenchie Original Artwork 7000x31…" at bounding box center [784, 556] width 1568 height 1862
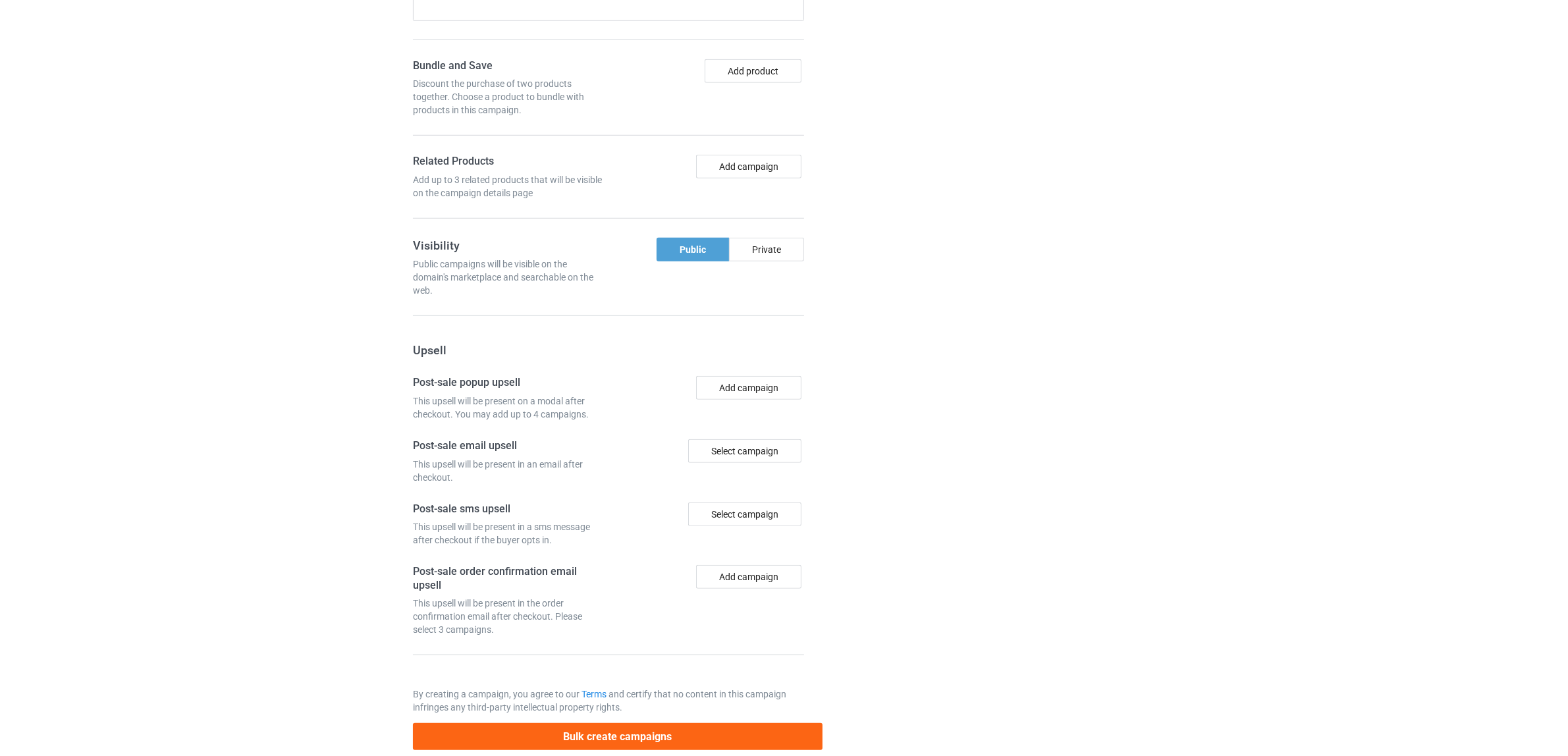
scroll to position [1147, 0]
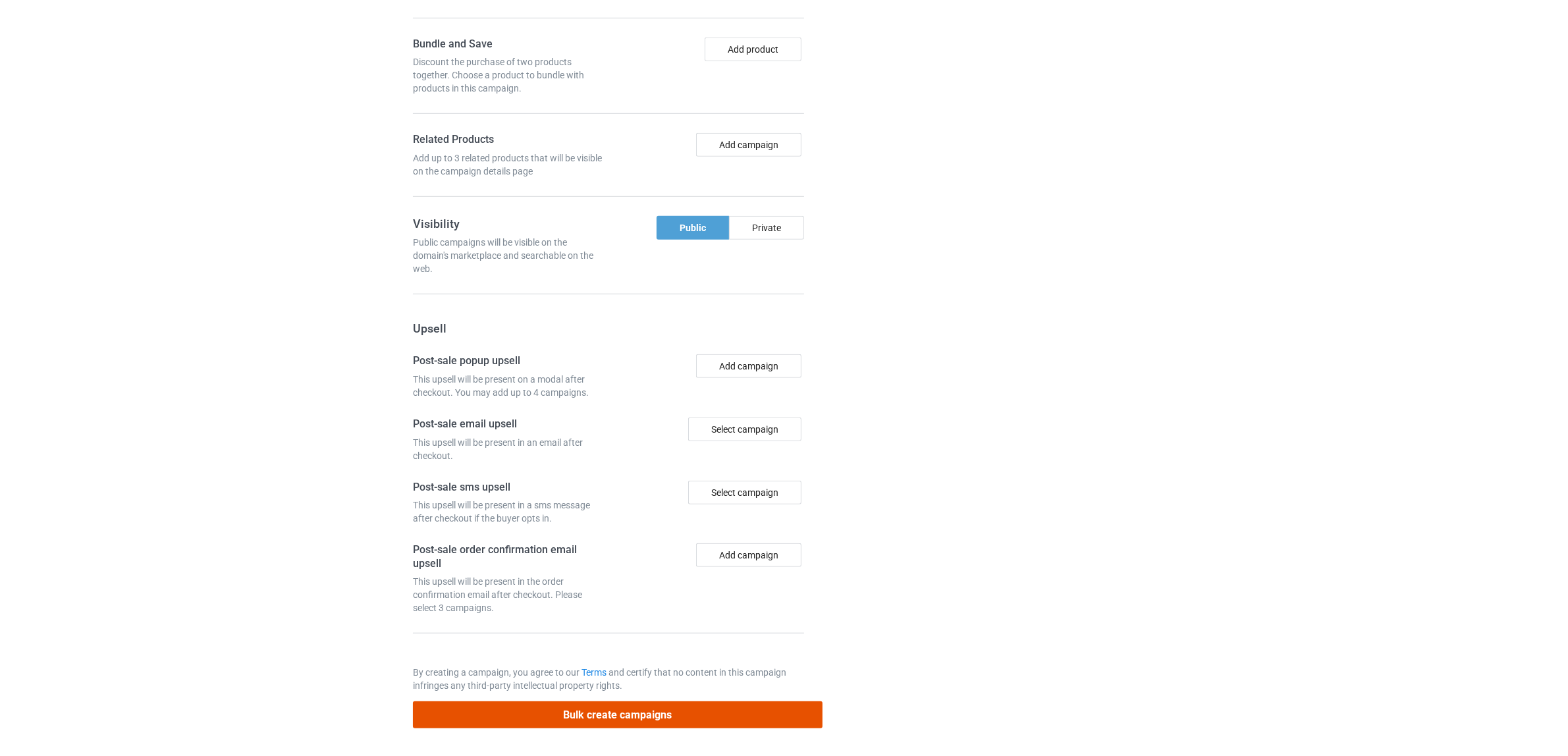
click at [615, 717] on button "Bulk create campaigns" at bounding box center [617, 715] width 410 height 27
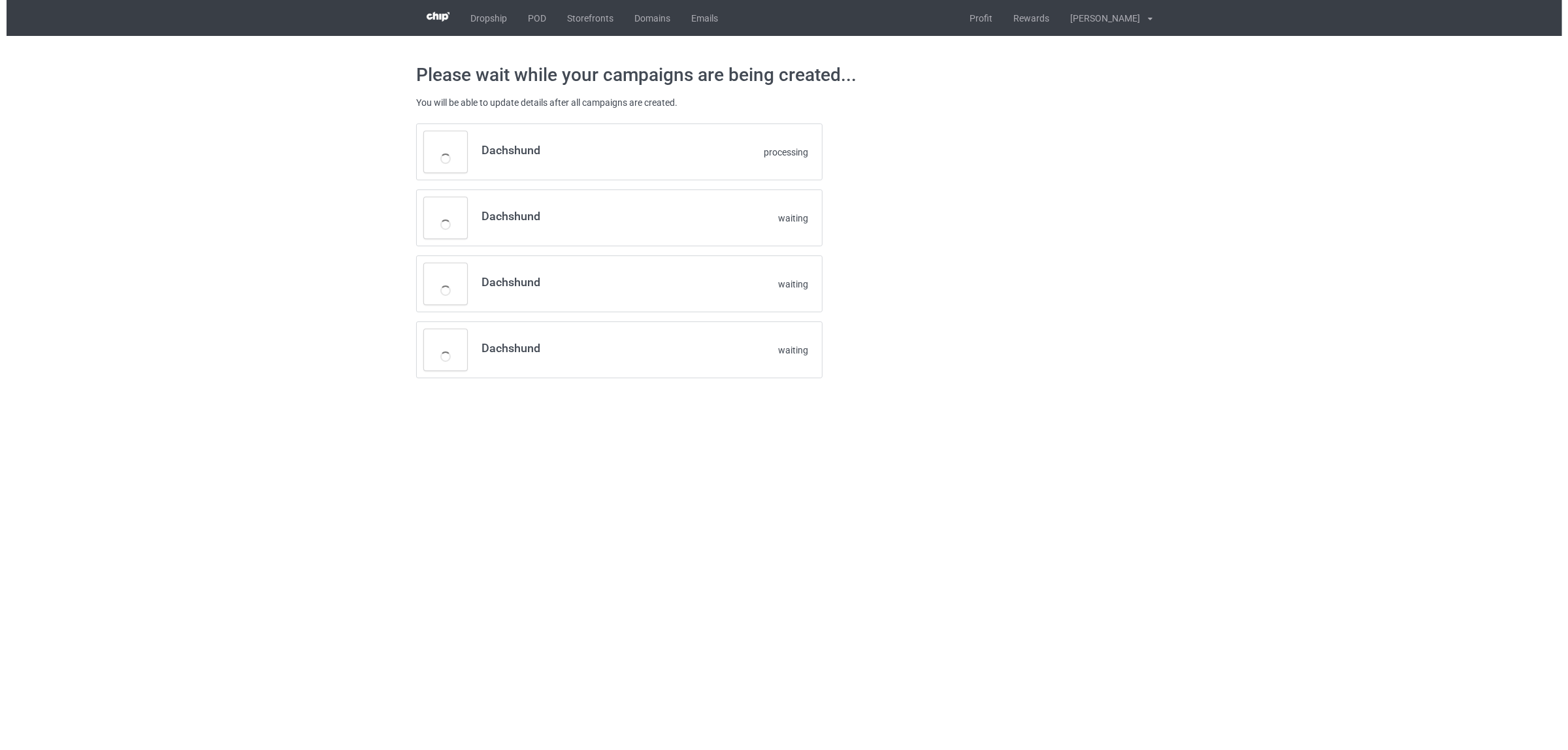
scroll to position [0, 0]
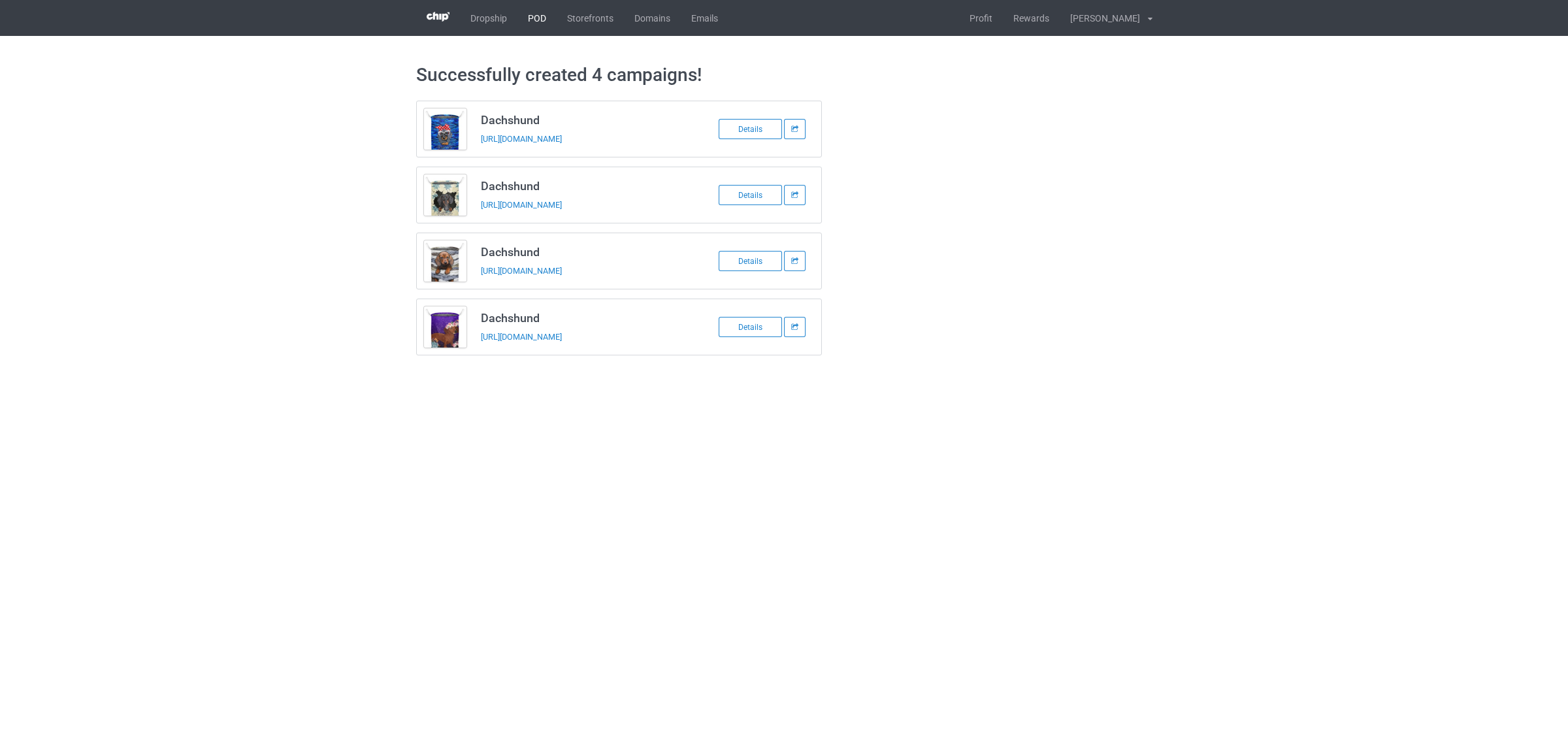
click at [531, 17] on link "POD" at bounding box center [537, 18] width 39 height 36
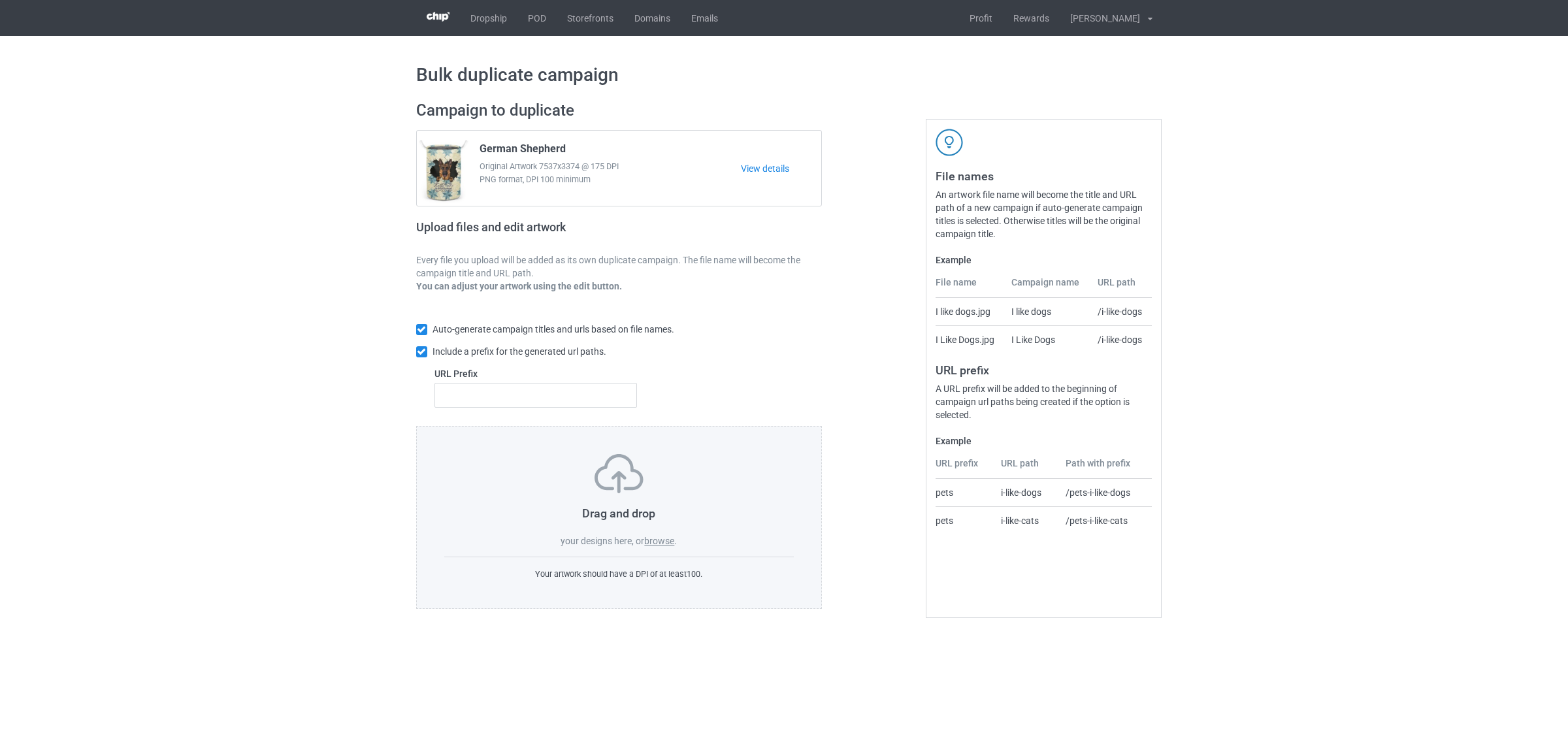
click at [664, 543] on label "browse" at bounding box center [659, 540] width 30 height 11
click at [0, 0] on input "browse" at bounding box center [0, 0] width 0 height 0
click at [667, 544] on label "browse" at bounding box center [659, 540] width 30 height 11
click at [0, 0] on input "browse" at bounding box center [0, 0] width 0 height 0
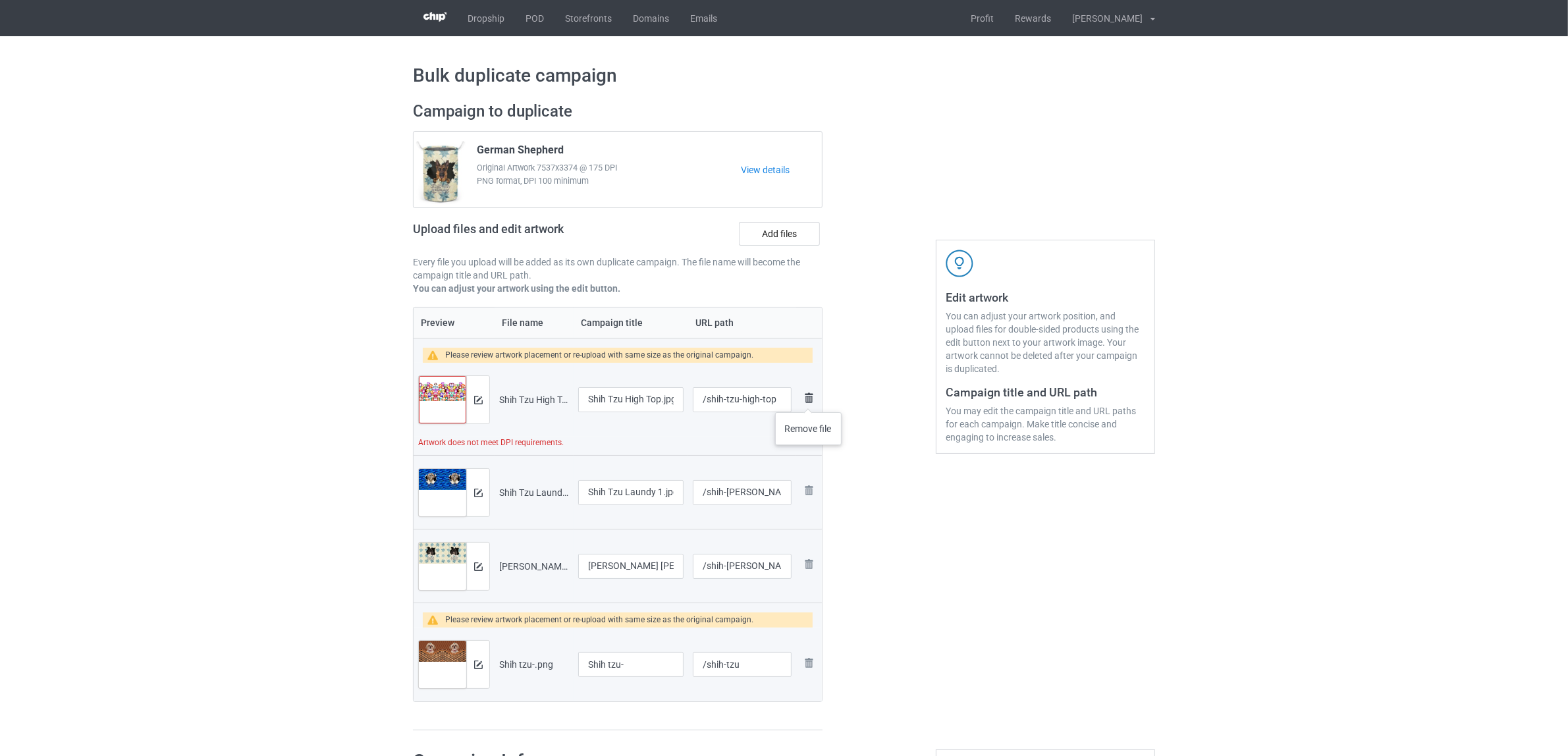
click at [809, 399] on img at bounding box center [809, 398] width 16 height 16
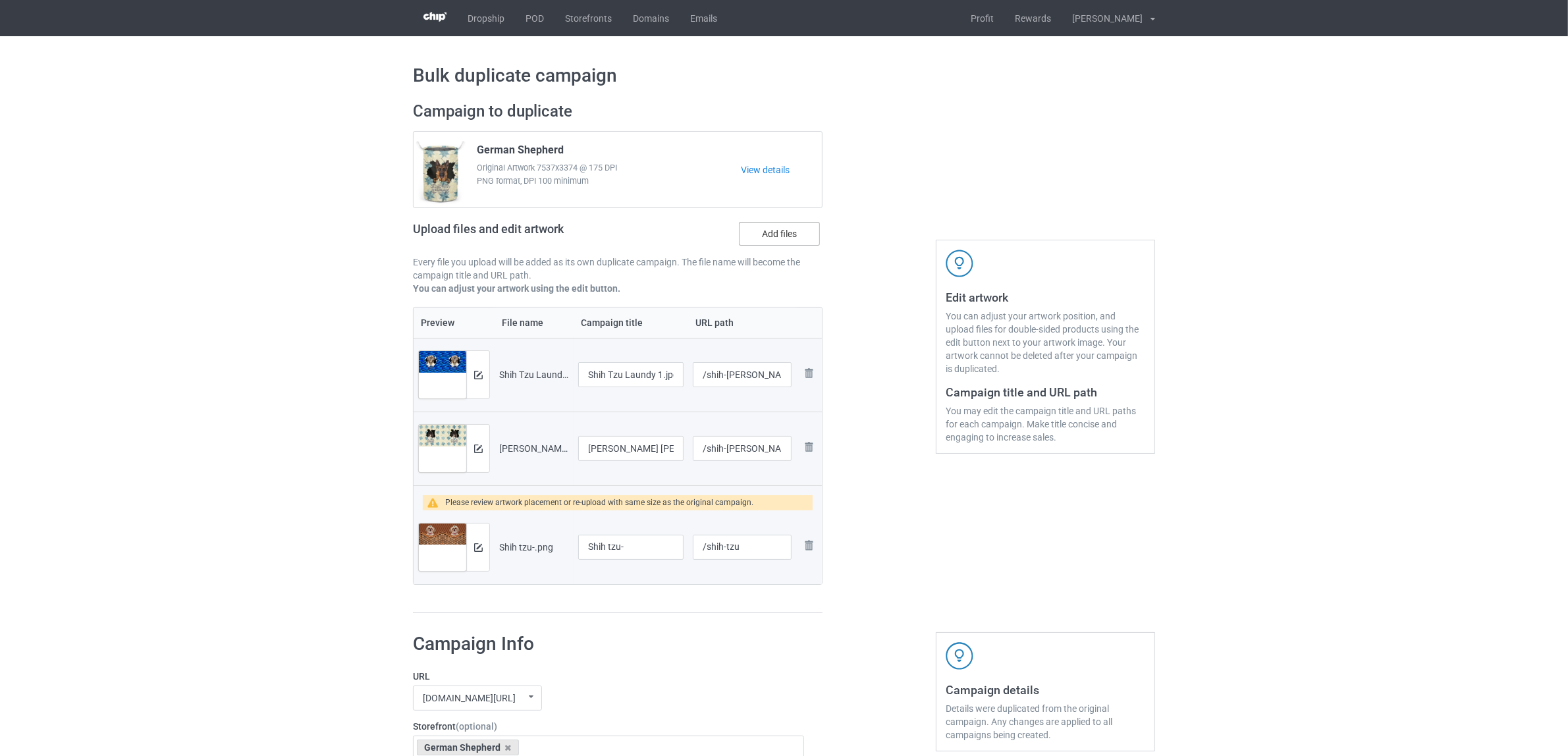
click at [762, 231] on label "Add files" at bounding box center [780, 234] width 81 height 24
click at [0, 0] on input "Add files" at bounding box center [0, 0] width 0 height 0
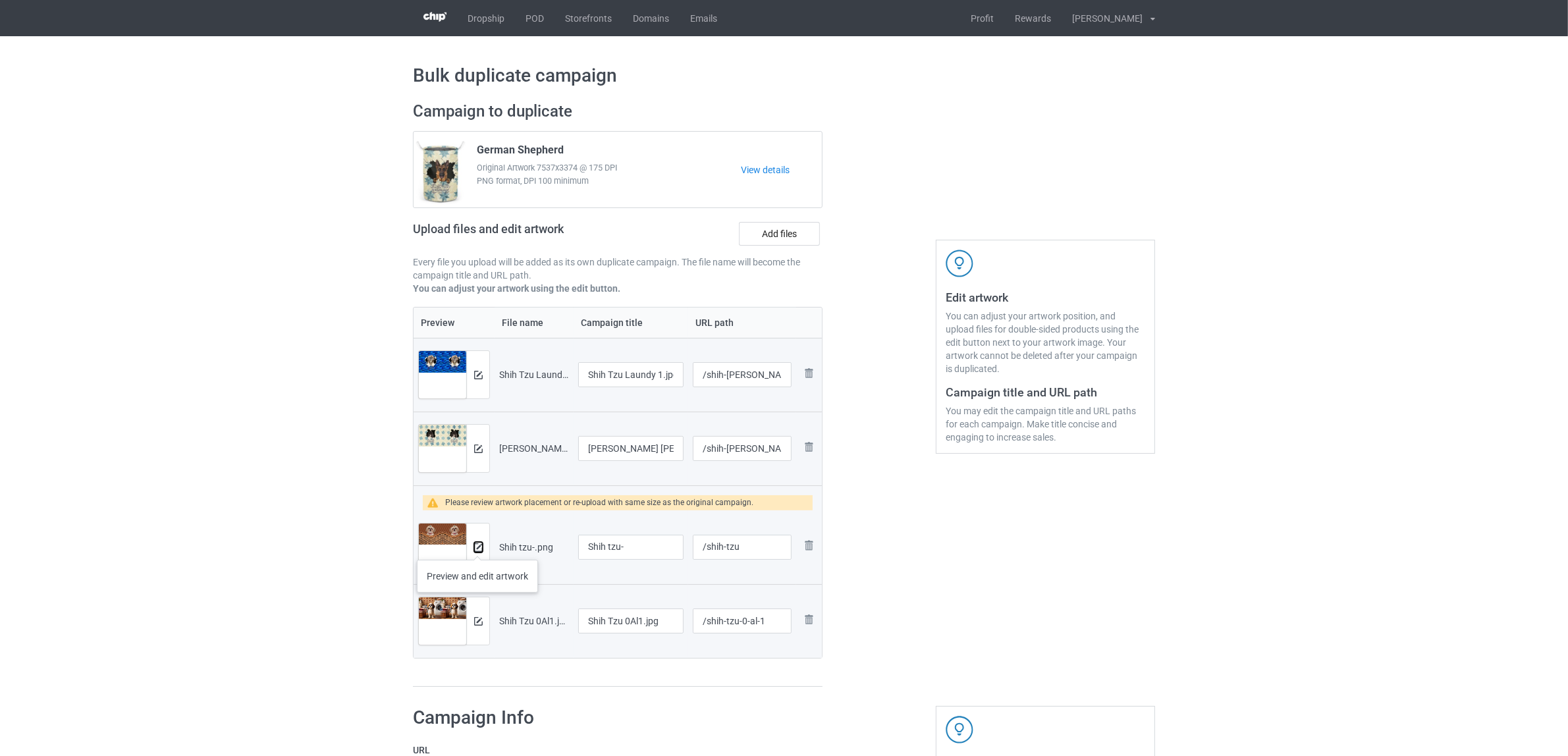
click at [478, 547] on img at bounding box center [479, 548] width 9 height 9
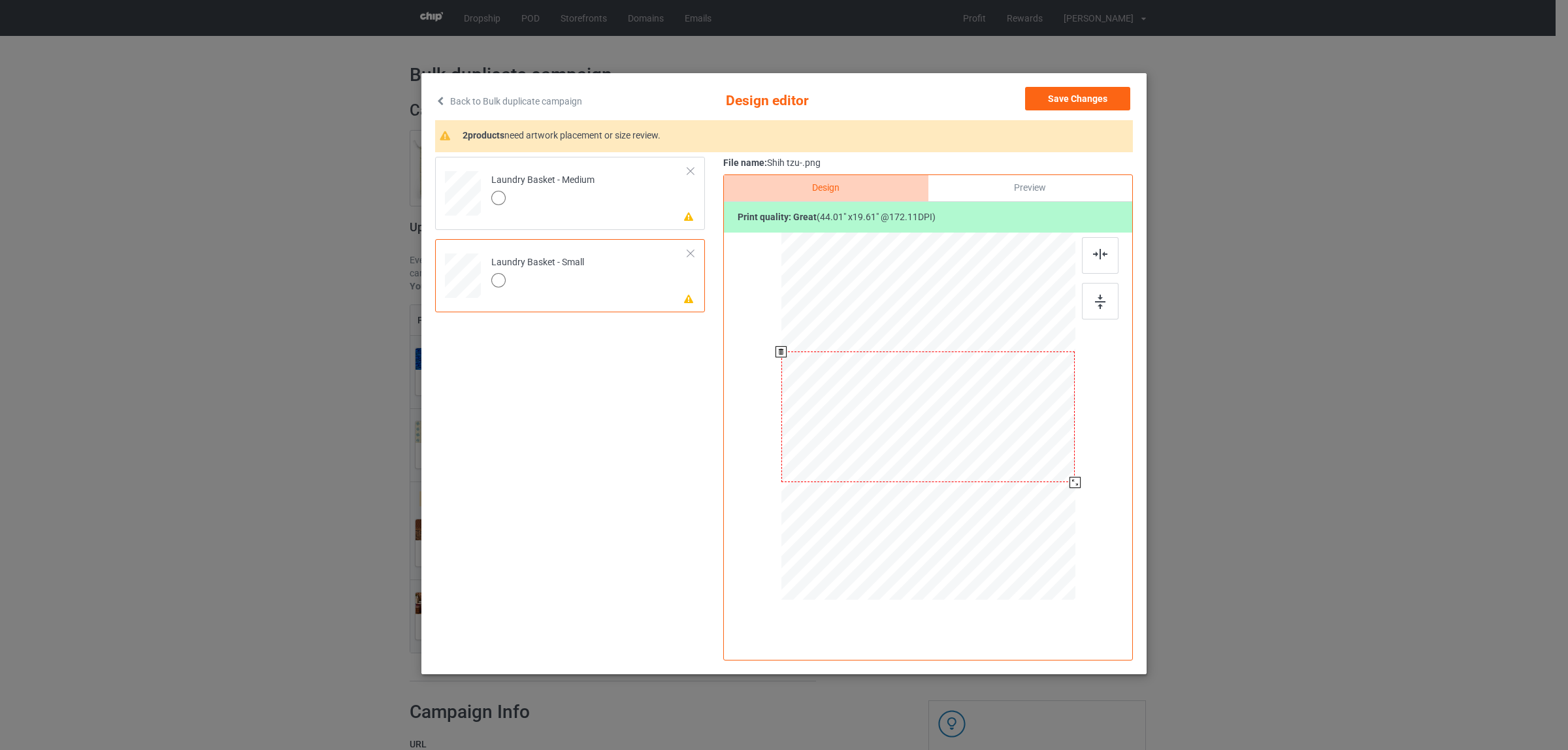
click at [978, 434] on div at bounding box center [928, 416] width 294 height 130
click at [1073, 485] on div at bounding box center [1076, 483] width 11 height 11
click at [608, 197] on td "Please review artwork placement Laundry Basket - Medium" at bounding box center [590, 191] width 211 height 58
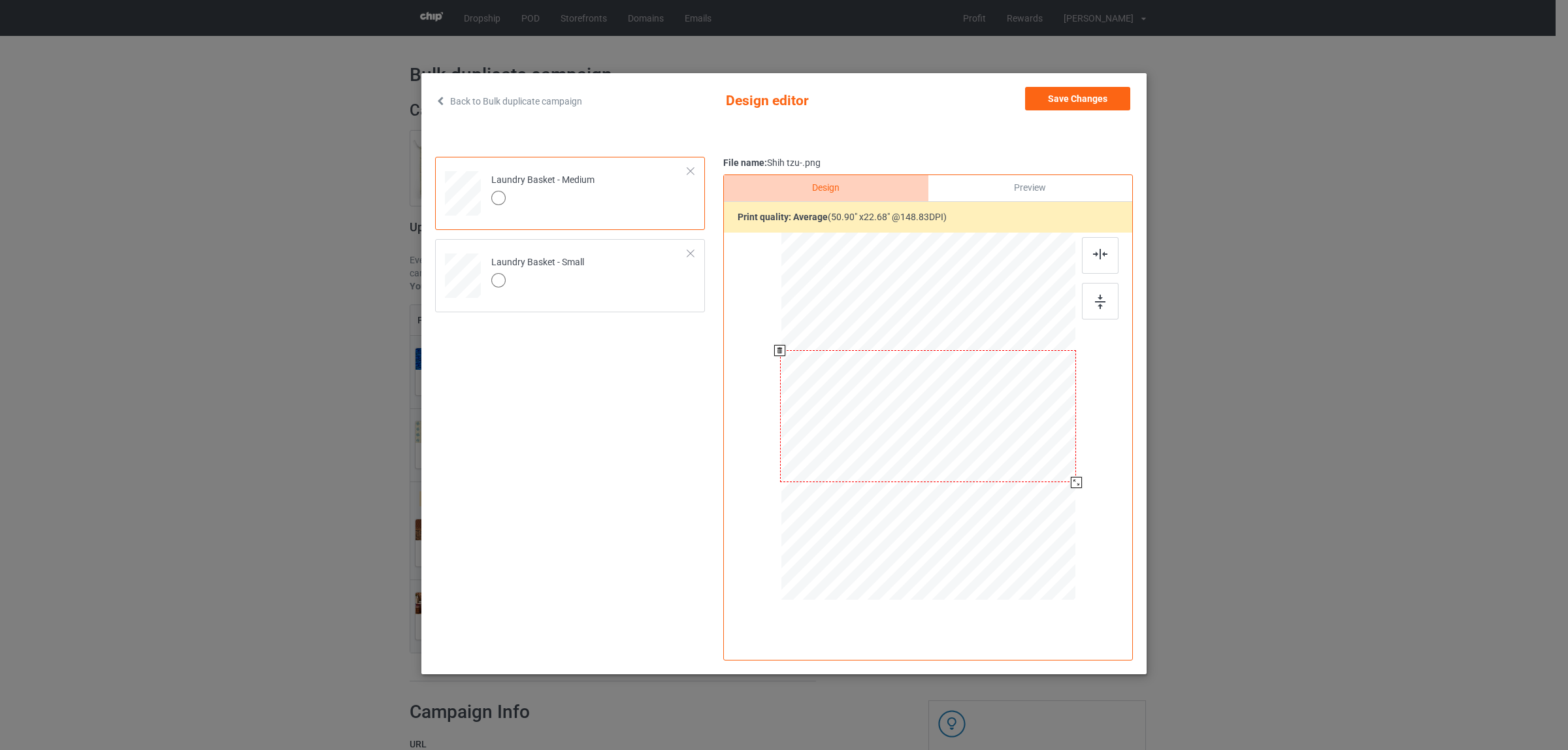
click at [1077, 485] on div at bounding box center [1076, 482] width 11 height 11
click at [1084, 91] on button "Save Changes" at bounding box center [1077, 99] width 105 height 23
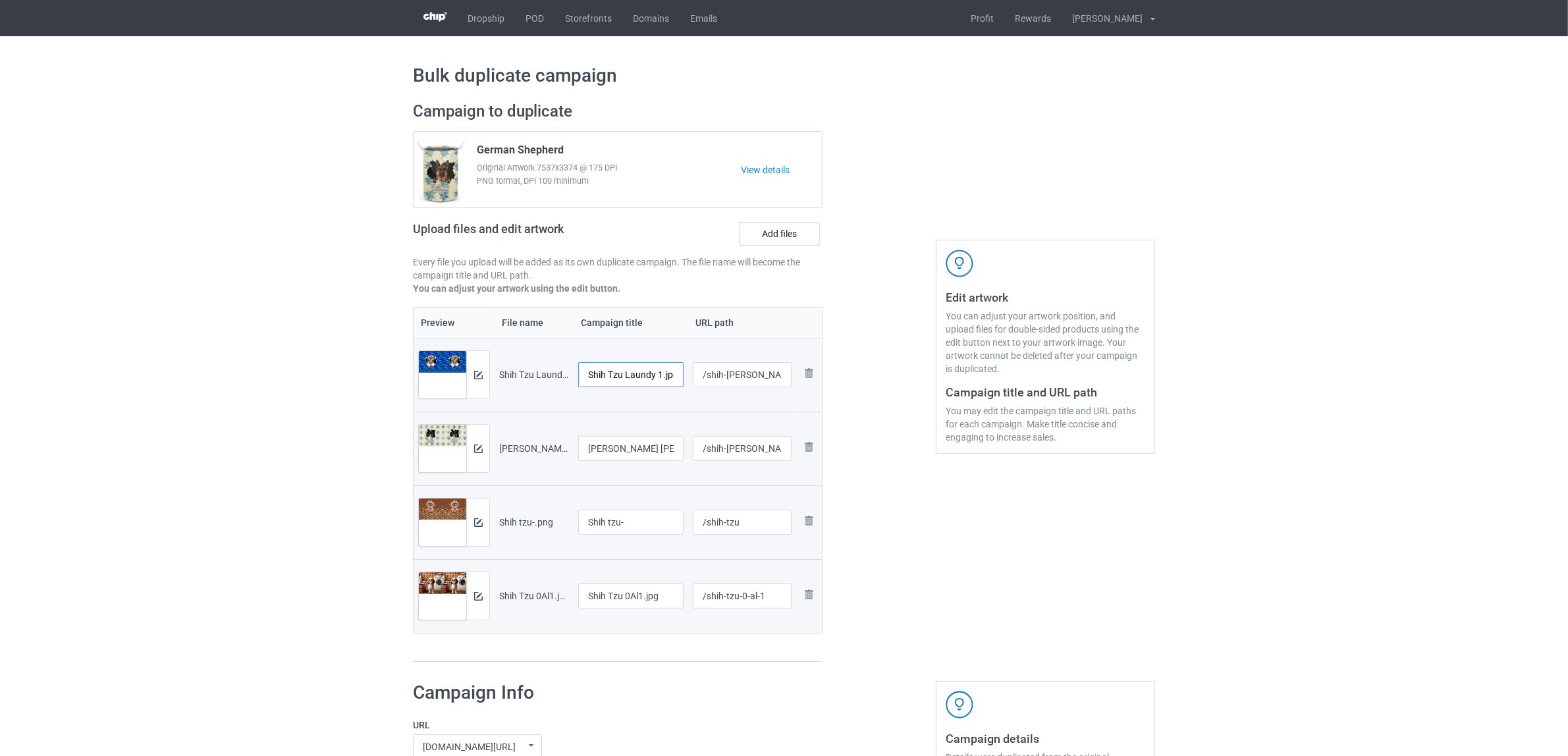
scroll to position [0, 5]
drag, startPoint x: 654, startPoint y: 373, endPoint x: 697, endPoint y: 377, distance: 43.2
click at [697, 377] on tr "Preview and edit artwork Shih Tzu Laundy 1.jpg Shih Tzu Laundy 1.jpg /shih-tzu-…" at bounding box center [618, 374] width 409 height 74
drag, startPoint x: 648, startPoint y: 369, endPoint x: 455, endPoint y: 372, distance: 193.0
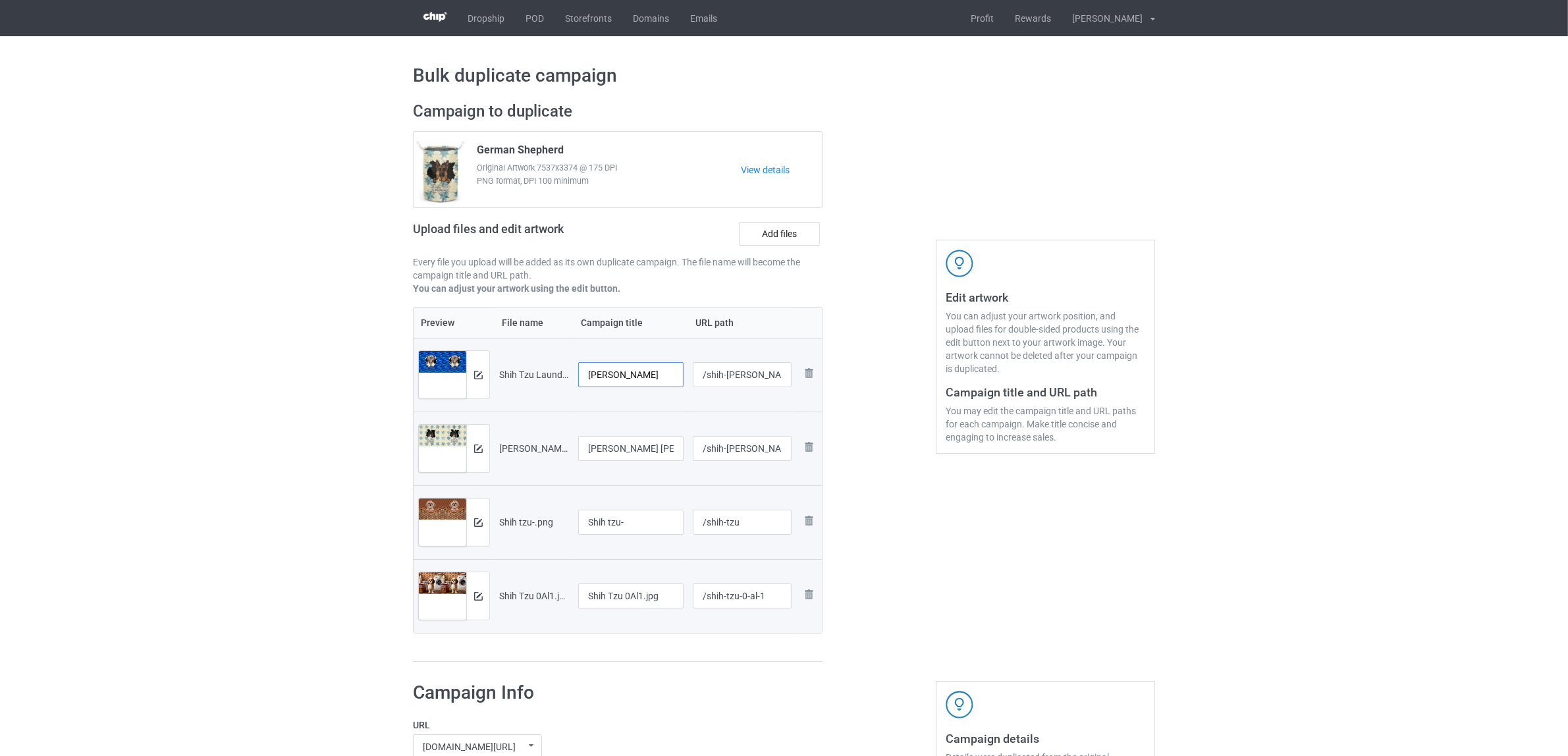
click at [458, 346] on tr "Preview and edit artwork Shih Tzu Laundy 1.jpg Shih Tzu /shih-tzu-laundy-1 Remo…" at bounding box center [618, 374] width 409 height 74
type input "Shih Tzu"
click at [636, 453] on input "Shih Tzu Laundy 2.jpg" at bounding box center [631, 448] width 106 height 25
paste input "text"
type input "Shih Tzu"
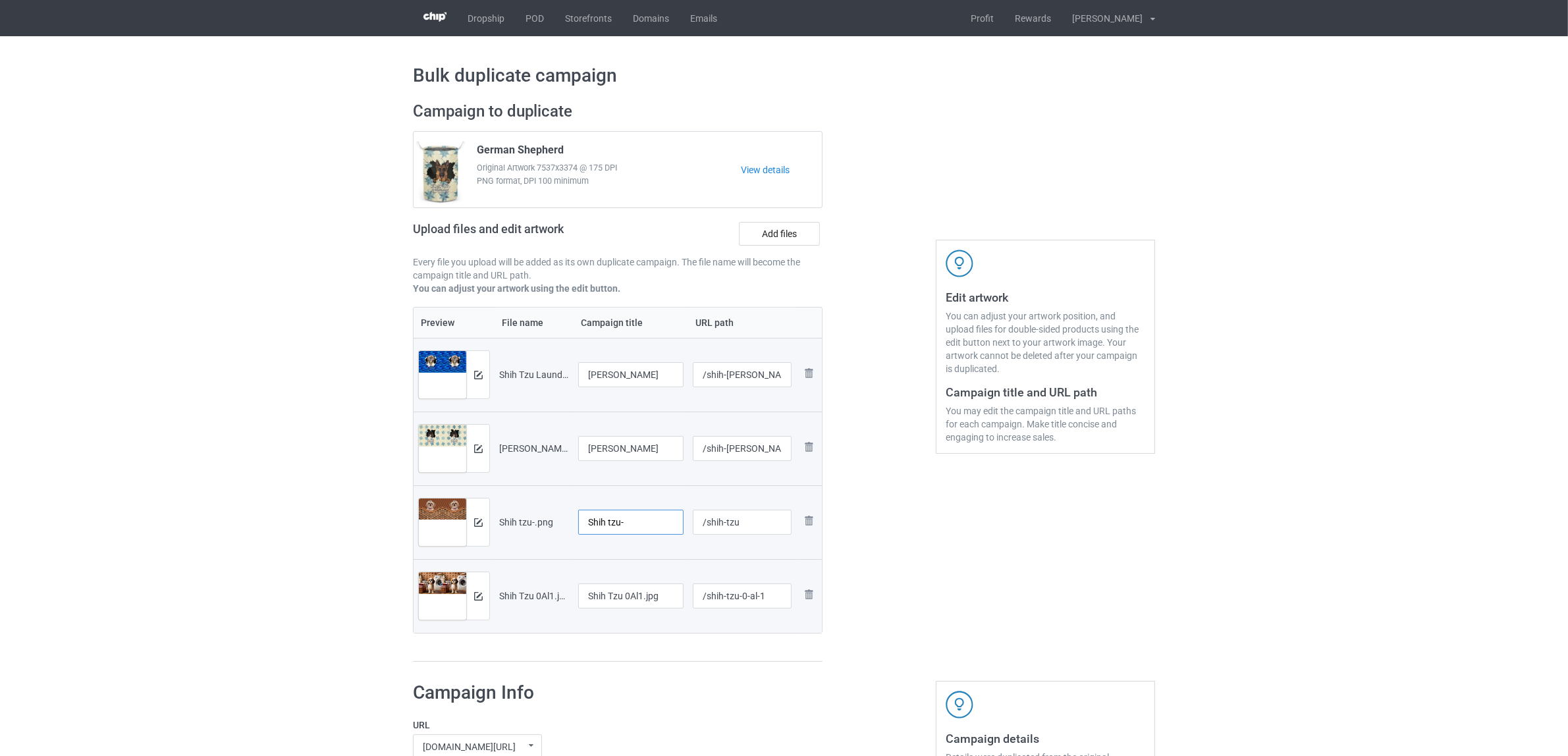
click at [631, 528] on input "Shih tzu-" at bounding box center [631, 522] width 106 height 25
drag, startPoint x: 646, startPoint y: 527, endPoint x: 463, endPoint y: 485, distance: 187.8
click at [411, 473] on div "Campaign to duplicate German Shepherd Original Artwork 7537x3374 @ 175 DPI PNG …" at bounding box center [618, 381] width 428 height 579
paste input "Tzu"
type input "Shih Tzu"
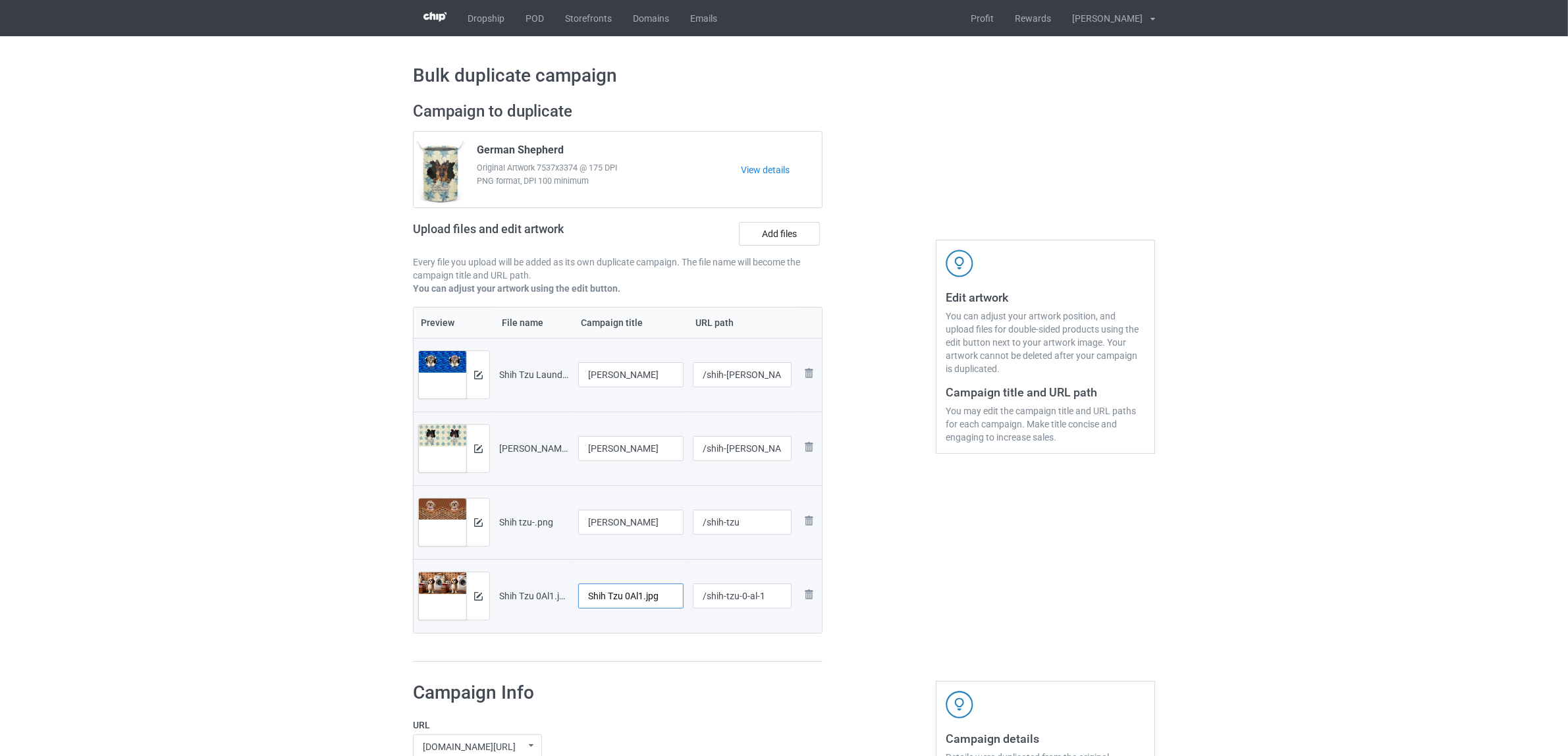
click at [628, 603] on input "Shih Tzu 0Al1.jpg" at bounding box center [631, 595] width 106 height 25
paste input "text"
type input "Shih Tzu"
click at [652, 661] on div at bounding box center [617, 661] width 410 height 1
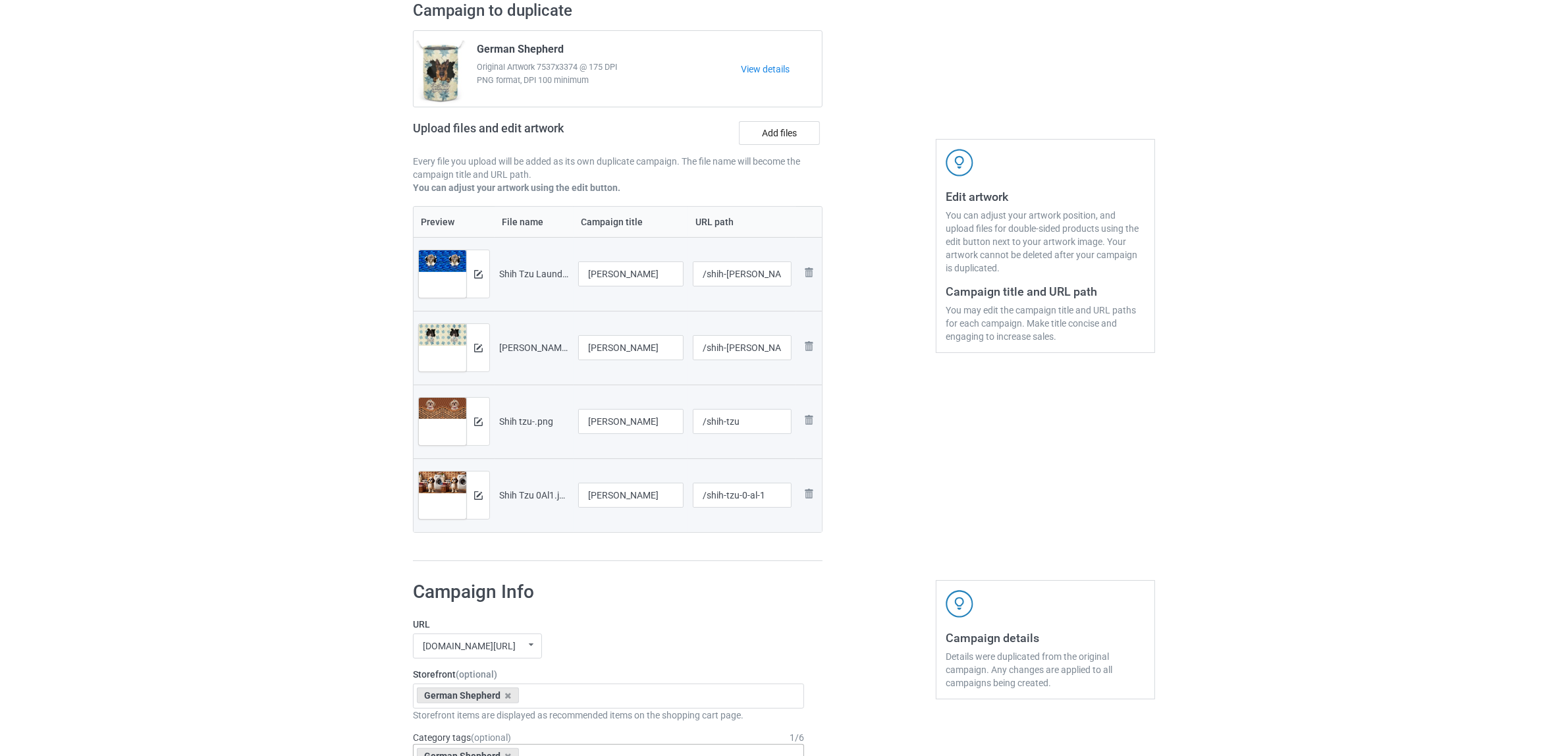
scroll to position [247, 0]
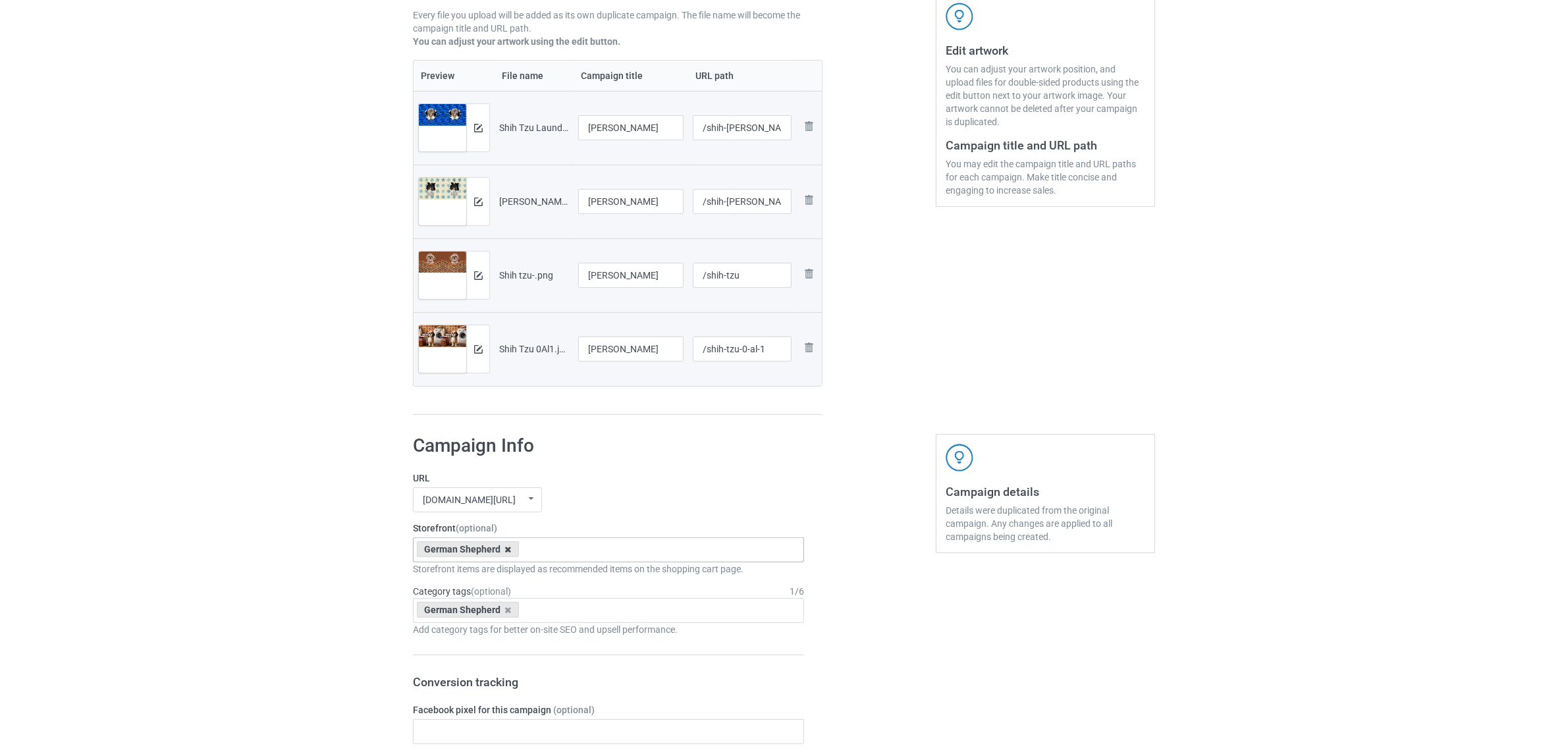
click at [505, 552] on icon at bounding box center [508, 550] width 7 height 9
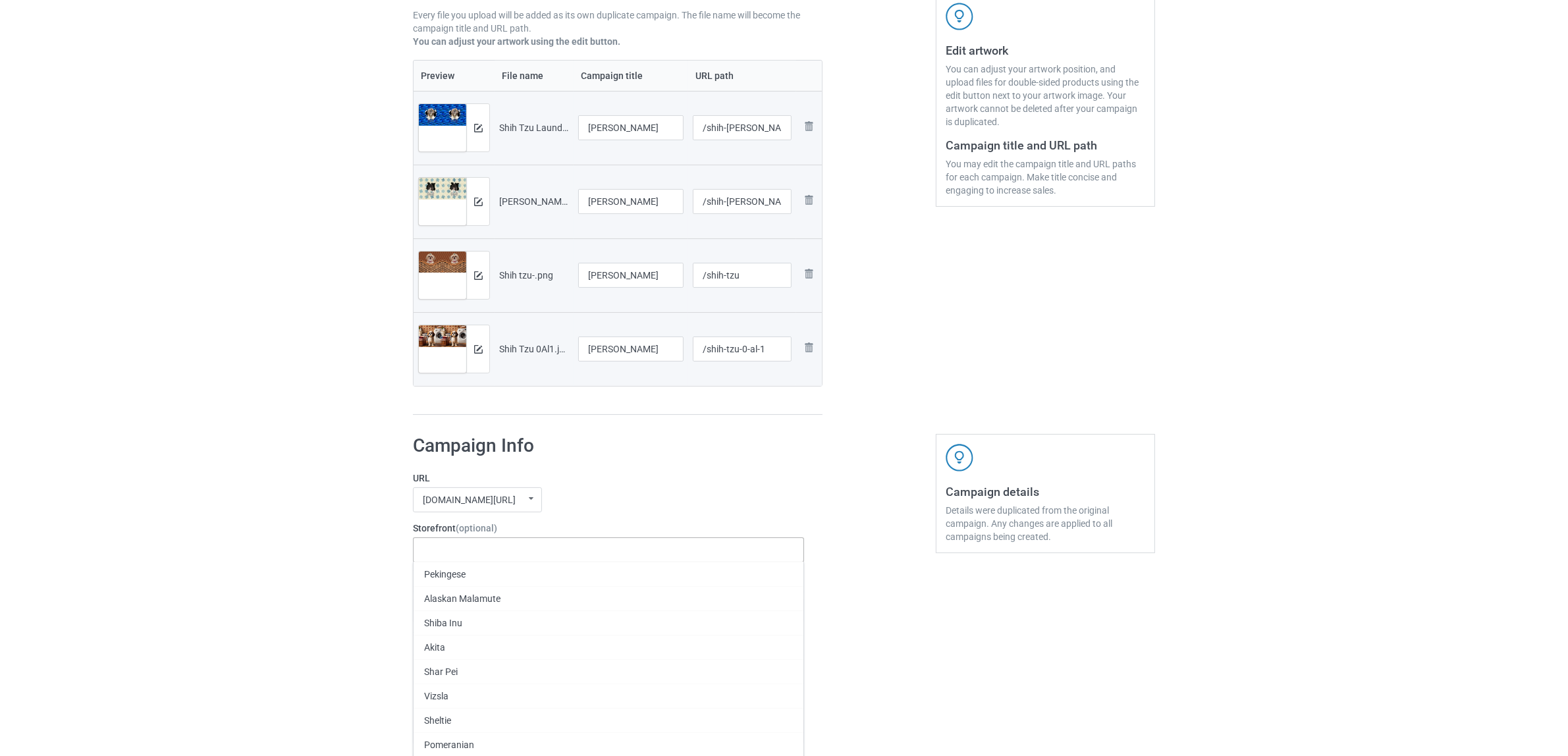
paste input "Shih Tzu"
type input "Shih Tzu"
click at [445, 573] on div "Shih Tzu" at bounding box center [608, 573] width 390 height 25
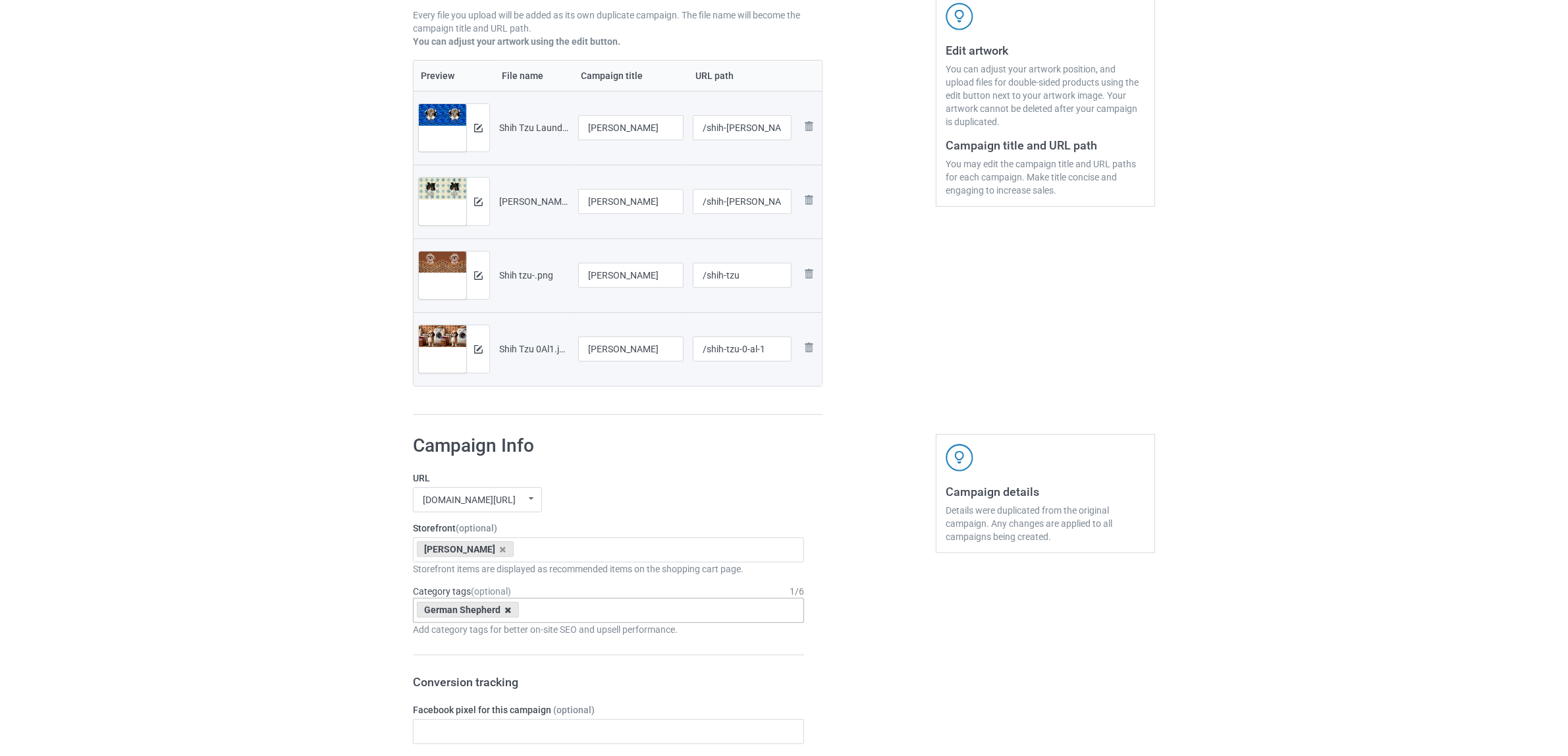
click at [505, 613] on icon at bounding box center [508, 610] width 7 height 9
paste input "Shih Tzu"
type input "Shih Tzu"
click at [453, 658] on div "Shih Tzu" at bounding box center [608, 658] width 390 height 25
click at [276, 583] on div "Bulk duplicate campaign Campaign to duplicate German Shepherd Original Artwork …" at bounding box center [784, 719] width 1568 height 1862
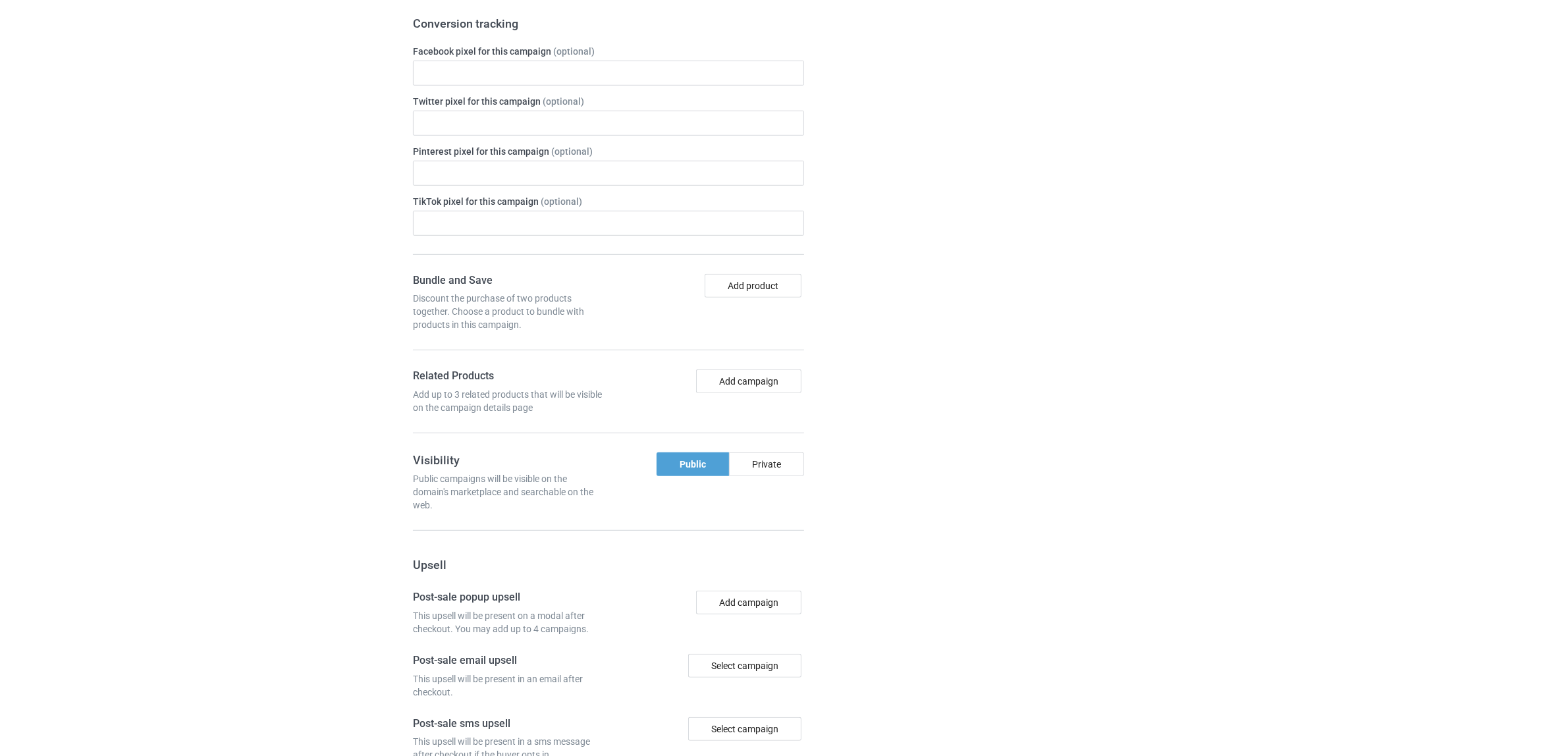
scroll to position [1147, 0]
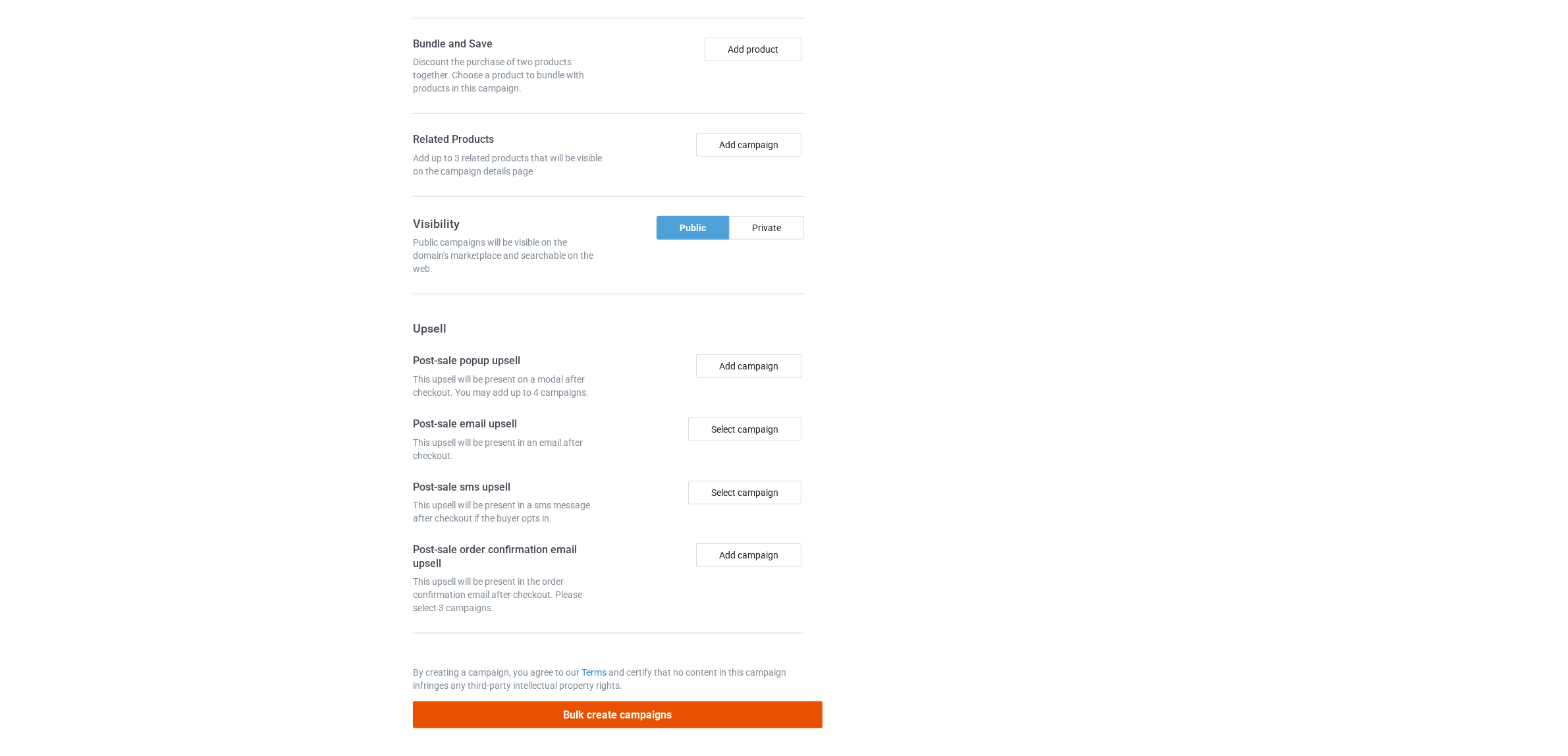
click at [660, 707] on button "Bulk create campaigns" at bounding box center [617, 715] width 410 height 27
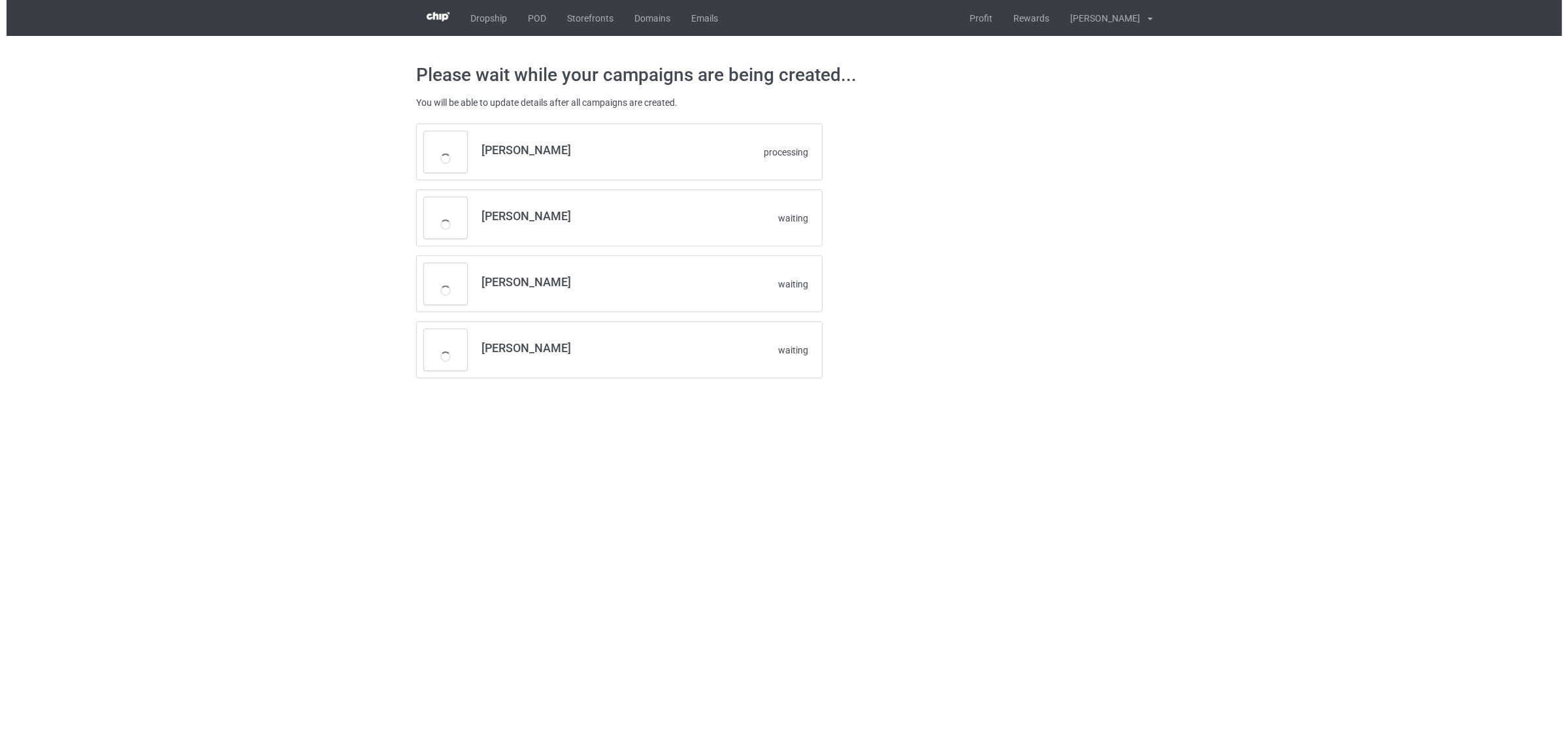
scroll to position [0, 0]
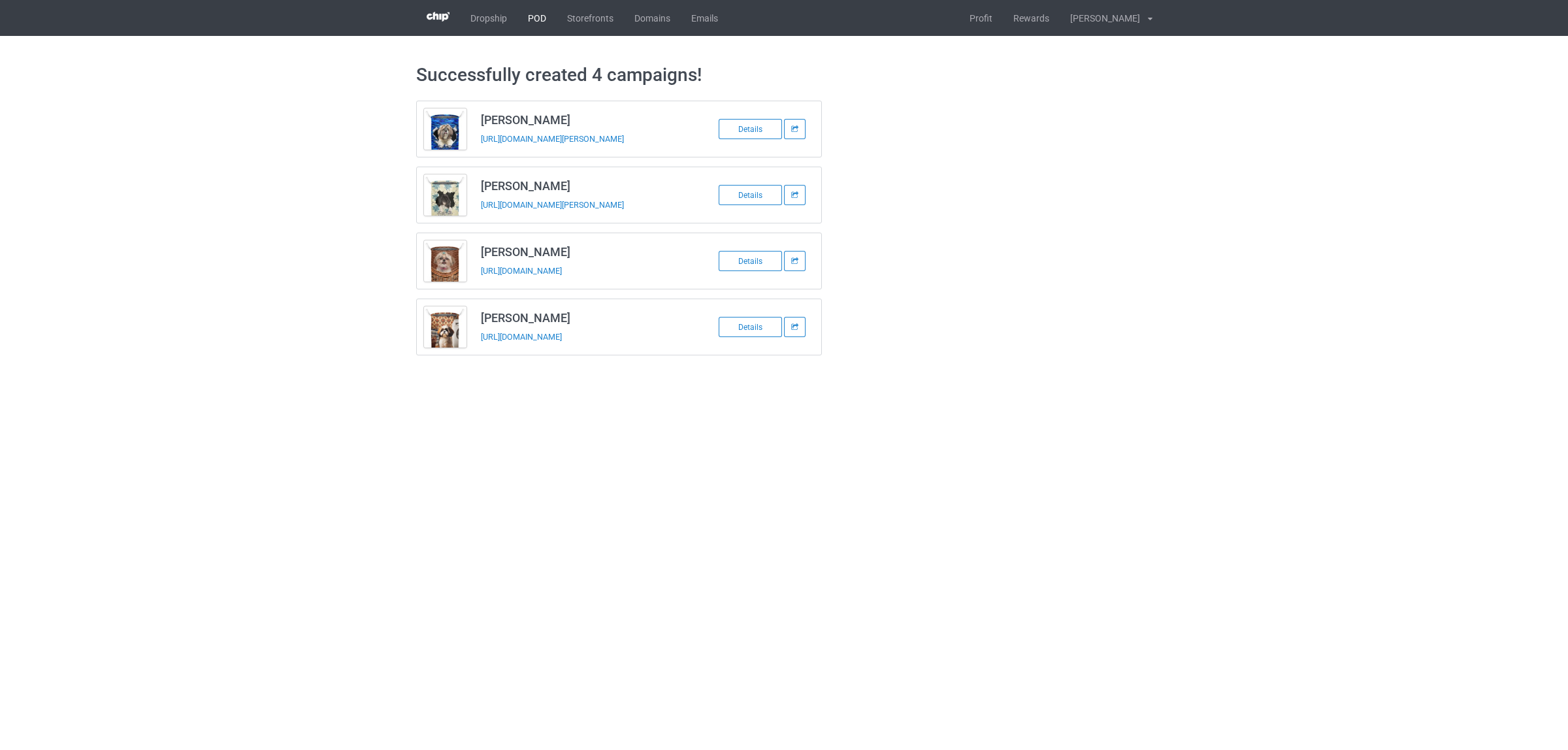
click at [531, 21] on link "POD" at bounding box center [537, 18] width 39 height 36
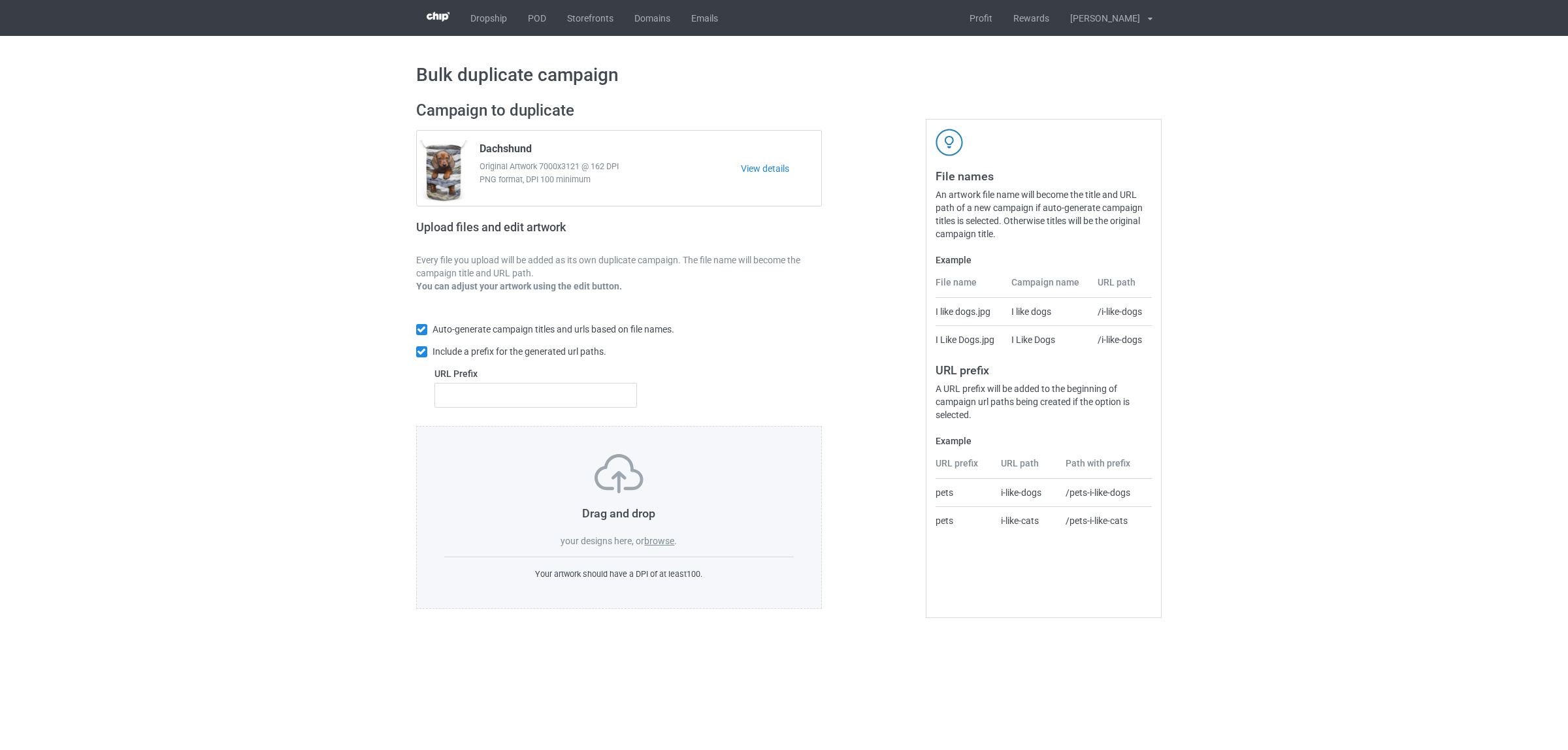
click at [659, 539] on label "browse" at bounding box center [659, 540] width 30 height 11
click at [0, 0] on input "browse" at bounding box center [0, 0] width 0 height 0
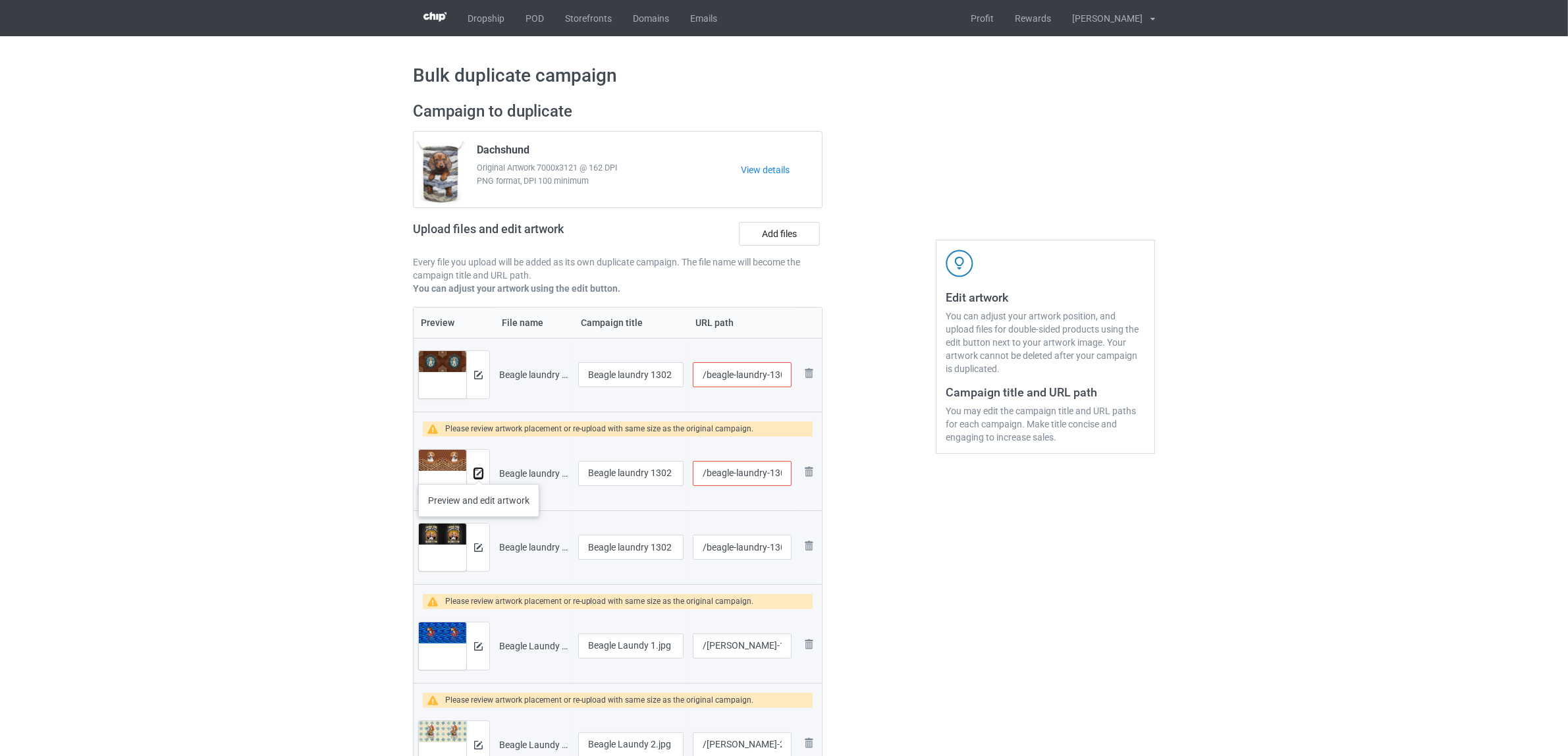
click at [479, 471] on img at bounding box center [479, 474] width 9 height 9
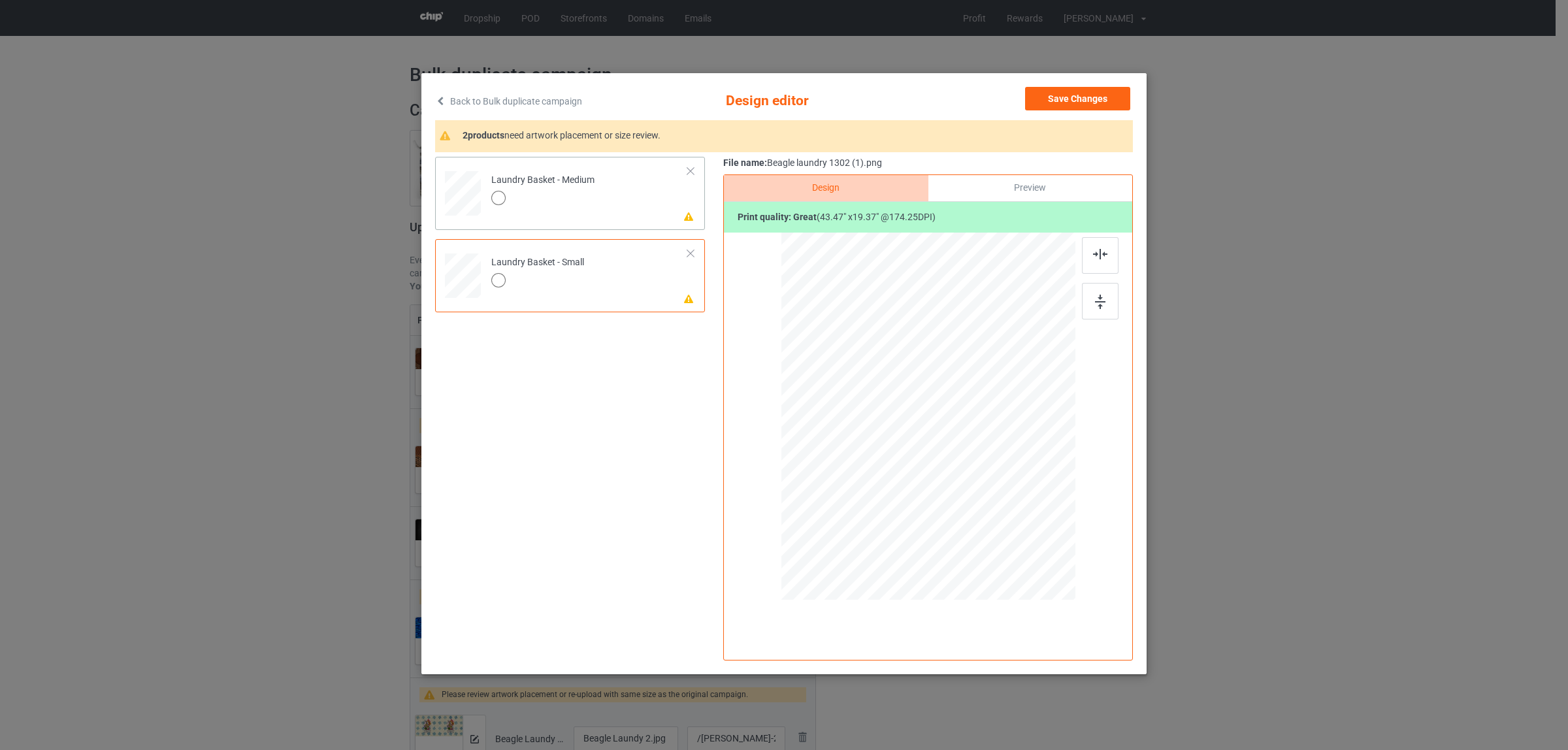
click at [618, 196] on td "Please review artwork placement Laundry Basket - Medium" at bounding box center [590, 191] width 211 height 58
click at [982, 424] on div at bounding box center [928, 415] width 294 height 130
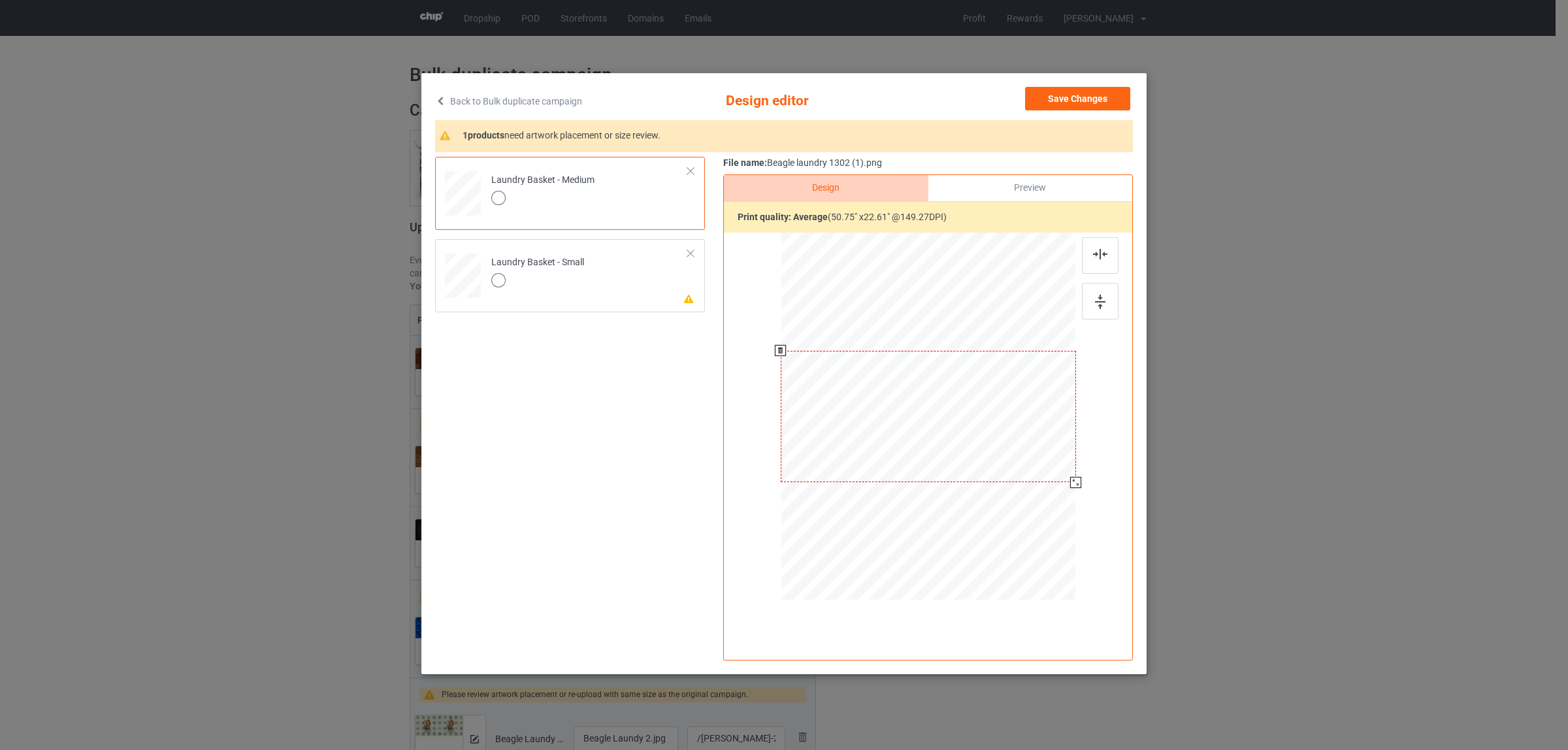
click at [1079, 486] on div at bounding box center [1075, 482] width 11 height 11
click at [553, 260] on div "Laundry Basket - Small" at bounding box center [537, 271] width 93 height 30
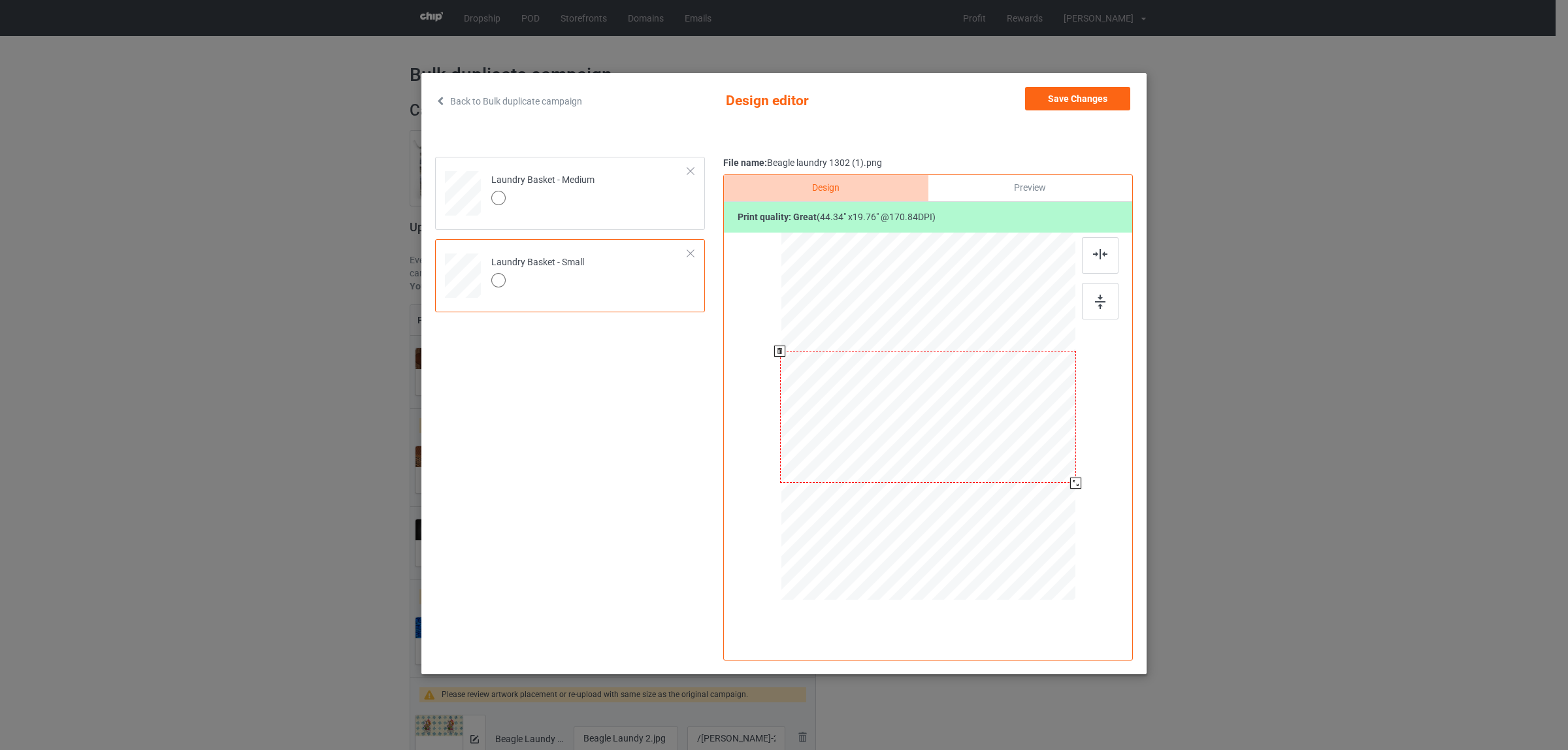
click at [1074, 484] on div at bounding box center [1075, 483] width 11 height 11
click at [1046, 97] on button "Save Changes" at bounding box center [1077, 99] width 105 height 23
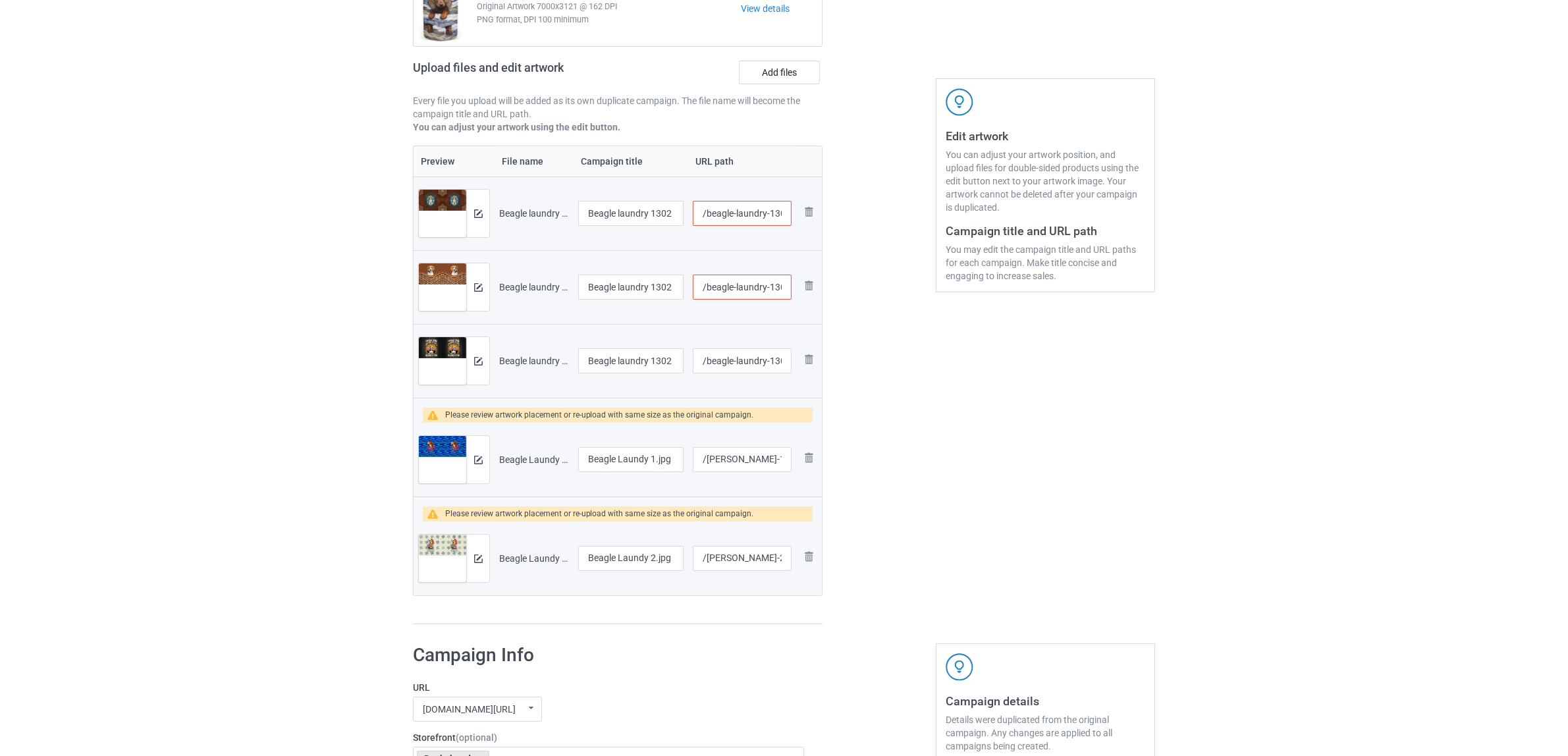
scroll to position [165, 0]
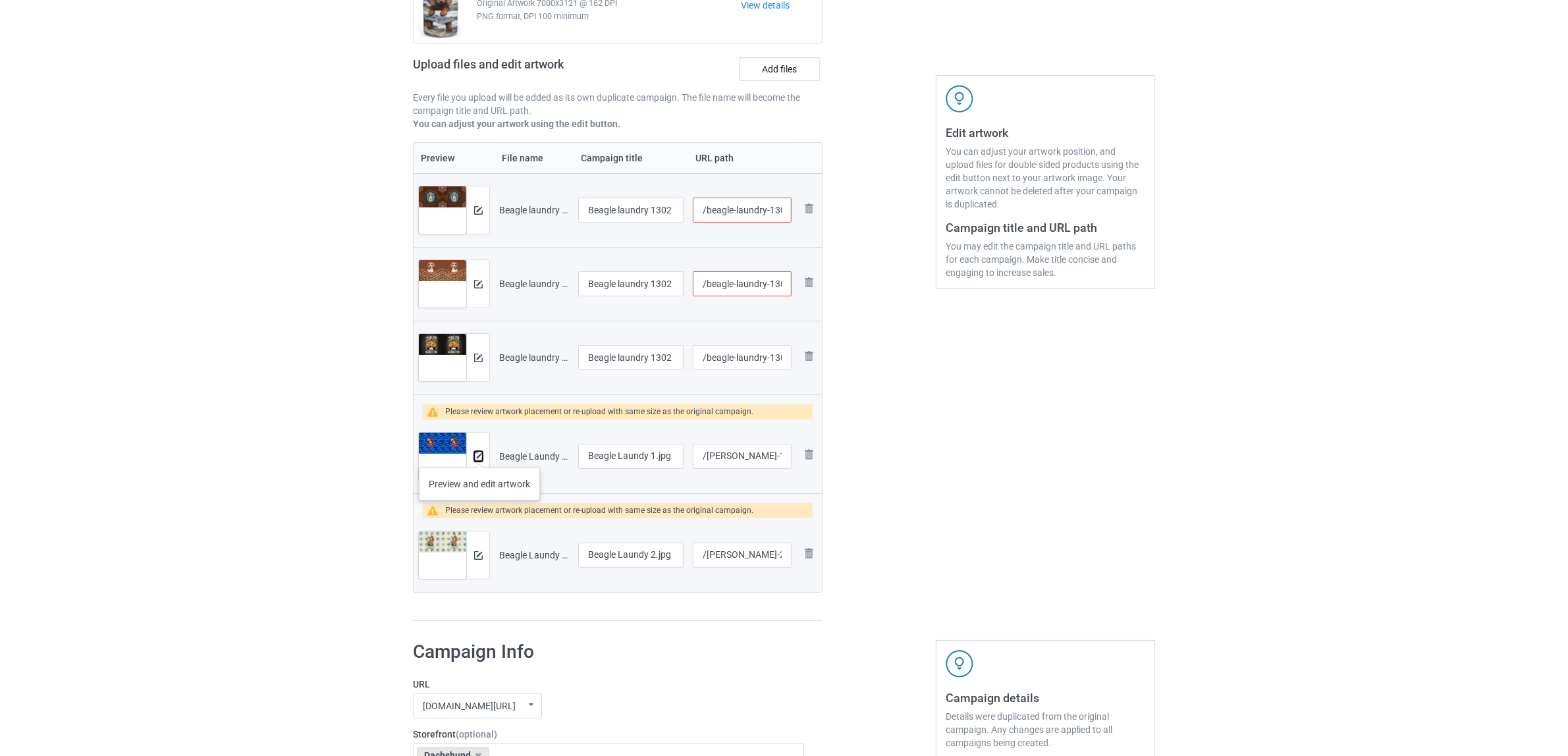
click at [480, 455] on img at bounding box center [479, 457] width 9 height 9
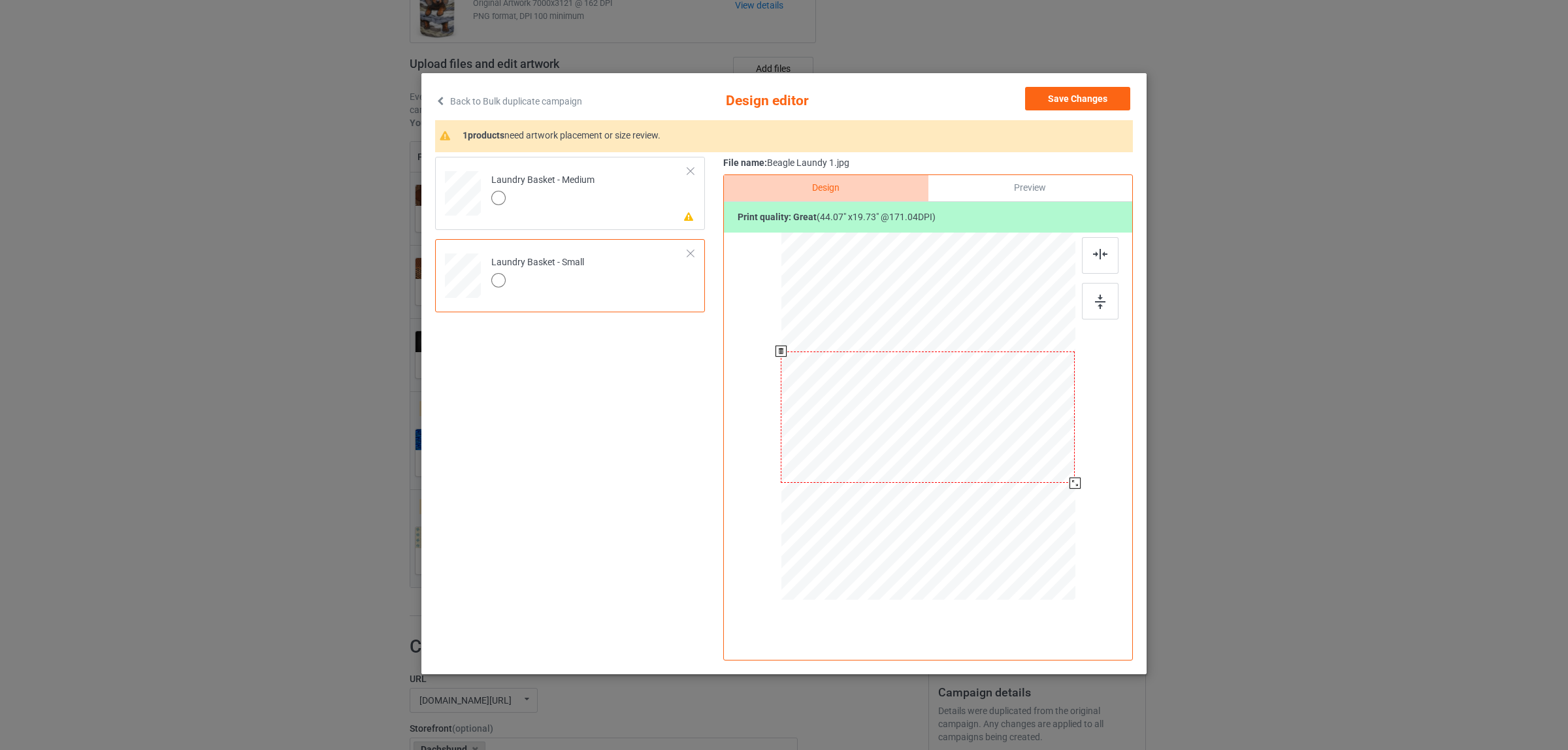
click at [1073, 491] on div at bounding box center [928, 418] width 294 height 371
click at [573, 182] on div "Laundry Basket - Medium" at bounding box center [542, 189] width 103 height 30
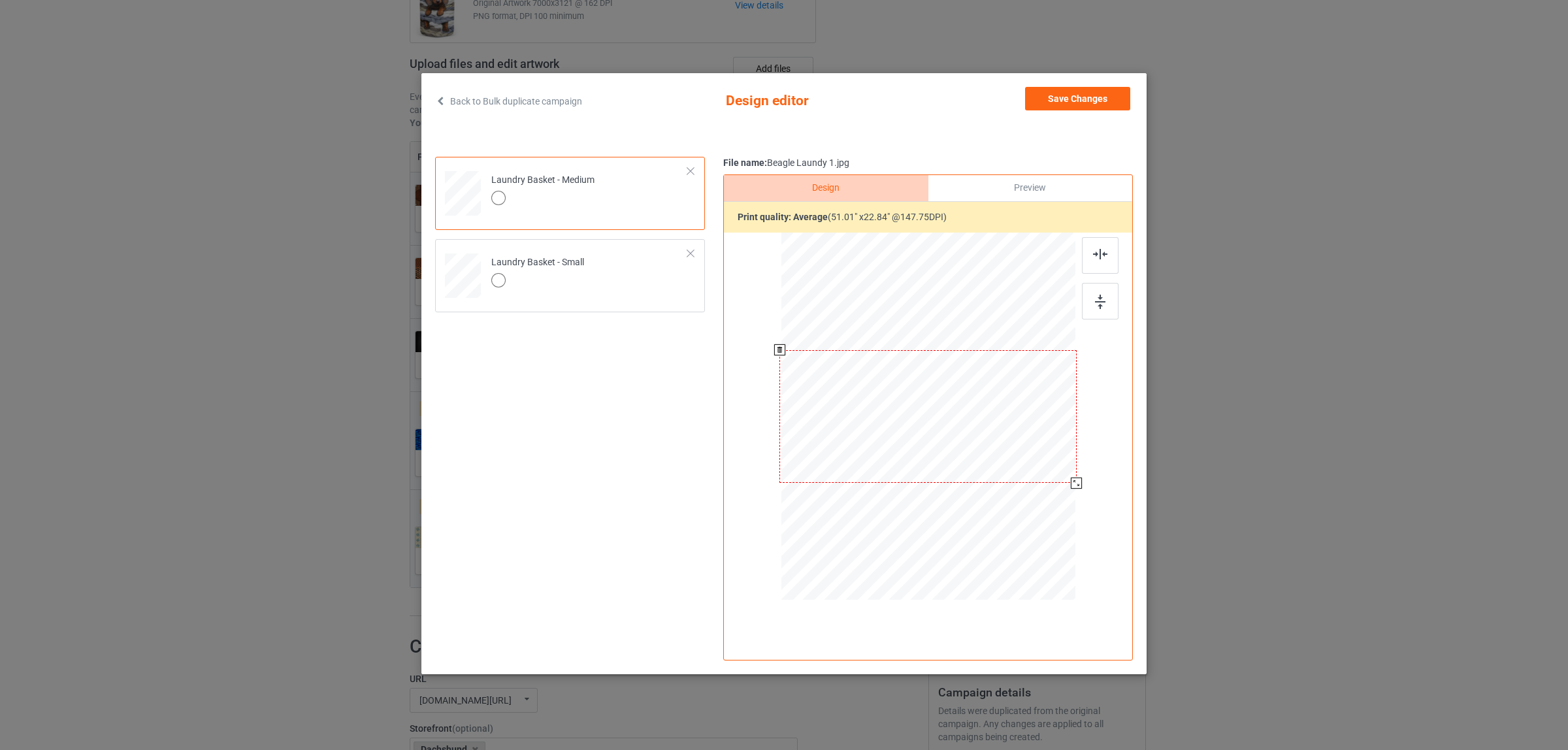
drag, startPoint x: 1073, startPoint y: 485, endPoint x: 1079, endPoint y: 477, distance: 10.0
click at [1079, 477] on div at bounding box center [928, 418] width 340 height 371
click at [1047, 105] on button "Save Changes" at bounding box center [1077, 99] width 105 height 23
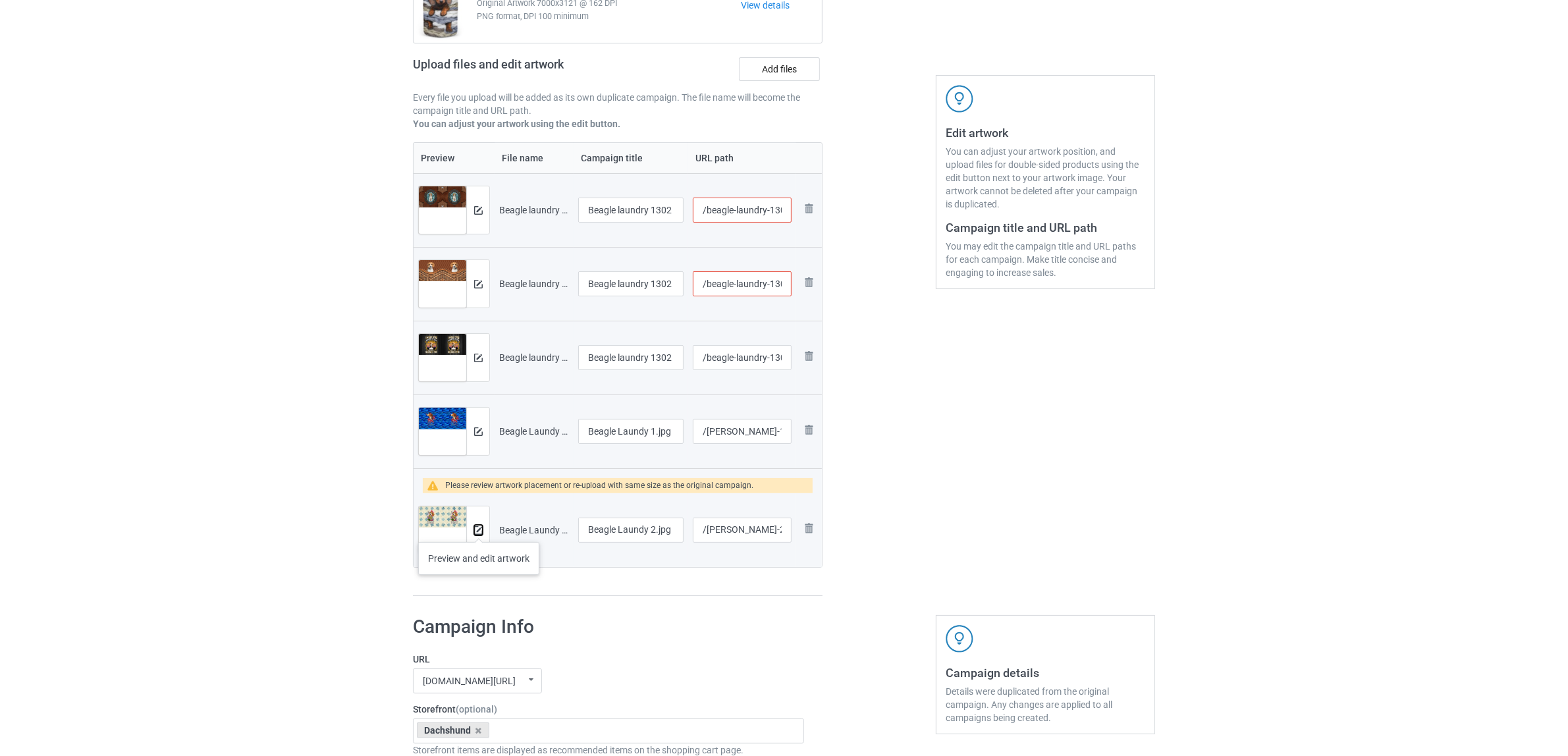
click at [479, 529] on img at bounding box center [479, 530] width 9 height 9
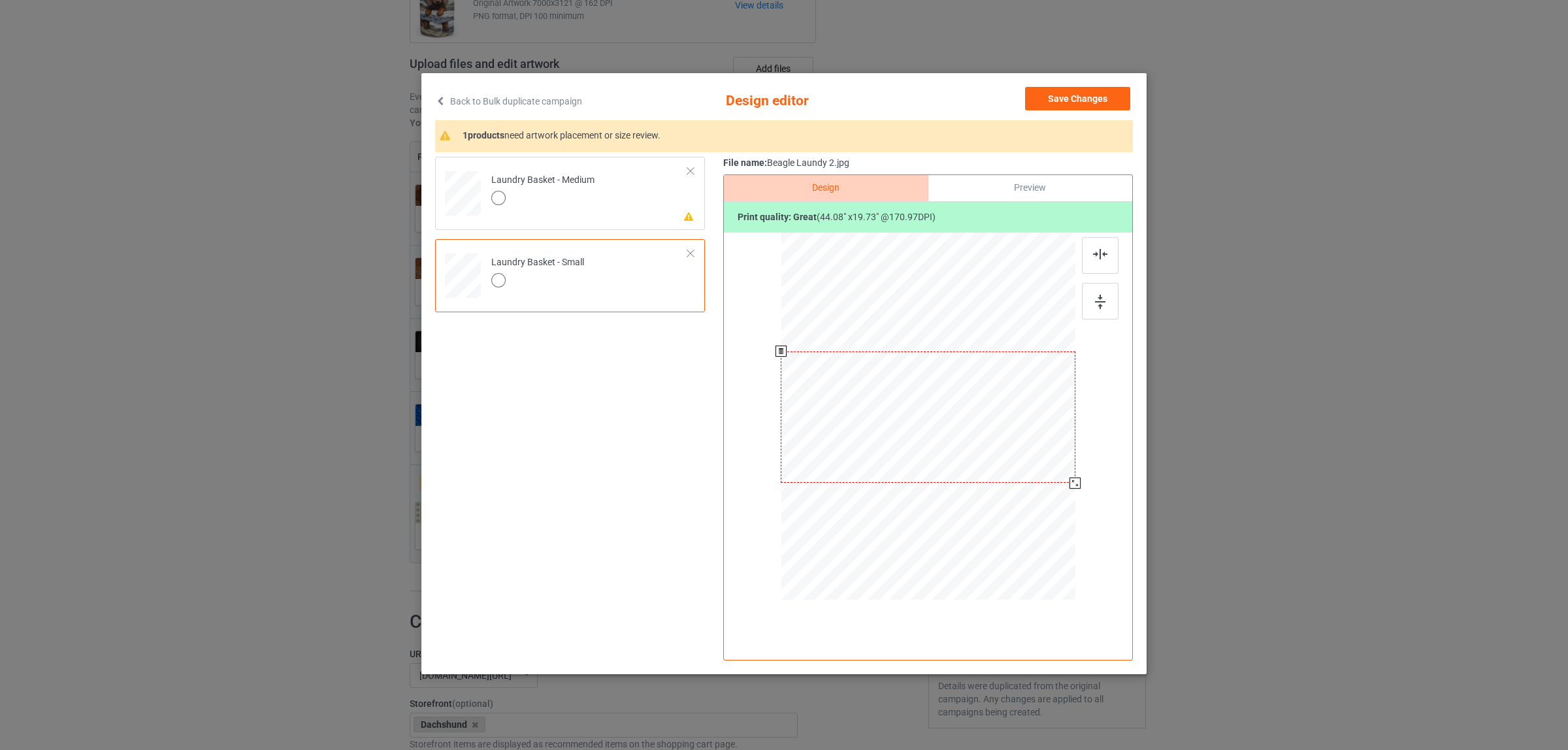
click at [1074, 479] on div at bounding box center [1075, 483] width 11 height 11
click at [565, 201] on div at bounding box center [542, 200] width 103 height 19
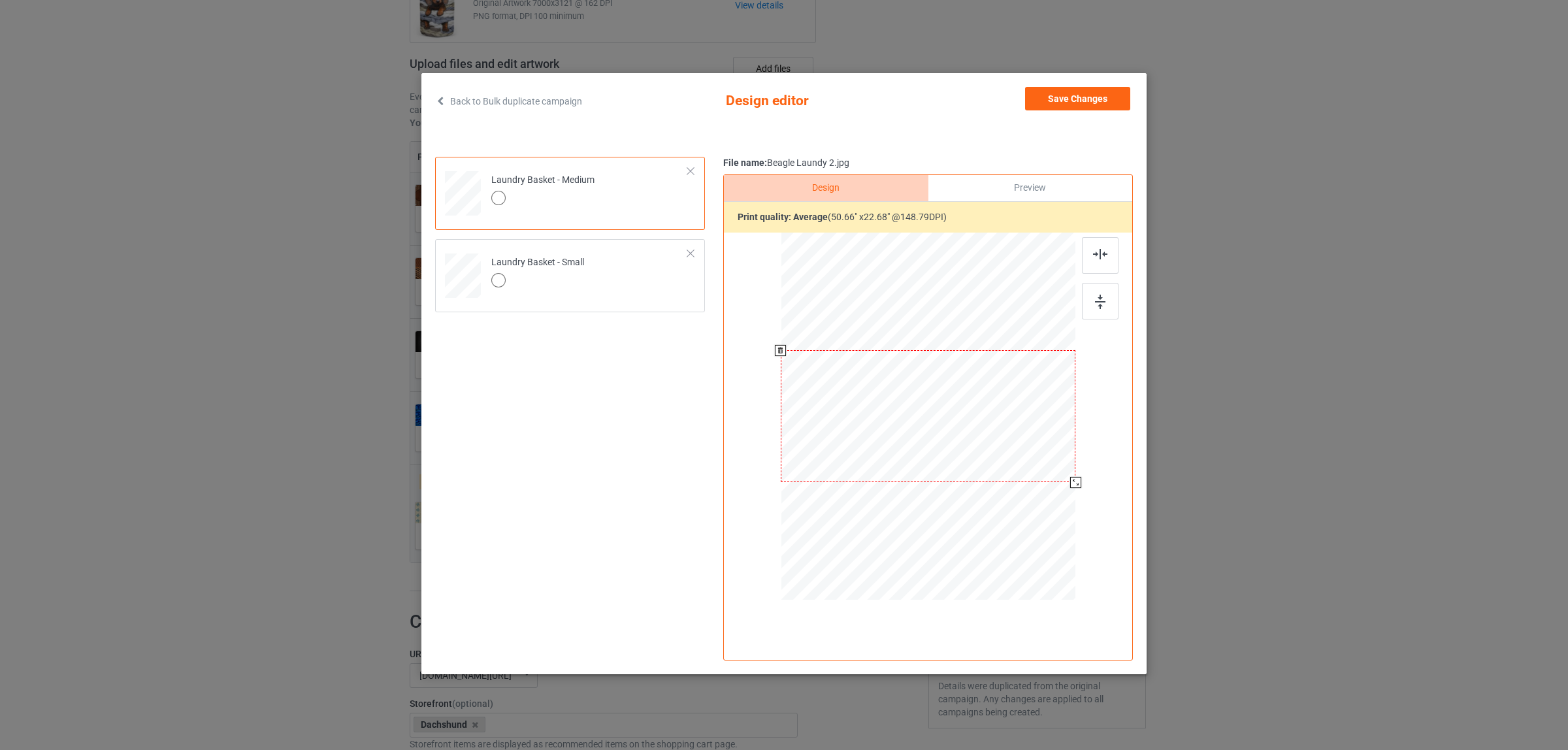
click at [1074, 484] on div at bounding box center [1075, 482] width 11 height 11
click at [1050, 99] on button "Save Changes" at bounding box center [1077, 99] width 105 height 23
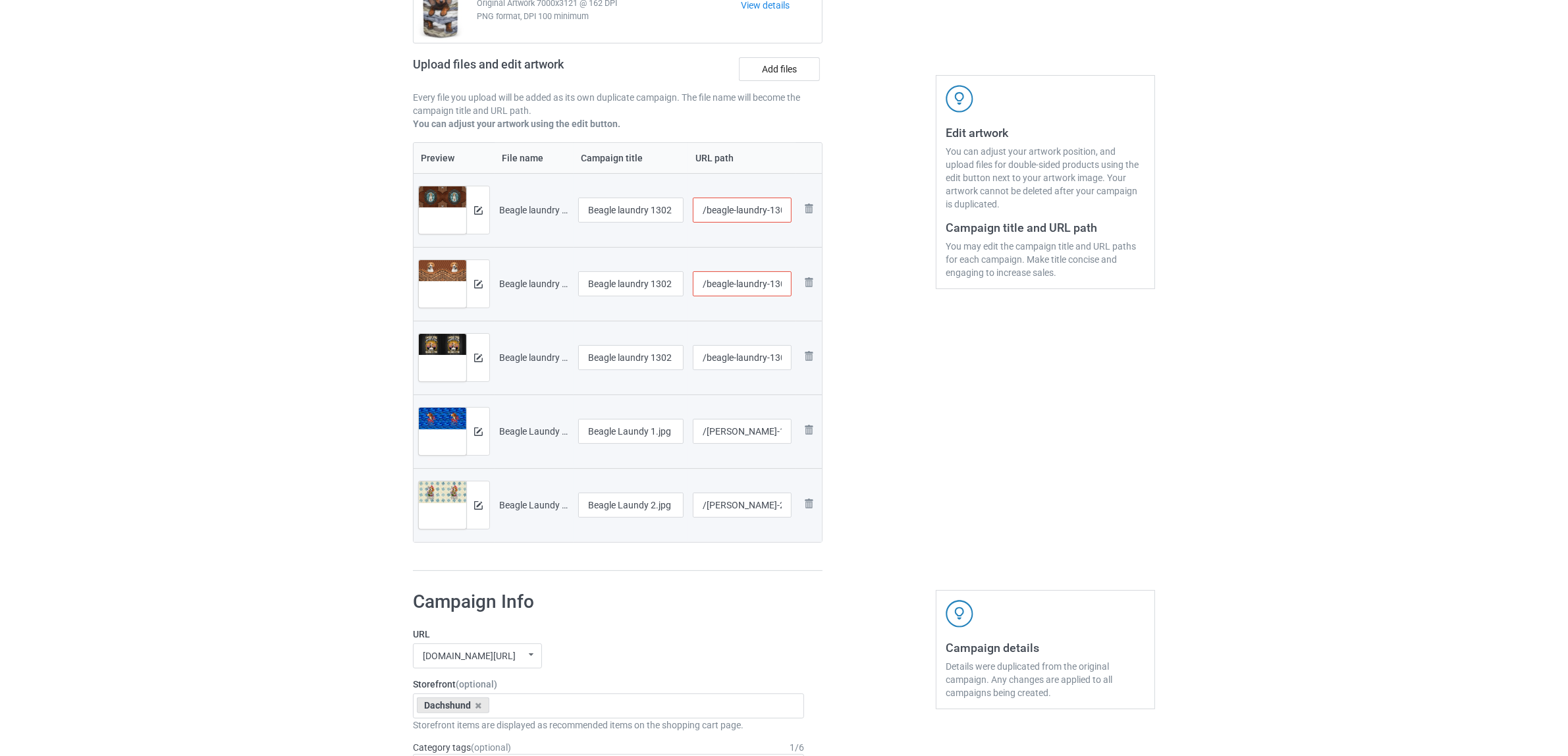
click at [776, 208] on input "/beagle-laundry-1302-1" at bounding box center [742, 209] width 100 height 25
type input "/beagle-laundry-10302-1"
click at [929, 439] on div "Edit artwork You can adjust your artwork position, and upload files for double-…" at bounding box center [1045, 255] width 238 height 653
drag, startPoint x: 621, startPoint y: 209, endPoint x: 718, endPoint y: 216, distance: 97.3
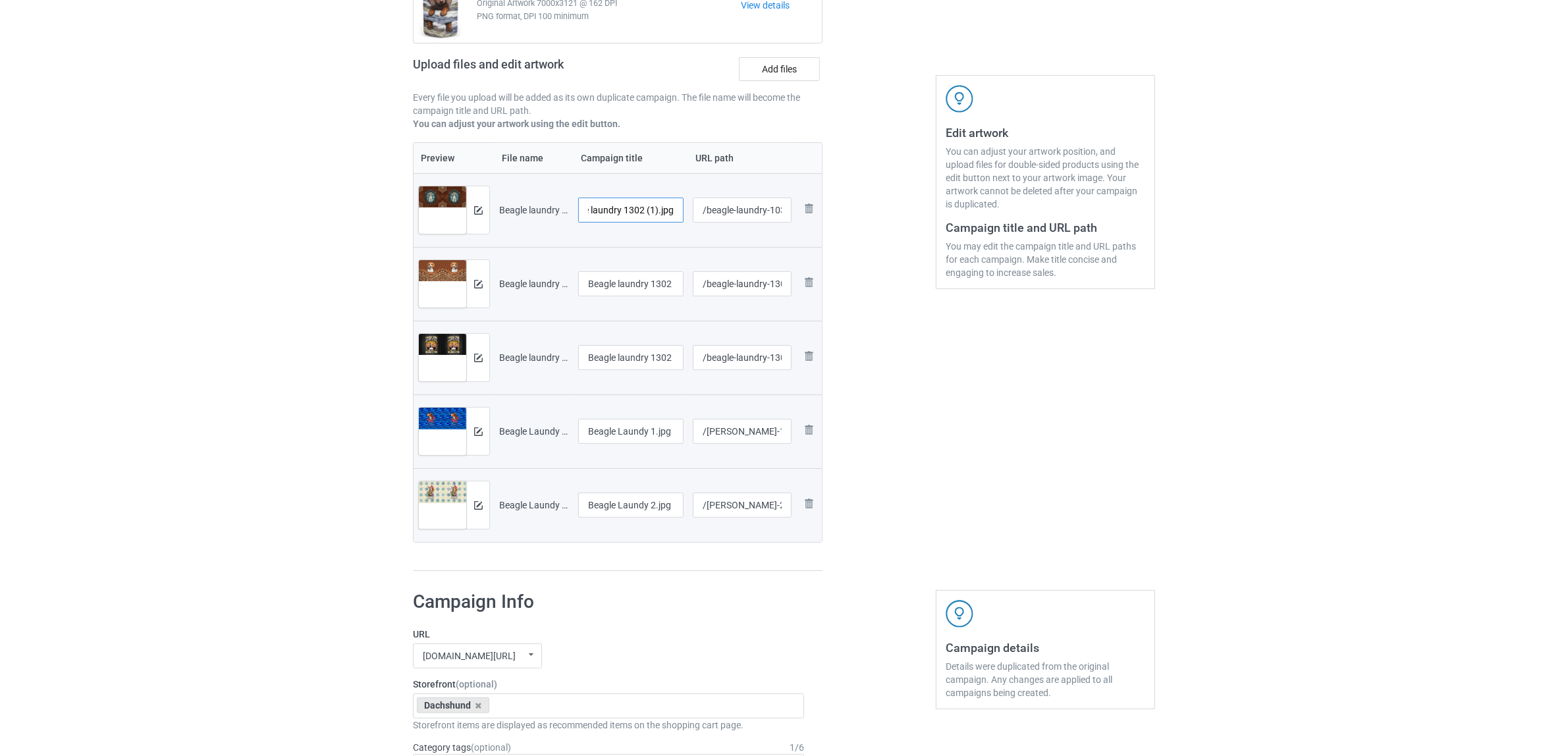
click at [718, 216] on tr "Preview and edit artwork Beagle laundry 1302 (1).jpg Beagle laundry 1302 (1).jp…" at bounding box center [618, 210] width 409 height 74
click at [598, 212] on input "Beagle" at bounding box center [631, 209] width 106 height 25
type input "Beagle"
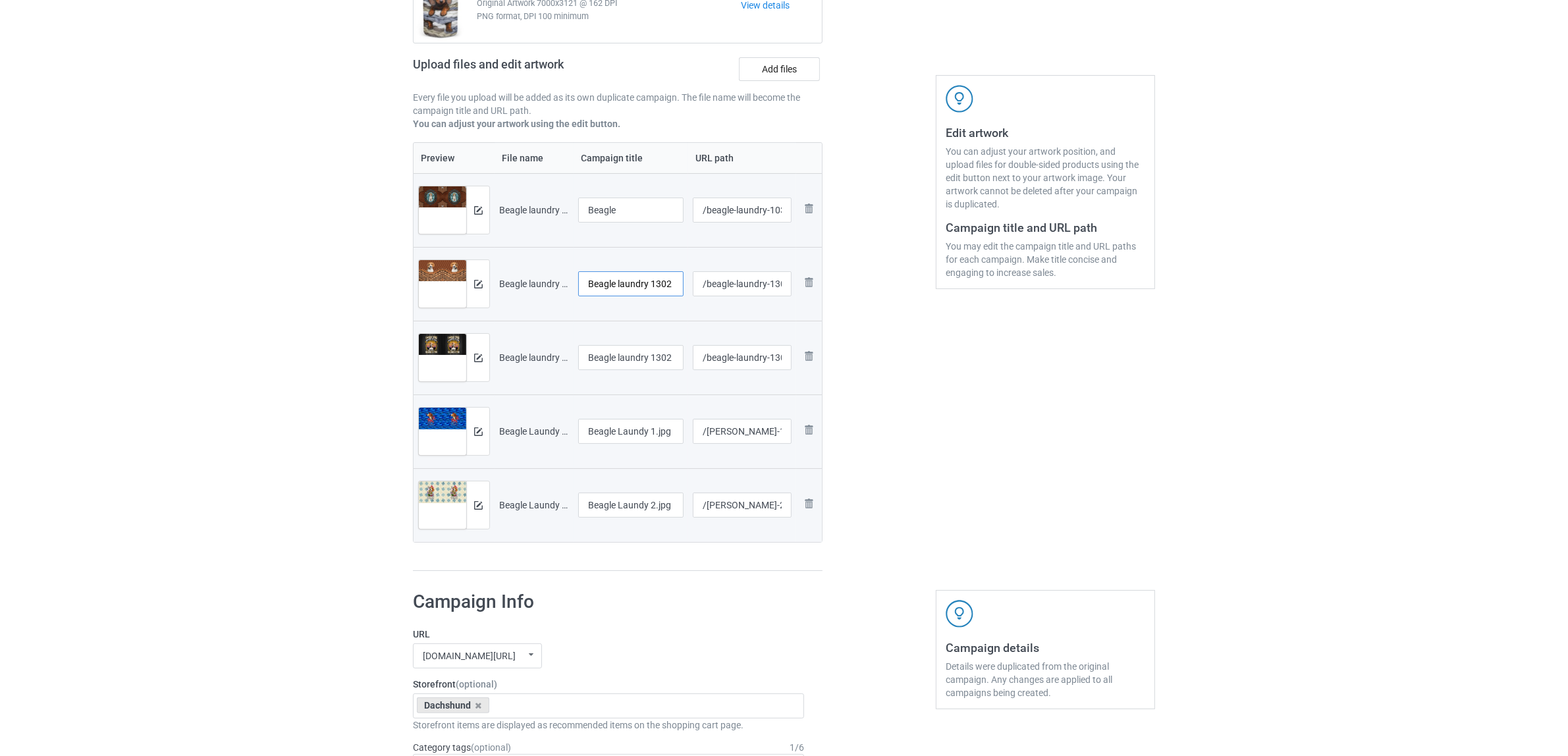
click at [634, 287] on input "Beagle laundry 1302 (1)" at bounding box center [631, 283] width 106 height 25
paste input "text"
type input "Beagle"
click at [627, 360] on input "Beagle laundry 1302 (2).jpg" at bounding box center [631, 357] width 106 height 25
paste input "text"
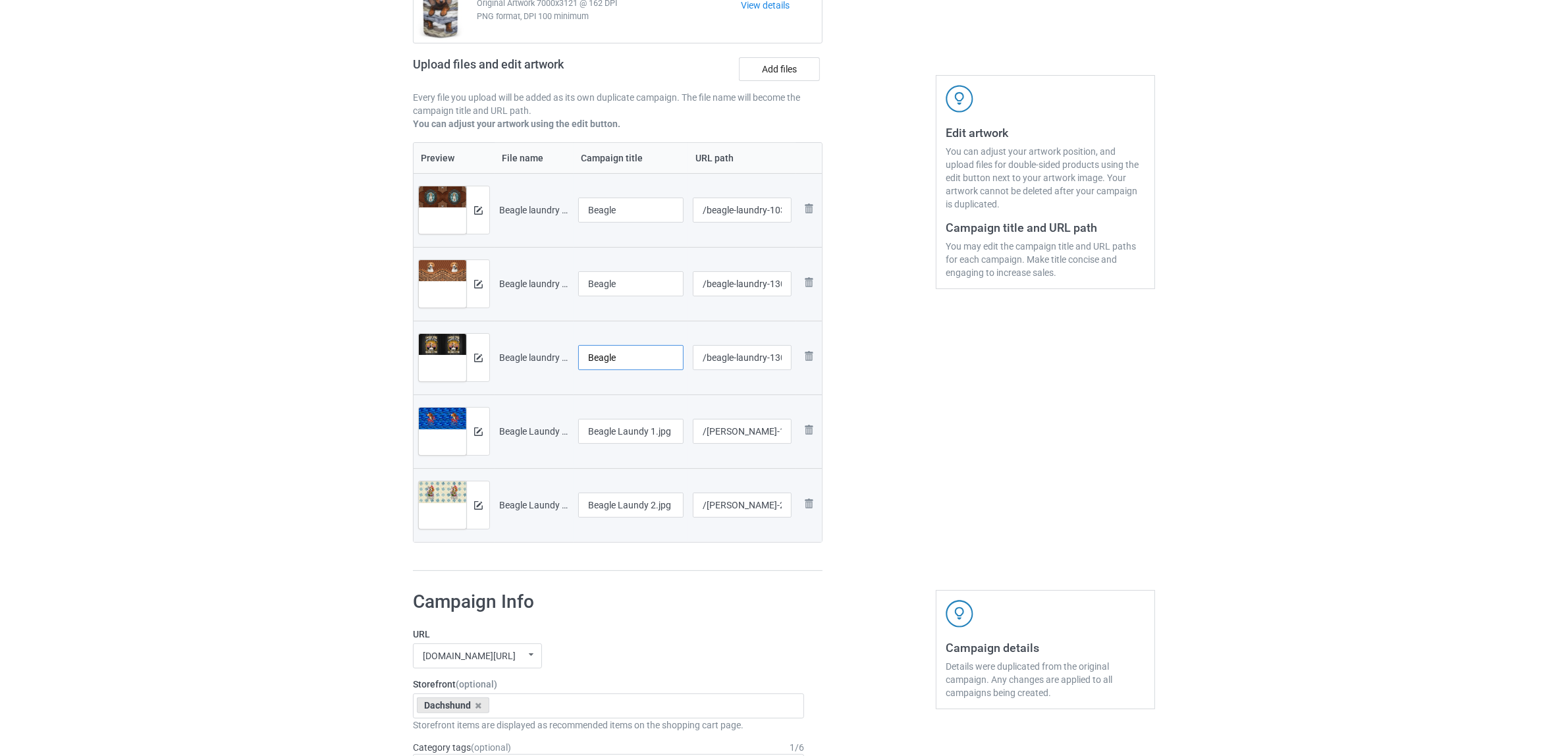
type input "Beagle"
click at [657, 443] on input "Beagle Laundy 1.jpg" at bounding box center [631, 431] width 106 height 25
paste input "text"
type input "Beagle"
click at [640, 504] on input "Beagle Laundy 2.jpg" at bounding box center [631, 504] width 106 height 25
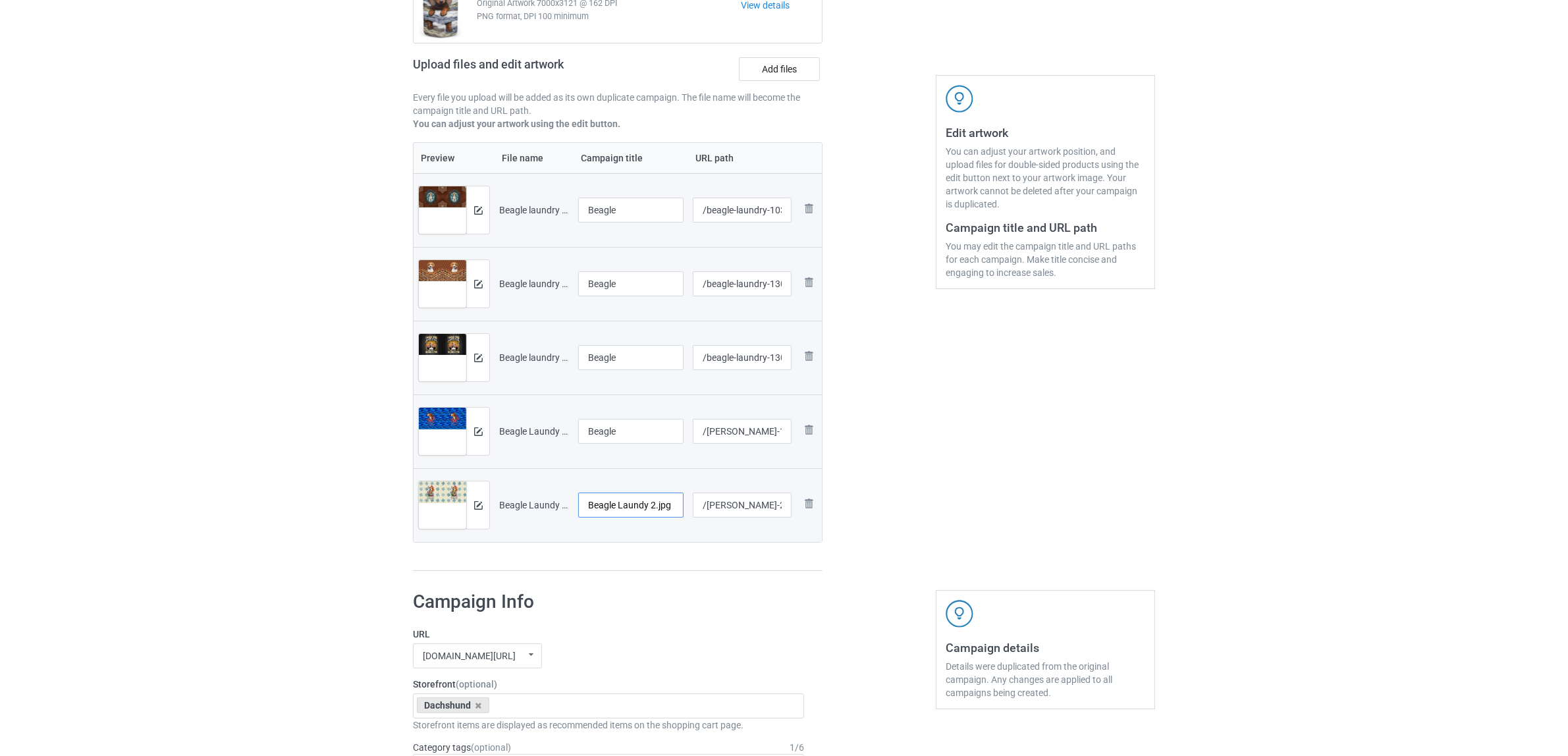
paste input "text"
type input "Beagle"
click at [630, 607] on h1 "Campaign Info" at bounding box center [608, 602] width 391 height 24
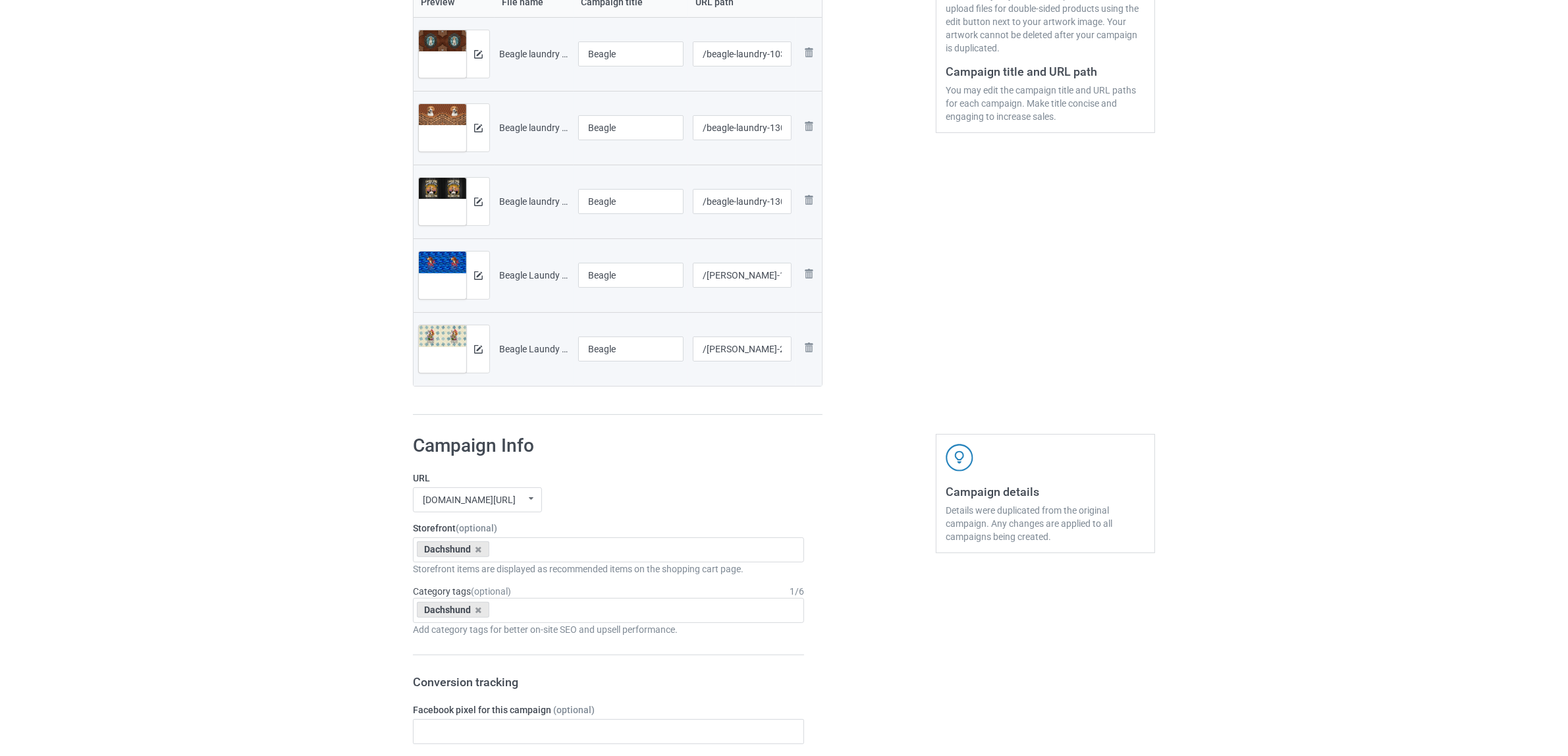
scroll to position [494, 0]
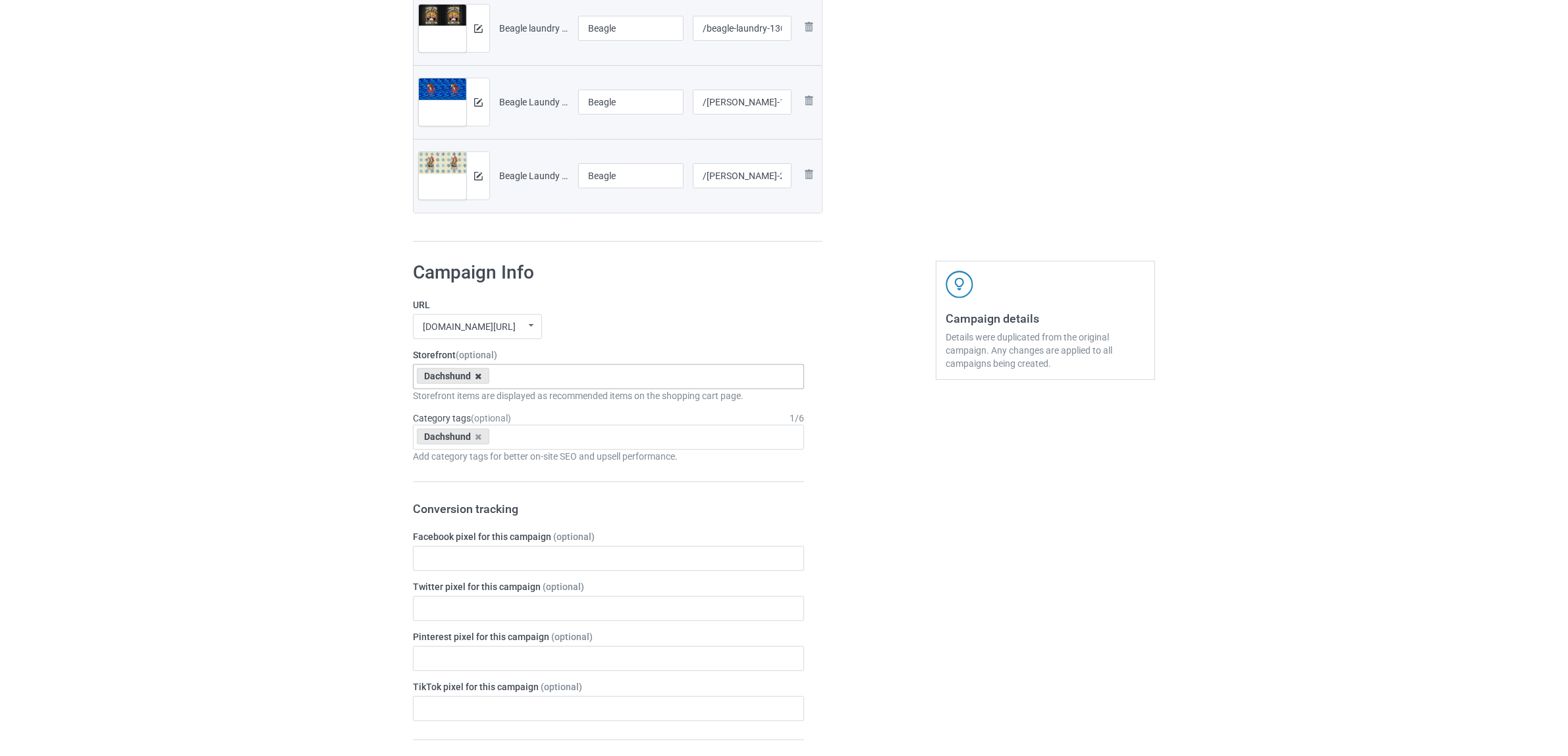
click at [478, 375] on icon at bounding box center [479, 376] width 7 height 9
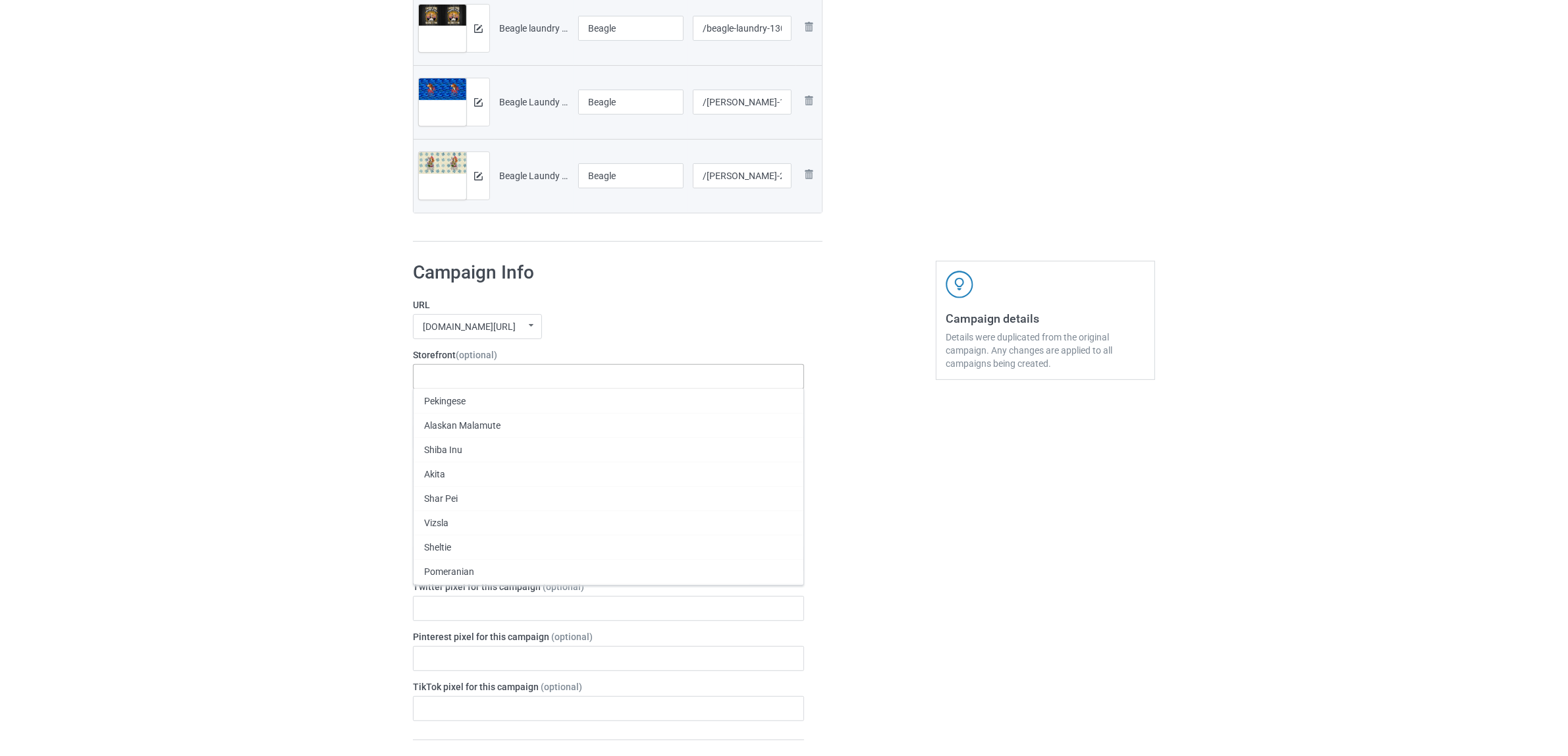
paste input "Beagle"
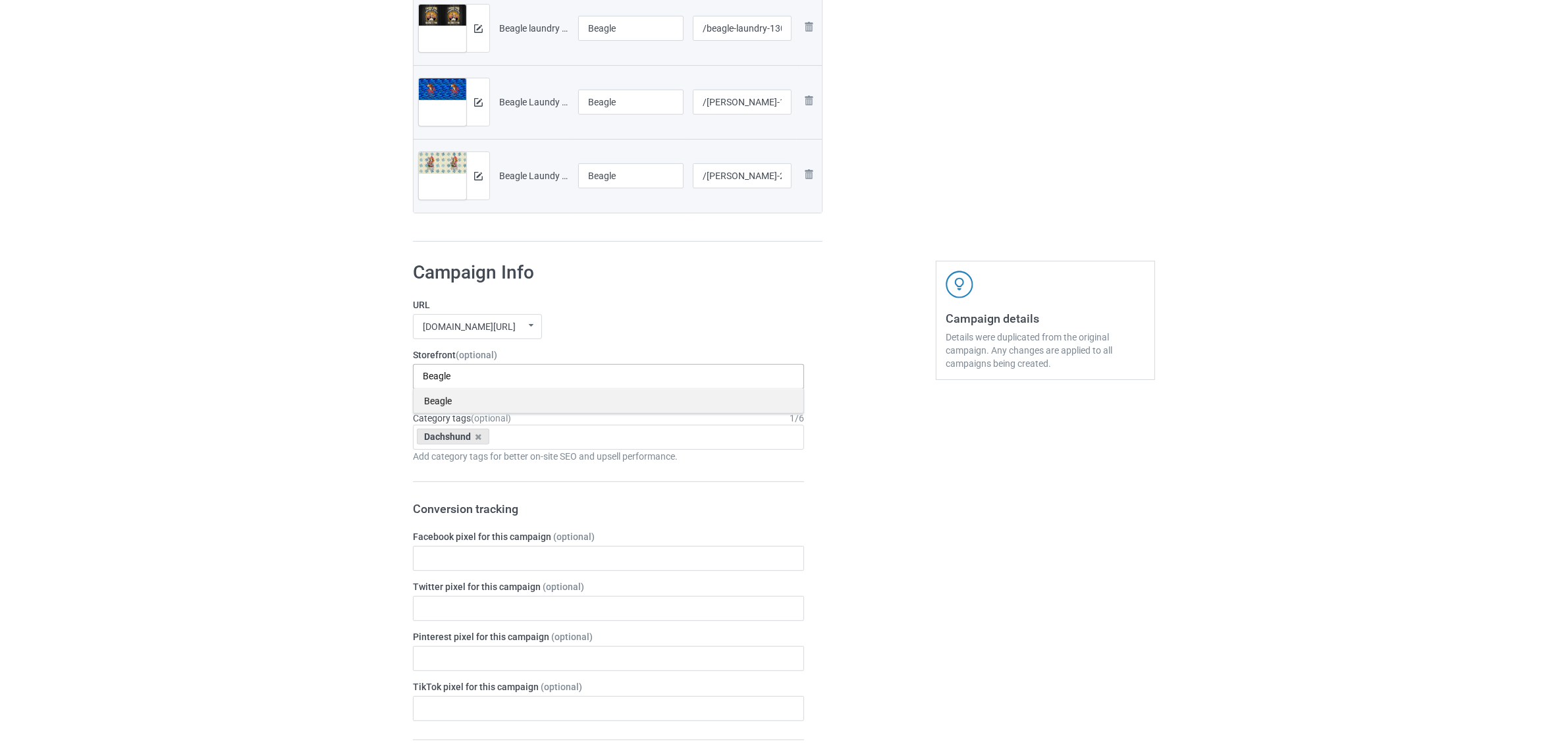
type input "Beagle"
click at [445, 406] on div "Beagle" at bounding box center [608, 401] width 390 height 25
click at [476, 439] on icon at bounding box center [479, 437] width 7 height 9
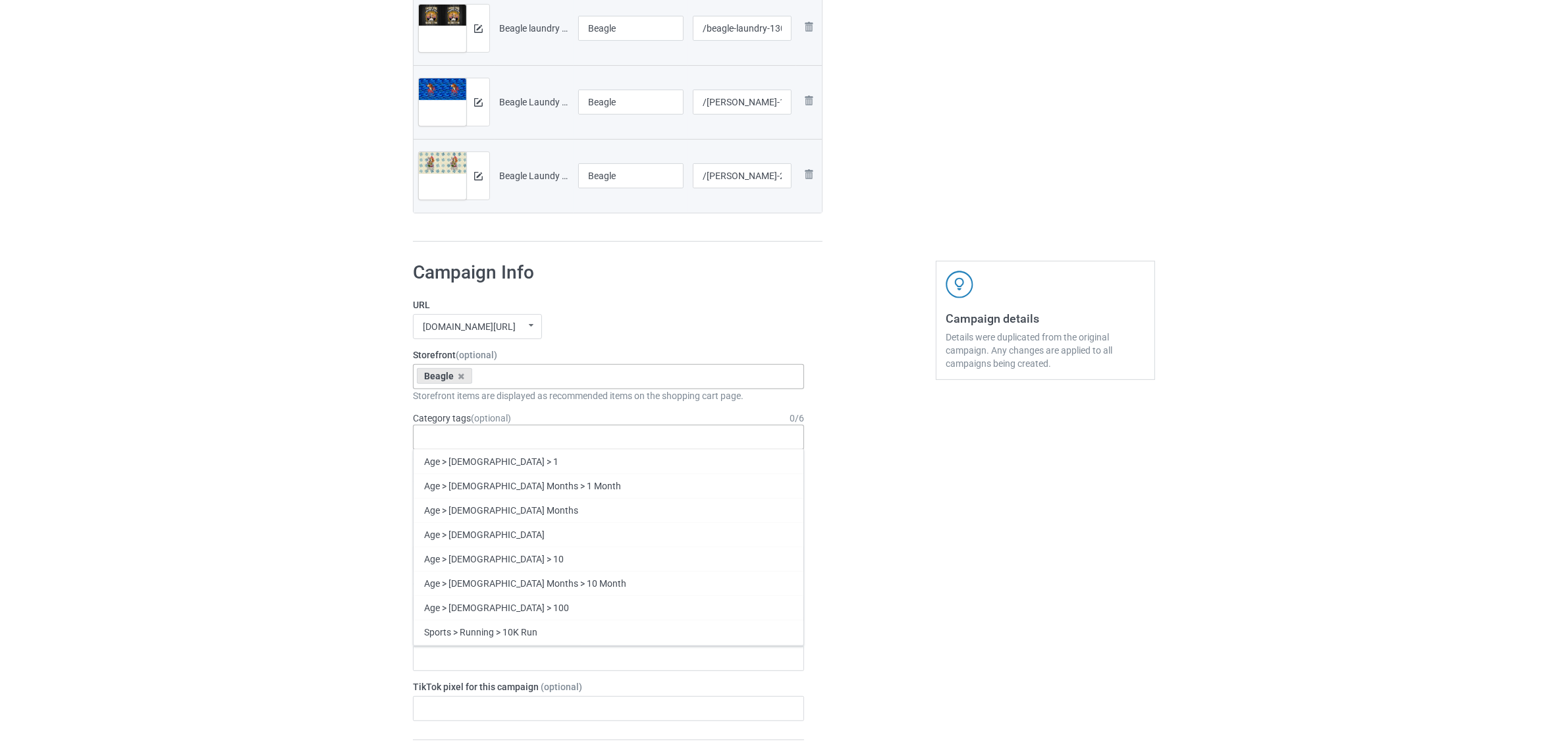
paste input "Beagle"
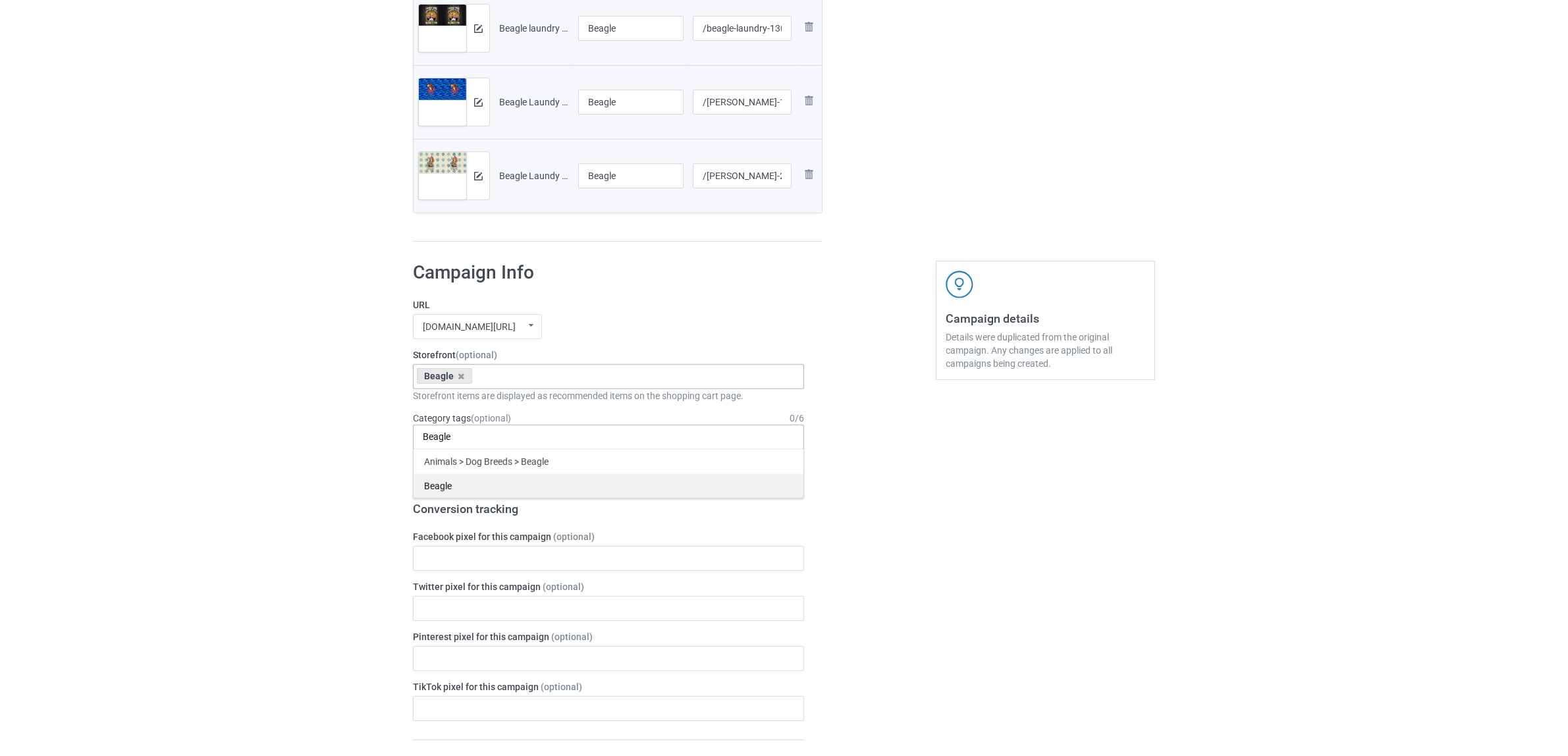
type input "Beagle"
click at [443, 490] on div "Beagle" at bounding box center [608, 486] width 390 height 25
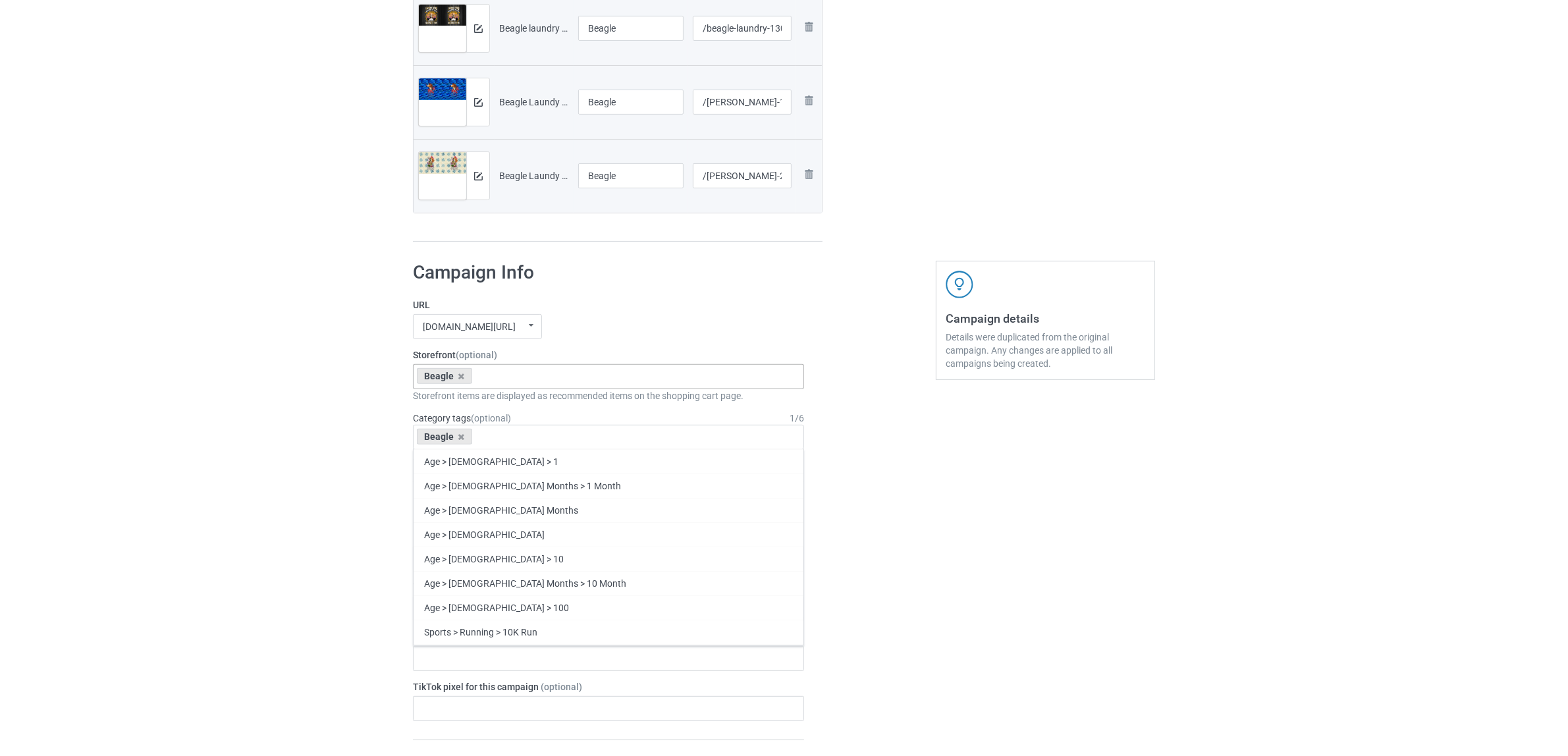
click at [298, 463] on div "Bulk duplicate campaign Campaign to duplicate Dachshund Original Artwork 7000x3…" at bounding box center [784, 510] width 1568 height 1936
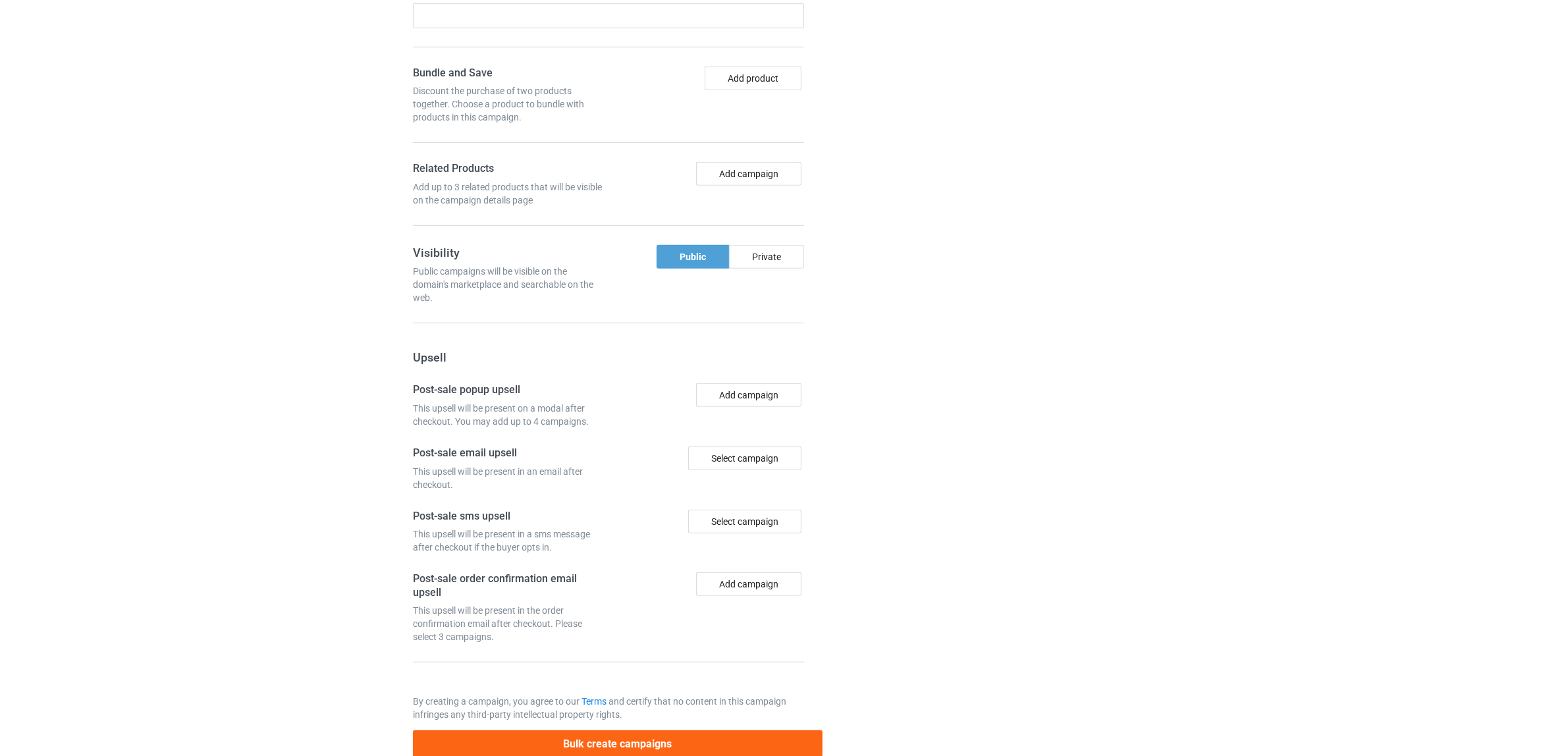
scroll to position [1221, 0]
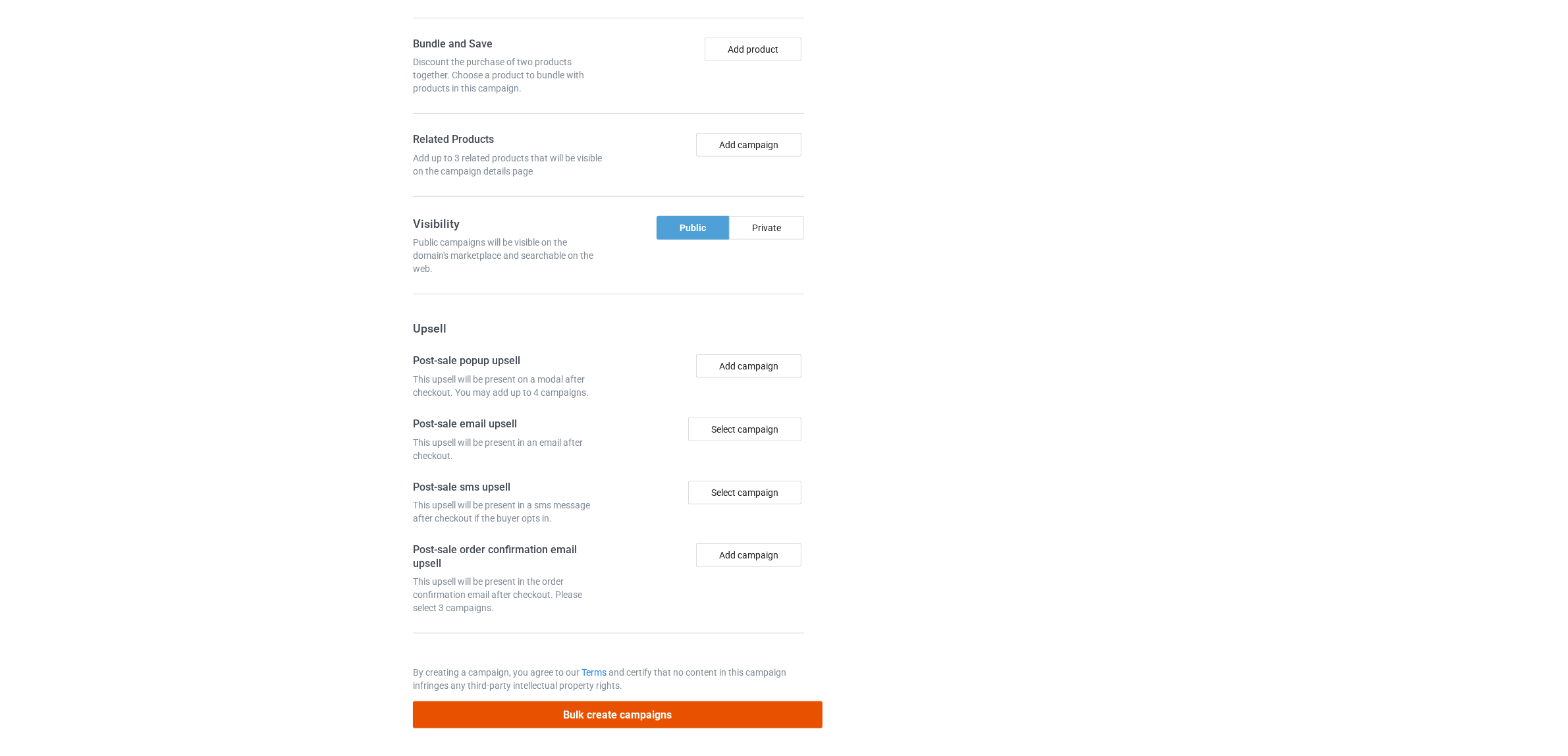
click at [656, 717] on button "Bulk create campaigns" at bounding box center [617, 715] width 410 height 27
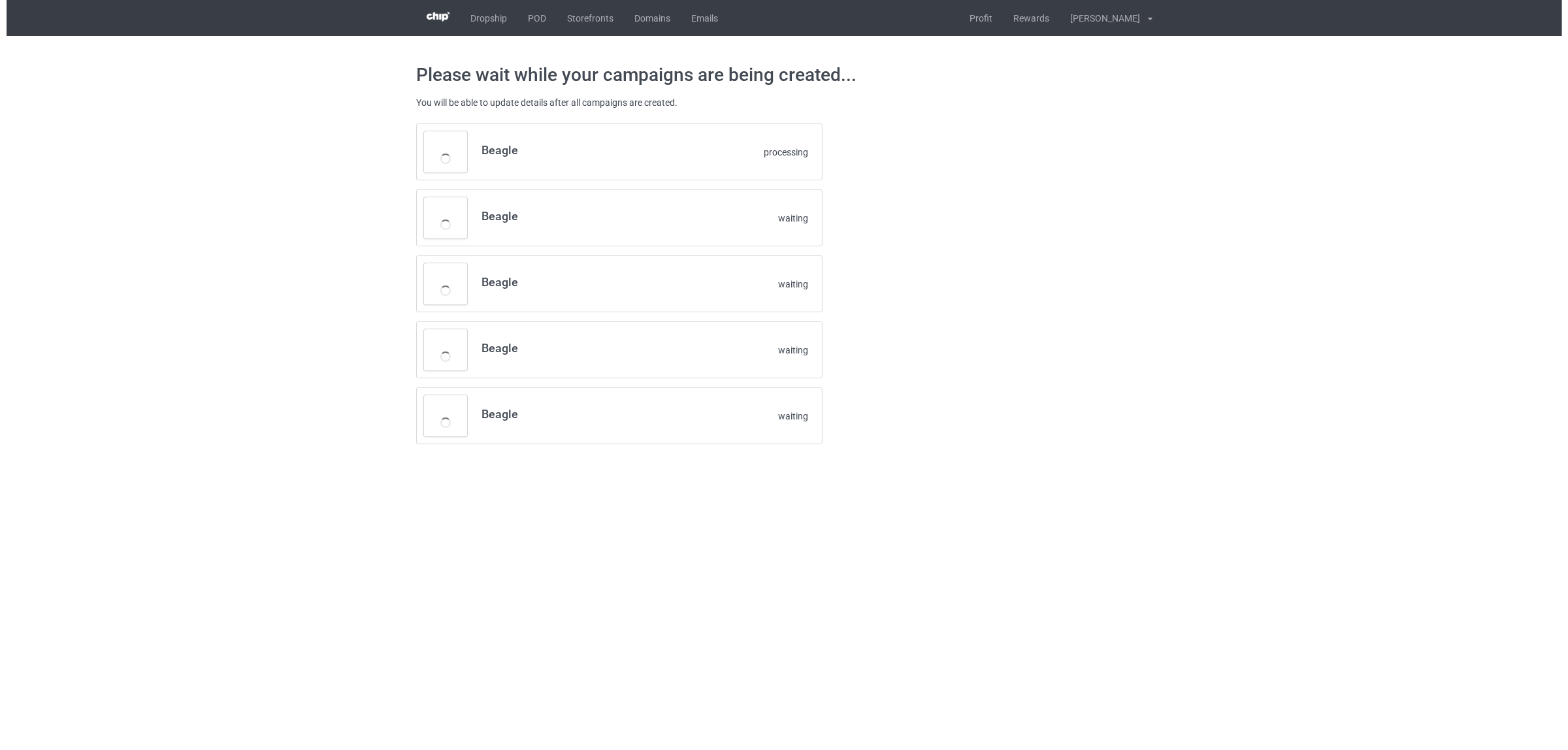
scroll to position [0, 0]
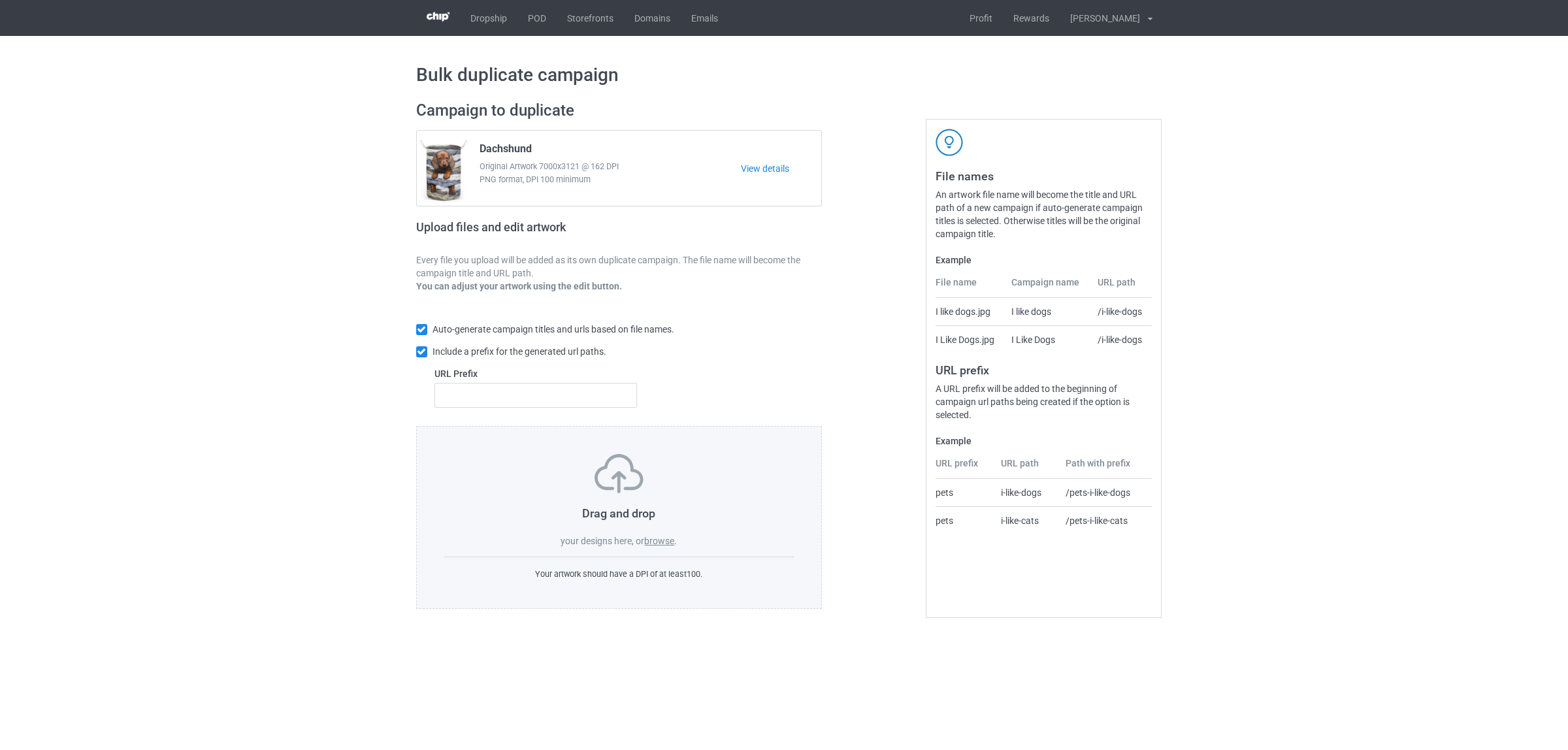
click at [661, 543] on label "browse" at bounding box center [659, 540] width 30 height 11
click at [0, 0] on input "browse" at bounding box center [0, 0] width 0 height 0
